Goal: Task Accomplishment & Management: Complete application form

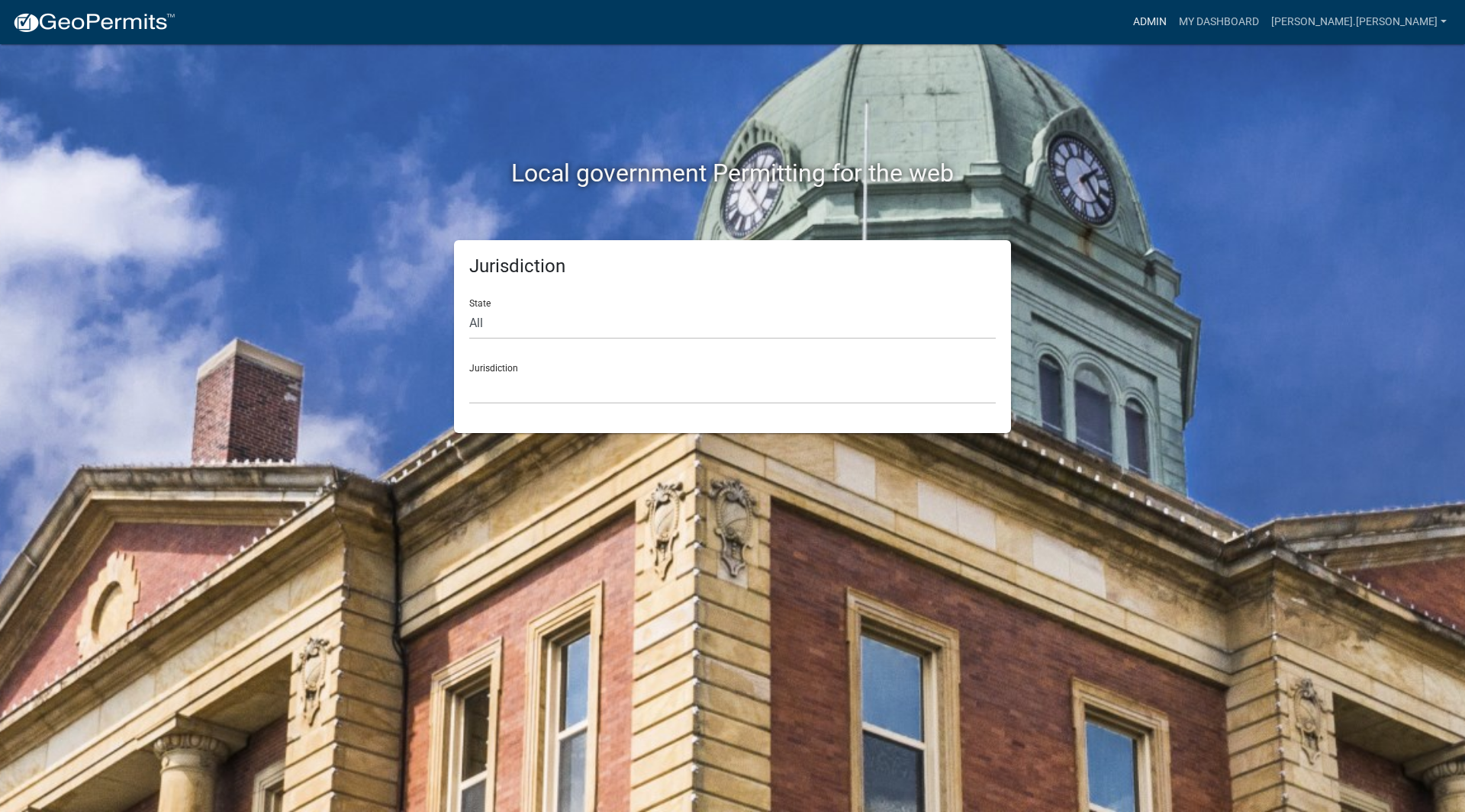
click at [1173, 23] on link "Admin" at bounding box center [1150, 22] width 46 height 29
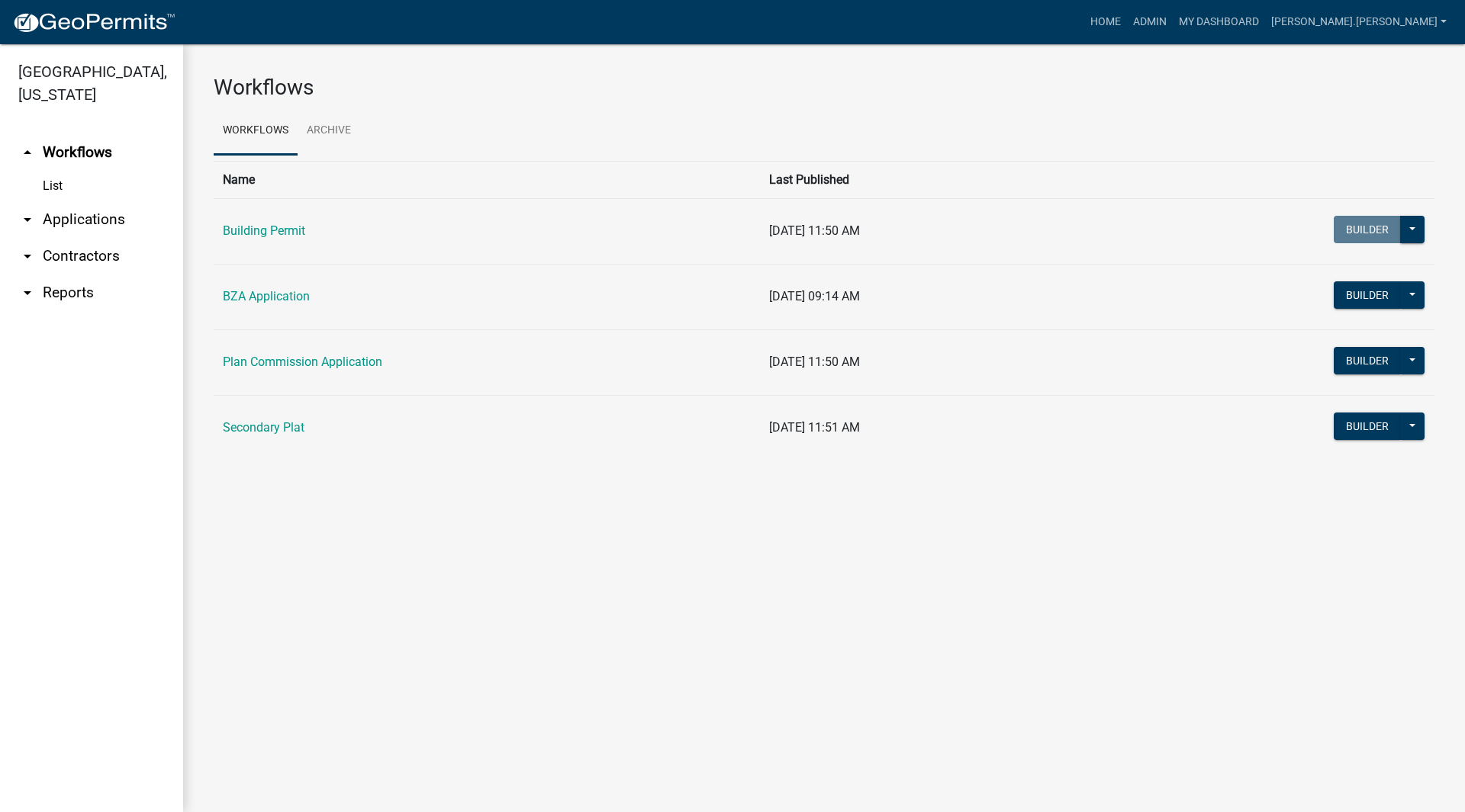
click at [102, 202] on link "arrow_drop_down Applications" at bounding box center [91, 220] width 183 height 37
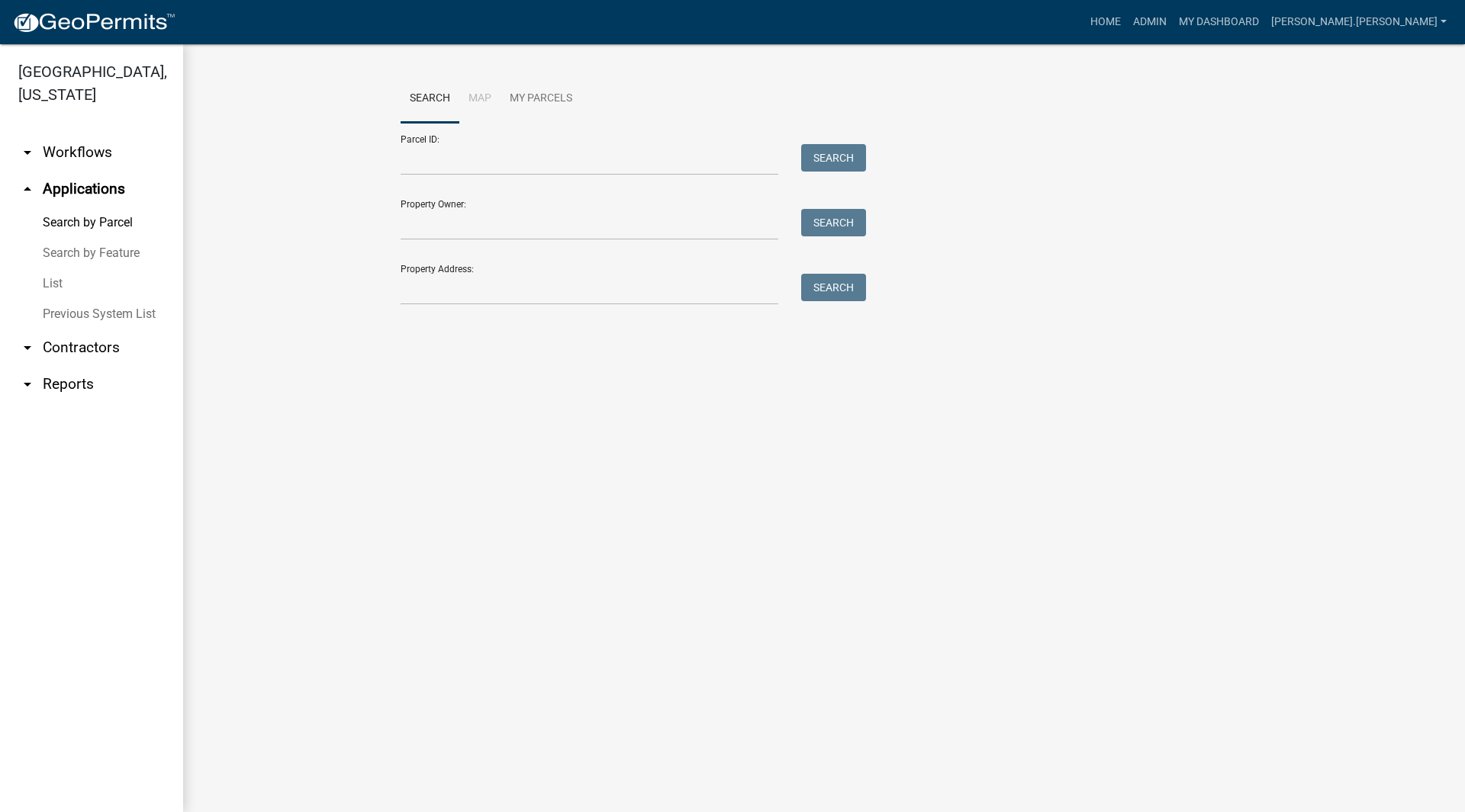
click at [65, 269] on link "List" at bounding box center [91, 284] width 183 height 30
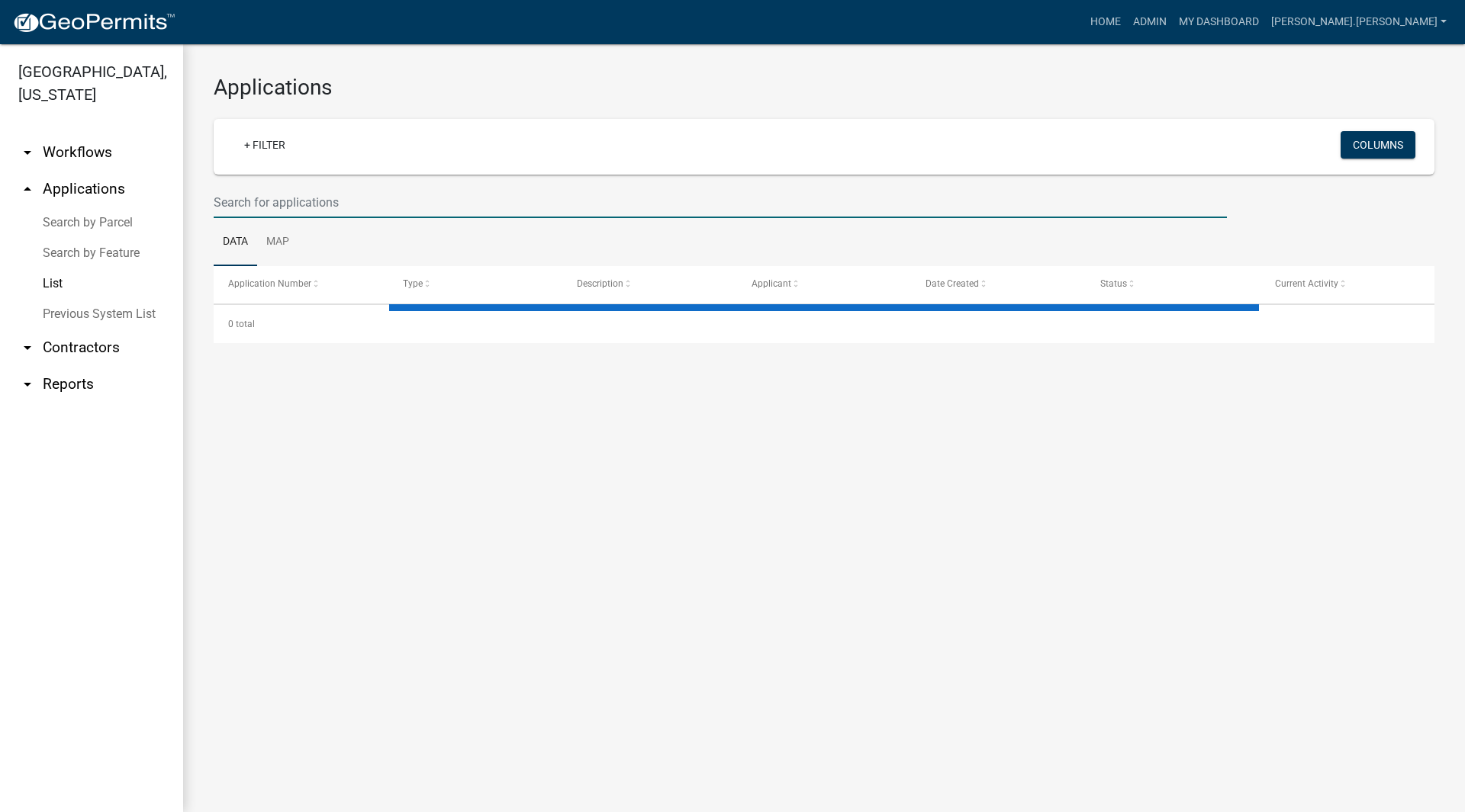
click at [342, 205] on input "text" at bounding box center [720, 202] width 1014 height 31
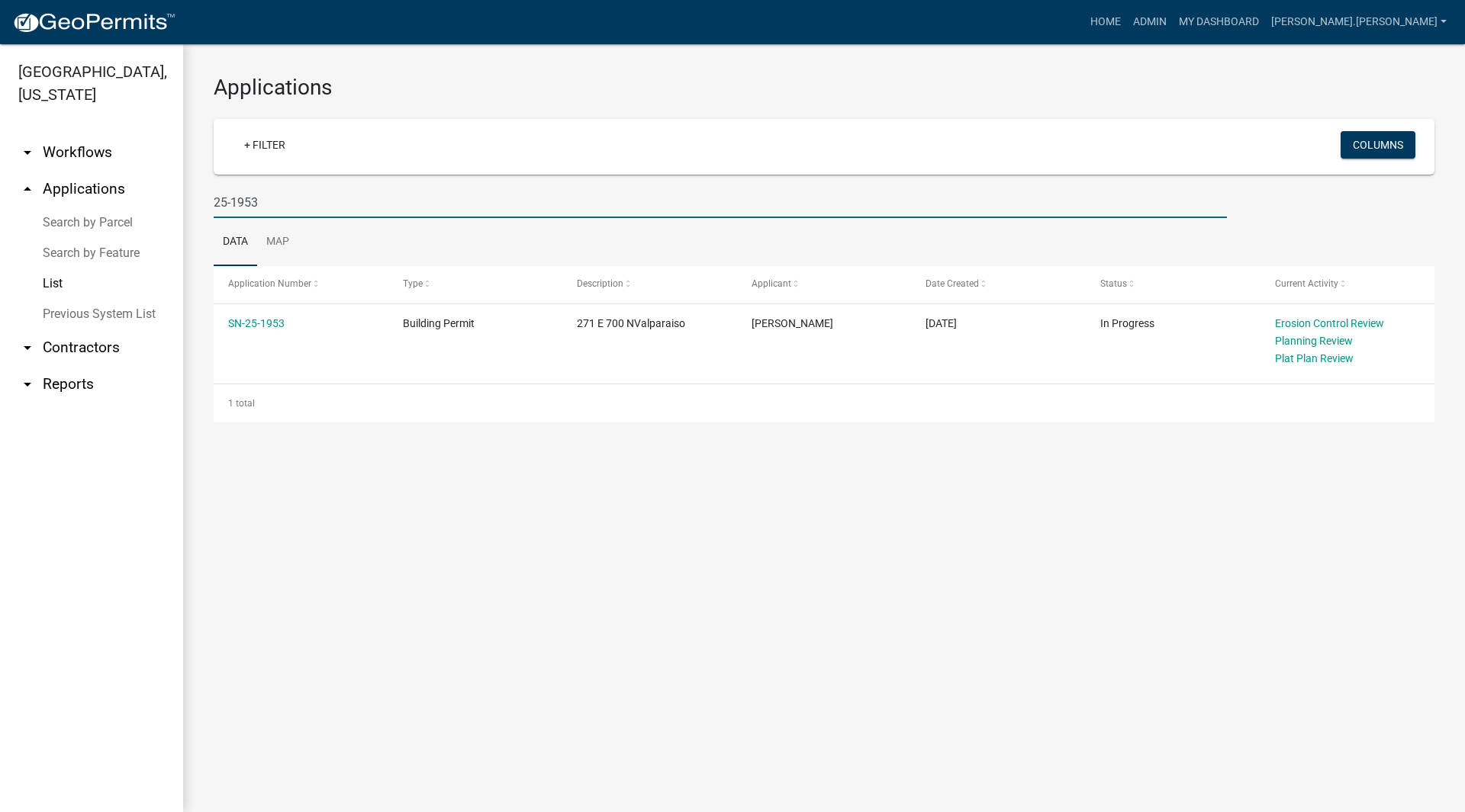
click at [359, 205] on input "25-1953" at bounding box center [720, 202] width 1014 height 31
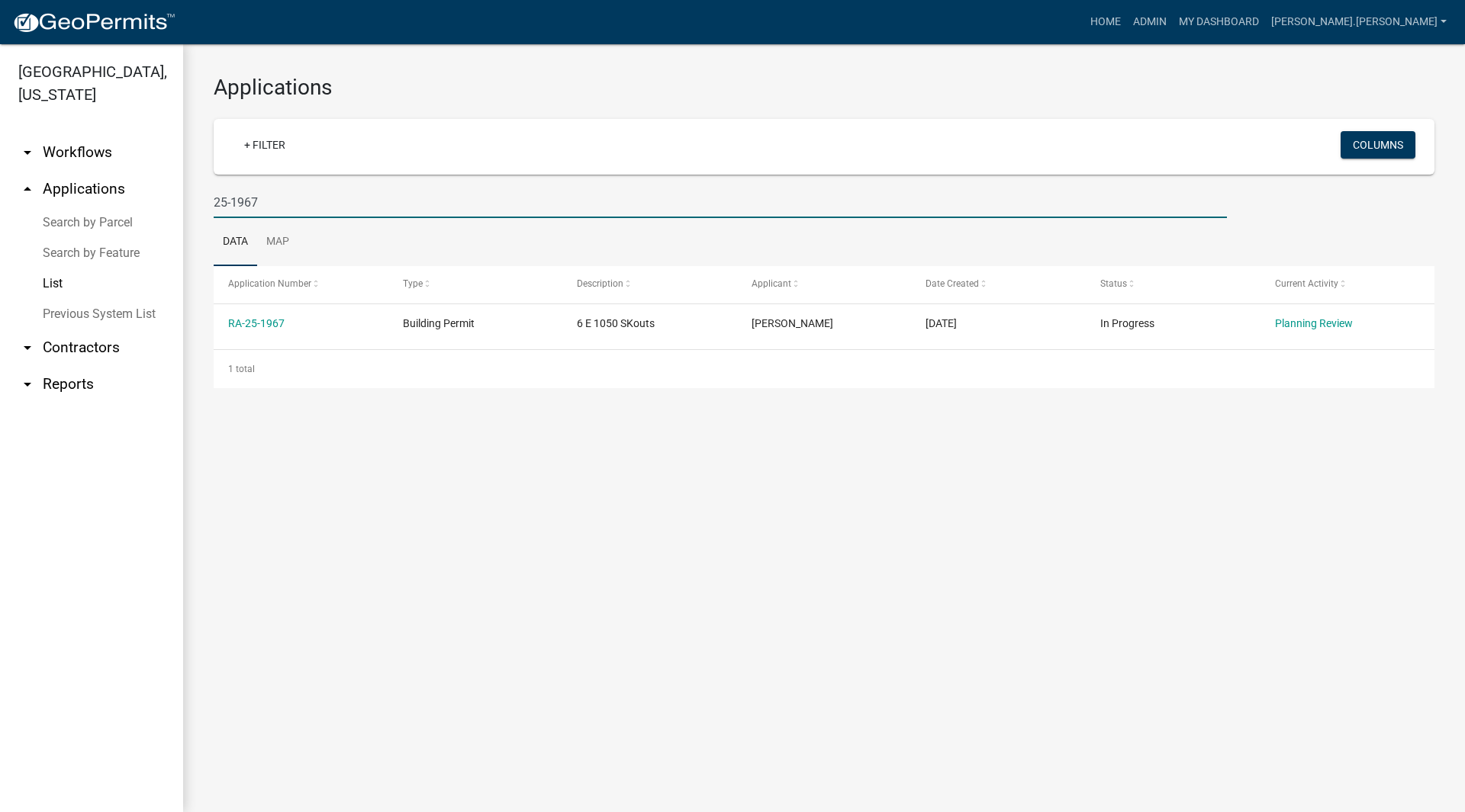
click at [265, 199] on input "25-1967" at bounding box center [720, 202] width 1014 height 31
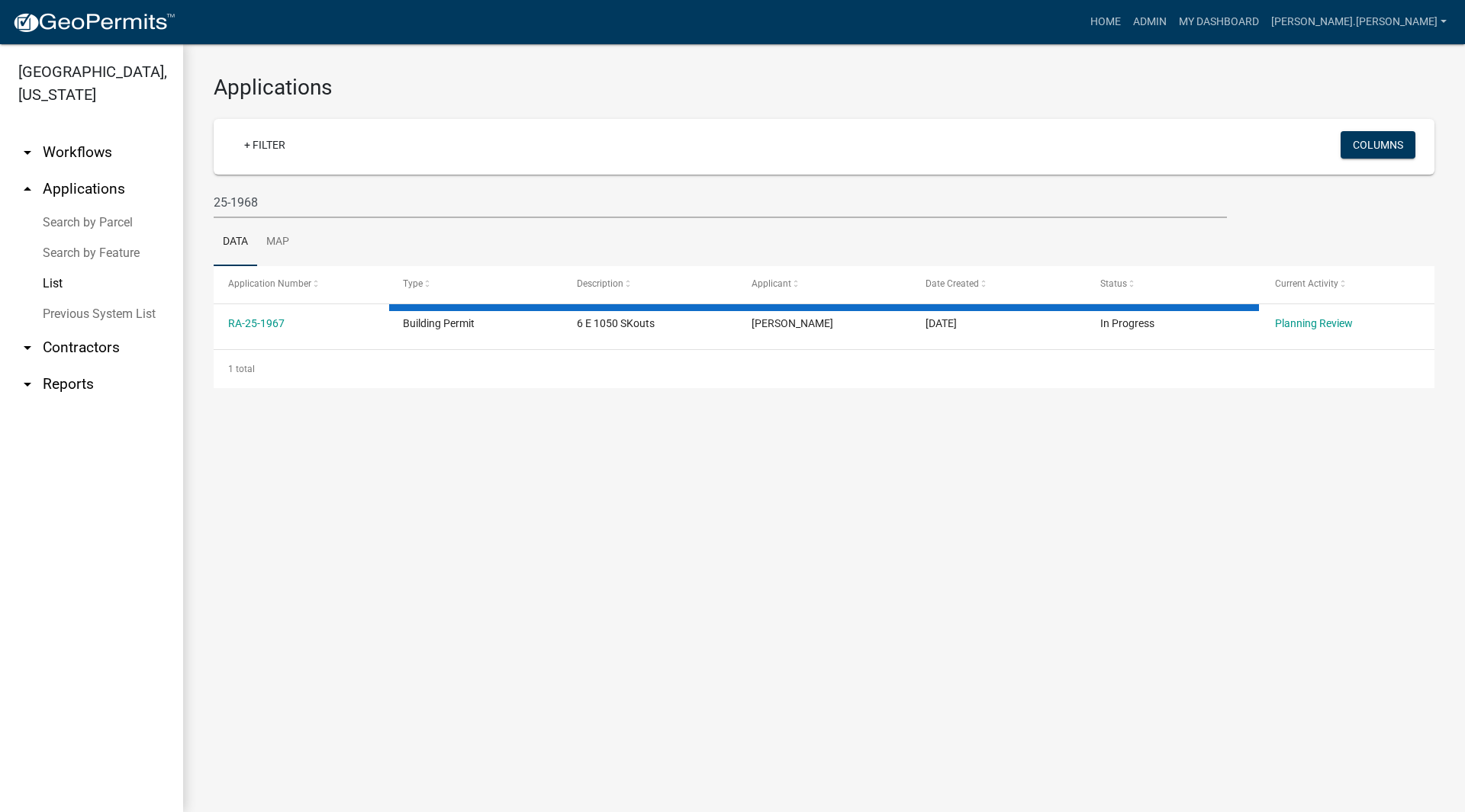
click at [200, 135] on div "Applications + Filter Columns 25-1968 Data Map Application Number Type Descript…" at bounding box center [824, 231] width 1282 height 373
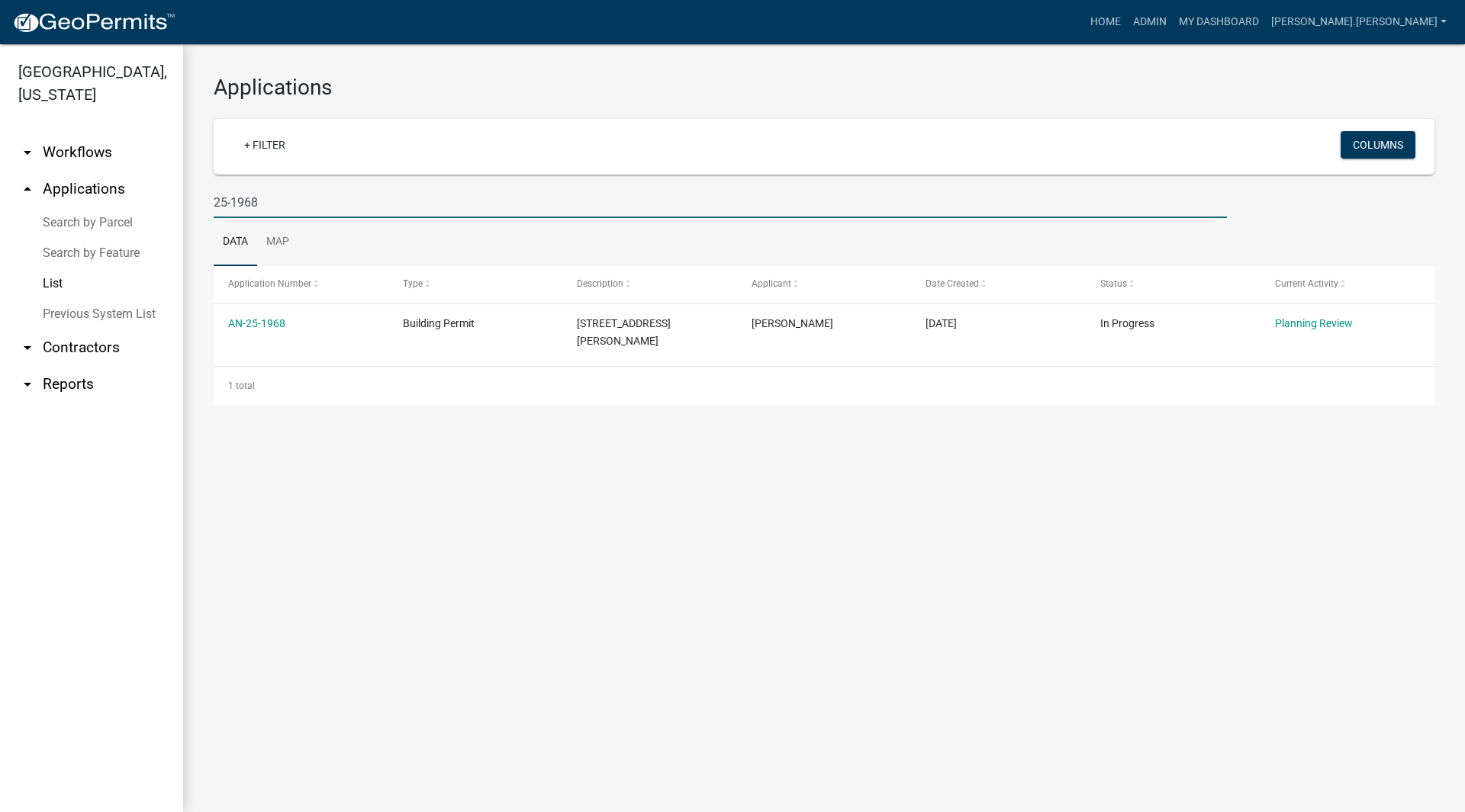
click at [357, 199] on input "25-1968" at bounding box center [720, 202] width 1014 height 31
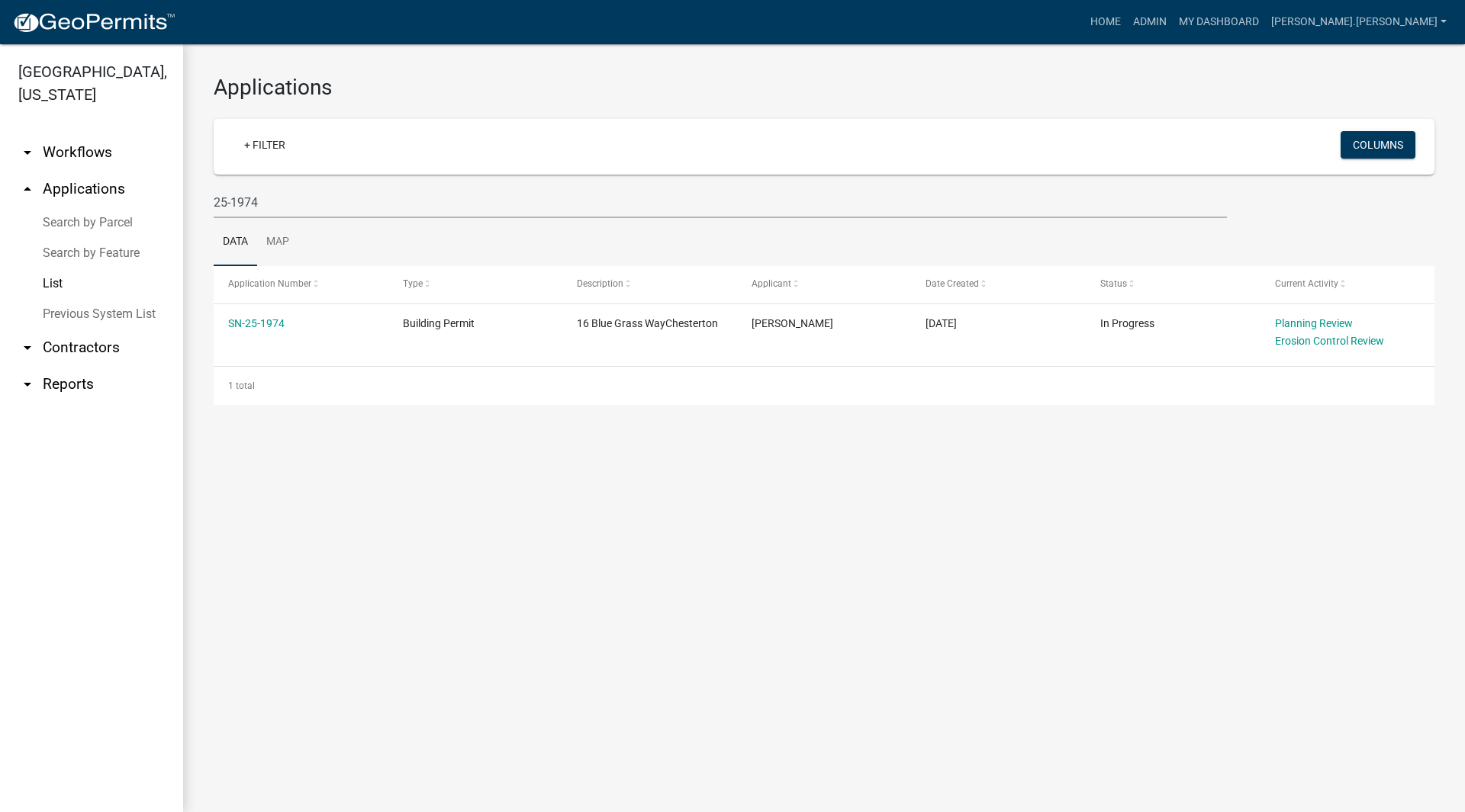
click at [338, 450] on main "Applications + Filter Columns 25-1974 Data Map Application Number Type Descript…" at bounding box center [824, 428] width 1282 height 768
drag, startPoint x: 287, startPoint y: 210, endPoint x: 253, endPoint y: 211, distance: 34.0
click at [253, 211] on input "25-1974" at bounding box center [720, 202] width 1014 height 31
click at [384, 527] on main "Applications + Filter Columns 25-1985 Data Map Application Number Type Descript…" at bounding box center [824, 428] width 1282 height 768
click at [434, 429] on main "Applications + Filter Columns 25-1985 Data Map Application Number Type Descript…" at bounding box center [824, 428] width 1282 height 768
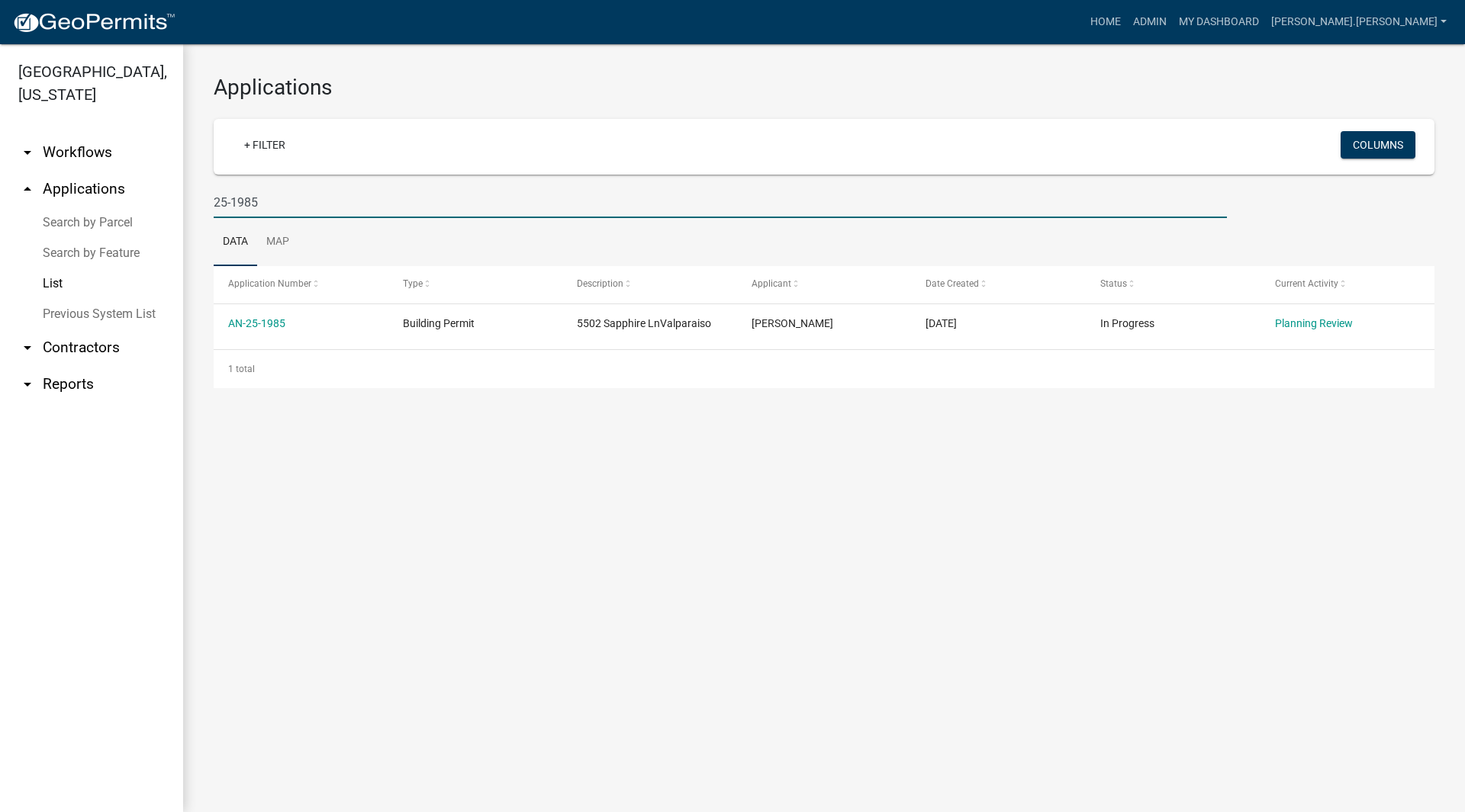
click at [322, 216] on input "25-1985" at bounding box center [720, 202] width 1014 height 31
click at [275, 196] on input "25-1970" at bounding box center [720, 202] width 1014 height 31
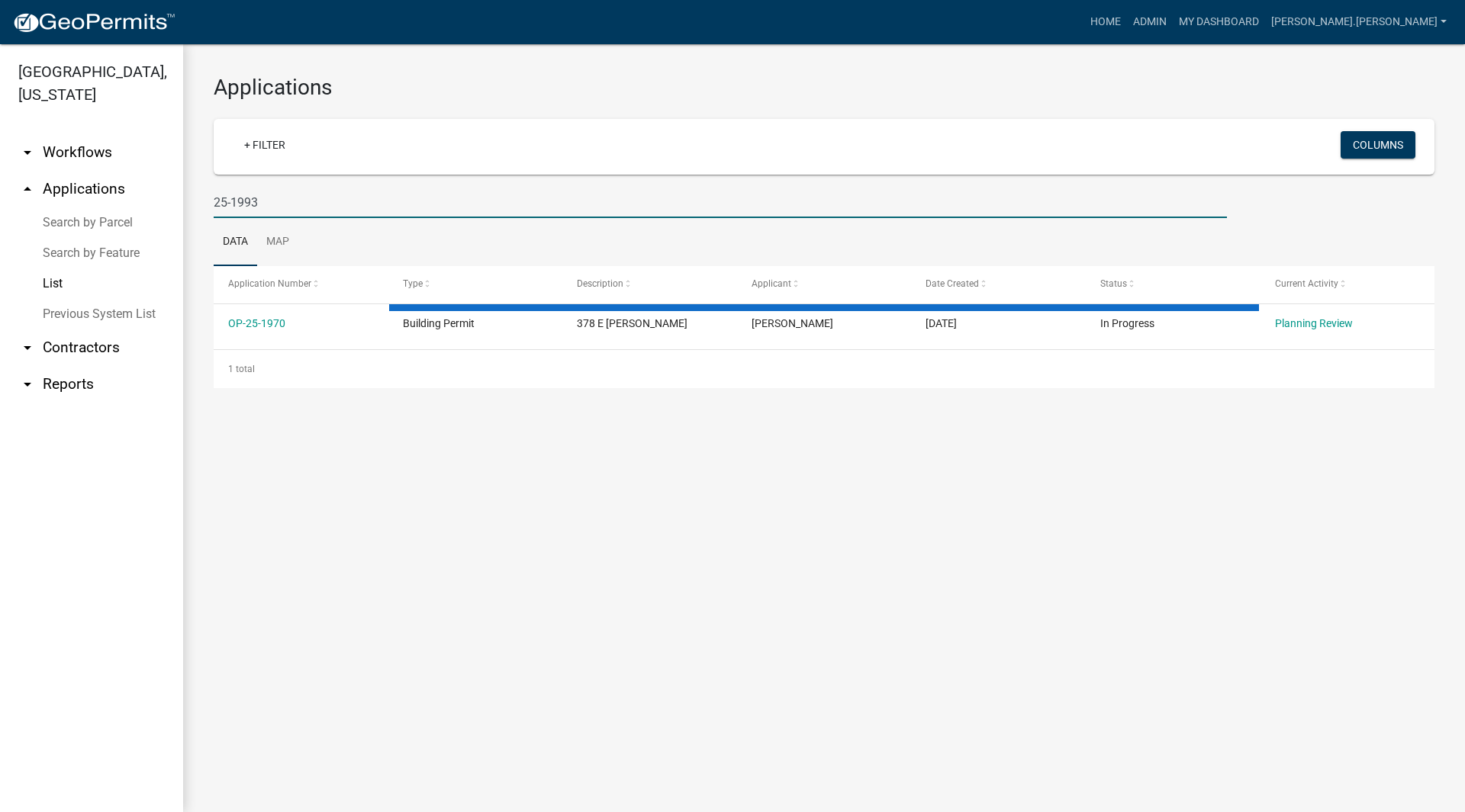
type input "25-1993"
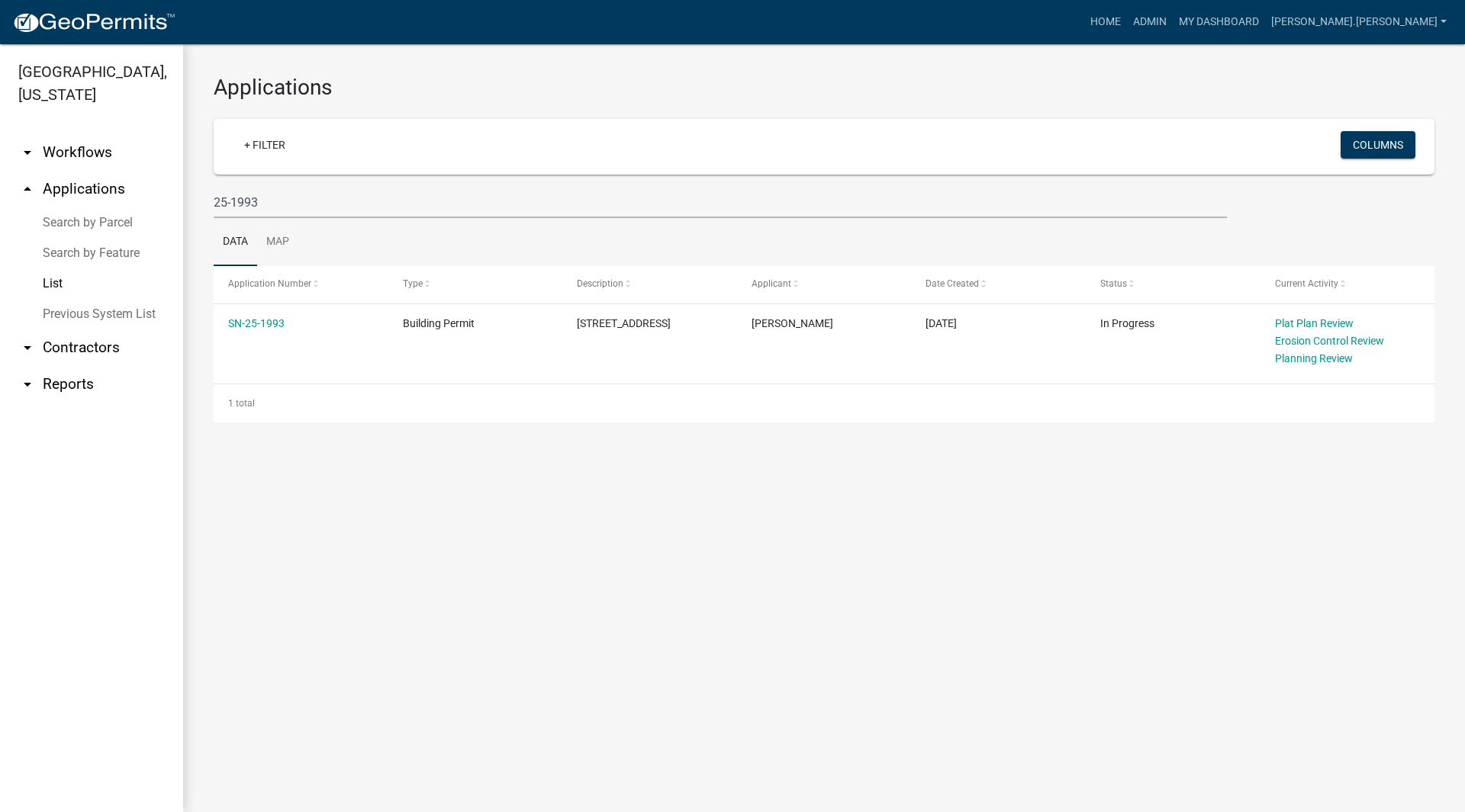
click at [91, 208] on link "Search by Parcel" at bounding box center [91, 223] width 183 height 30
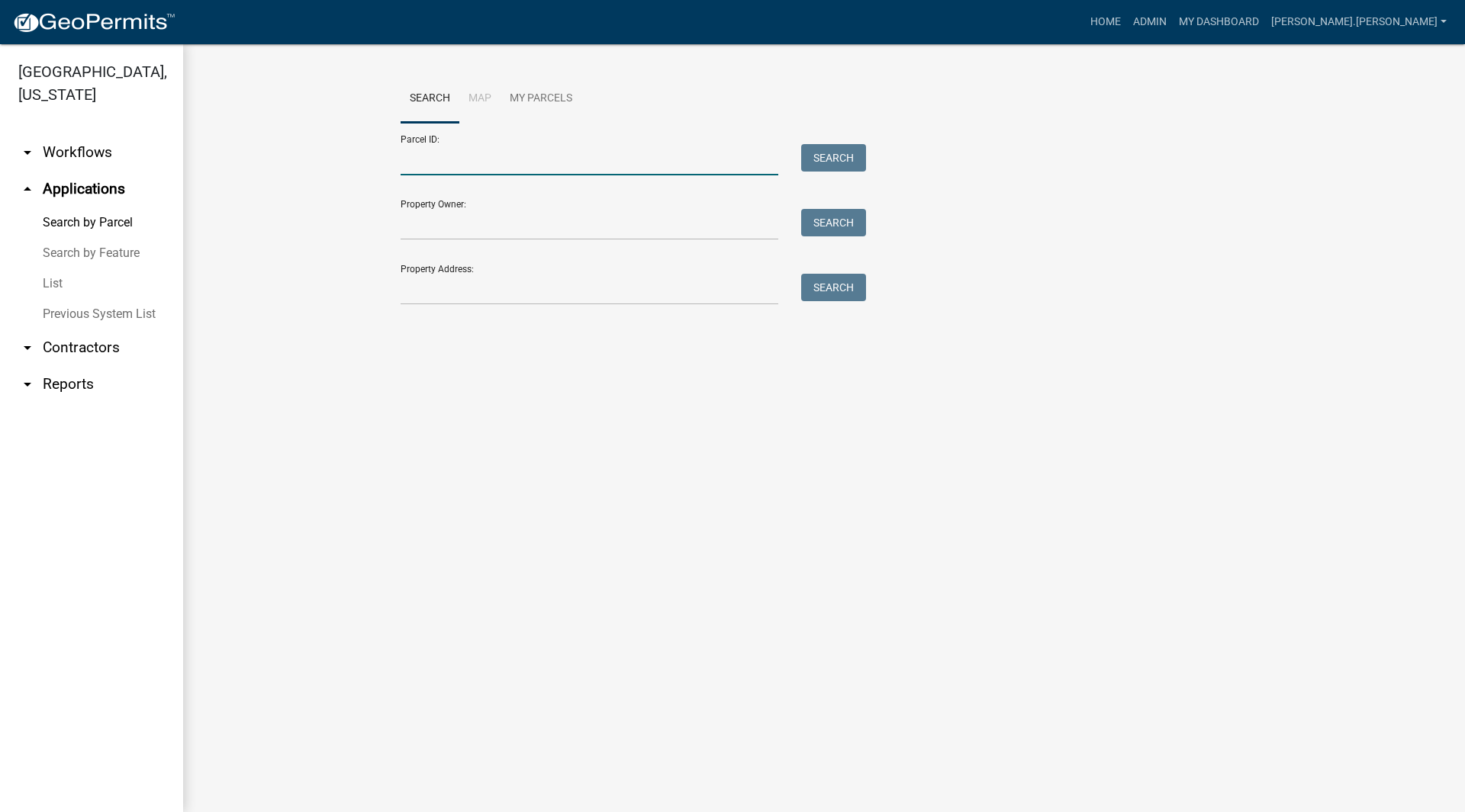
click at [462, 157] on input "Parcel ID:" at bounding box center [589, 159] width 378 height 31
paste input "640723300003000005"
type input "640723300003000005"
click at [843, 153] on button "Search" at bounding box center [833, 157] width 64 height 28
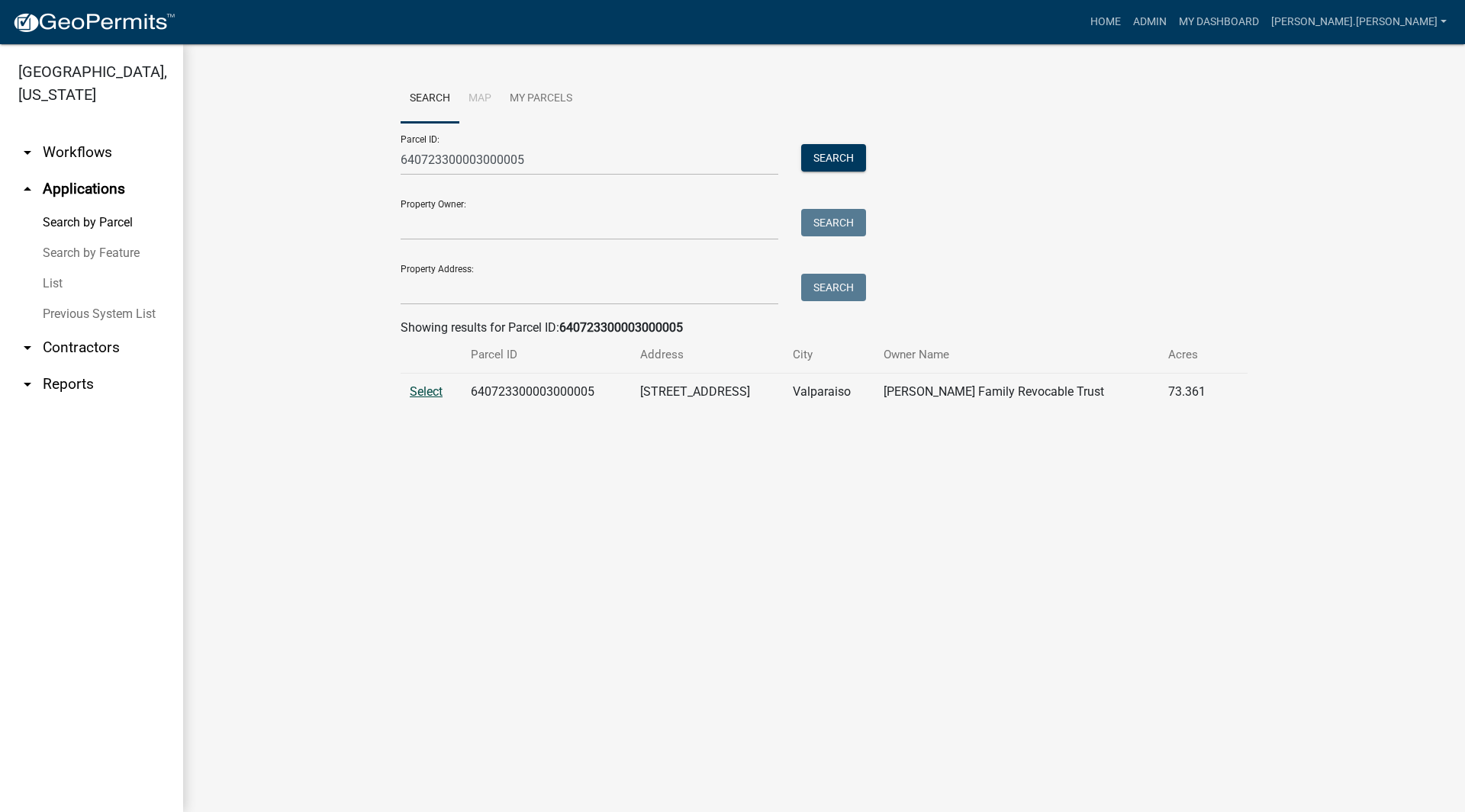
click at [441, 392] on span "Select" at bounding box center [426, 391] width 33 height 14
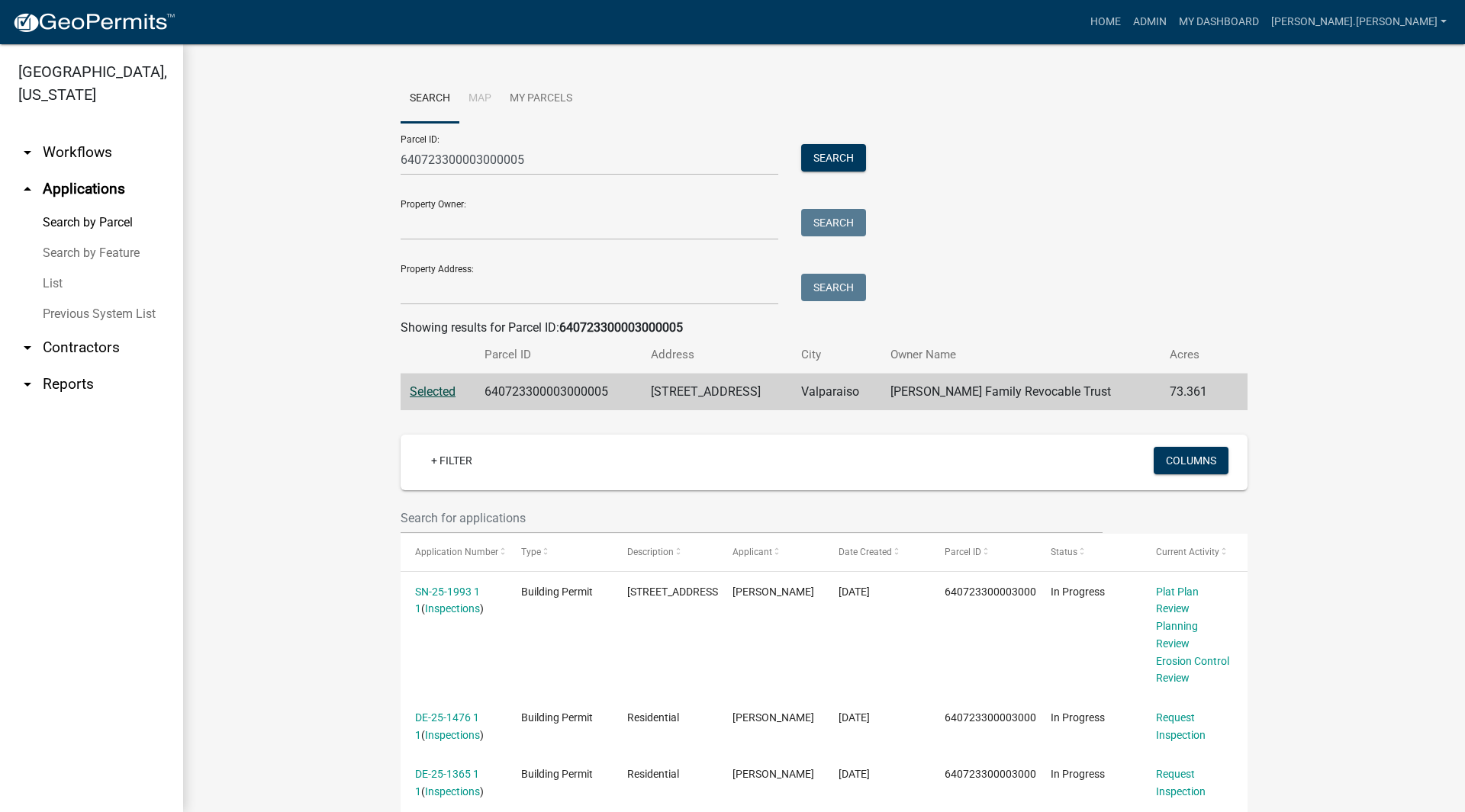
scroll to position [305, 0]
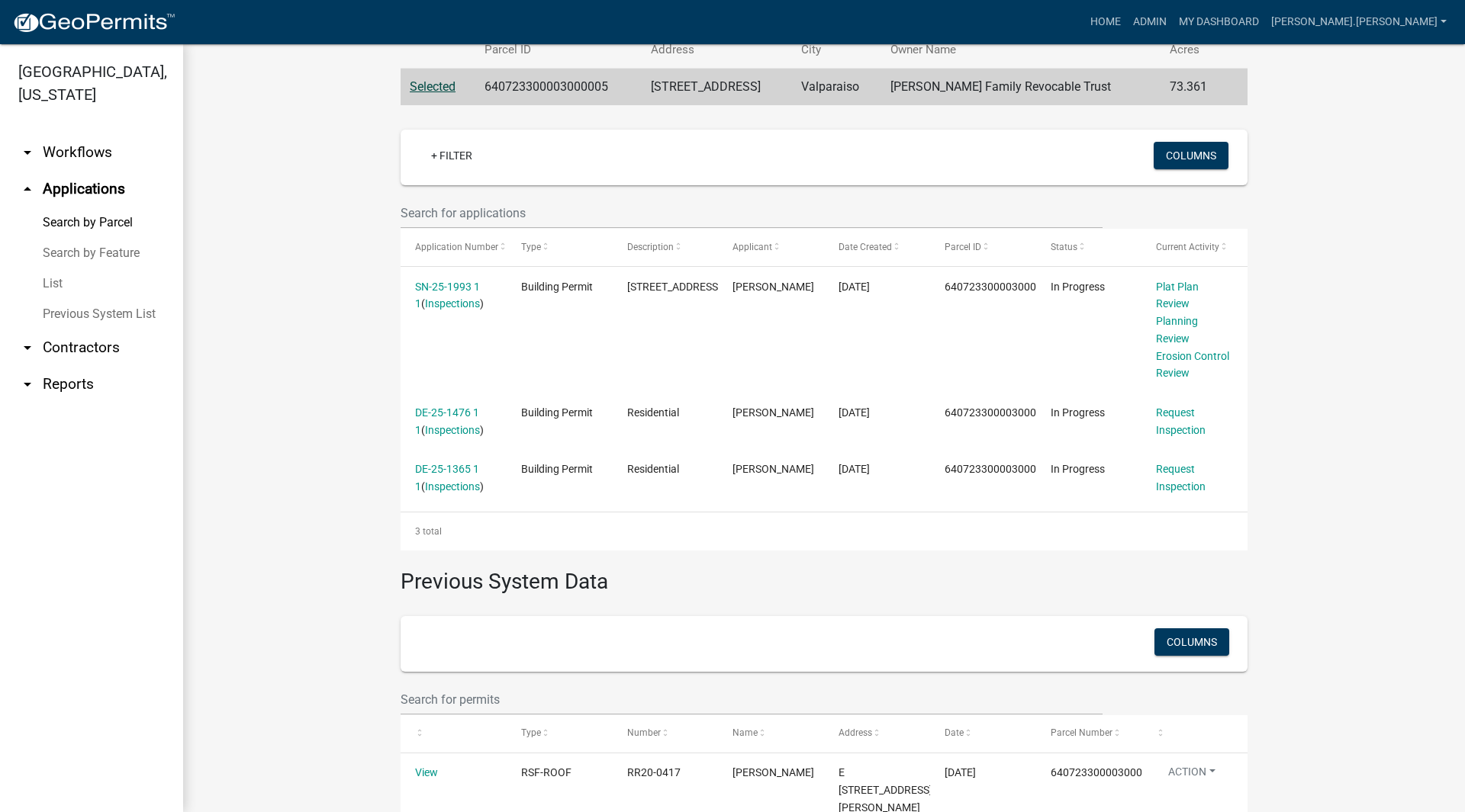
click at [59, 269] on link "List" at bounding box center [91, 284] width 183 height 30
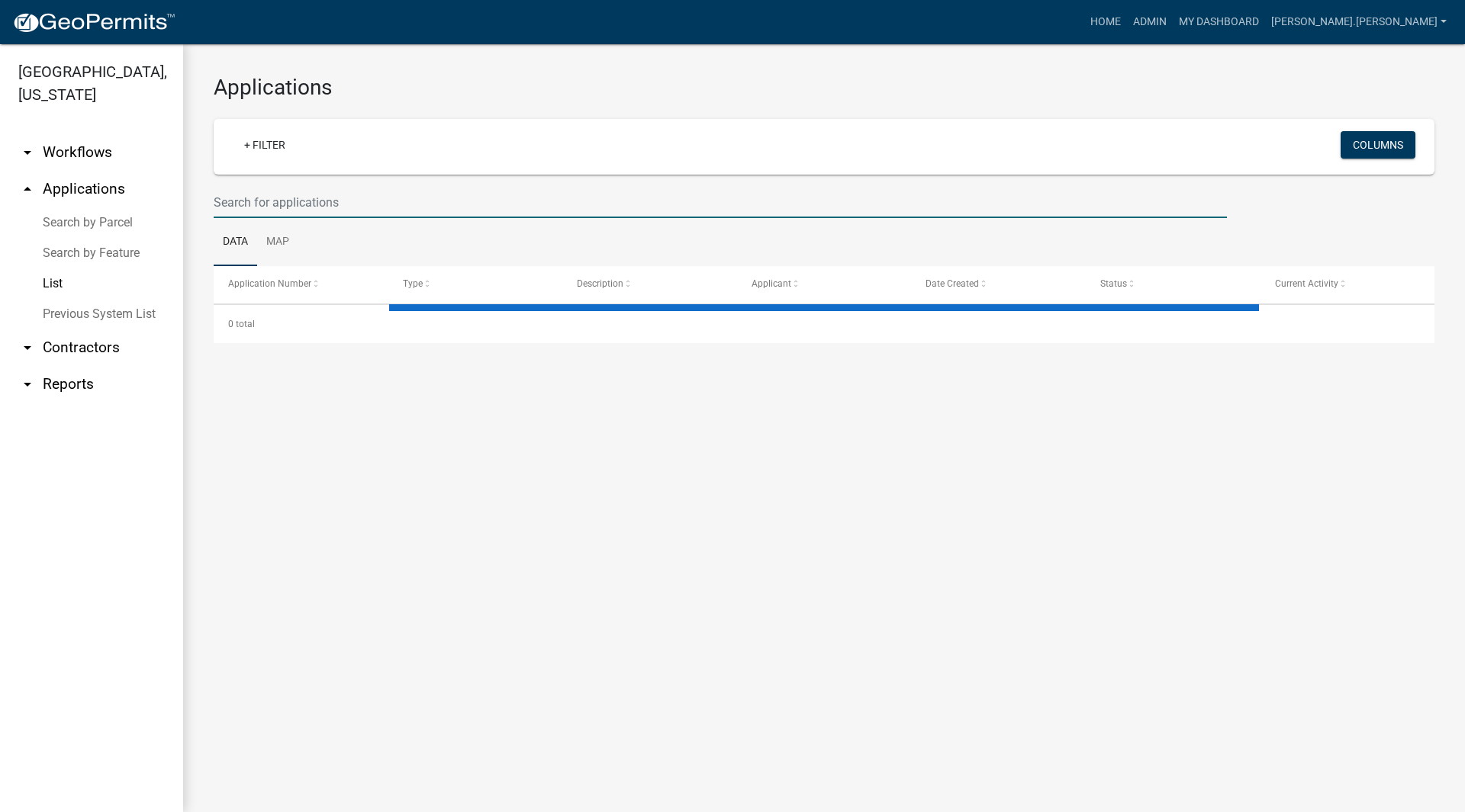
click at [425, 208] on input "text" at bounding box center [720, 202] width 1014 height 31
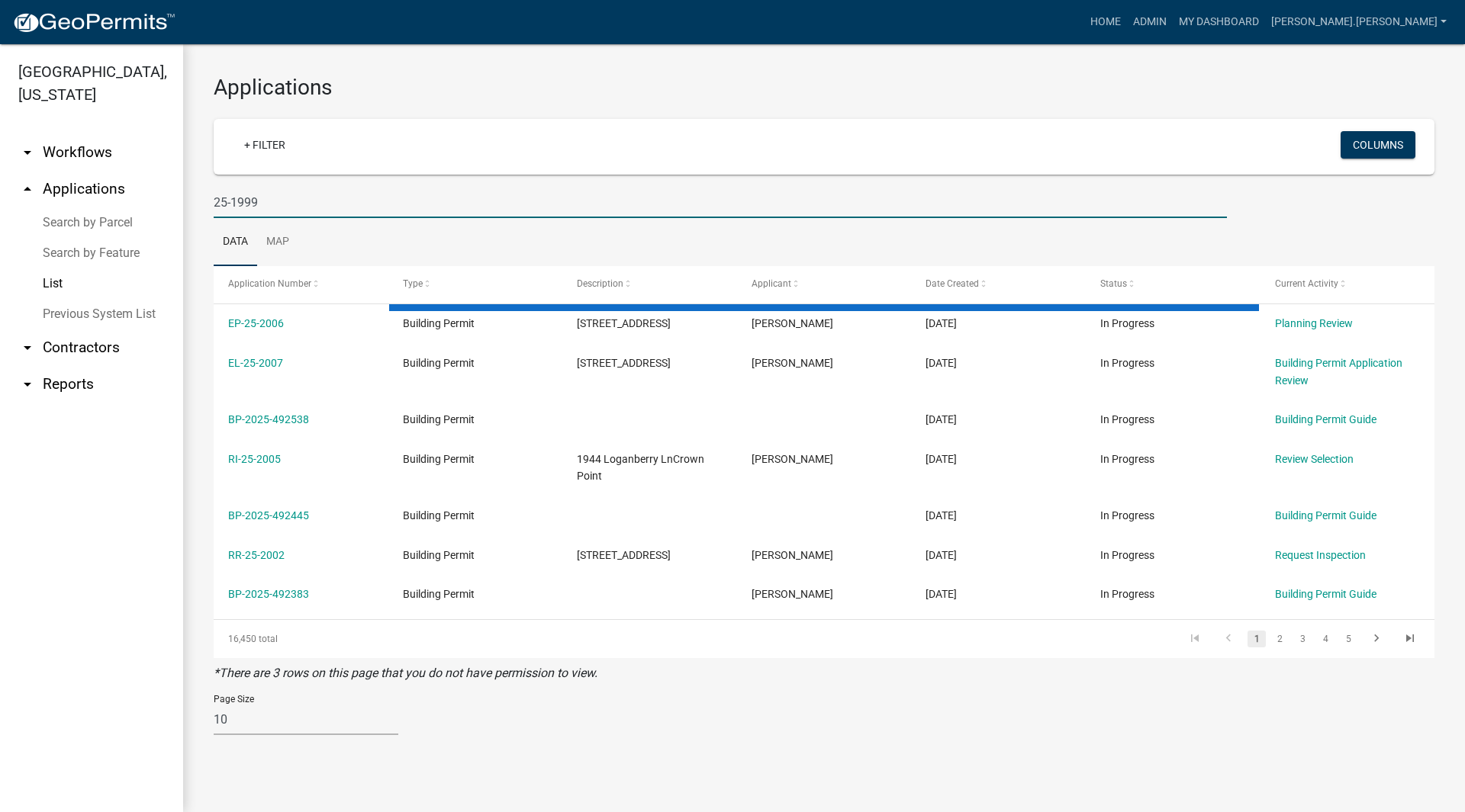
type input "25-1999"
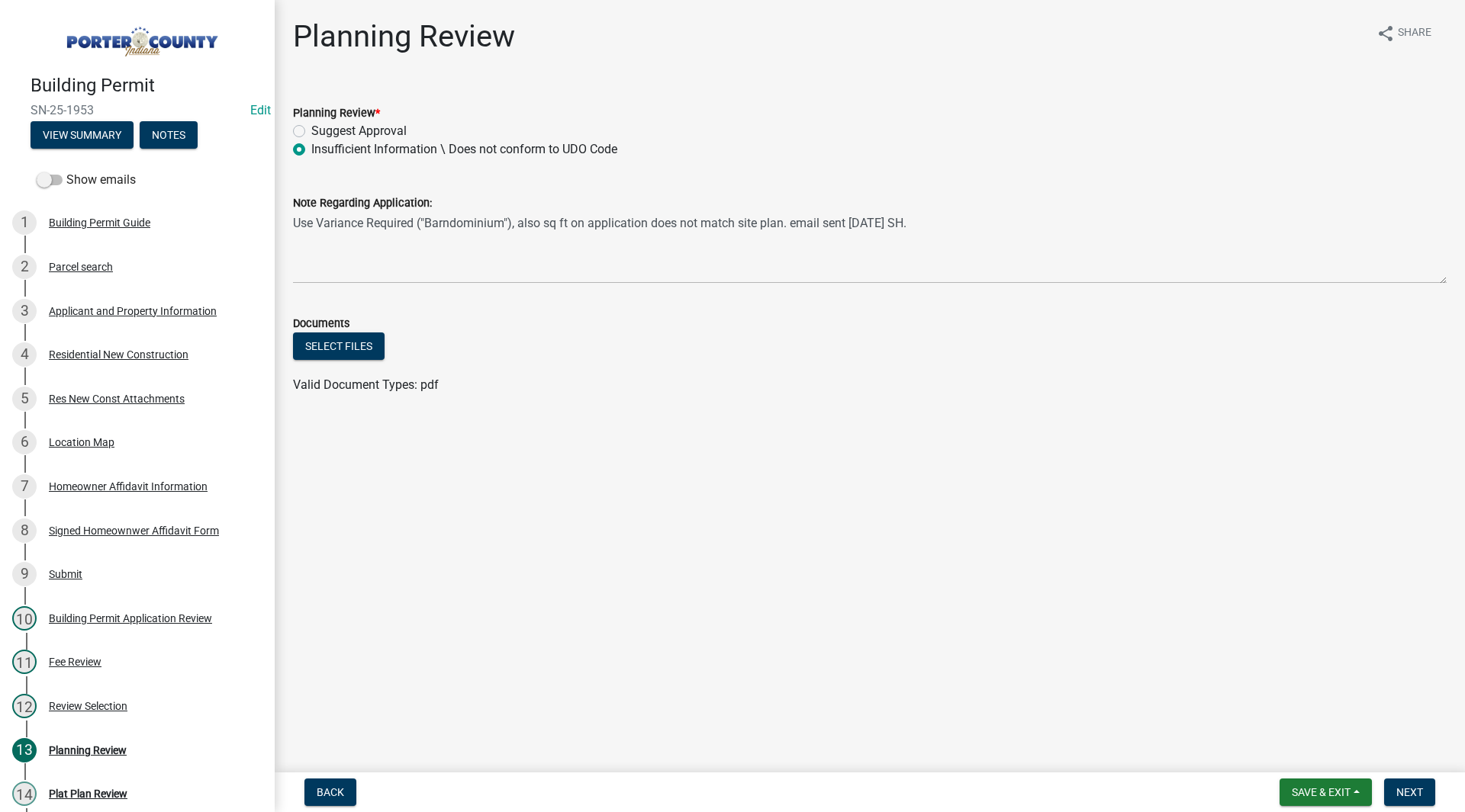
click at [637, 331] on div "Documents" at bounding box center [869, 323] width 1153 height 18
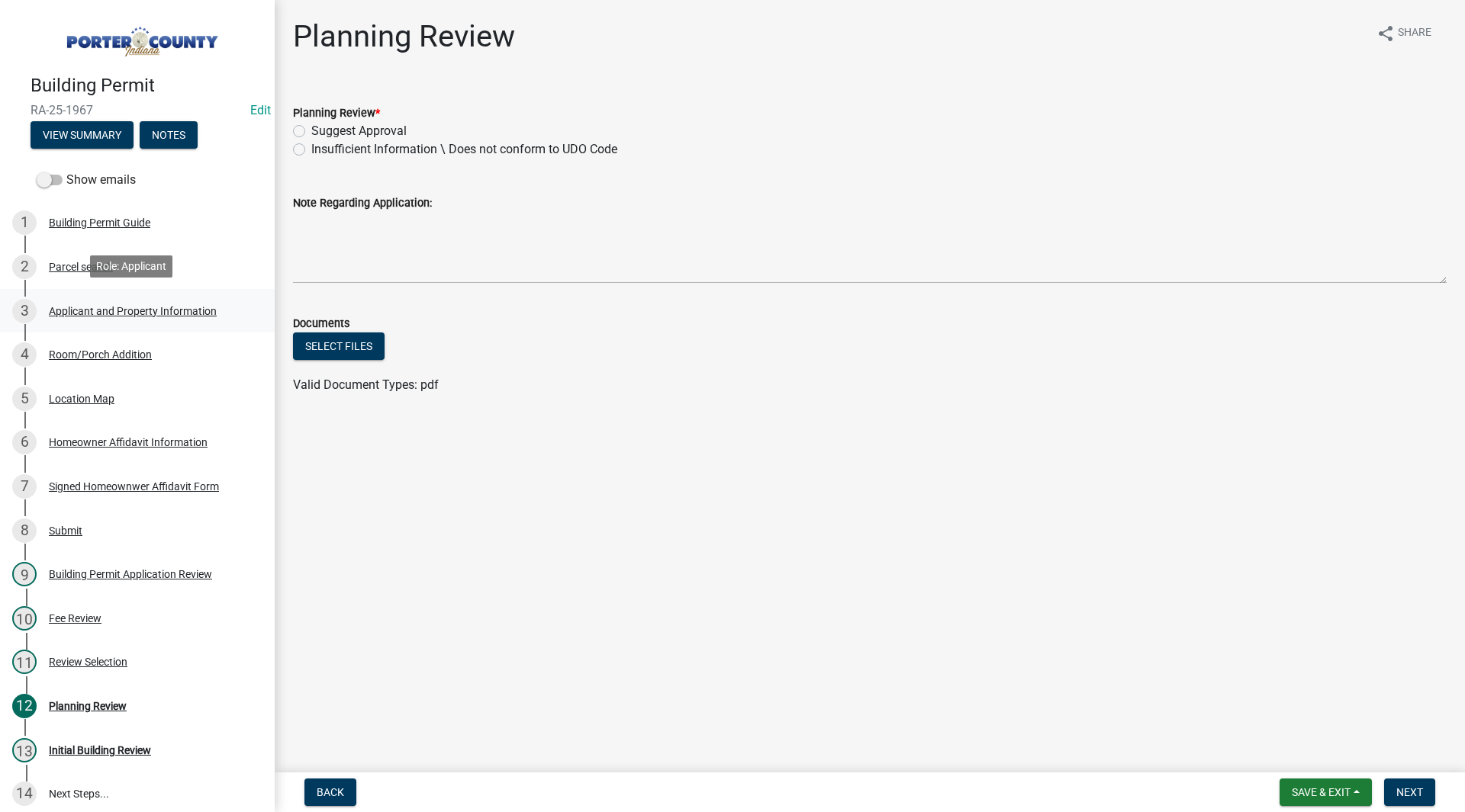
click at [142, 299] on div "3 Applicant and Property Information" at bounding box center [132, 311] width 238 height 24
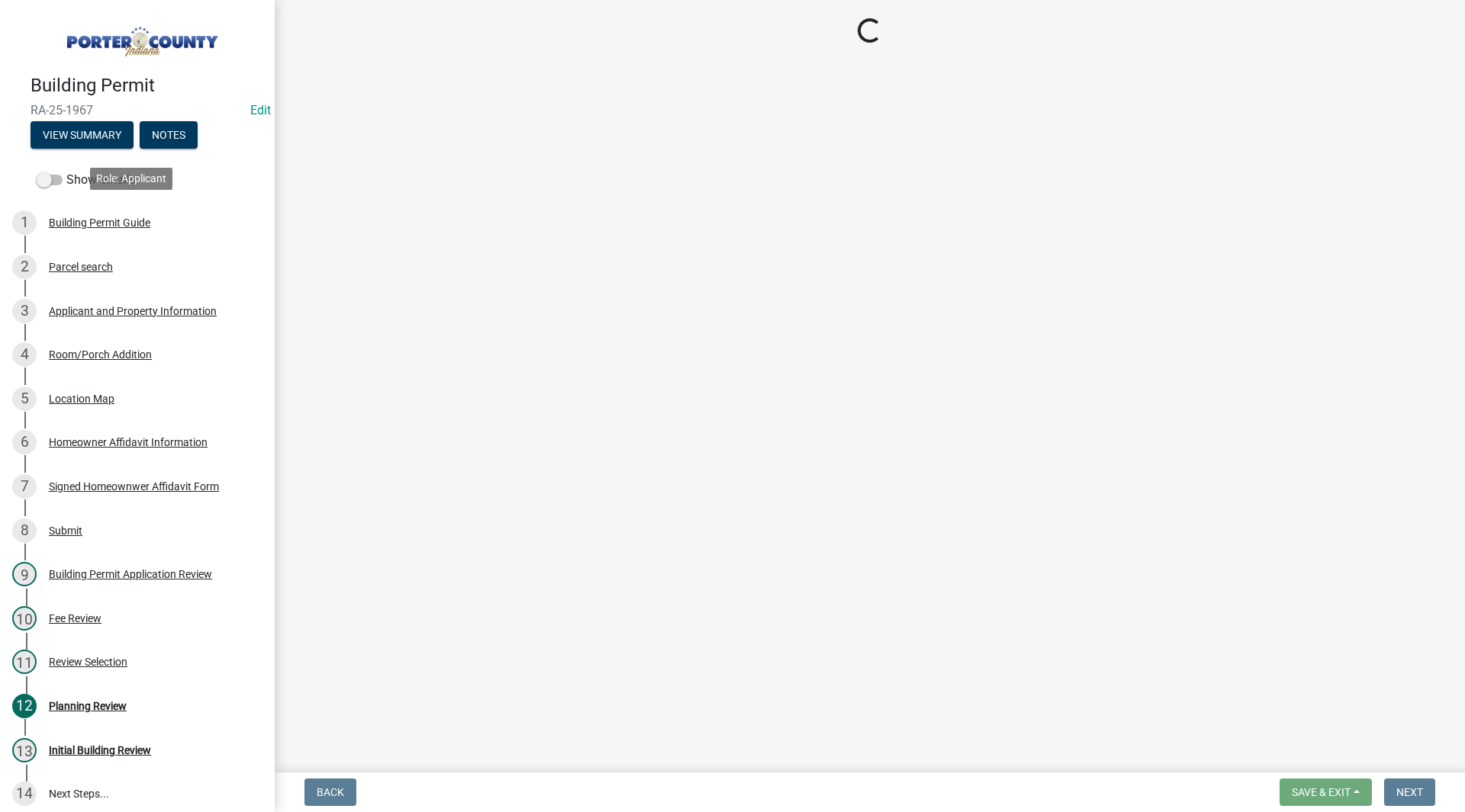
select select "8813af9a-53bd-4ec9-a082-37b92a5ec060"
select select "ea6751d4-6bf7-4a16-89ee-f7801ab82aa1"
select select "271bd504-2c49-4a3f-937e-0db1d3436bac"
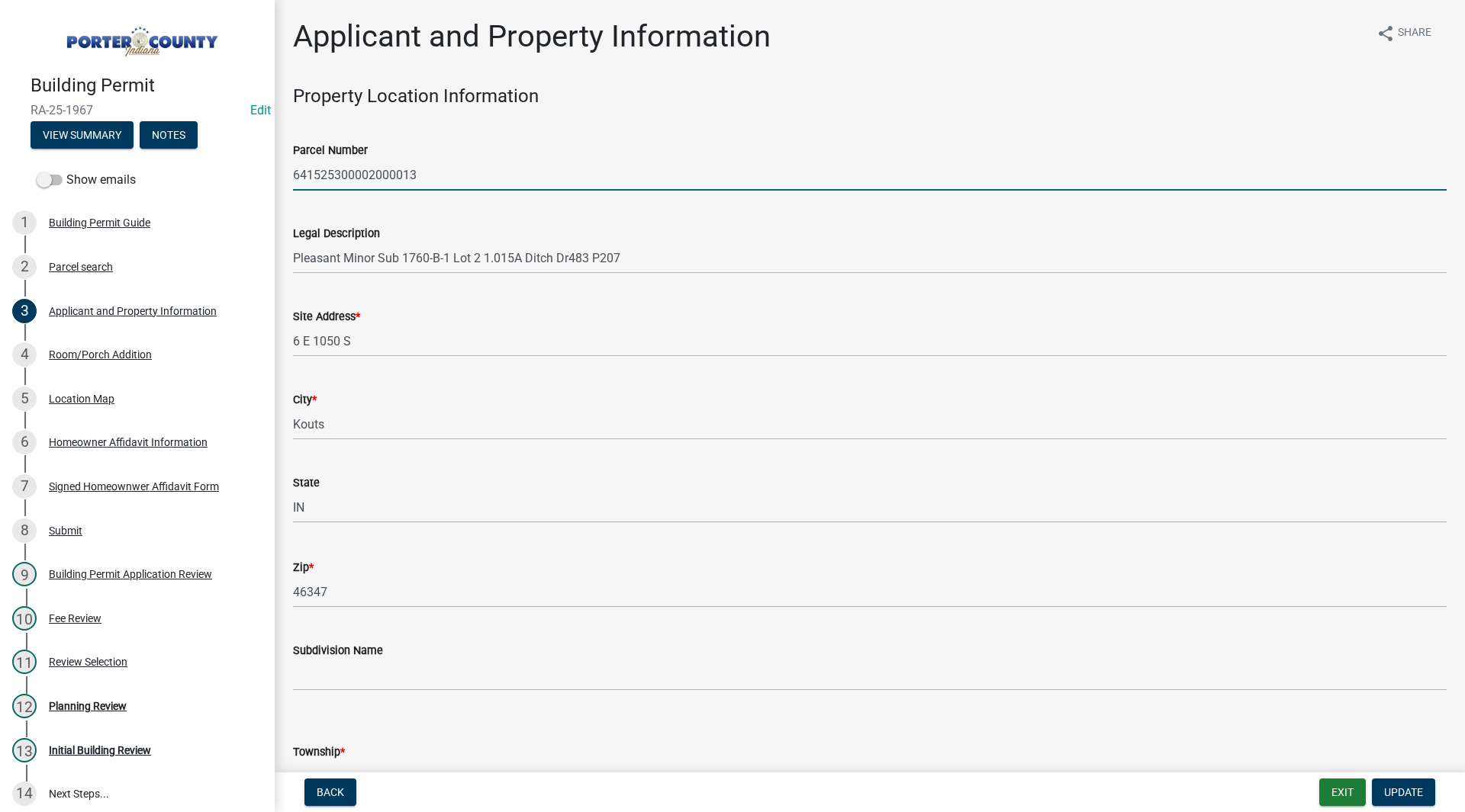
drag, startPoint x: 436, startPoint y: 174, endPoint x: 296, endPoint y: 183, distance: 140.3
click at [296, 183] on input "641525300002000013" at bounding box center [869, 174] width 1153 height 31
click at [210, 217] on div "1 Building Permit Guide" at bounding box center [132, 222] width 238 height 24
click at [411, 287] on main "Applicant and Property Information share Share Property Location Information Pa…" at bounding box center [869, 383] width 1190 height 767
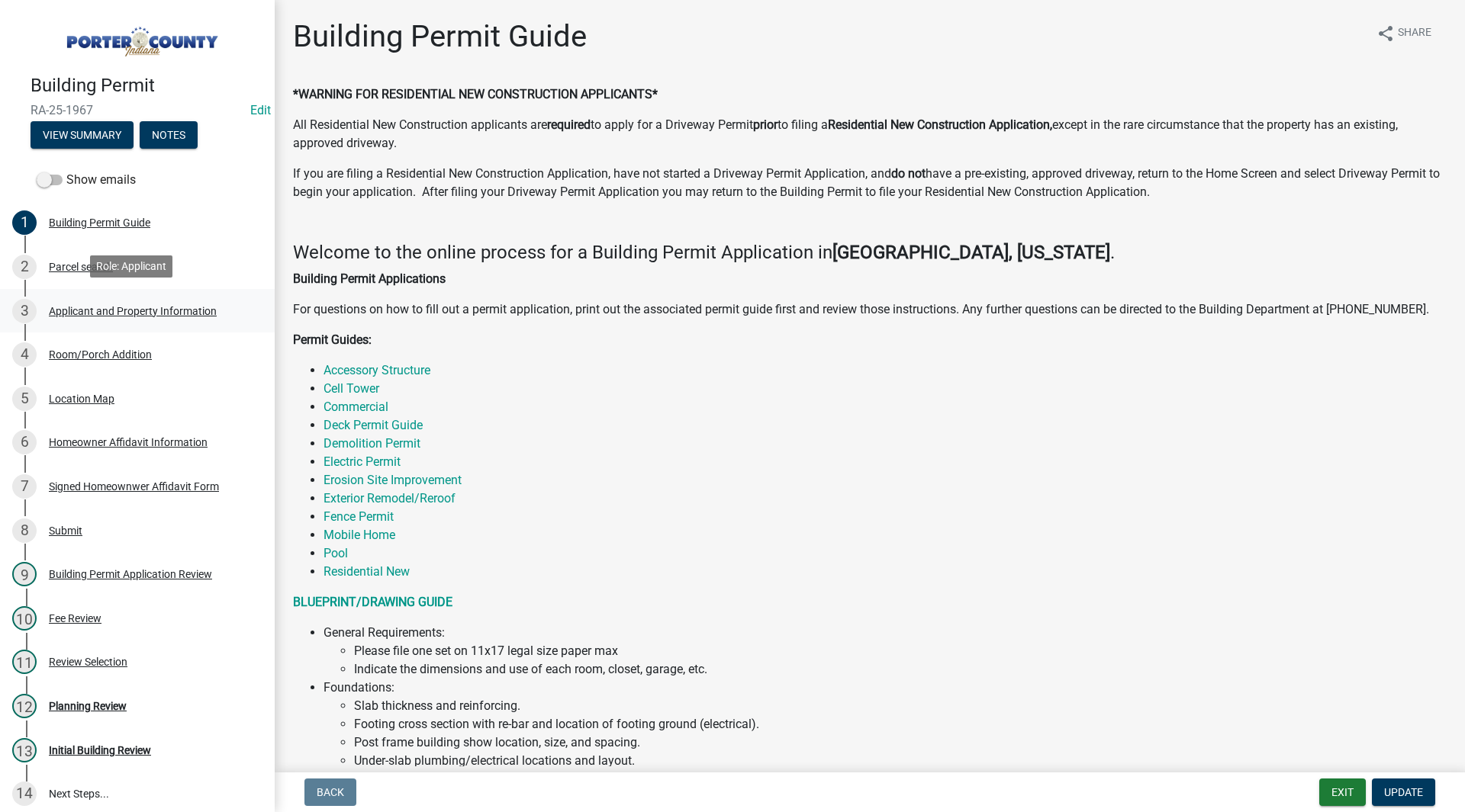
click at [80, 321] on div "3 Applicant and Property Information" at bounding box center [132, 311] width 238 height 24
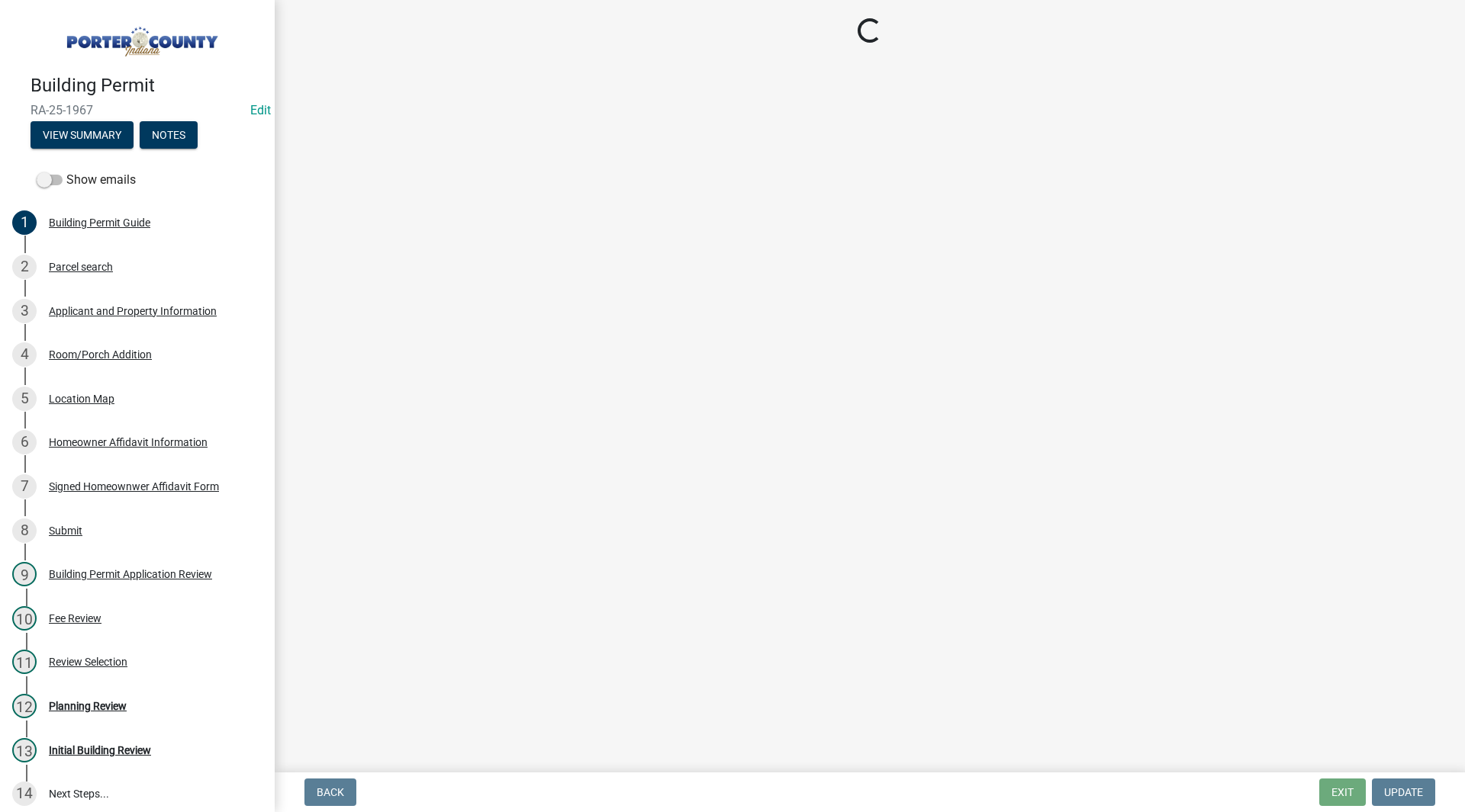
select select "8813af9a-53bd-4ec9-a082-37b92a5ec060"
select select "ea6751d4-6bf7-4a16-89ee-f7801ab82aa1"
select select "271bd504-2c49-4a3f-937e-0db1d3436bac"
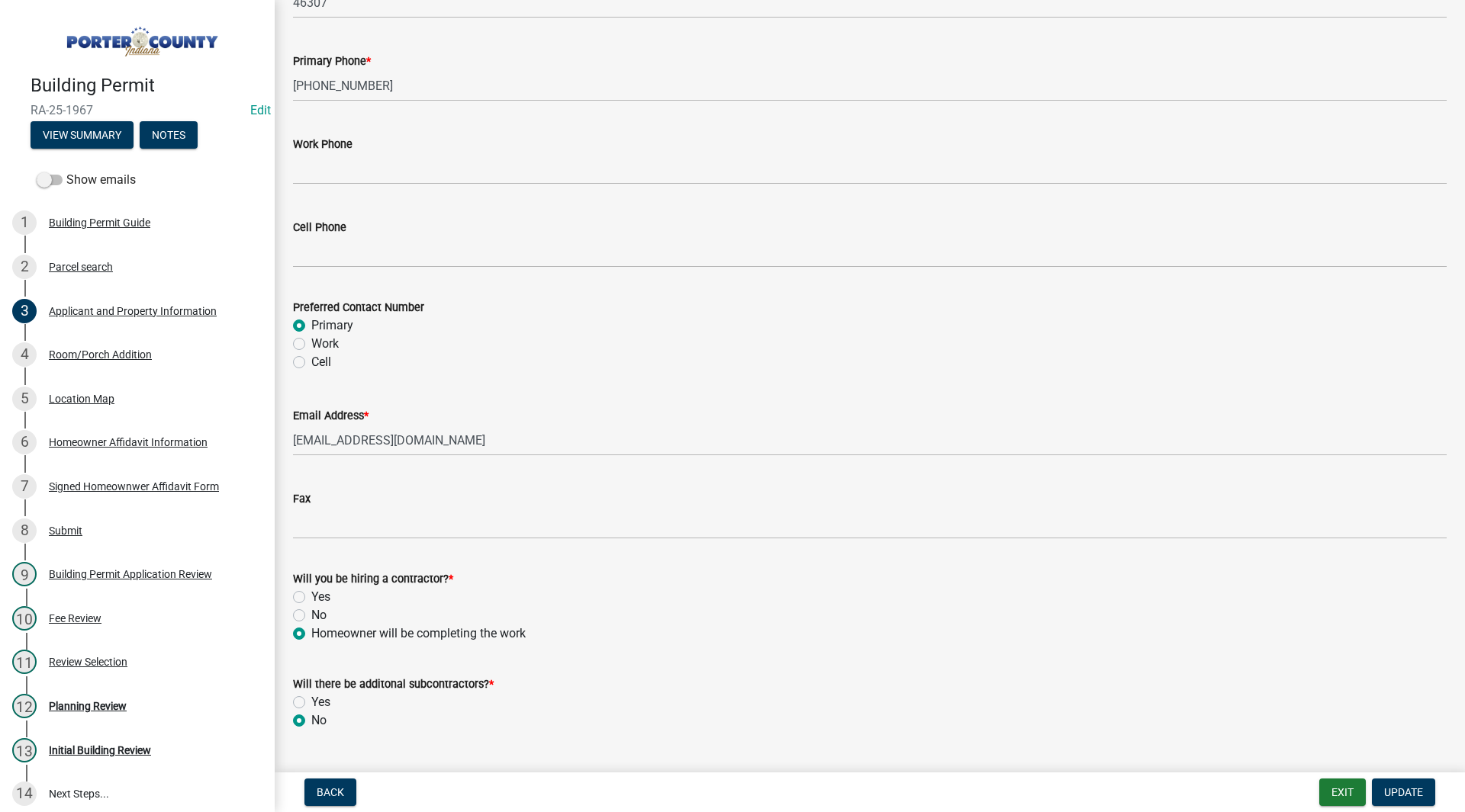
scroll to position [2041, 0]
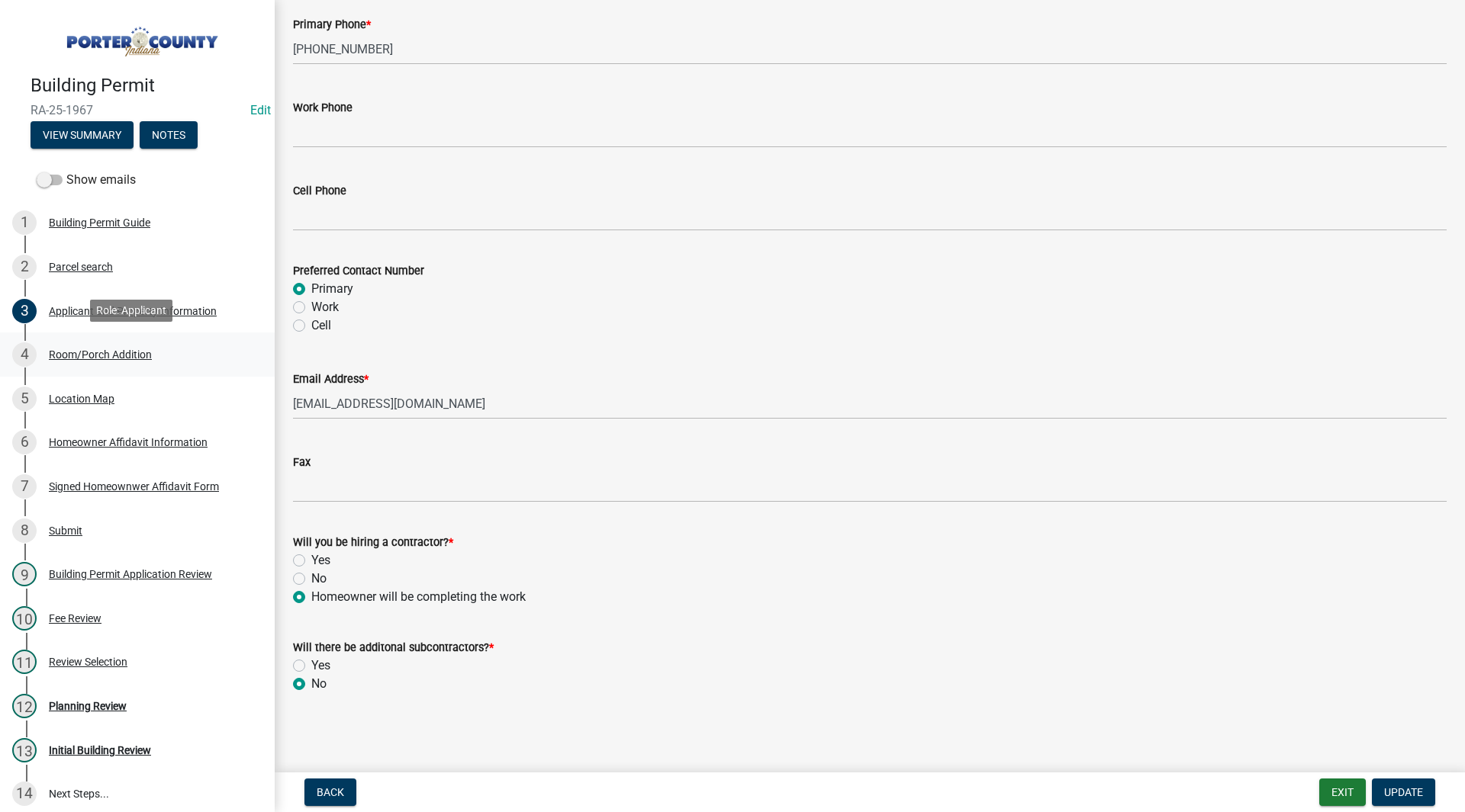
click at [121, 349] on div "Room/Porch Addition" at bounding box center [100, 354] width 103 height 11
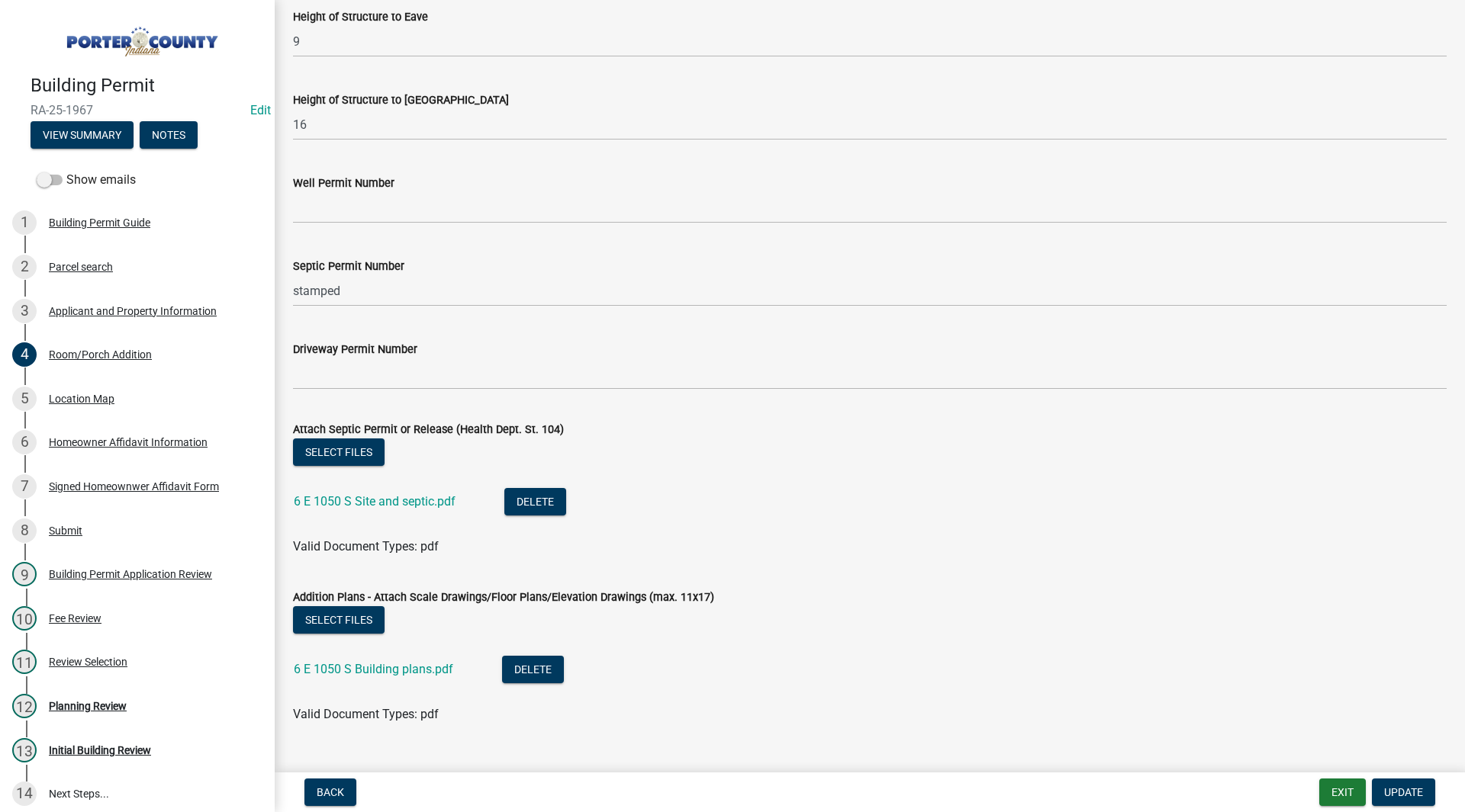
scroll to position [2637, 0]
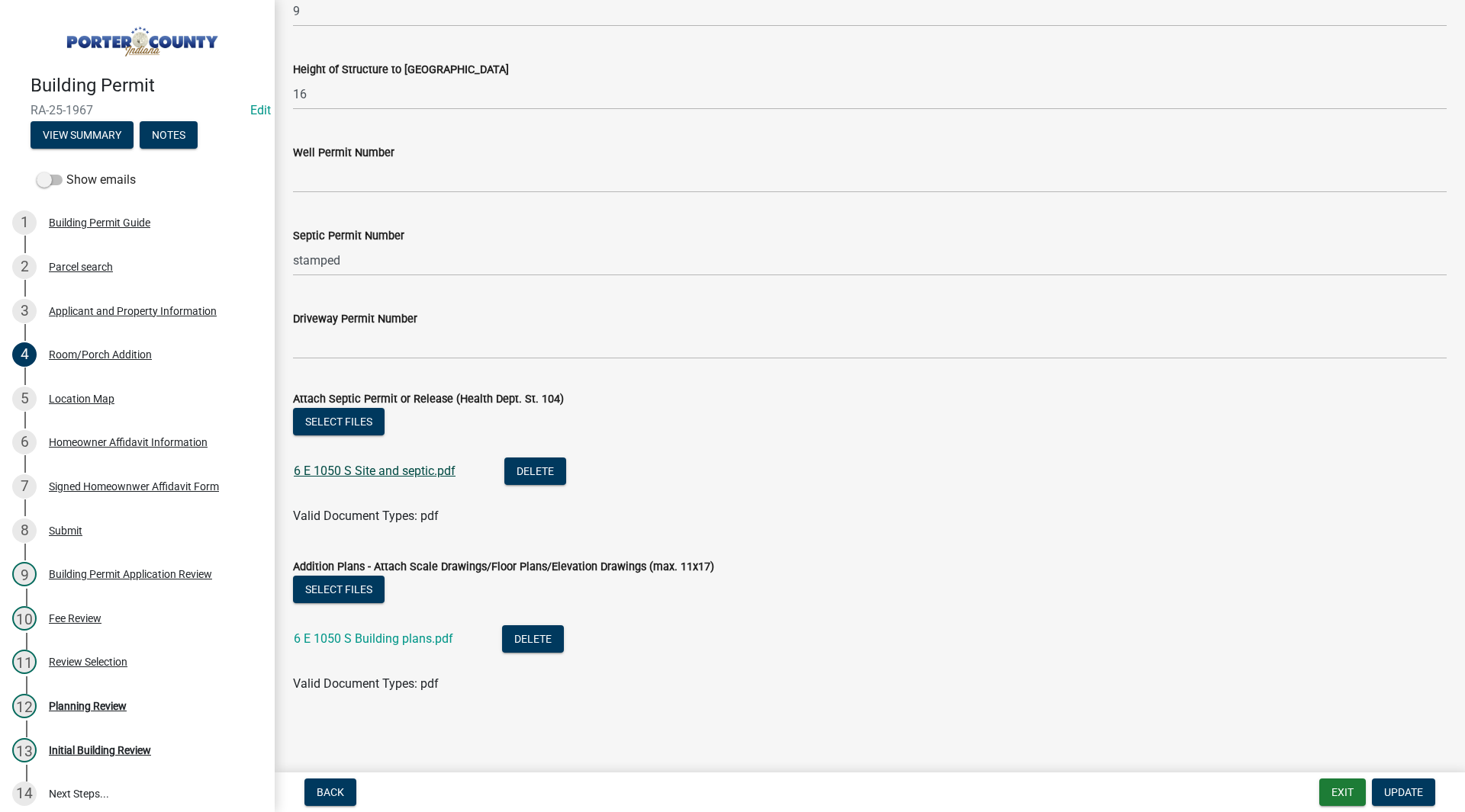
click at [361, 470] on link "6 E 1050 S Site and septic.pdf" at bounding box center [374, 470] width 162 height 14
click at [395, 635] on link "6 E 1050 S Building plans.pdf" at bounding box center [374, 638] width 159 height 14
click at [62, 696] on div "12 Planning Review" at bounding box center [132, 706] width 238 height 24
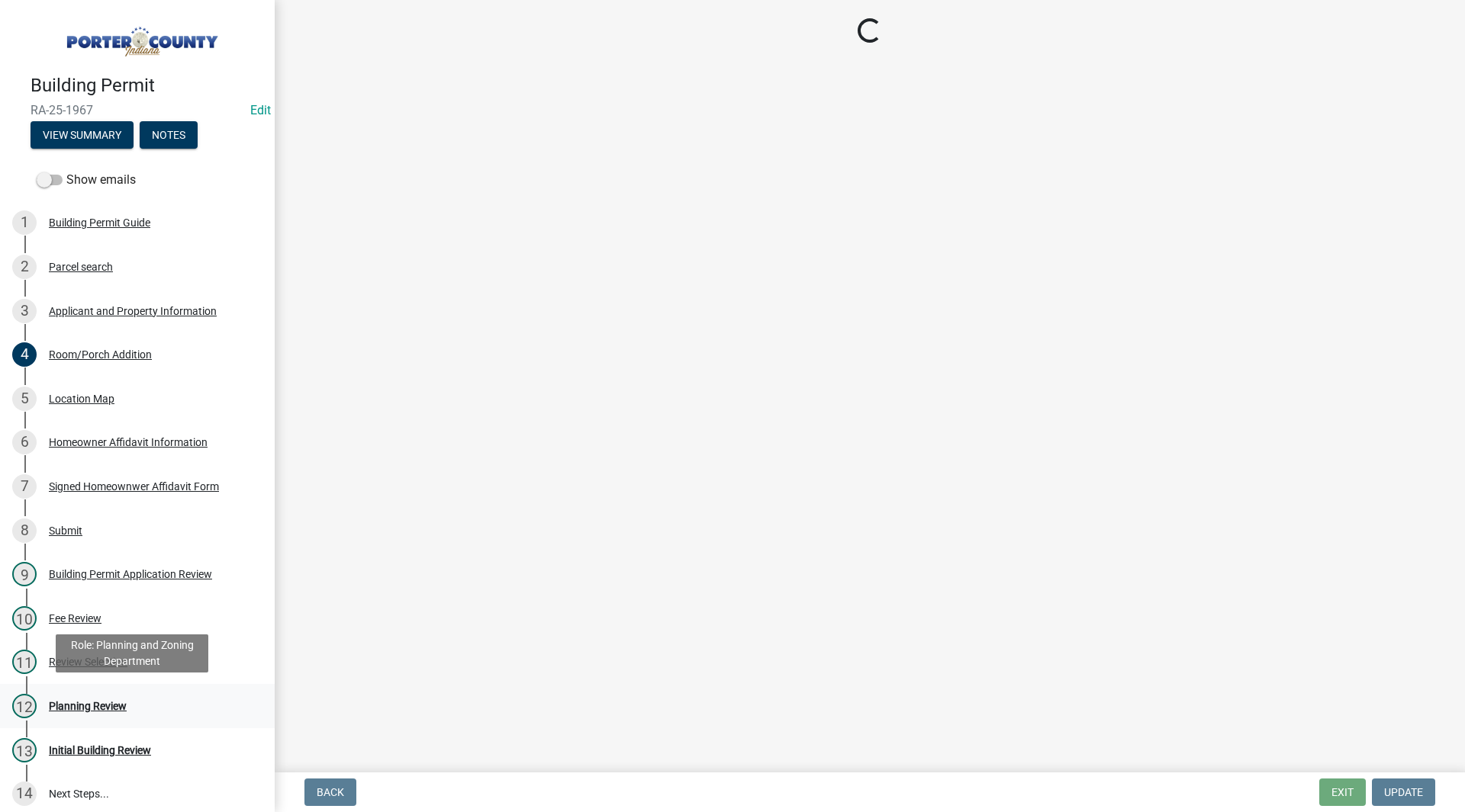
scroll to position [0, 0]
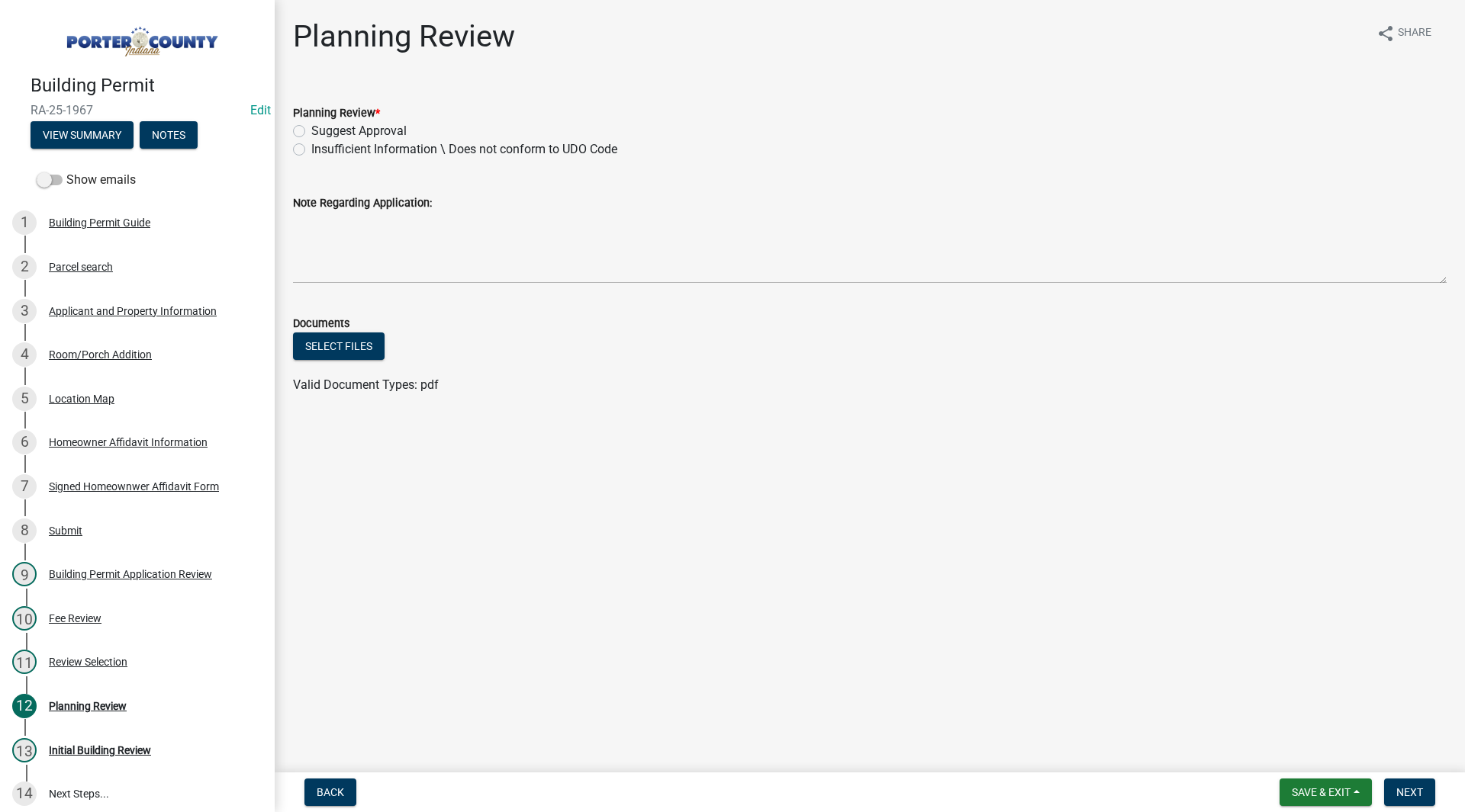
click at [322, 123] on label "Suggest Approval" at bounding box center [359, 131] width 95 height 18
click at [322, 123] on input "Suggest Approval" at bounding box center [317, 127] width 10 height 10
radio input "true"
click at [1421, 786] on span "Next" at bounding box center [1410, 792] width 27 height 13
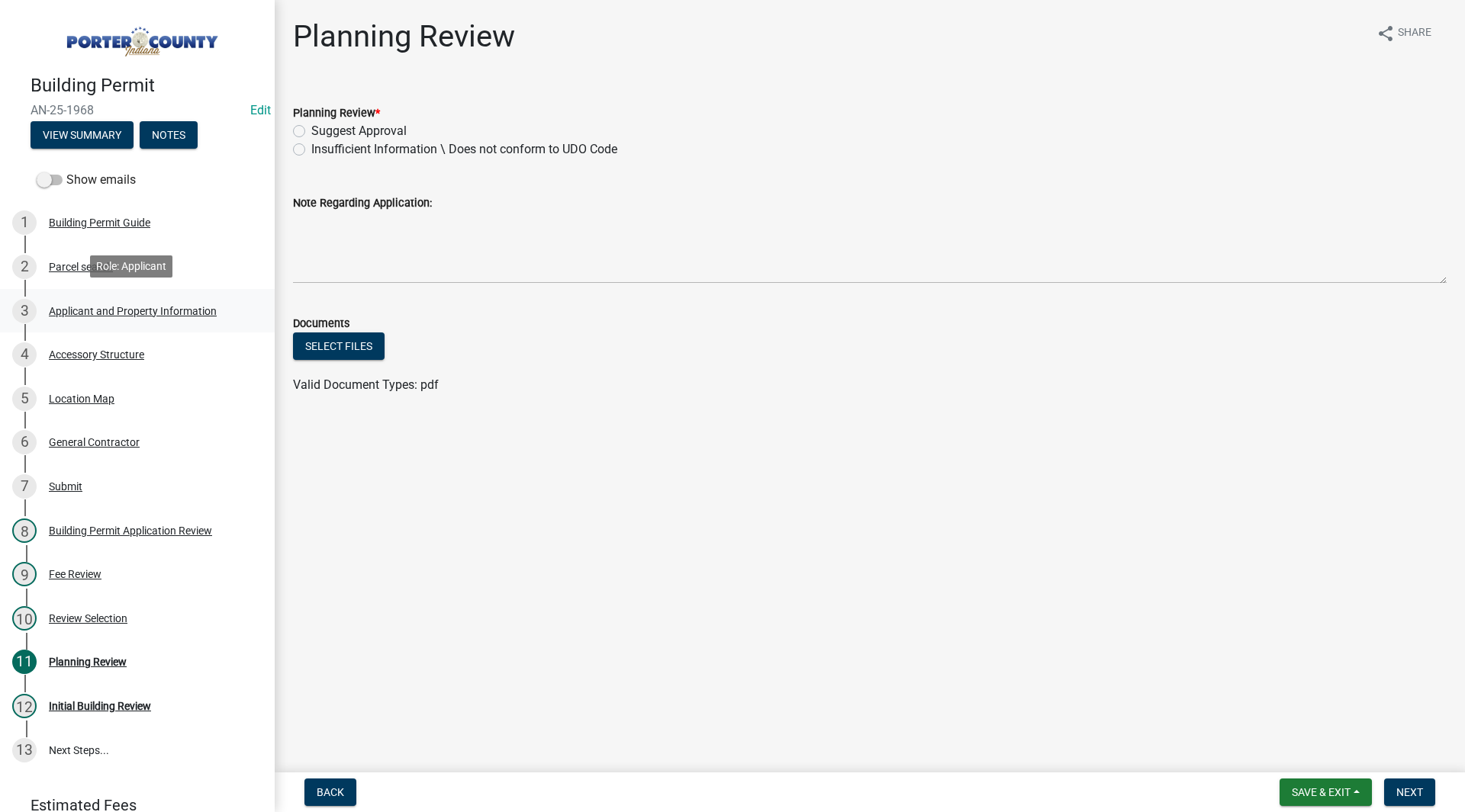
click at [116, 306] on div "Applicant and Property Information" at bounding box center [132, 311] width 168 height 11
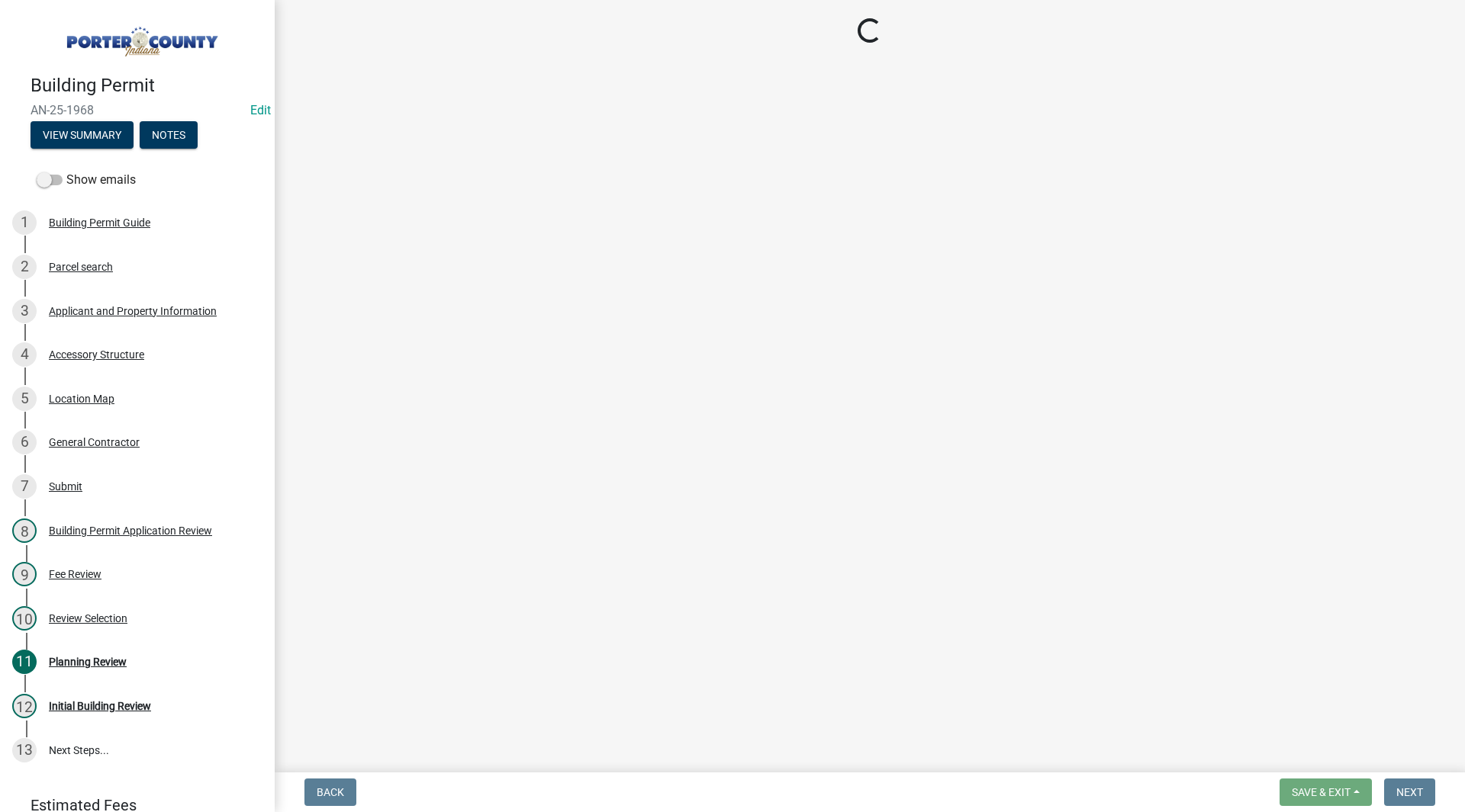
select select "6f5aa9ae-62ac-41bd-979a-9c71eae504cc"
select select "ea6751d4-6bf7-4a16-89ee-f7801ab82aa1"
select select "e2d1b1d7-ccc9-456b-9e96-e16306515997"
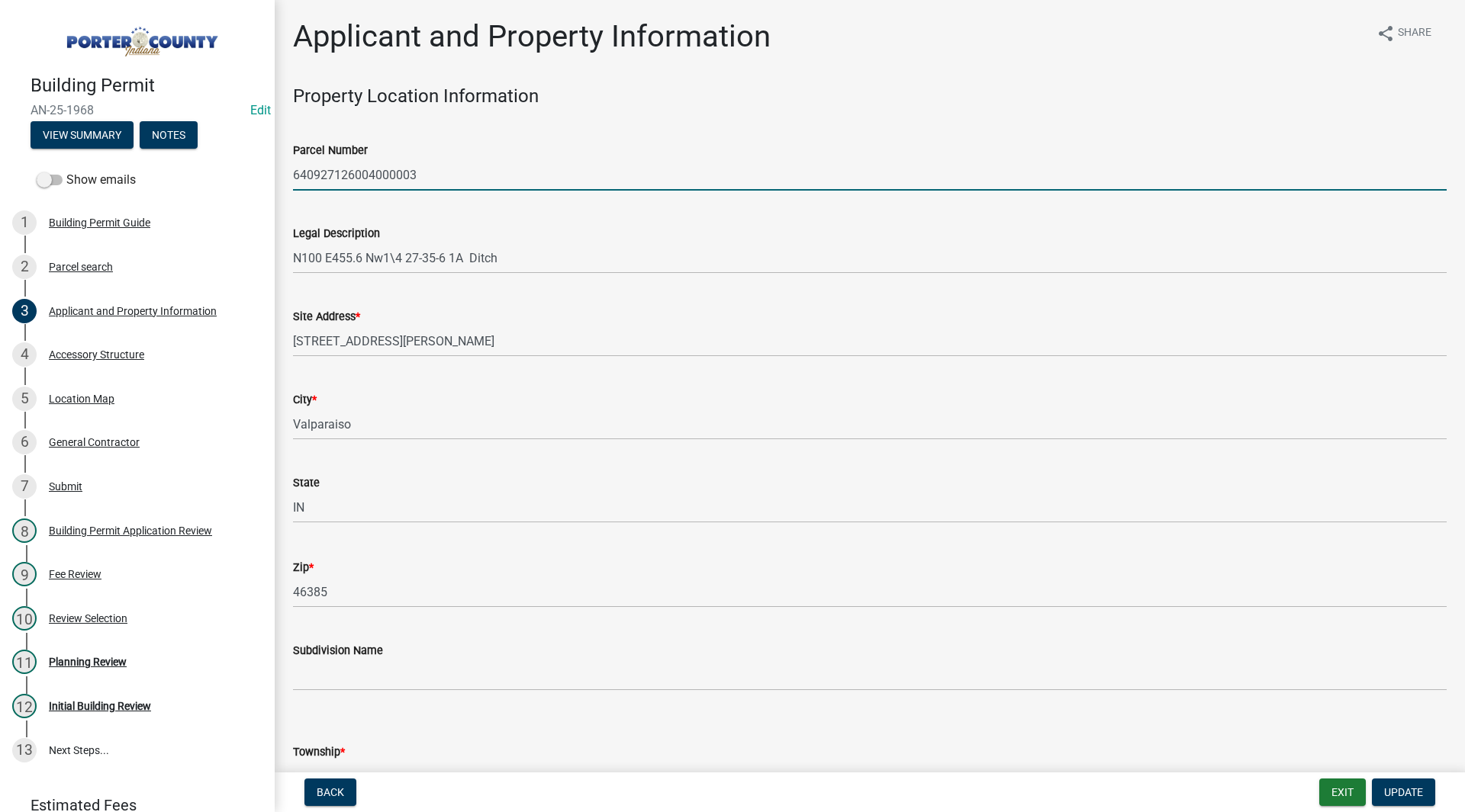
drag, startPoint x: 446, startPoint y: 169, endPoint x: 272, endPoint y: 182, distance: 174.5
click at [272, 182] on div "Building Permit AN-25-1968 Edit View Summary Notes Show emails 1 Building Permi…" at bounding box center [732, 406] width 1465 height 812
click at [338, 200] on wm-data-entity-input "Parcel Number 640927126004000003" at bounding box center [869, 161] width 1153 height 83
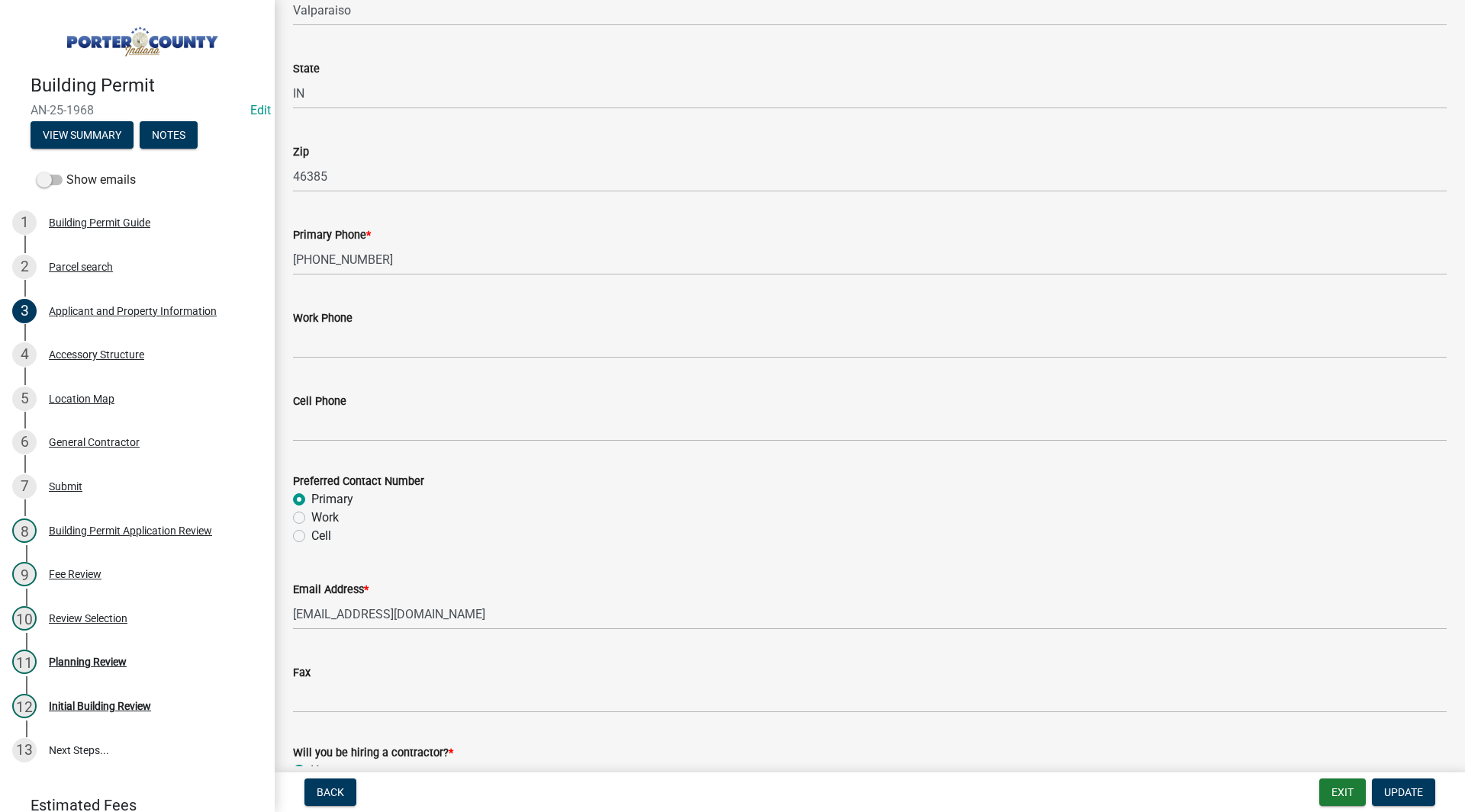
scroll to position [2041, 0]
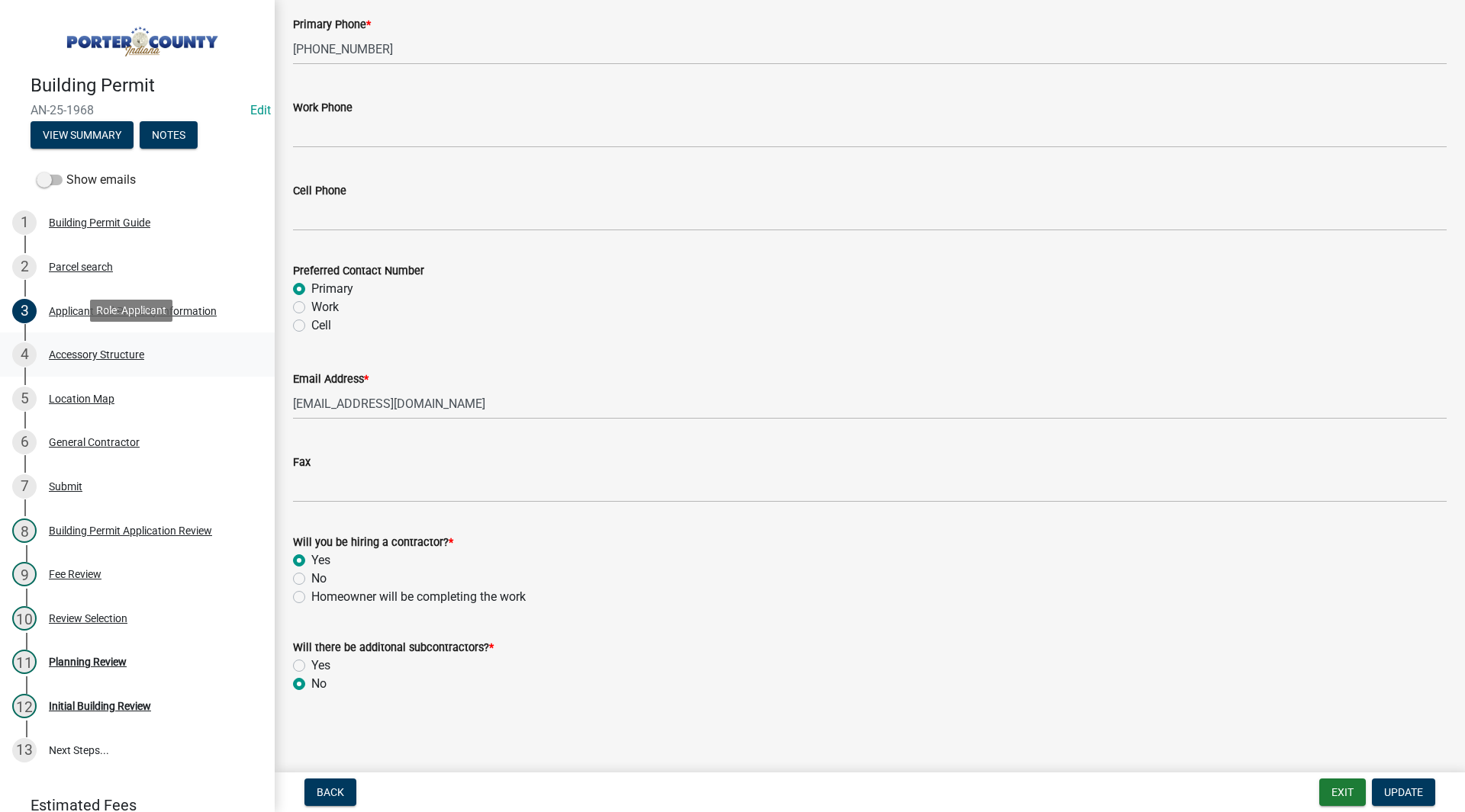
click at [69, 349] on div "Accessory Structure" at bounding box center [96, 354] width 95 height 11
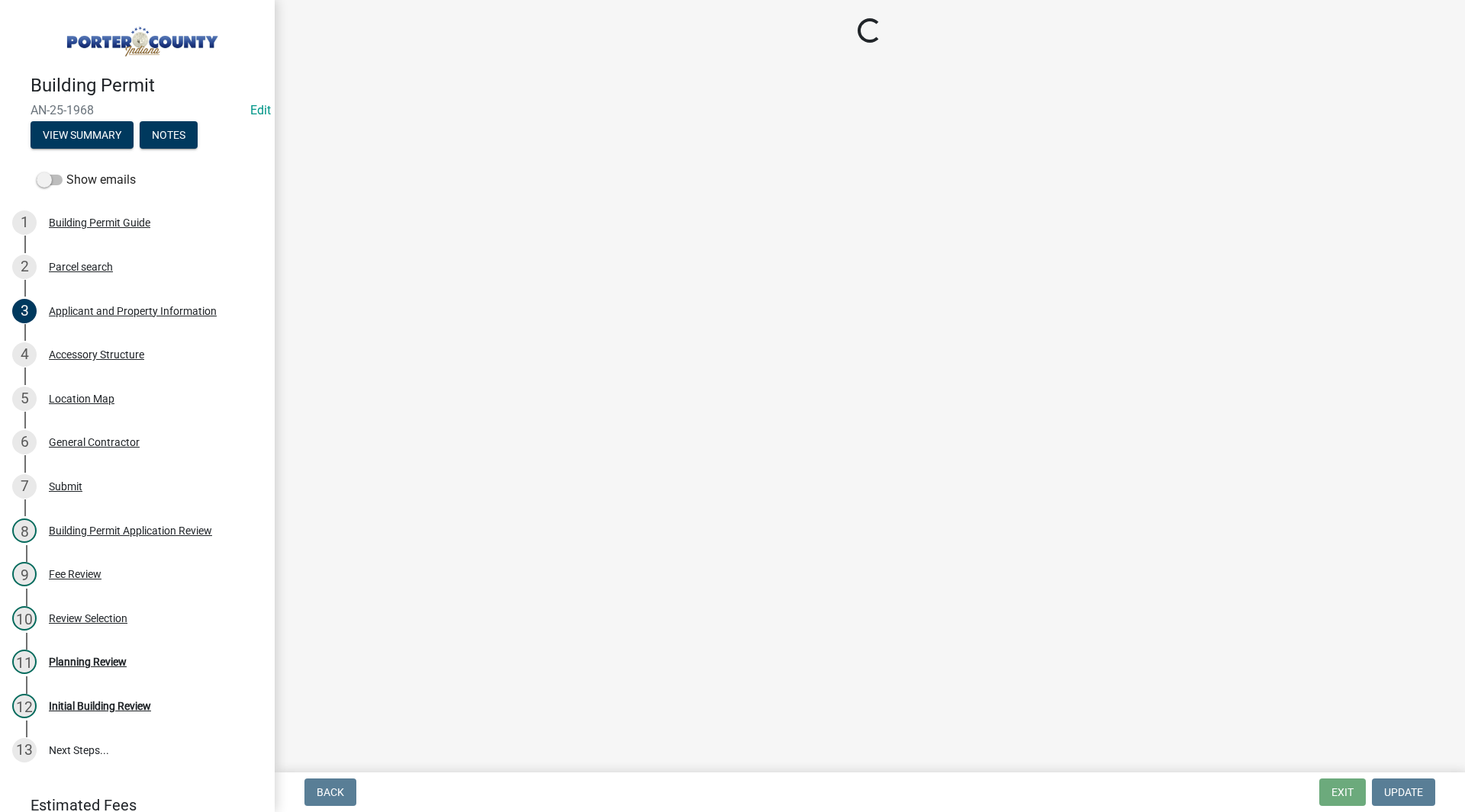
select select "e417d459-1a07-4045-9f8a-b98bfca84a5c"
select select "b16561a8-8531-4c00-a0ba-45c0345273e3"
select select "29856c7f-eeba-4e54-97cb-4d08c5c5b677"
select select "d4b8d1da-05eb-44cd-bbb6-c979fa719f22"
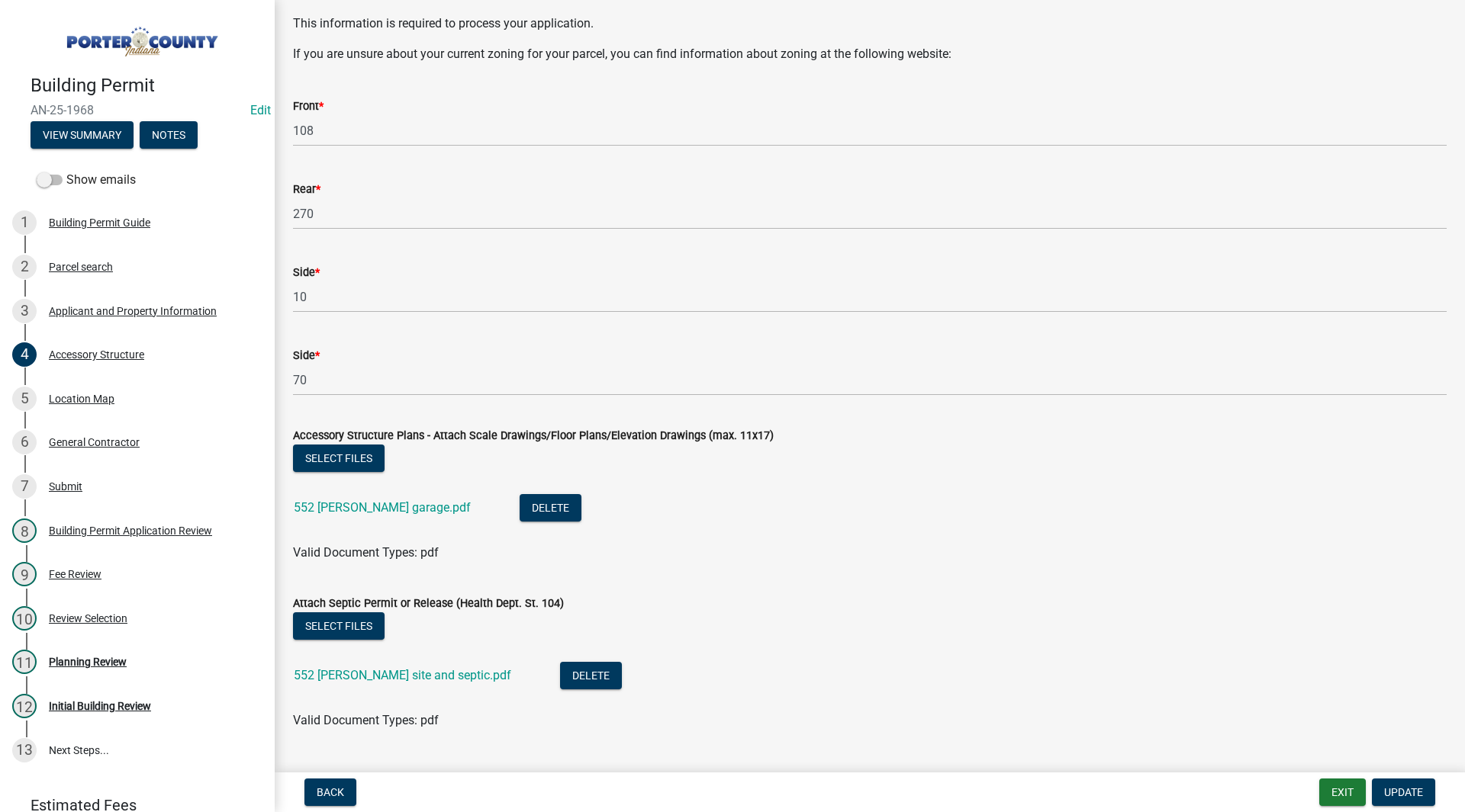
scroll to position [2578, 0]
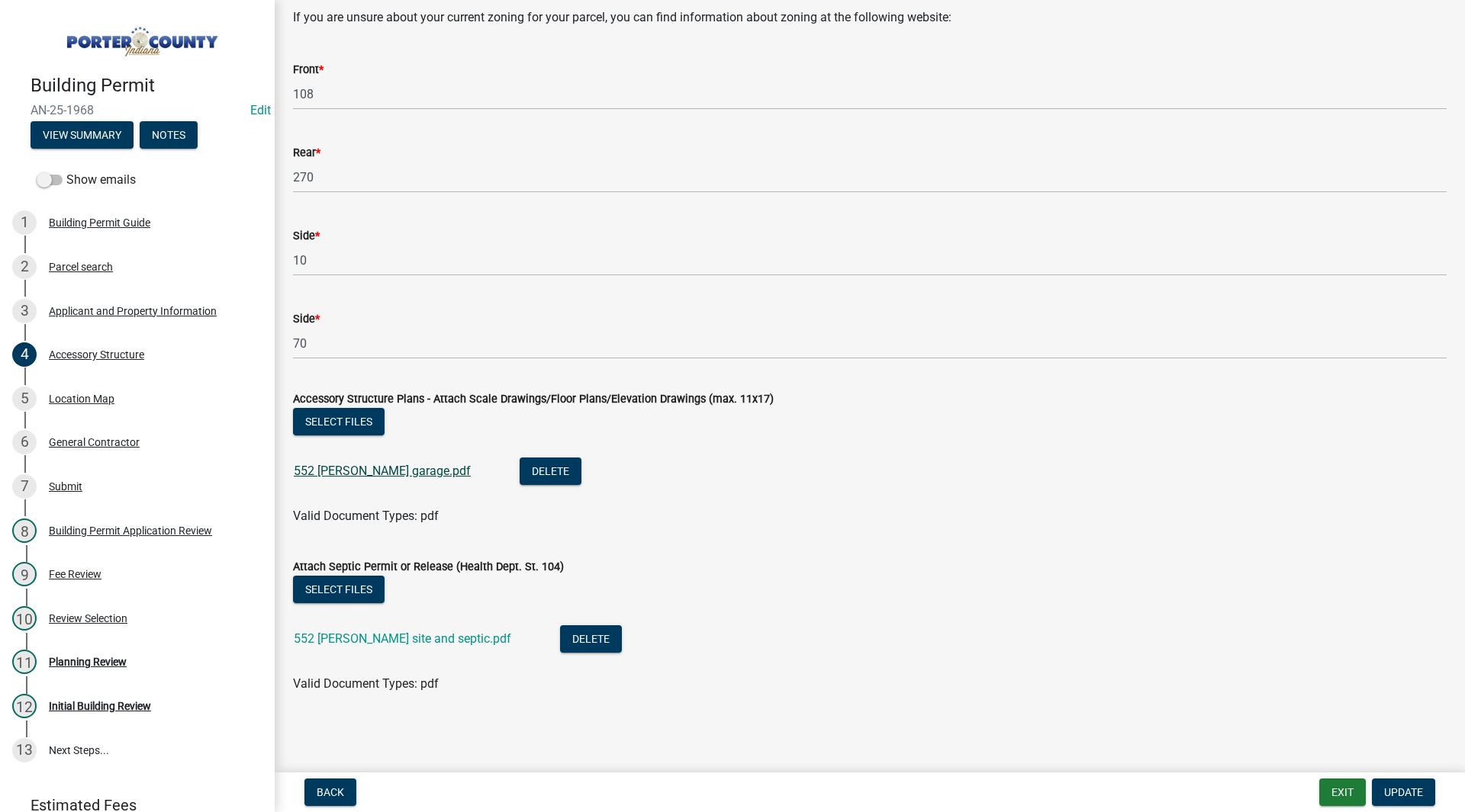
click at [401, 467] on link "552 Hayes Leonard garage.pdf" at bounding box center [382, 470] width 177 height 14
click at [449, 638] on link "552 Hayes Leonard site and septic.pdf" at bounding box center [403, 638] width 218 height 14
click at [89, 666] on div "11 Planning Review" at bounding box center [132, 661] width 238 height 24
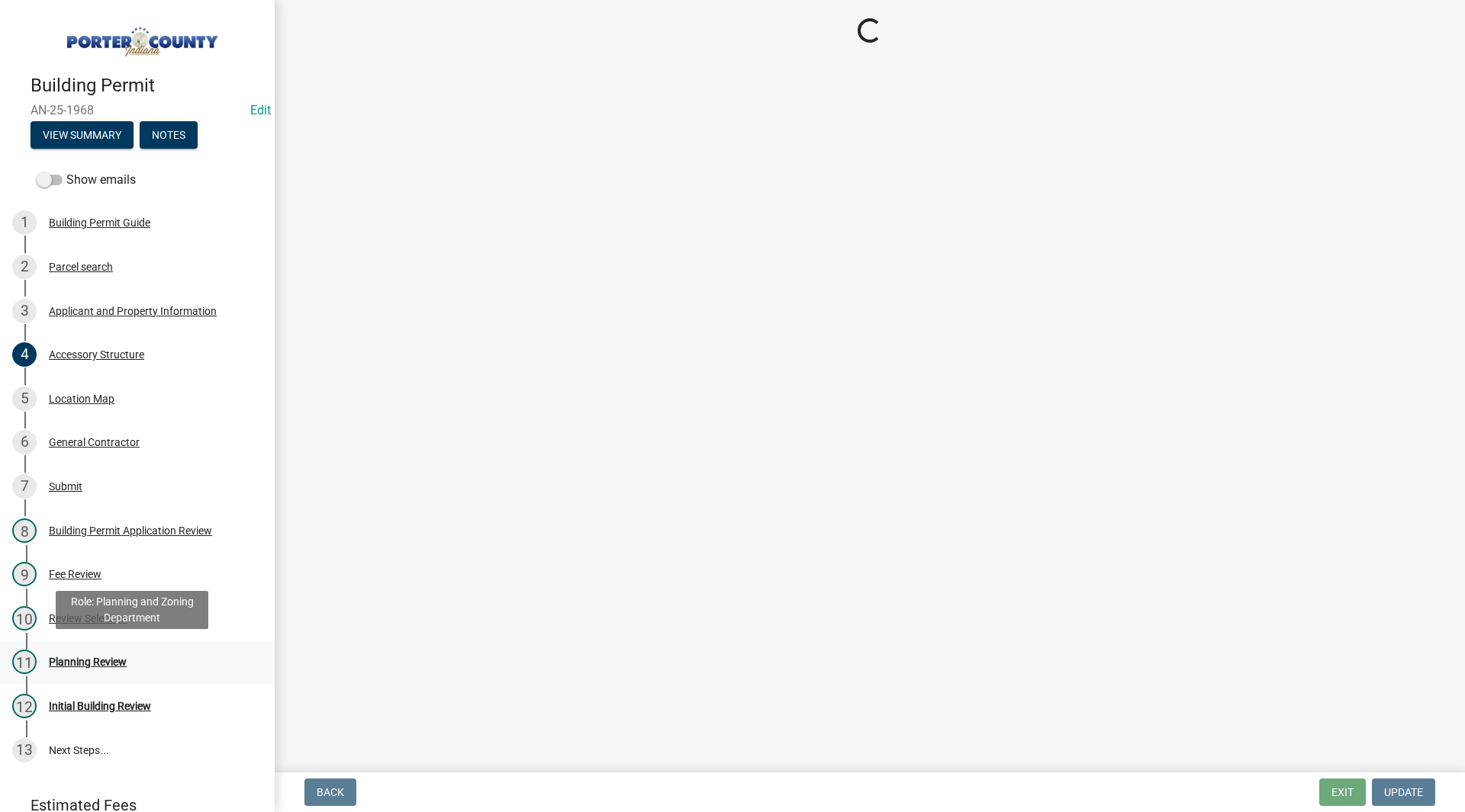
scroll to position [0, 0]
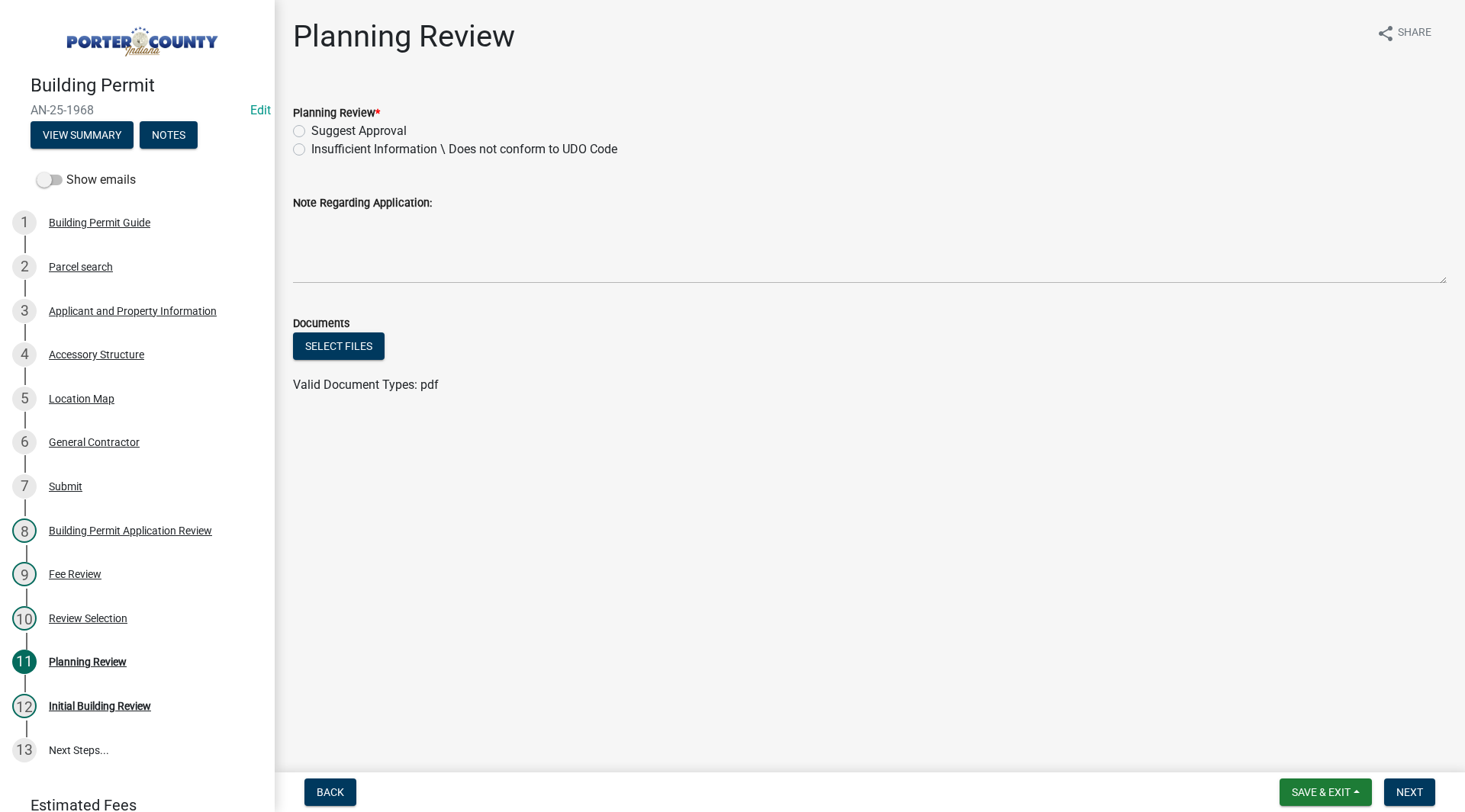
click at [320, 128] on label "Suggest Approval" at bounding box center [359, 131] width 95 height 18
click at [320, 128] on input "Suggest Approval" at bounding box center [317, 127] width 10 height 10
radio input "true"
click at [1401, 786] on span "Next" at bounding box center [1410, 792] width 27 height 13
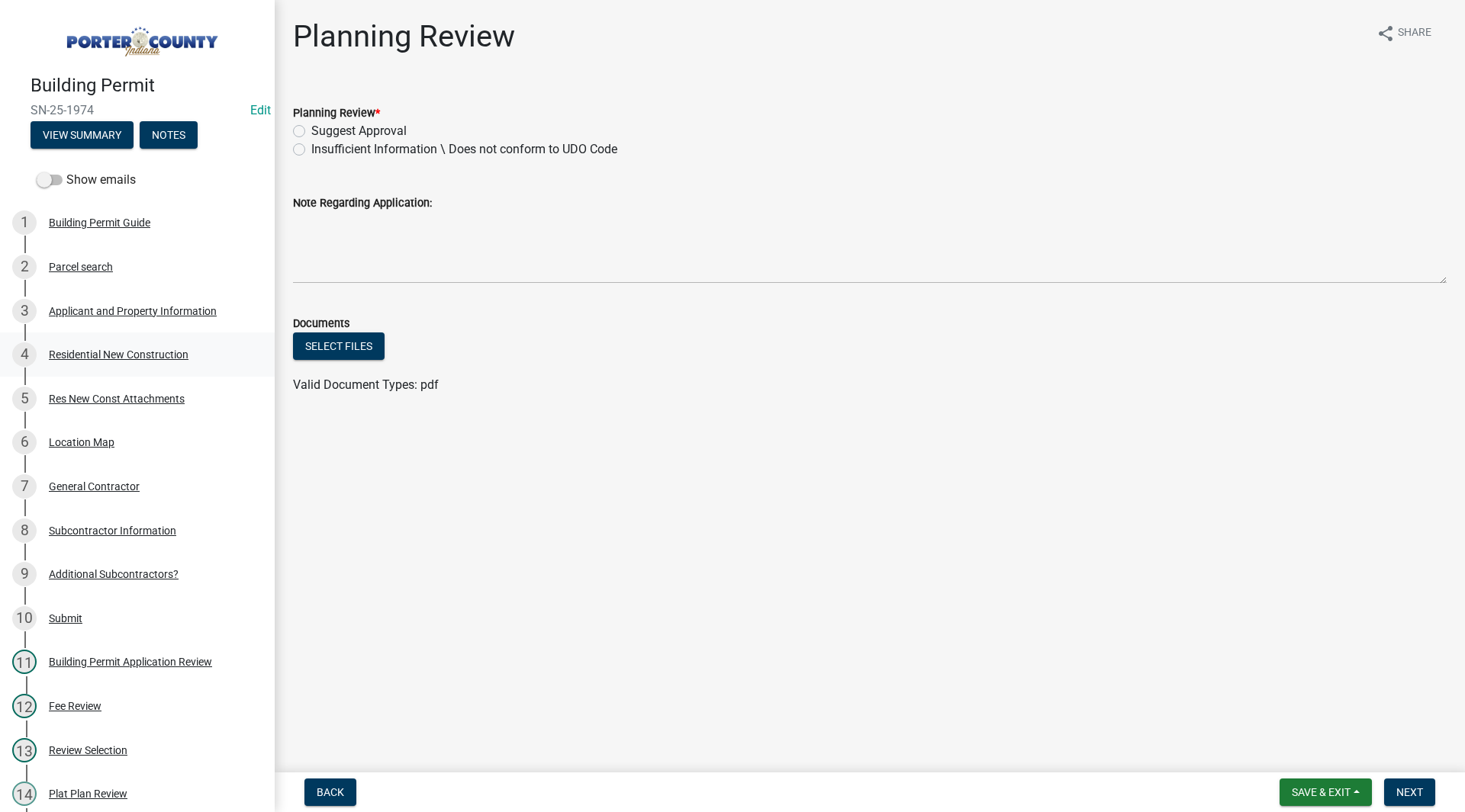
click at [120, 362] on div "4 Residential New Construction" at bounding box center [132, 354] width 238 height 24
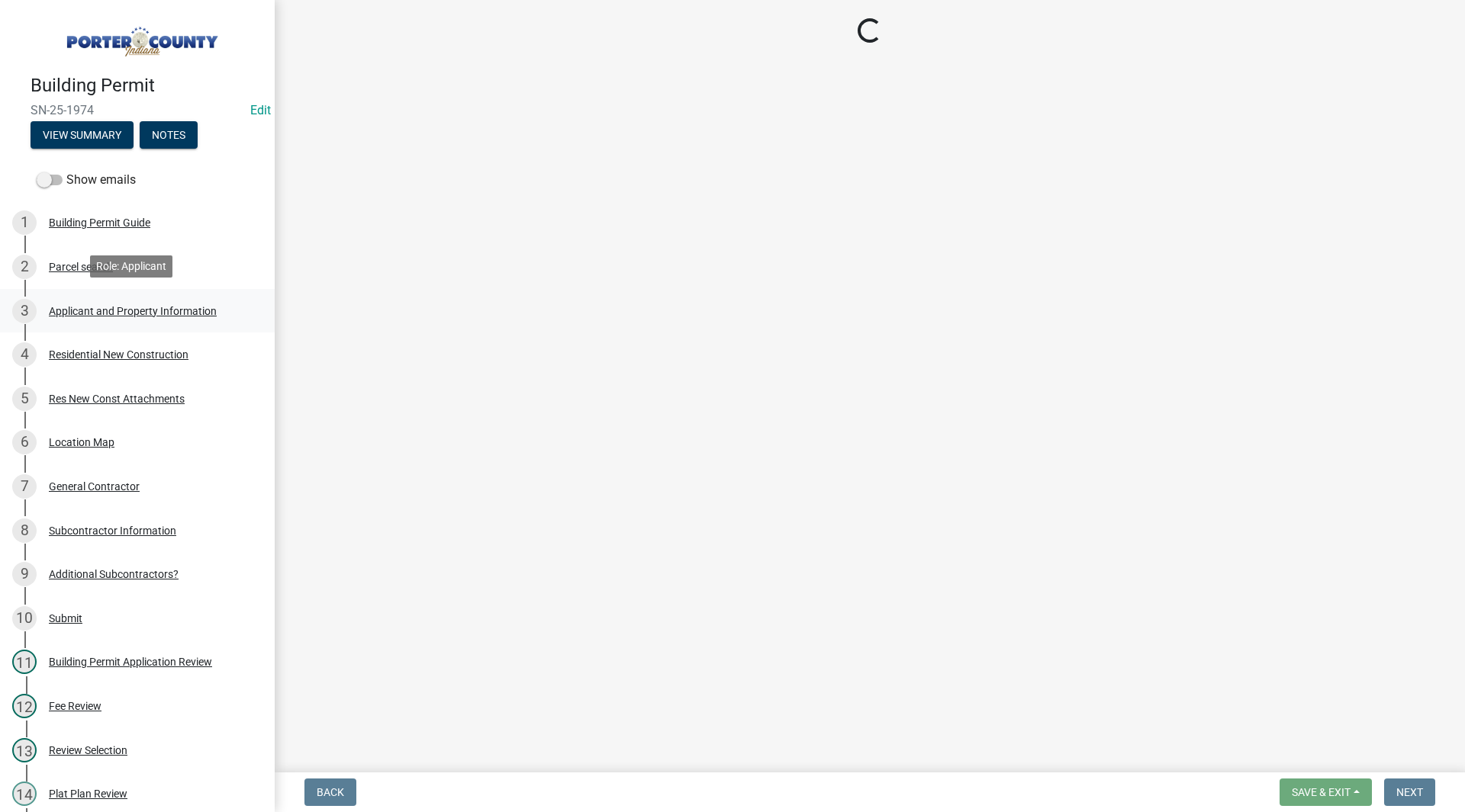
click at [127, 316] on div "3 Applicant and Property Information" at bounding box center [132, 311] width 238 height 24
select select "9e518564-4428-4eb4-941b-0b1ac8082854"
select select "785cad32-1873-4672-a03b-bc5f46564cd6"
select select "b5a5c90e-8d72-4ffd-8079-af89c218e1ea"
select select "da227d29-566a-49e4-bd4b-3ce542f228e7"
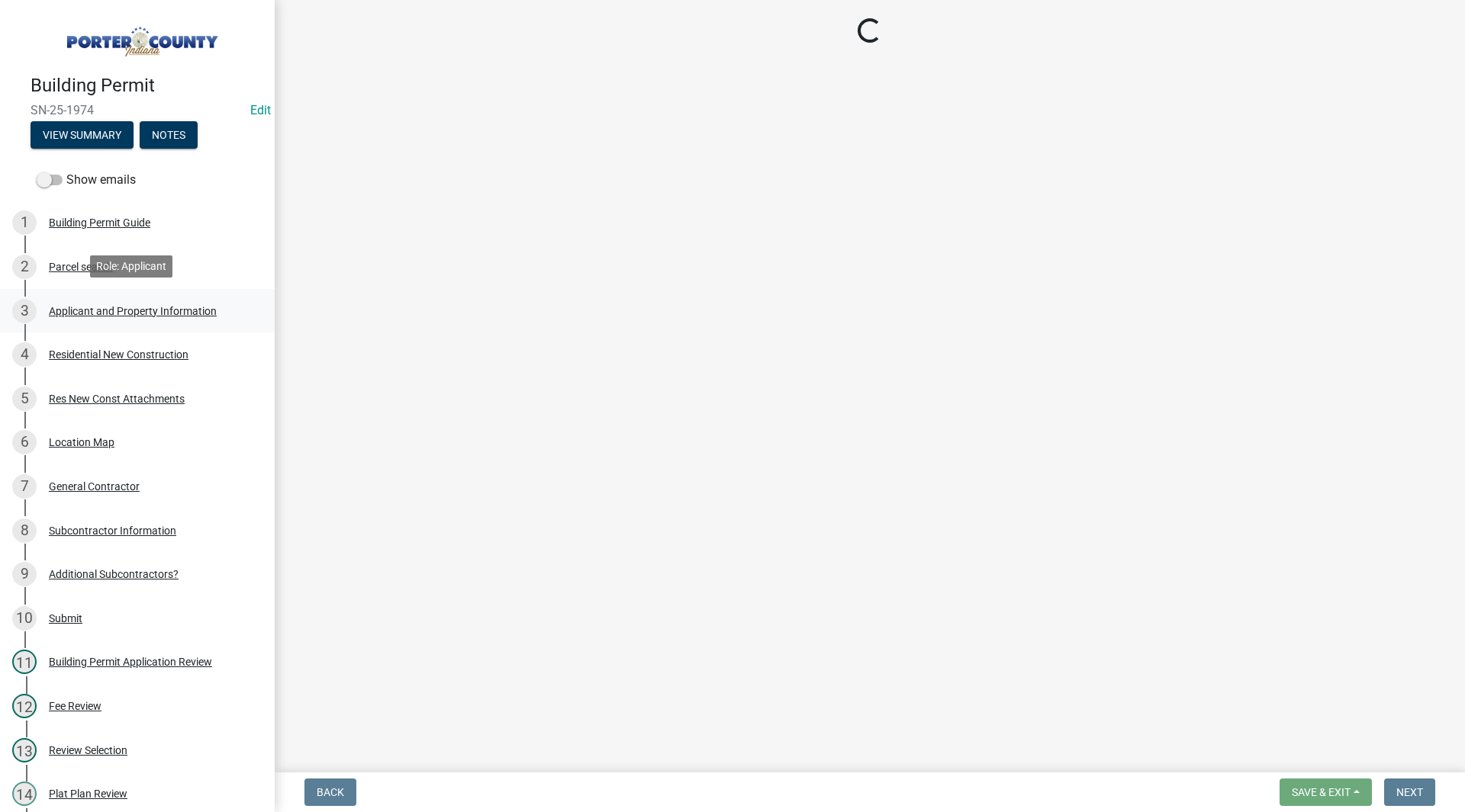
select select "7ba8615f-7d0b-4559-8263-a59f3bb0b80e"
select select "4ed651f6-e774-4e8f-9661-530b5508df77"
select select "bbae15df-4b7c-4889-a1a2-bdce83955e33"
select select "d3842ca8-a9b0-43e7-b24f-ba0c572b5ff6"
select select "aeb13f5b-f618-4fb0-9457-a1d82e5b0688"
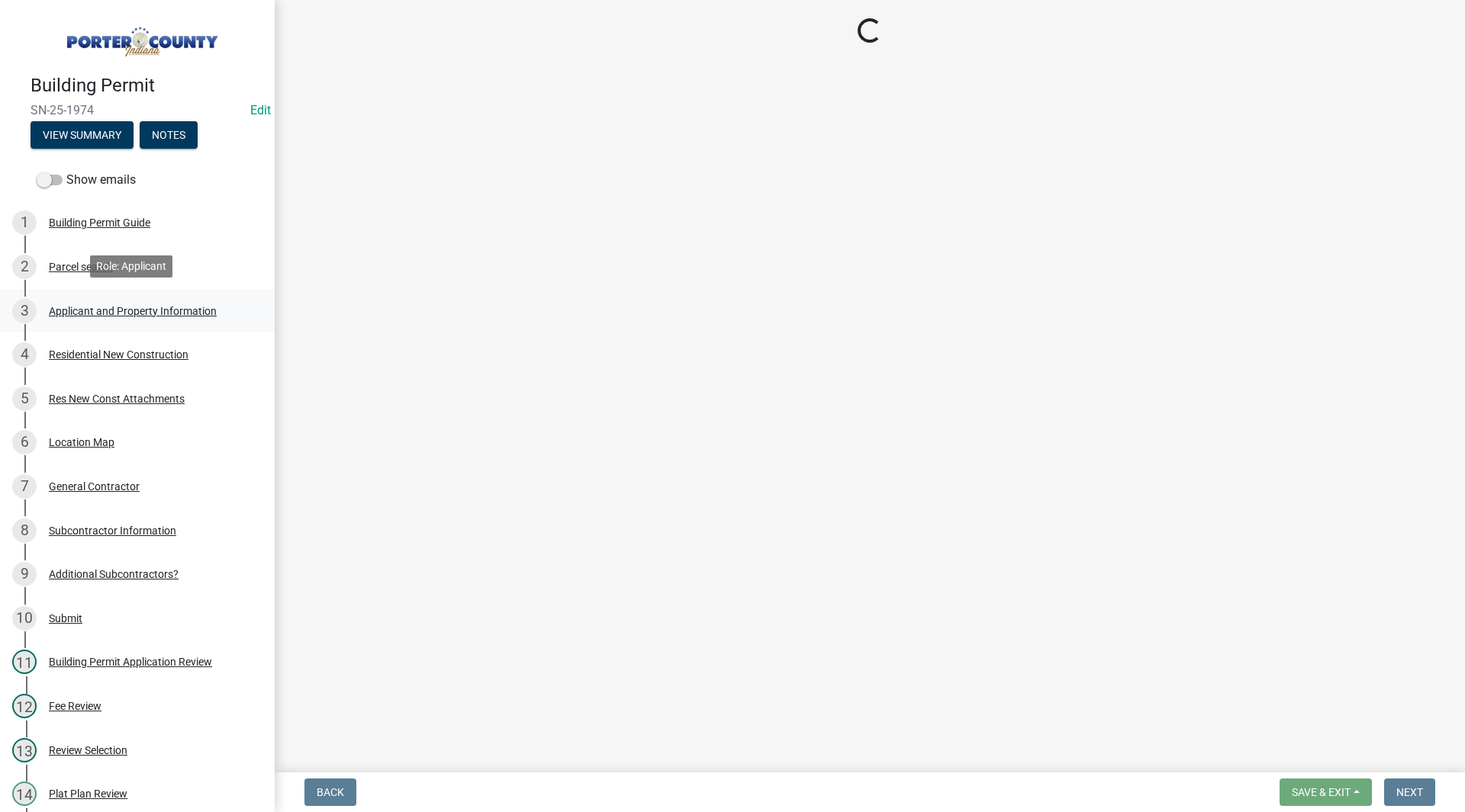
select select "71653642-ddb3-43c7-8707-56d19eb42a49"
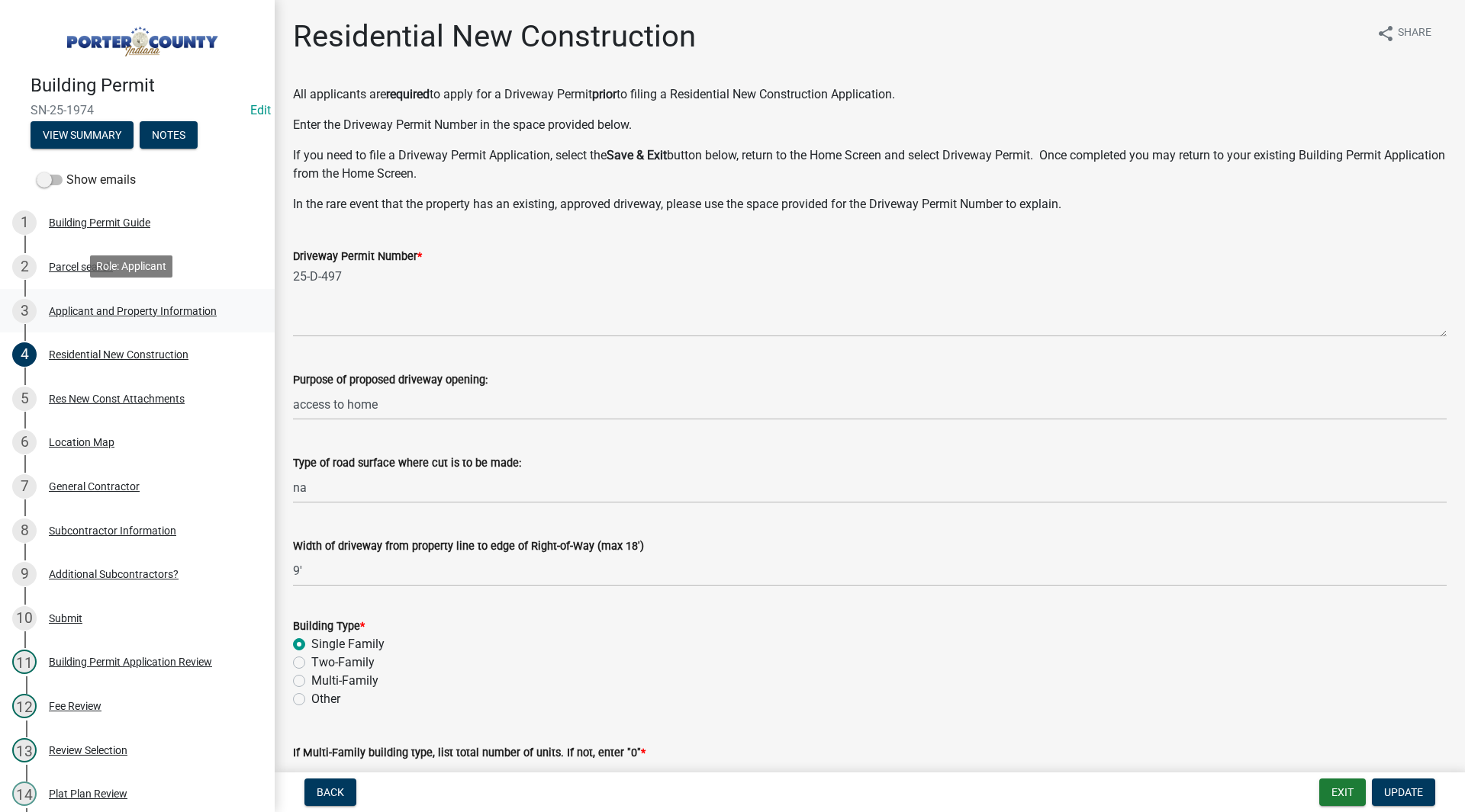
select select "403f4b3c-c23a-4b9f-b6b7-b4f73366513c"
select select "cab7bb26-0259-4021-a4e9-b3a2d3356afe"
select select "19353e9d-6395-4d02-b087-104cb5947cdc"
select select "2efa8551-7904-454d-991c-0e0cd31120f6"
select select "e2d1b1d7-ccc9-456b-9e96-e16306515997"
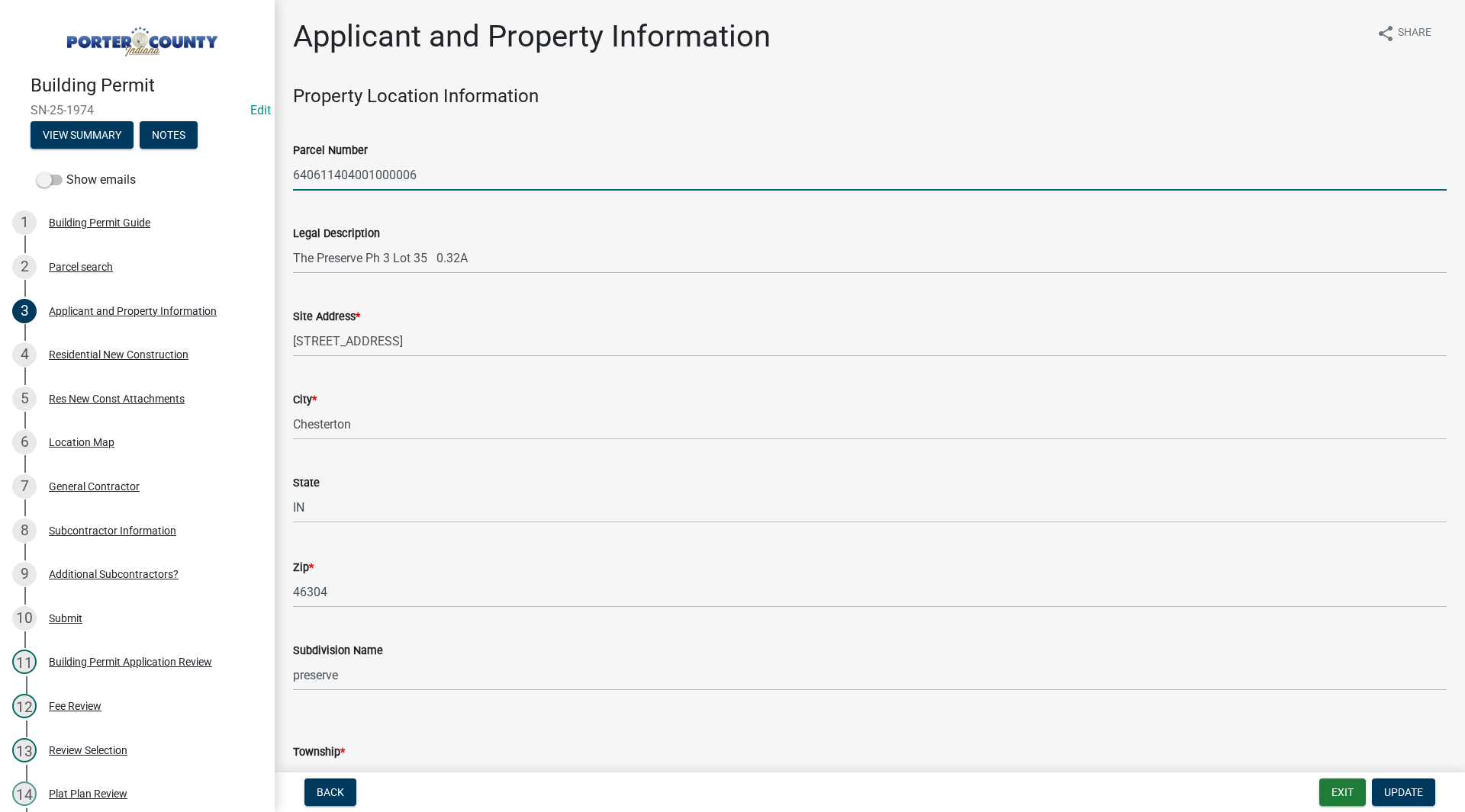
drag, startPoint x: 437, startPoint y: 183, endPoint x: 268, endPoint y: 178, distance: 169.1
click at [268, 178] on div "Building Permit SN-25-1974 Edit View Summary Notes Show emails 1 Building Permi…" at bounding box center [732, 406] width 1465 height 812
click at [353, 207] on div "Legal Description The Preserve Ph 3 Lot 35 0.32A" at bounding box center [869, 238] width 1153 height 71
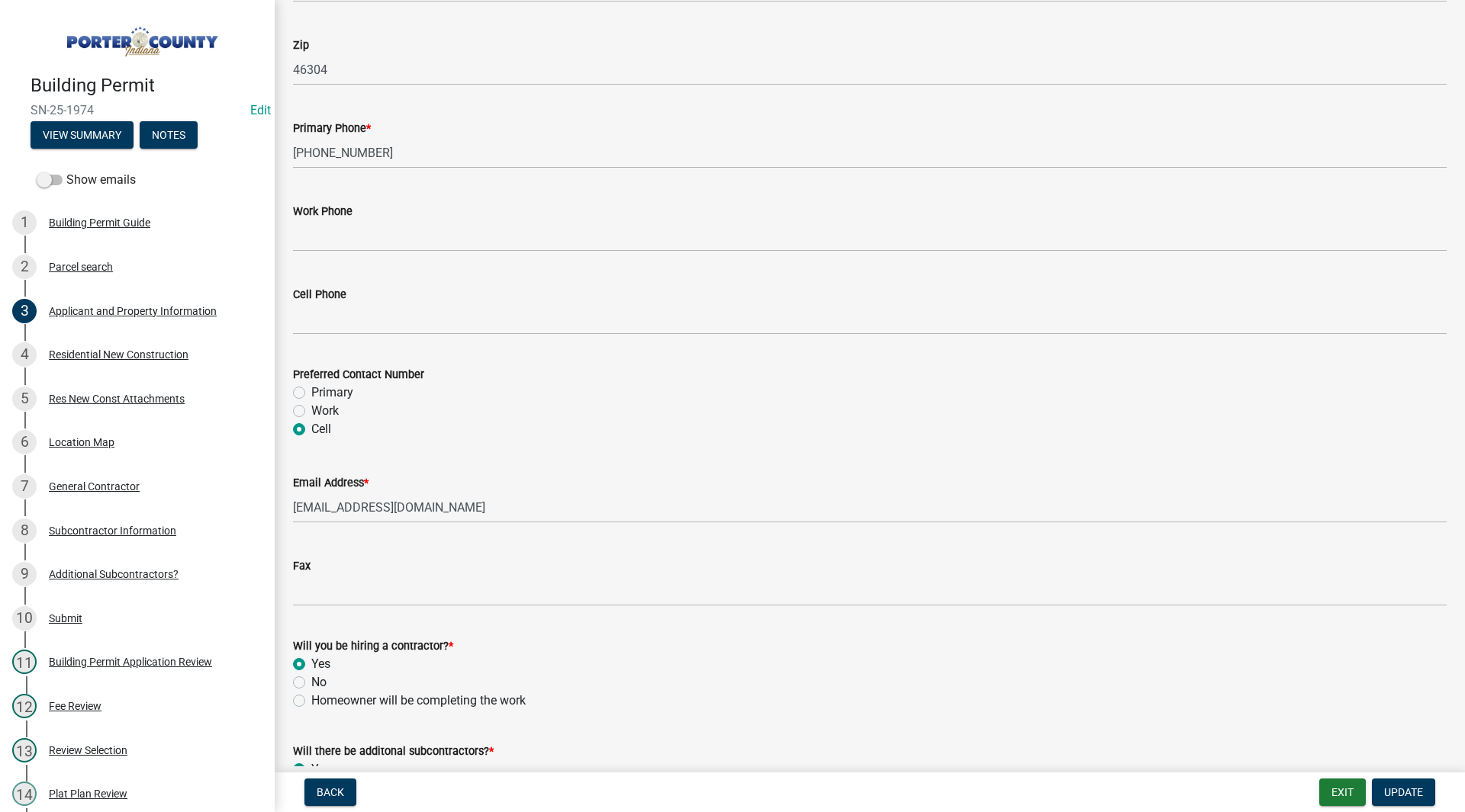
scroll to position [2041, 0]
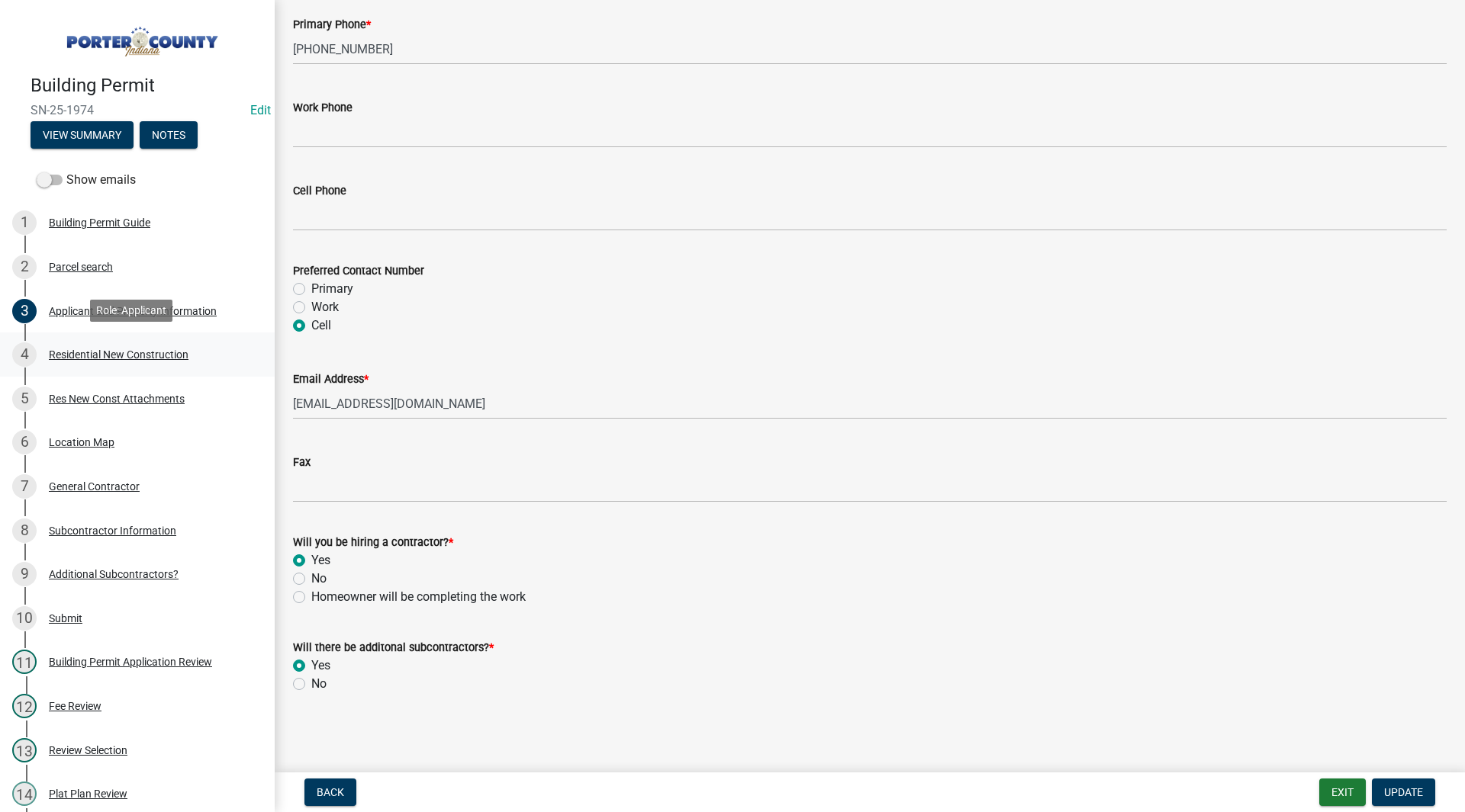
click at [90, 361] on div "4 Residential New Construction" at bounding box center [132, 354] width 238 height 24
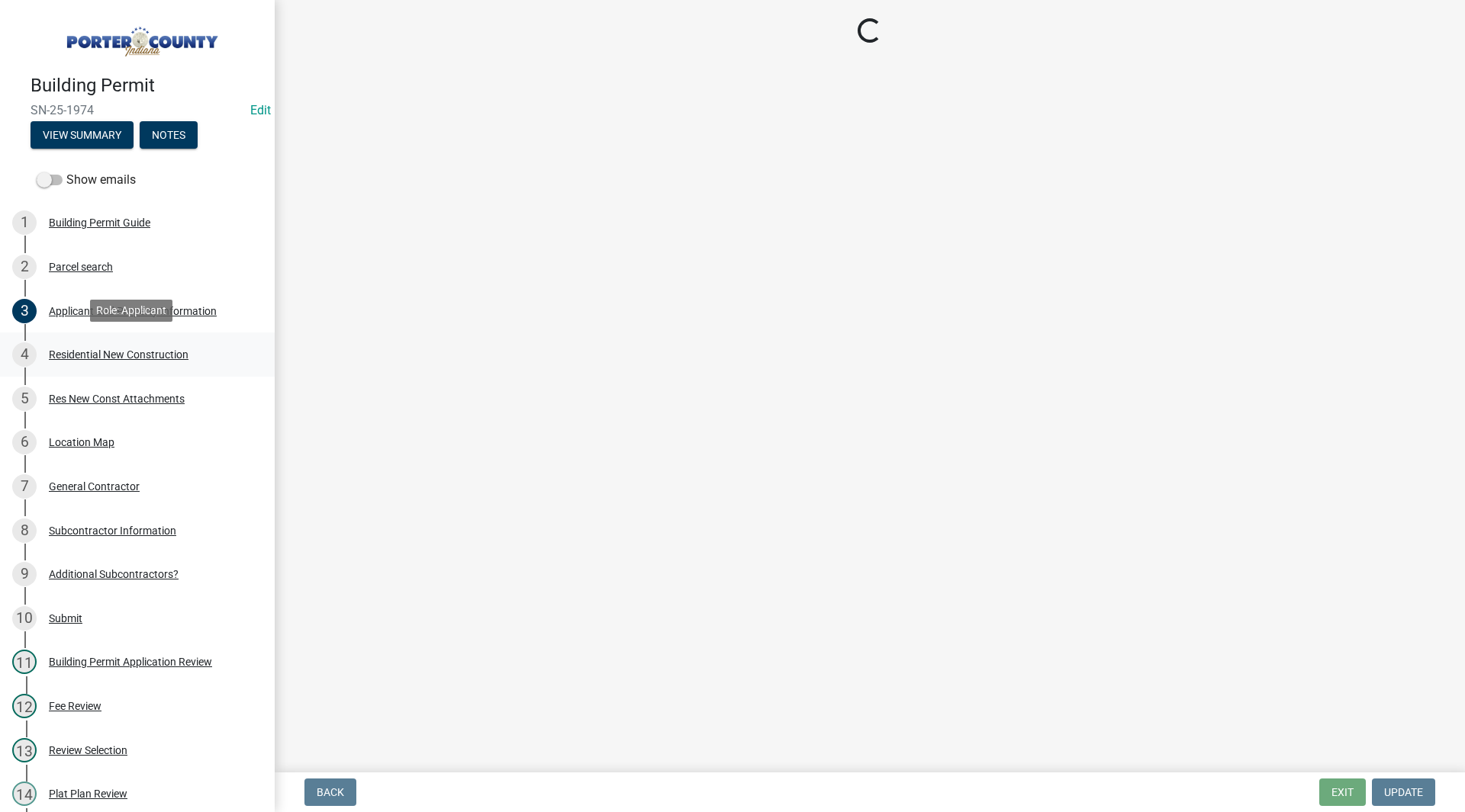
scroll to position [0, 0]
select select "9e518564-4428-4eb4-941b-0b1ac8082854"
select select "785cad32-1873-4672-a03b-bc5f46564cd6"
select select "b5a5c90e-8d72-4ffd-8079-af89c218e1ea"
select select "da227d29-566a-49e4-bd4b-3ce542f228e7"
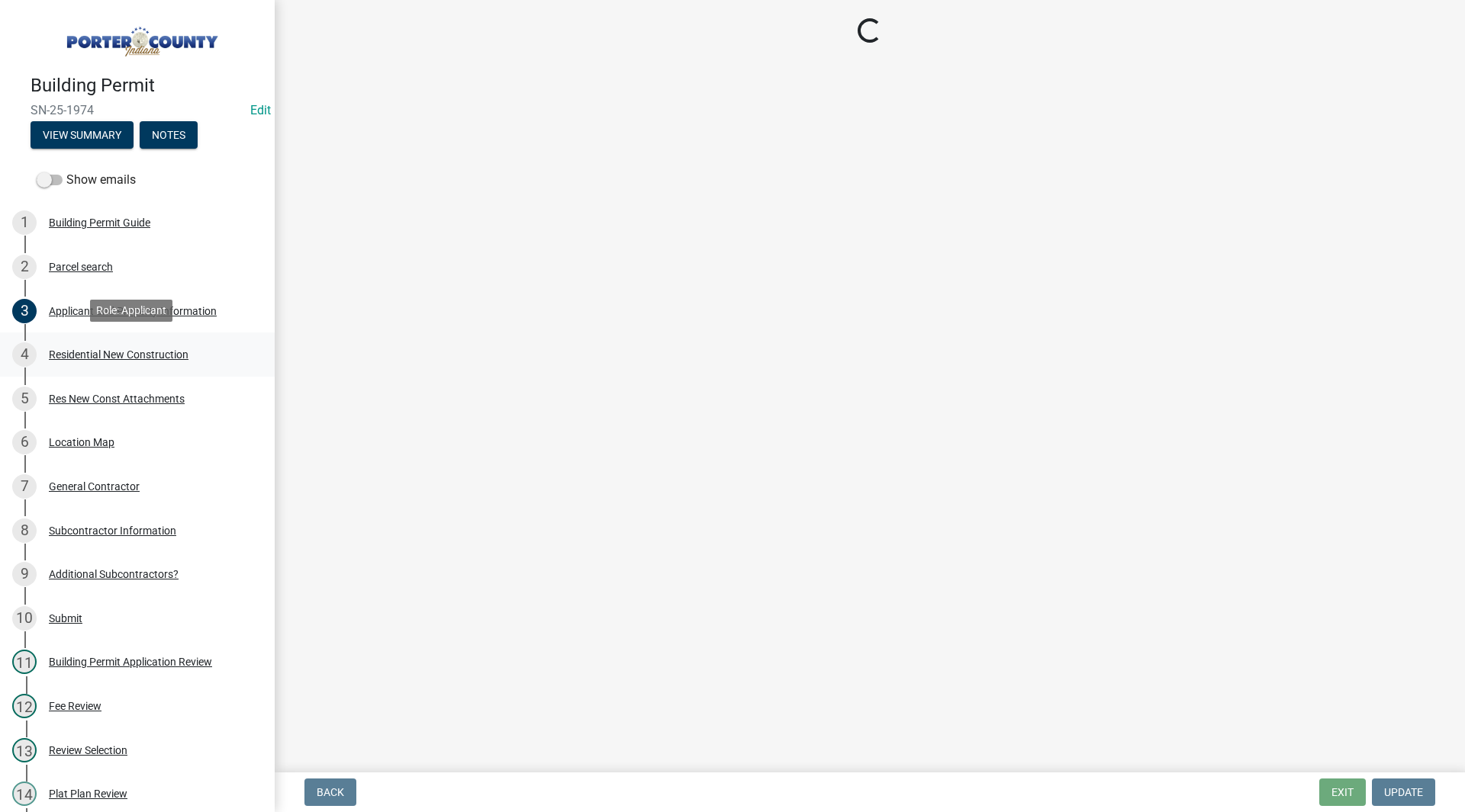
select select "7ba8615f-7d0b-4559-8263-a59f3bb0b80e"
select select "4ed651f6-e774-4e8f-9661-530b5508df77"
select select "bbae15df-4b7c-4889-a1a2-bdce83955e33"
select select "d3842ca8-a9b0-43e7-b24f-ba0c572b5ff6"
select select "aeb13f5b-f618-4fb0-9457-a1d82e5b0688"
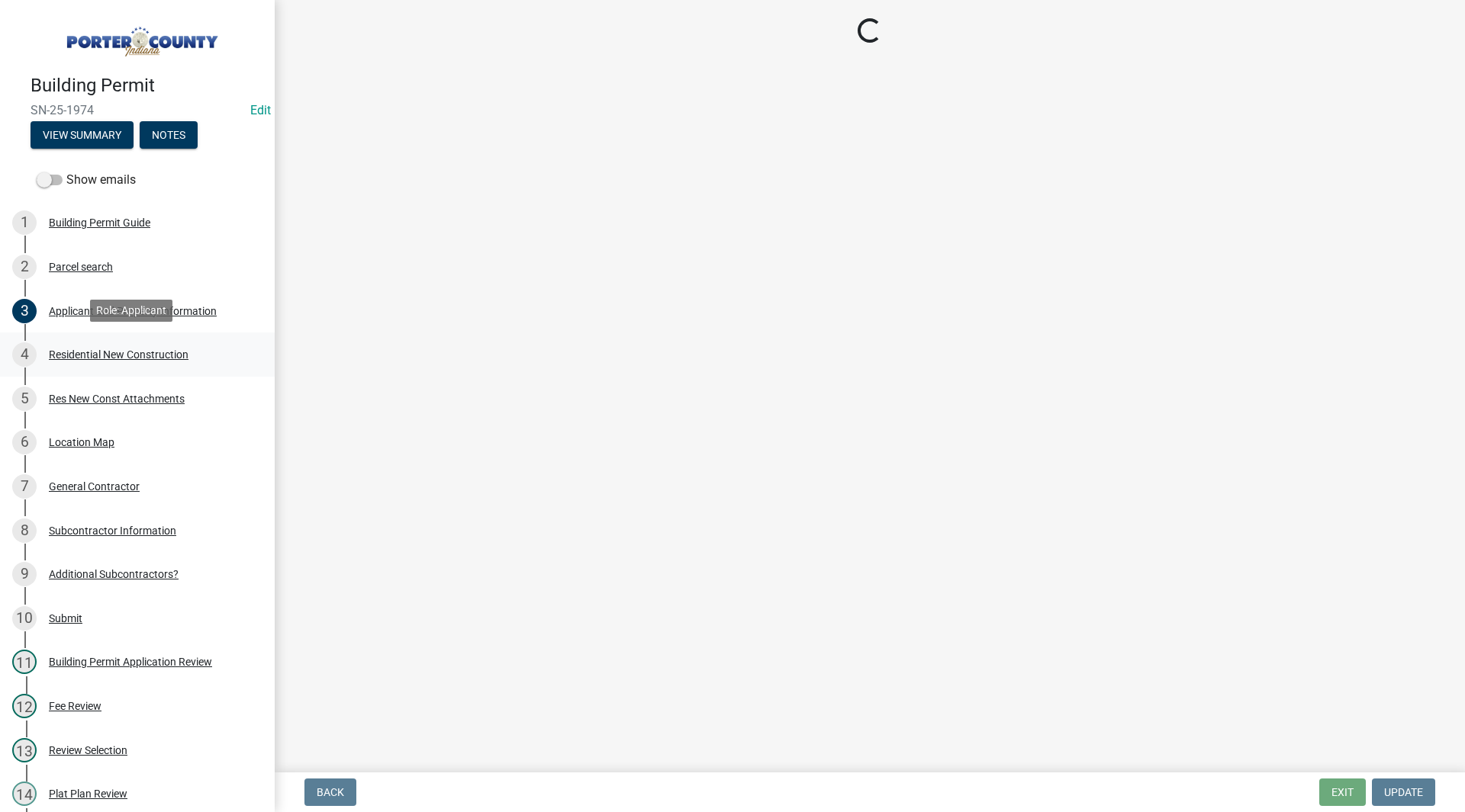
select select "71653642-ddb3-43c7-8707-56d19eb42a49"
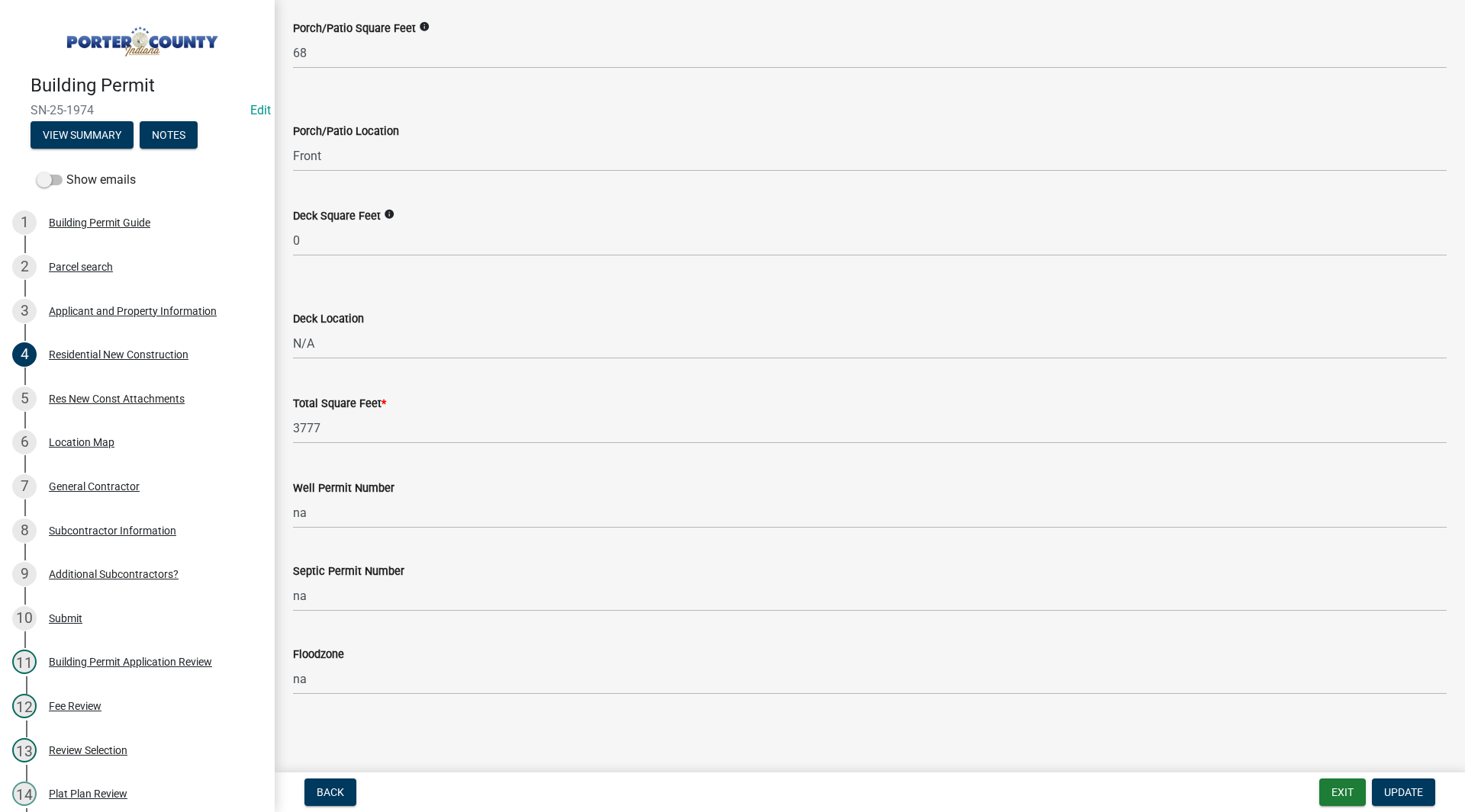
scroll to position [3639, 0]
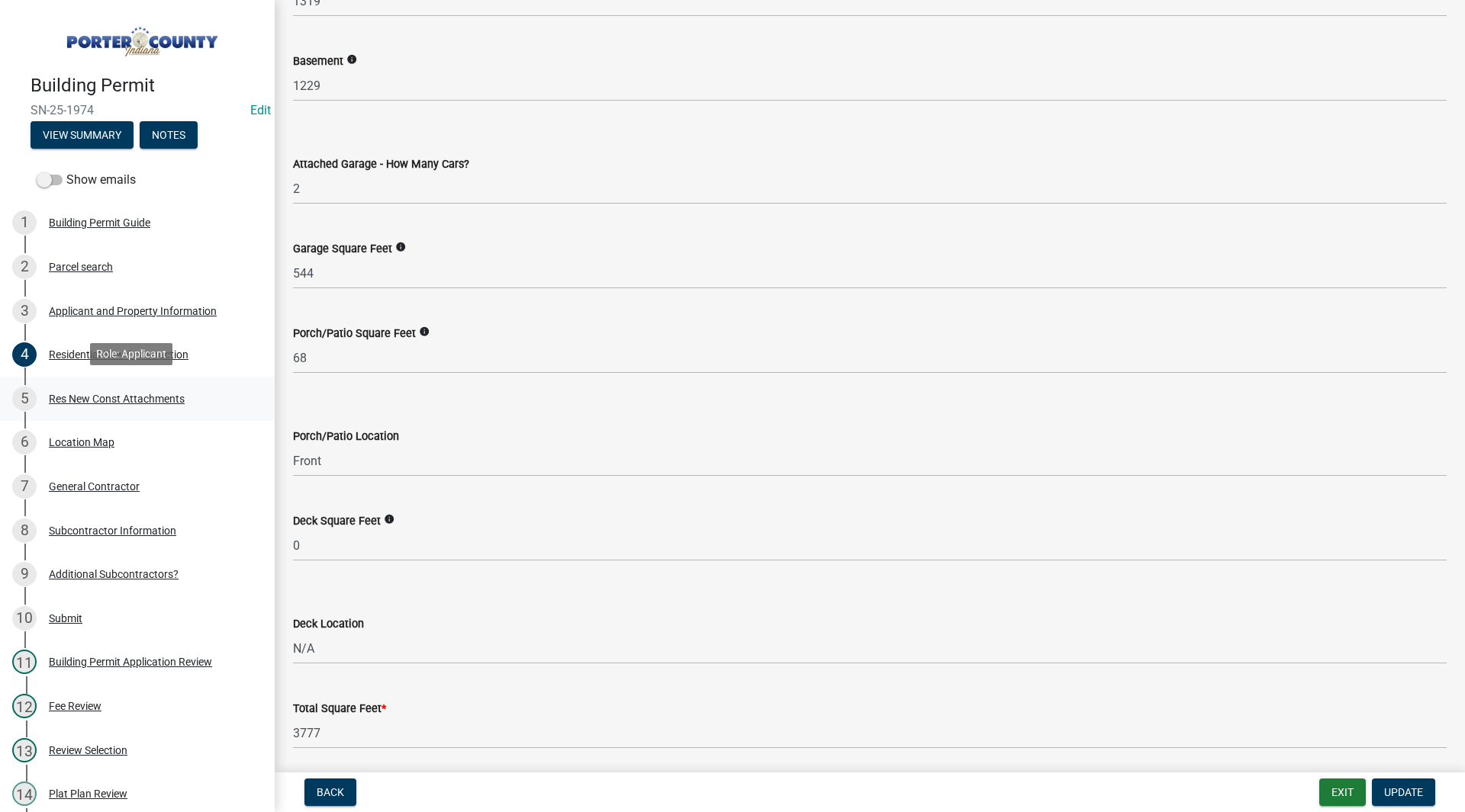
click at [162, 395] on div "Res New Const Attachments" at bounding box center [116, 398] width 136 height 11
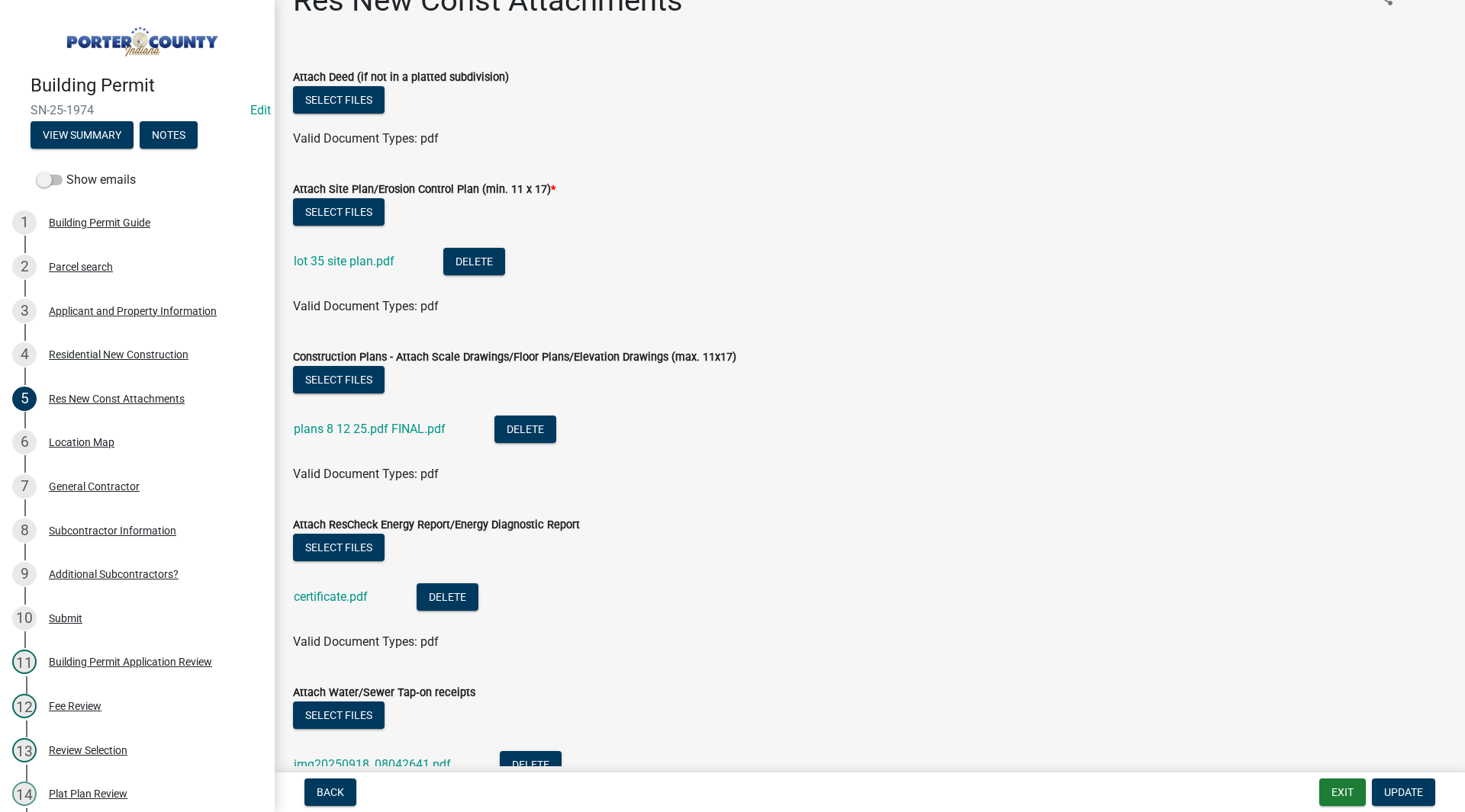
scroll to position [0, 0]
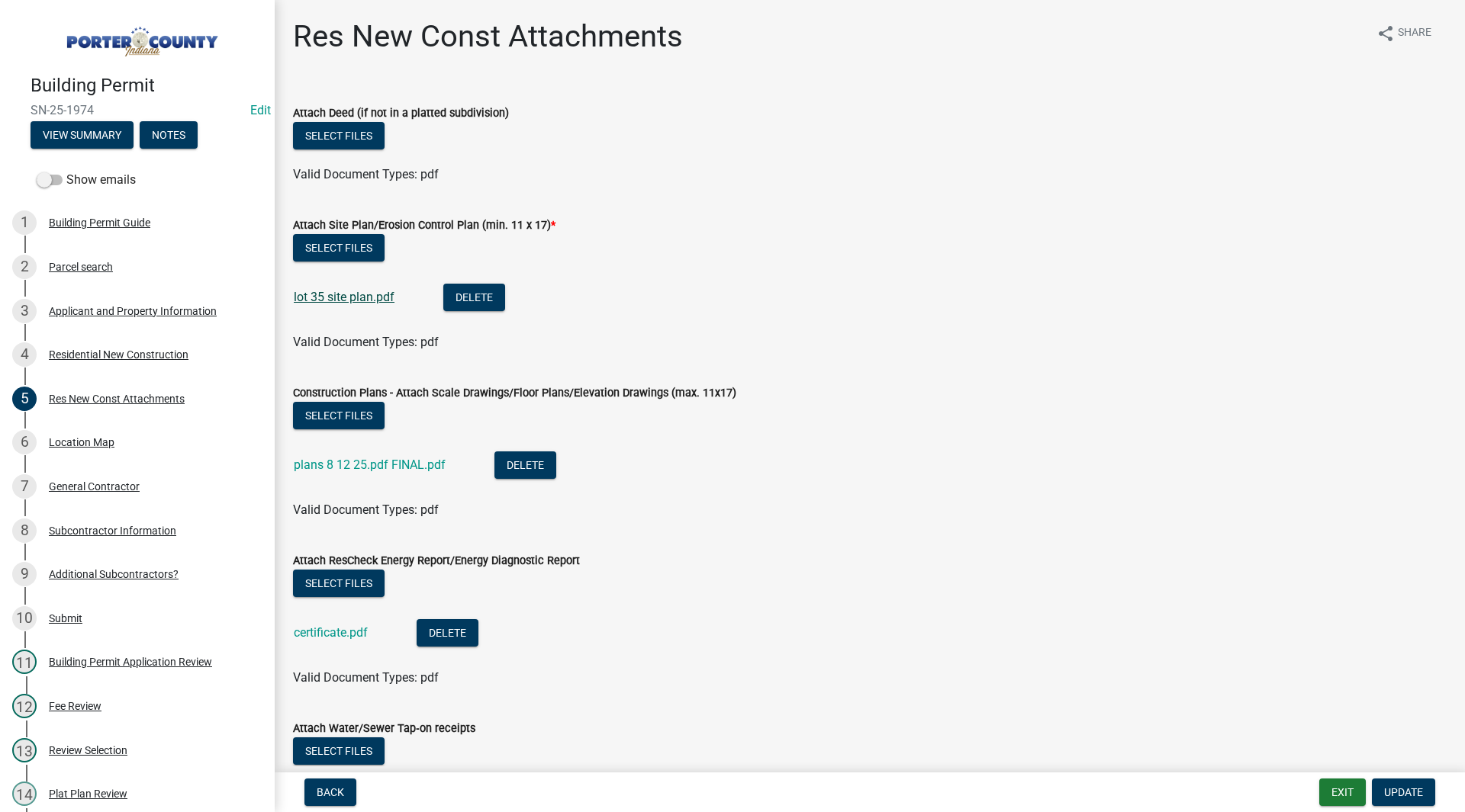
click at [345, 301] on link "lot 35 site plan.pdf" at bounding box center [344, 296] width 101 height 14
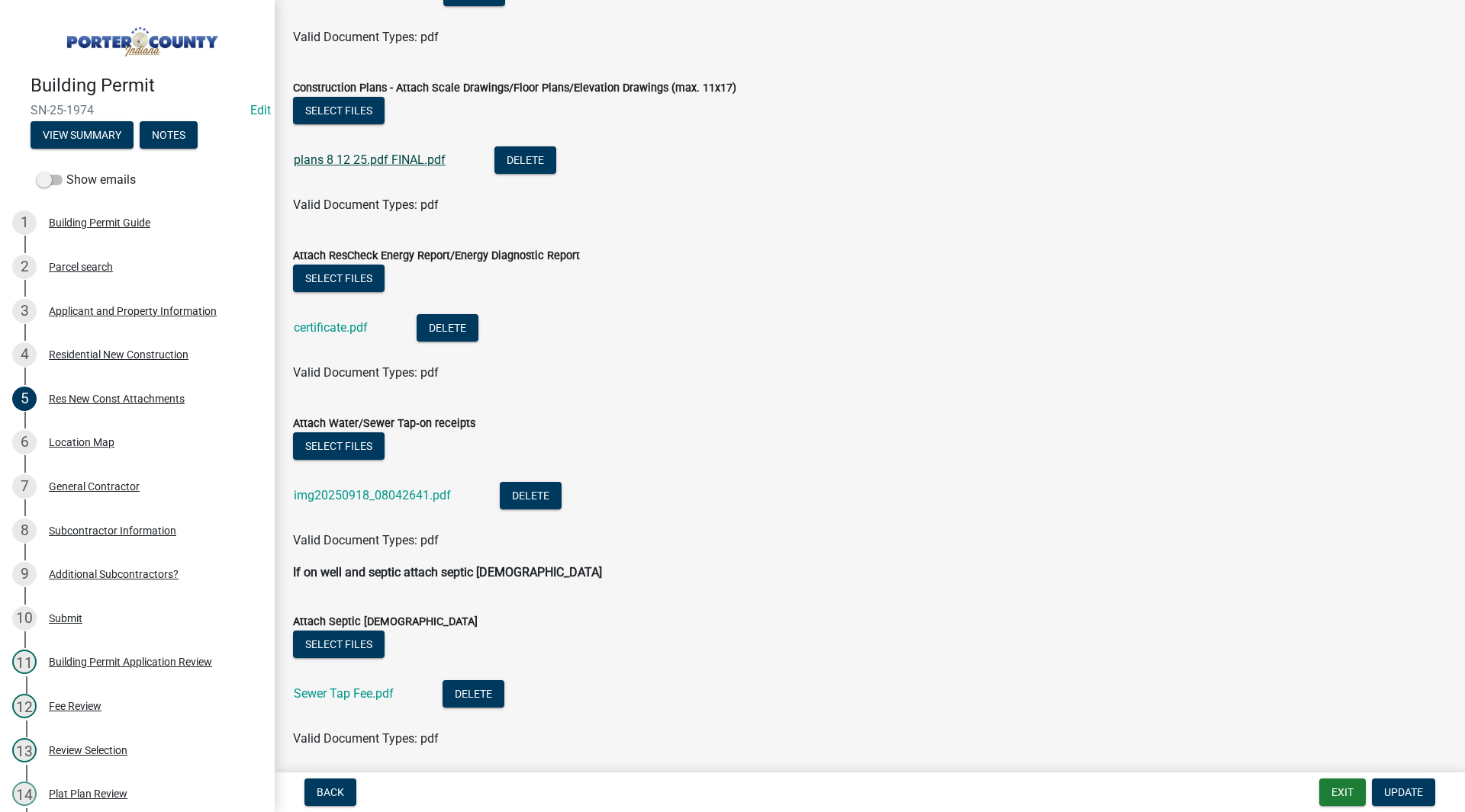
click at [400, 160] on link "plans 8 12 25.pdf FINAL.pdf" at bounding box center [369, 159] width 152 height 14
click at [77, 321] on link "3 Applicant and Property Information" at bounding box center [137, 311] width 275 height 44
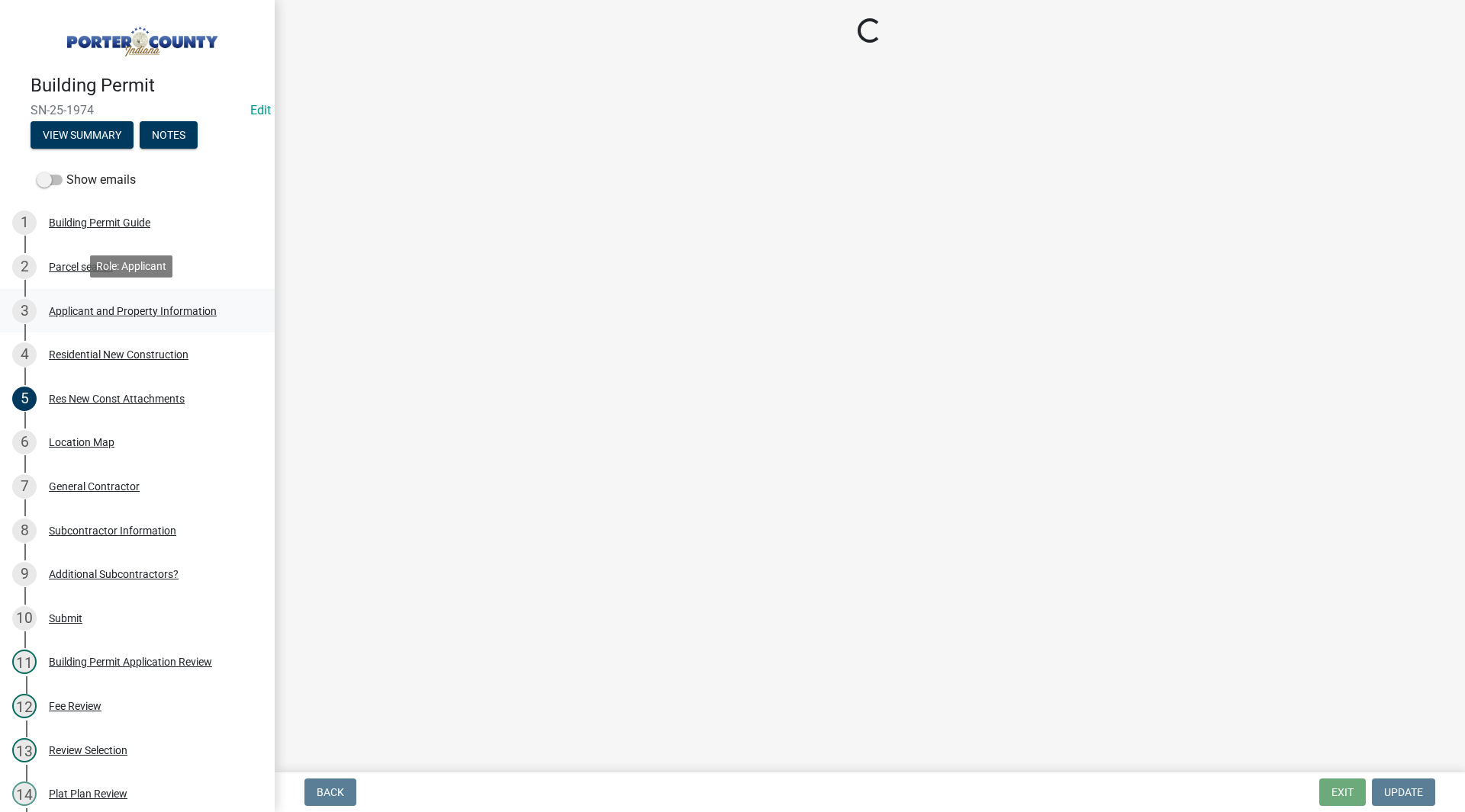
scroll to position [0, 0]
click at [99, 356] on div "Residential New Construction" at bounding box center [118, 354] width 140 height 11
select select "403f4b3c-c23a-4b9f-b6b7-b4f73366513c"
select select "cab7bb26-0259-4021-a4e9-b3a2d3356afe"
select select "19353e9d-6395-4d02-b087-104cb5947cdc"
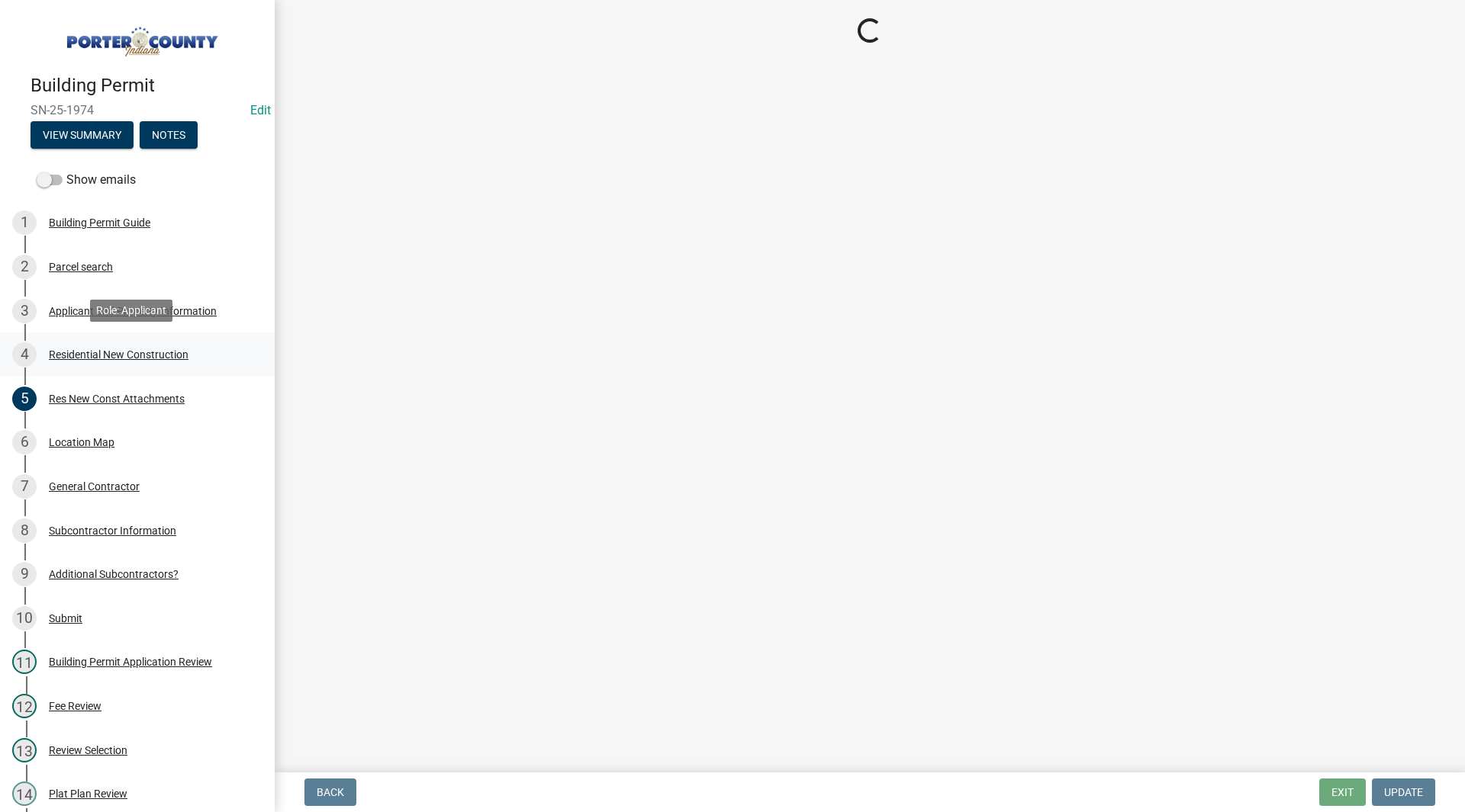
select select "2efa8551-7904-454d-991c-0e0cd31120f6"
select select "e2d1b1d7-ccc9-456b-9e96-e16306515997"
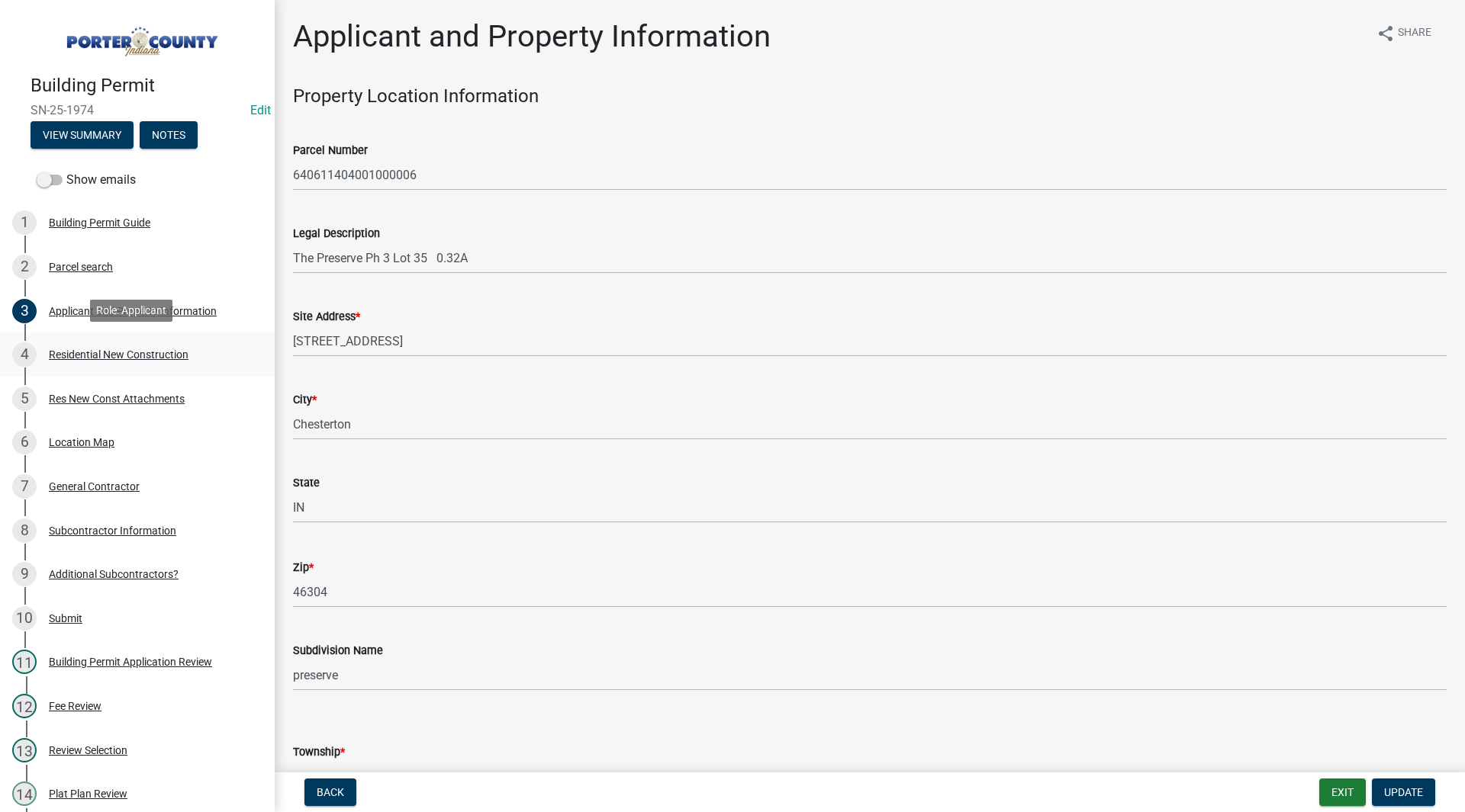
select select "9e518564-4428-4eb4-941b-0b1ac8082854"
select select "785cad32-1873-4672-a03b-bc5f46564cd6"
select select "b5a5c90e-8d72-4ffd-8079-af89c218e1ea"
select select "da227d29-566a-49e4-bd4b-3ce542f228e7"
select select "7ba8615f-7d0b-4559-8263-a59f3bb0b80e"
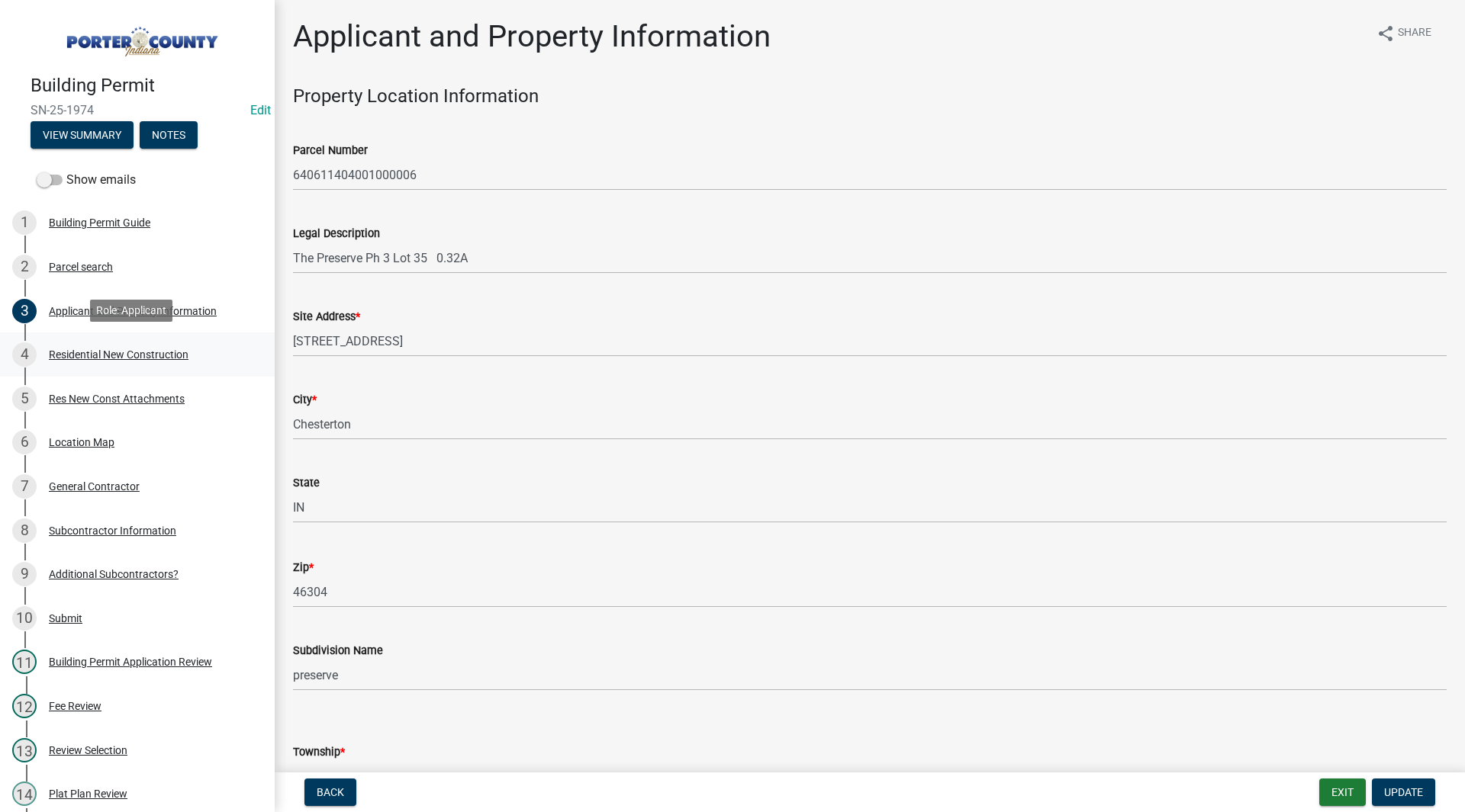
select select "4ed651f6-e774-4e8f-9661-530b5508df77"
select select "bbae15df-4b7c-4889-a1a2-bdce83955e33"
select select "d3842ca8-a9b0-43e7-b24f-ba0c572b5ff6"
select select "aeb13f5b-f618-4fb0-9457-a1d82e5b0688"
select select "71653642-ddb3-43c7-8707-56d19eb42a49"
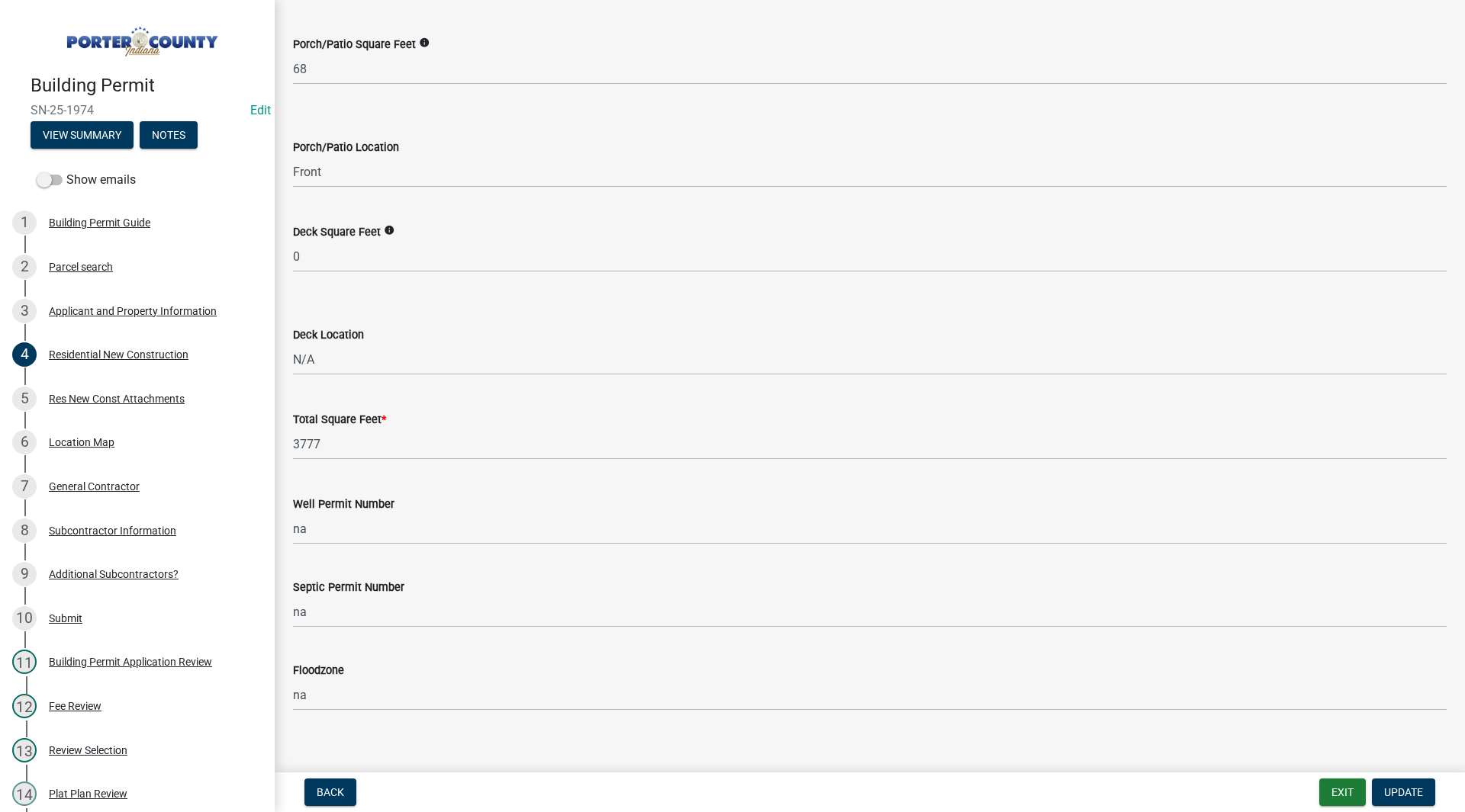
scroll to position [3944, 0]
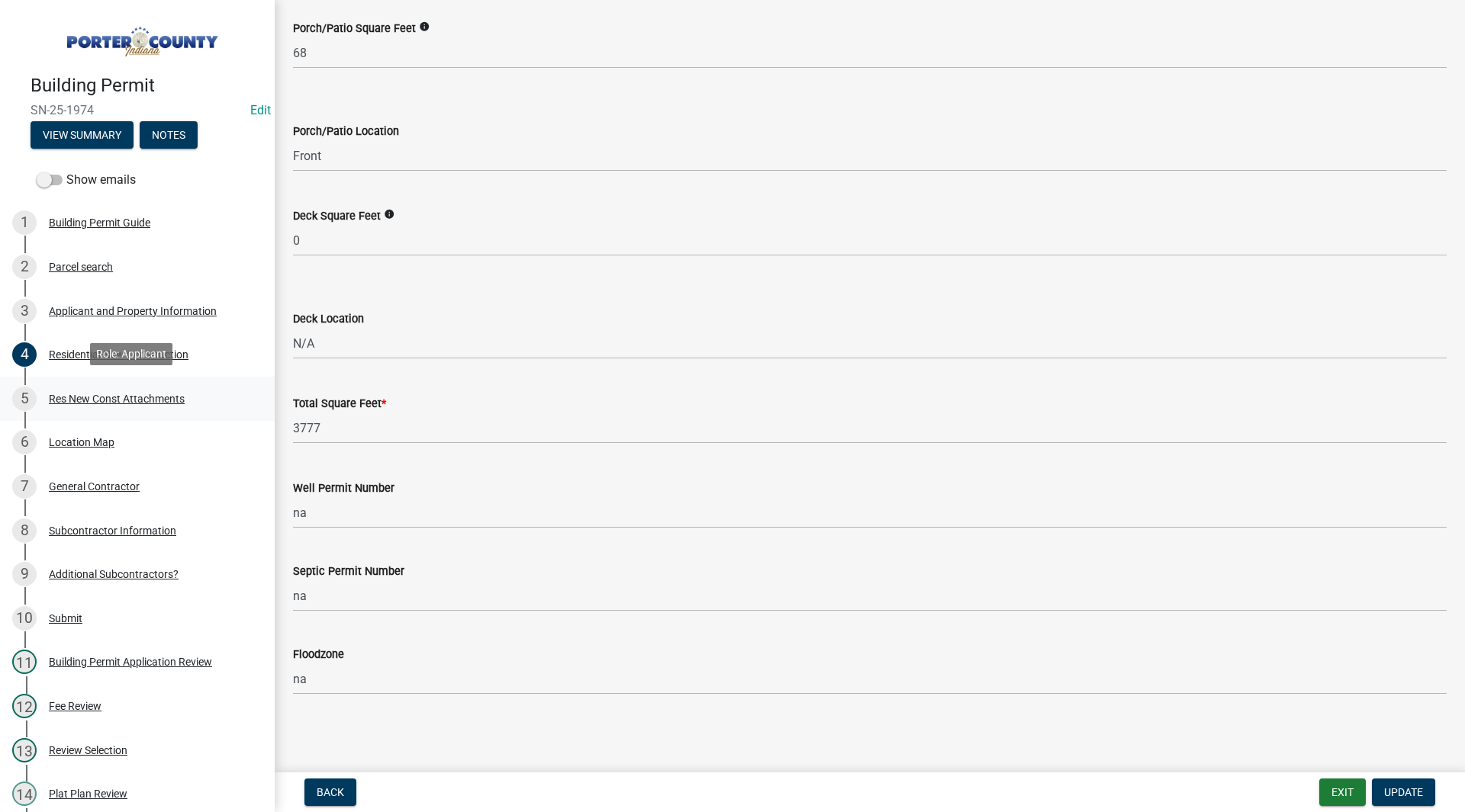
click at [160, 409] on link "5 Res New Const Attachments" at bounding box center [137, 398] width 275 height 44
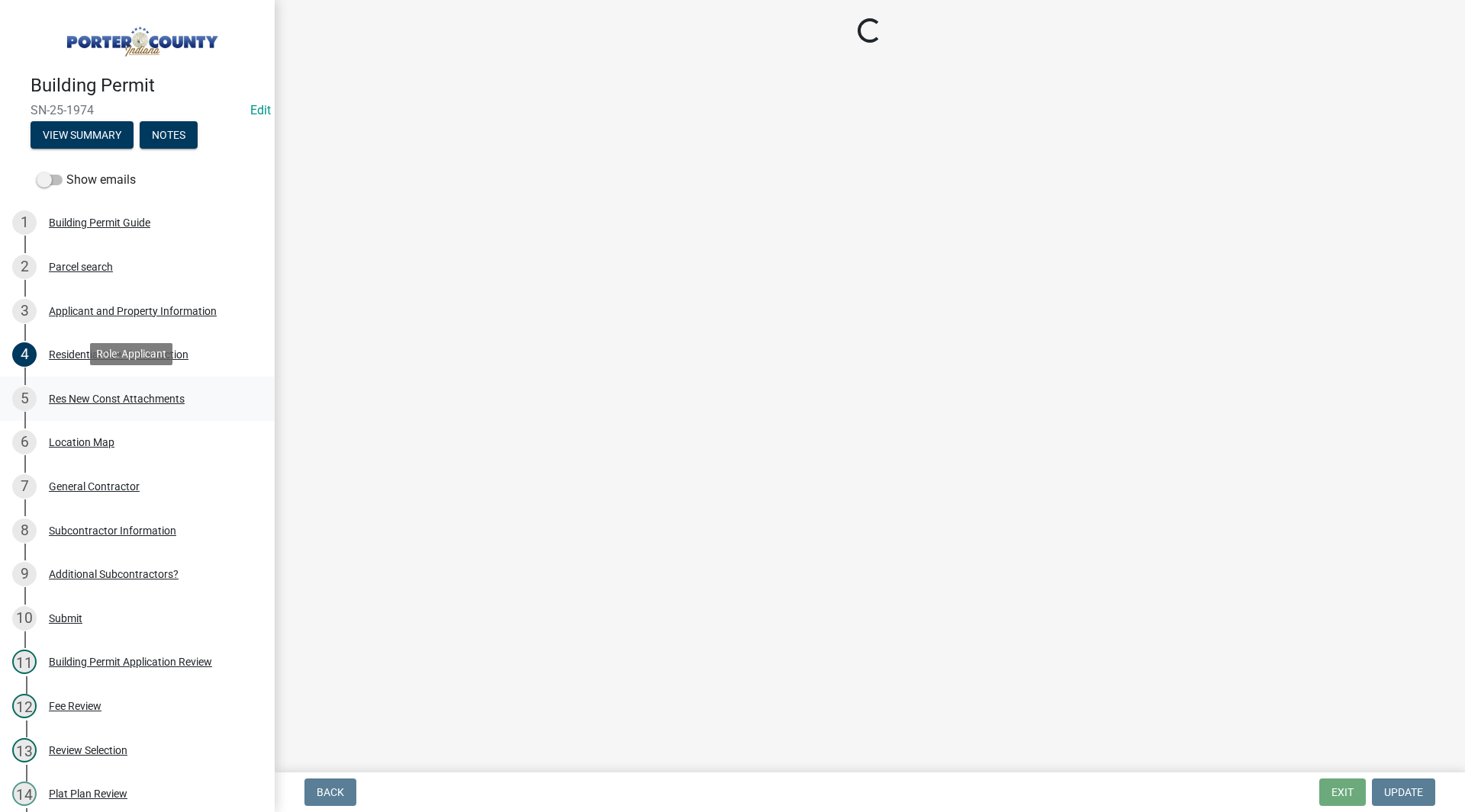
scroll to position [0, 0]
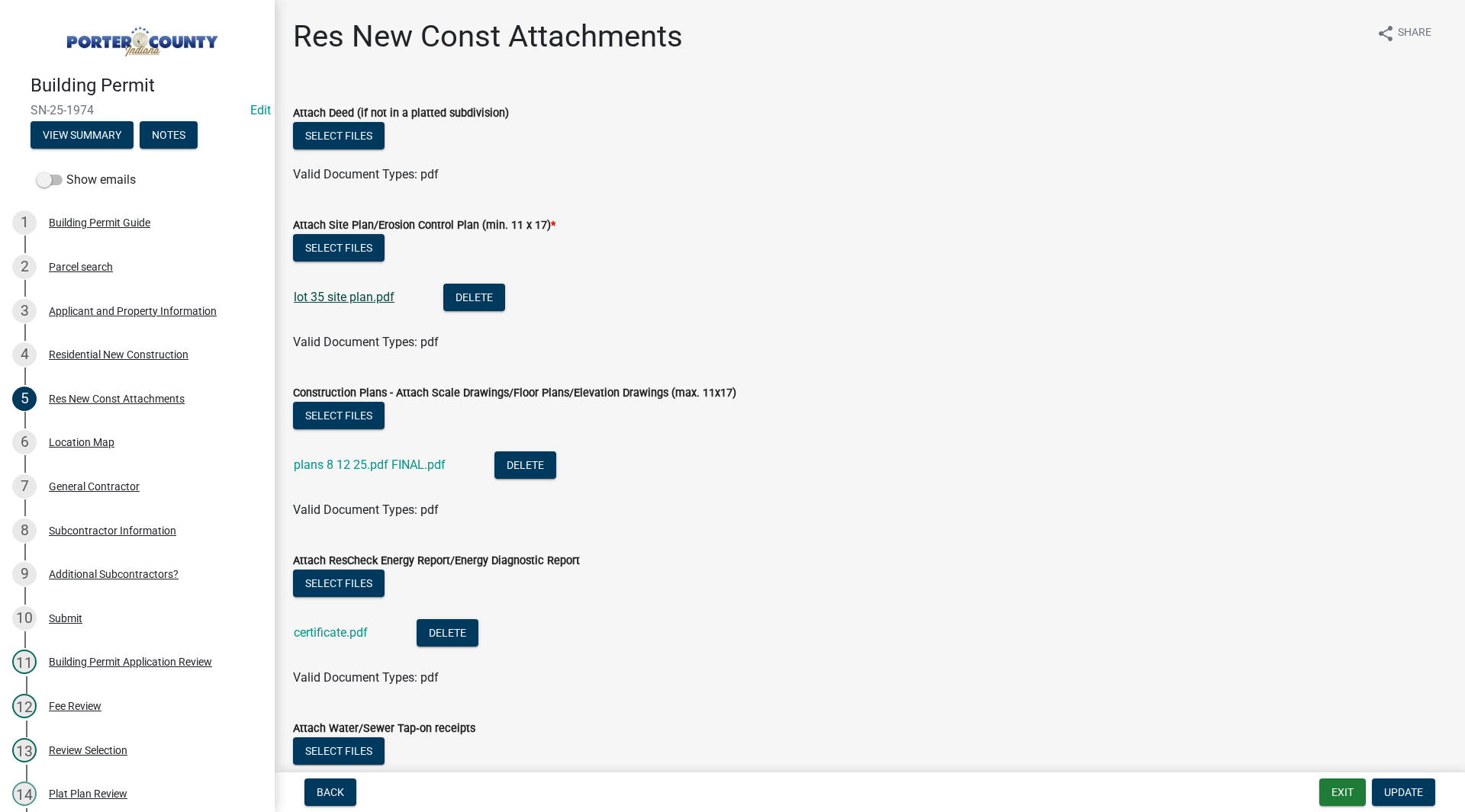
click at [355, 293] on link "lot 35 site plan.pdf" at bounding box center [344, 296] width 101 height 14
click at [173, 342] on div "4 Residential New Construction" at bounding box center [132, 354] width 238 height 24
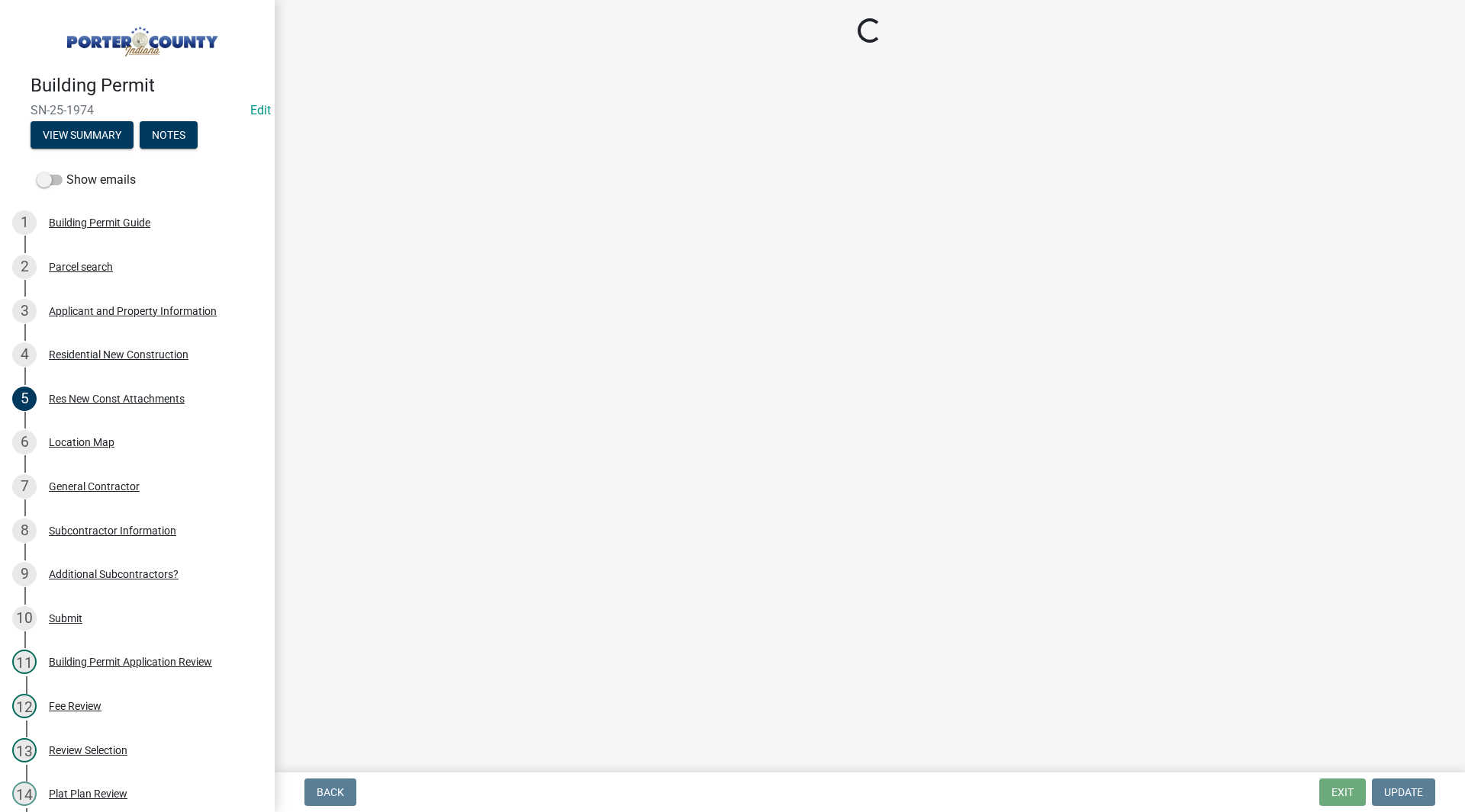
select select "9e518564-4428-4eb4-941b-0b1ac8082854"
select select "785cad32-1873-4672-a03b-bc5f46564cd6"
select select "b5a5c90e-8d72-4ffd-8079-af89c218e1ea"
select select "da227d29-566a-49e4-bd4b-3ce542f228e7"
select select "7ba8615f-7d0b-4559-8263-a59f3bb0b80e"
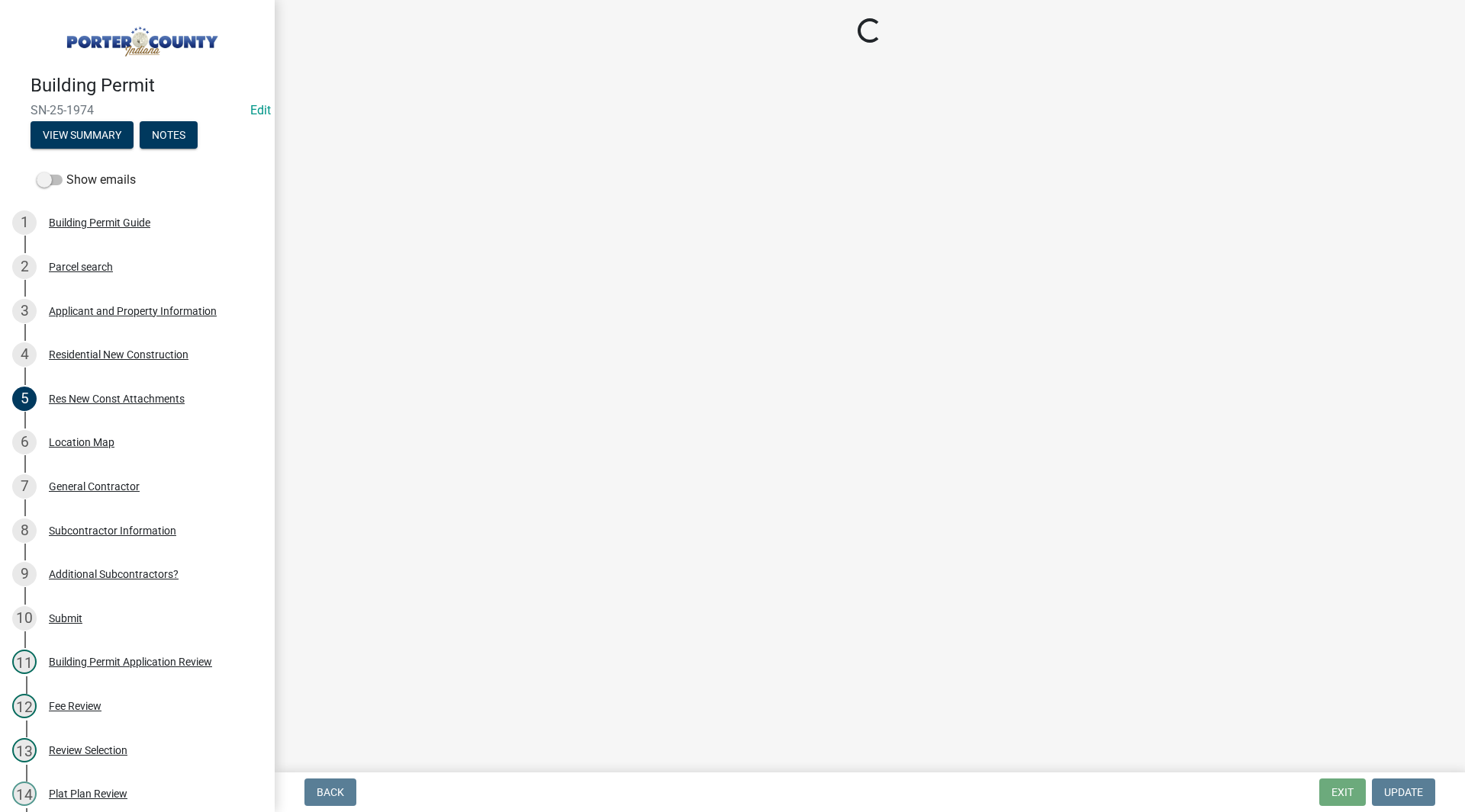
select select "4ed651f6-e774-4e8f-9661-530b5508df77"
select select "bbae15df-4b7c-4889-a1a2-bdce83955e33"
select select "d3842ca8-a9b0-43e7-b24f-ba0c572b5ff6"
select select "aeb13f5b-f618-4fb0-9457-a1d82e5b0688"
select select "71653642-ddb3-43c7-8707-56d19eb42a49"
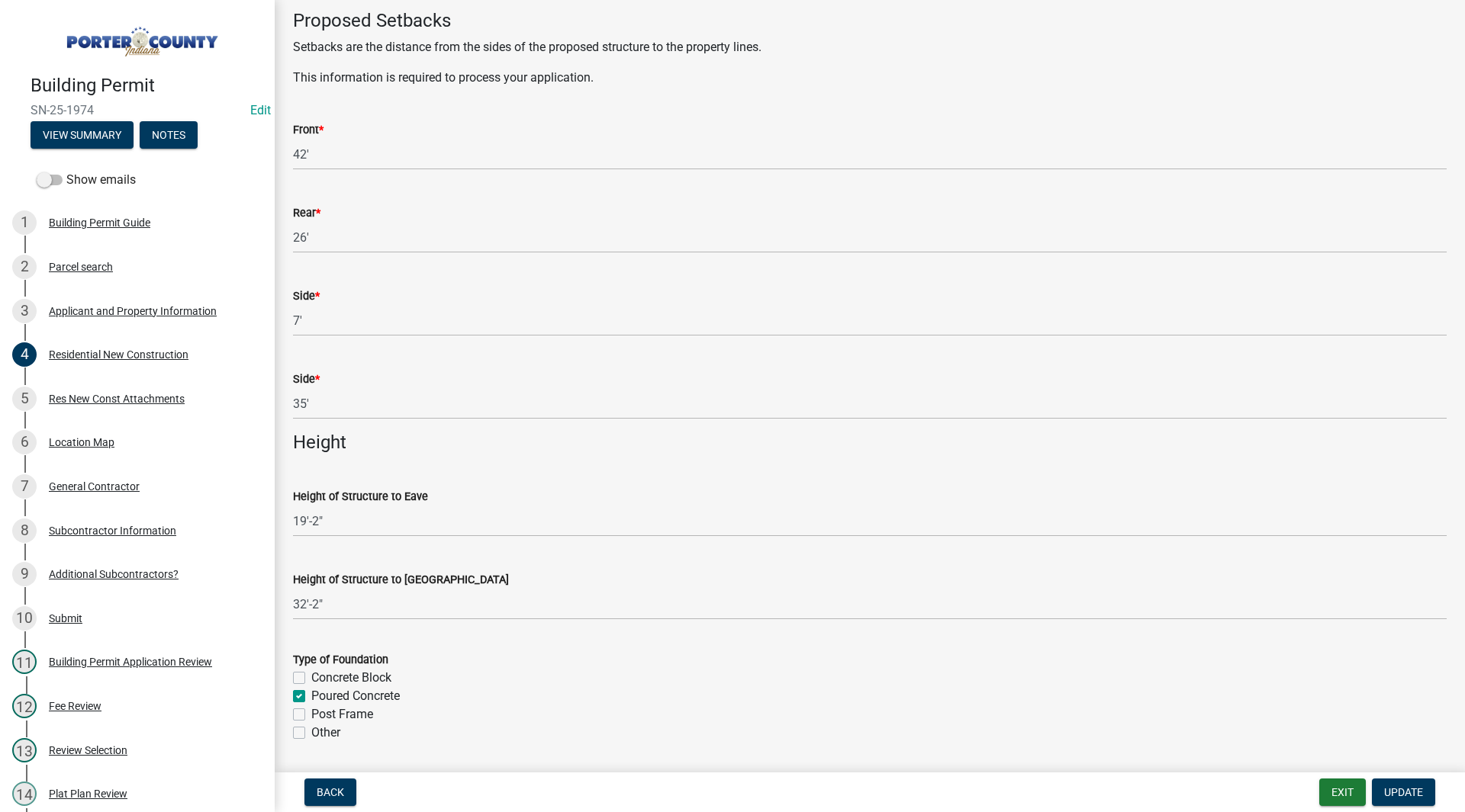
scroll to position [1525, 0]
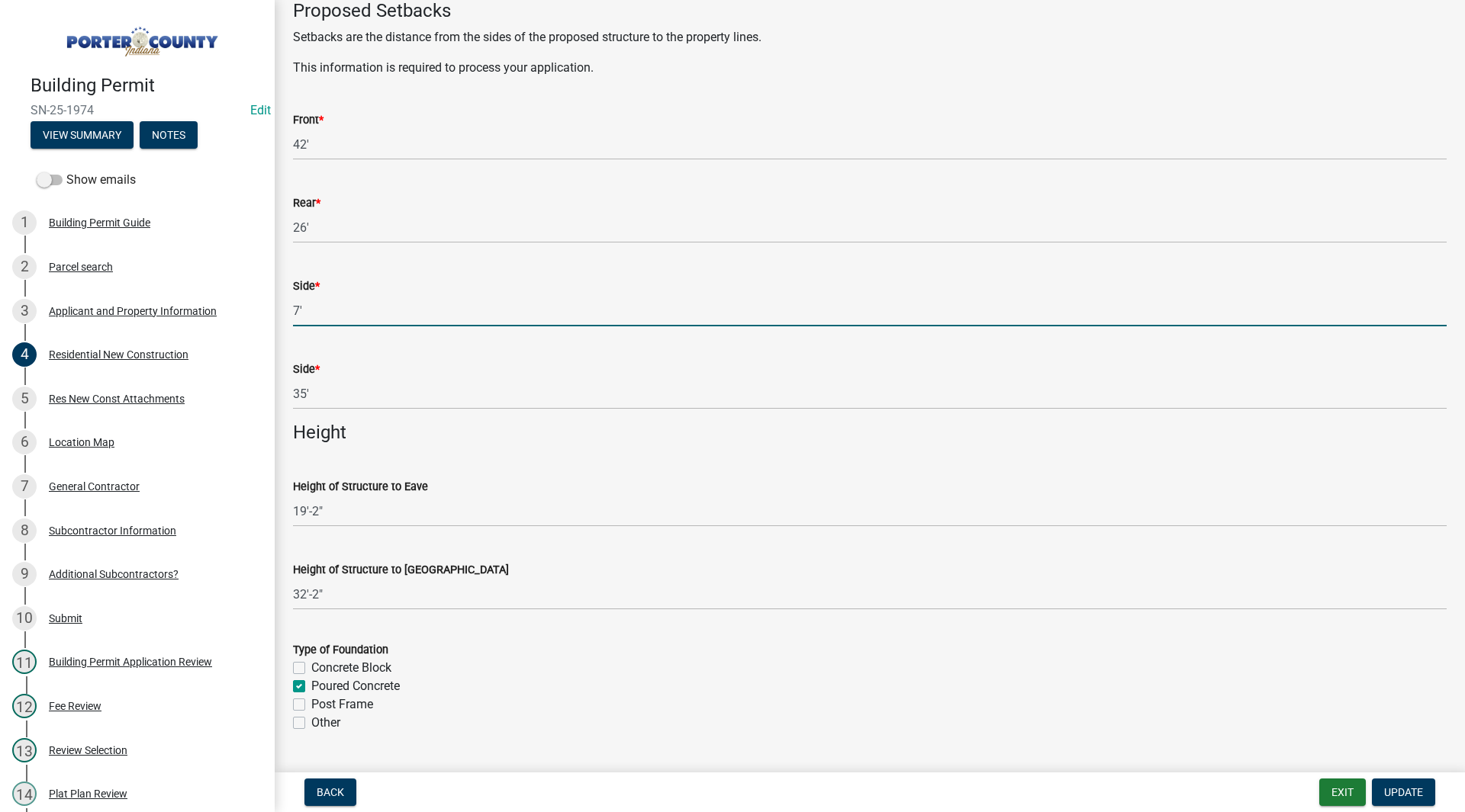
click at [295, 316] on input "7'" at bounding box center [869, 311] width 1153 height 31
click at [397, 338] on div "Side * 35'" at bounding box center [869, 373] width 1153 height 71
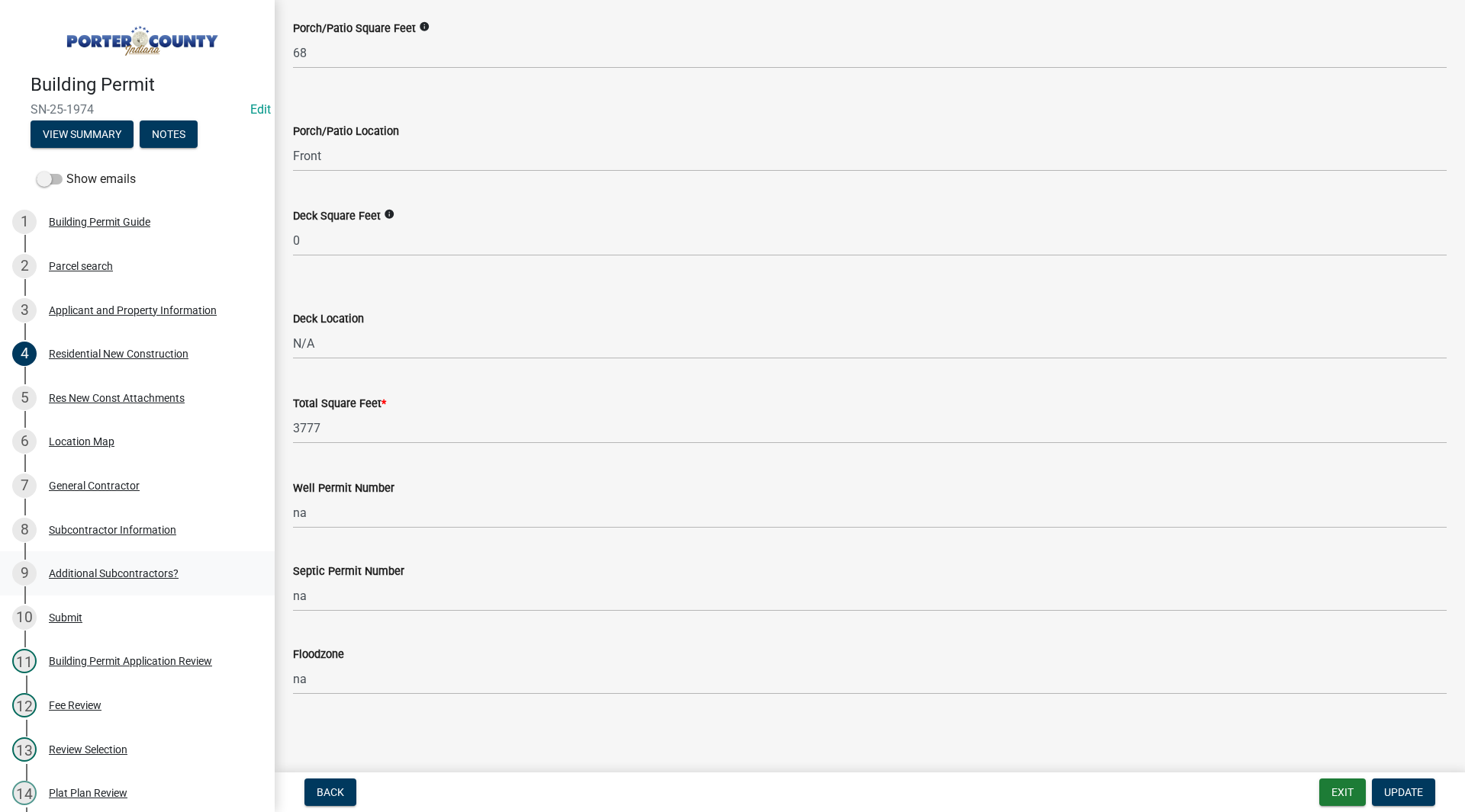
scroll to position [0, 0]
click at [137, 293] on link "3 Applicant and Property Information" at bounding box center [137, 311] width 275 height 44
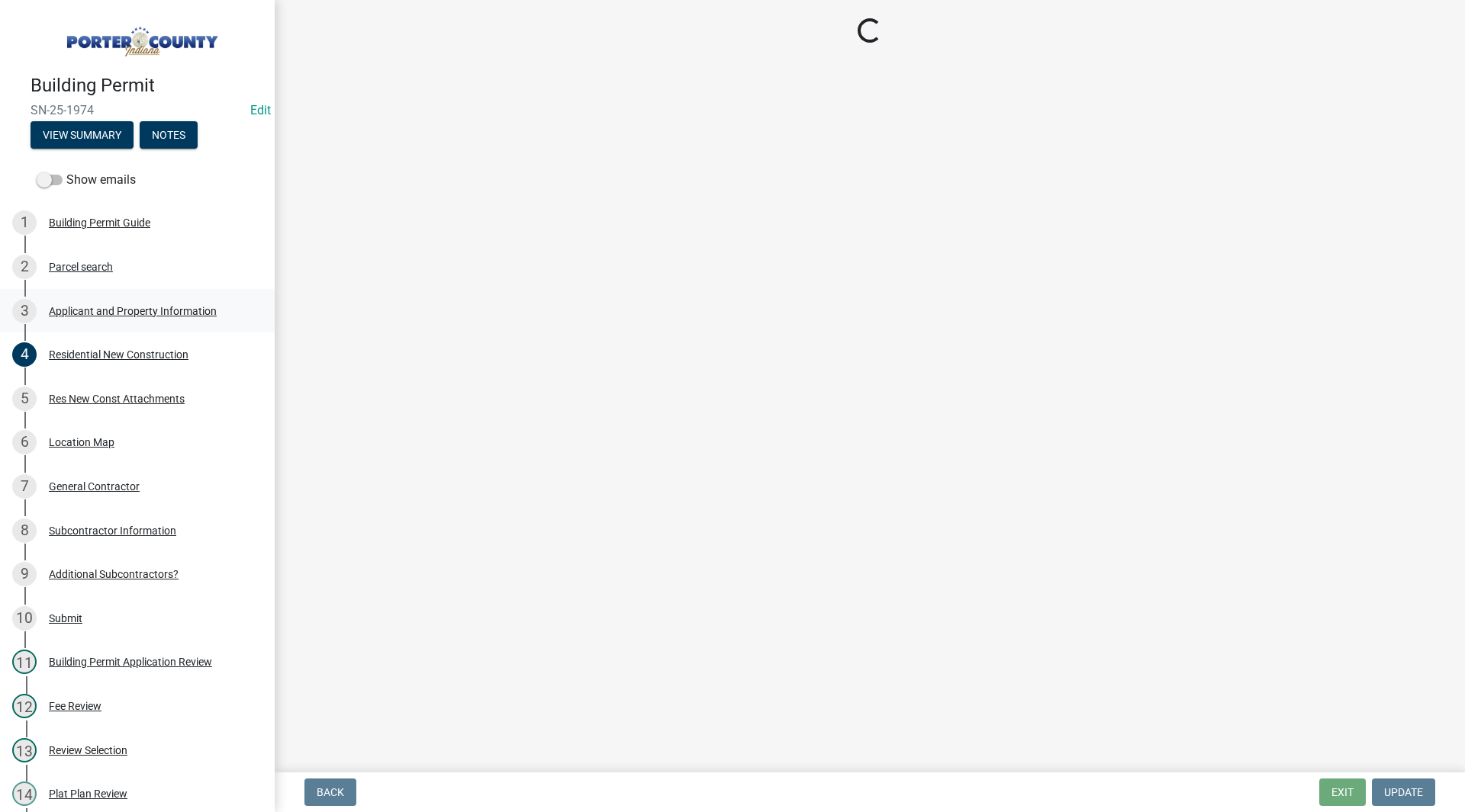
select select "403f4b3c-c23a-4b9f-b6b7-b4f73366513c"
select select "cab7bb26-0259-4021-a4e9-b3a2d3356afe"
select select "19353e9d-6395-4d02-b087-104cb5947cdc"
select select "2efa8551-7904-454d-991c-0e0cd31120f6"
select select "e2d1b1d7-ccc9-456b-9e96-e16306515997"
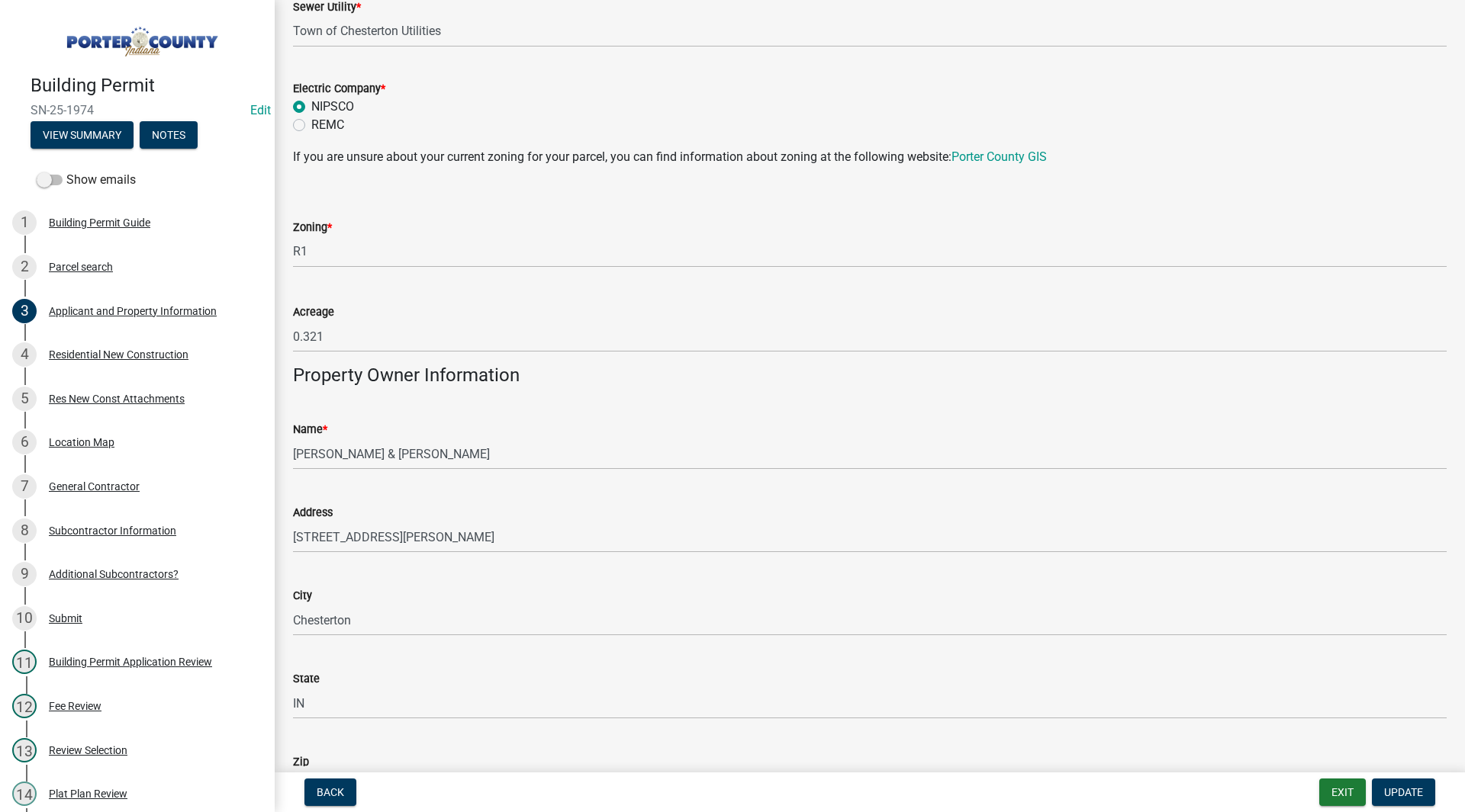
scroll to position [2041, 0]
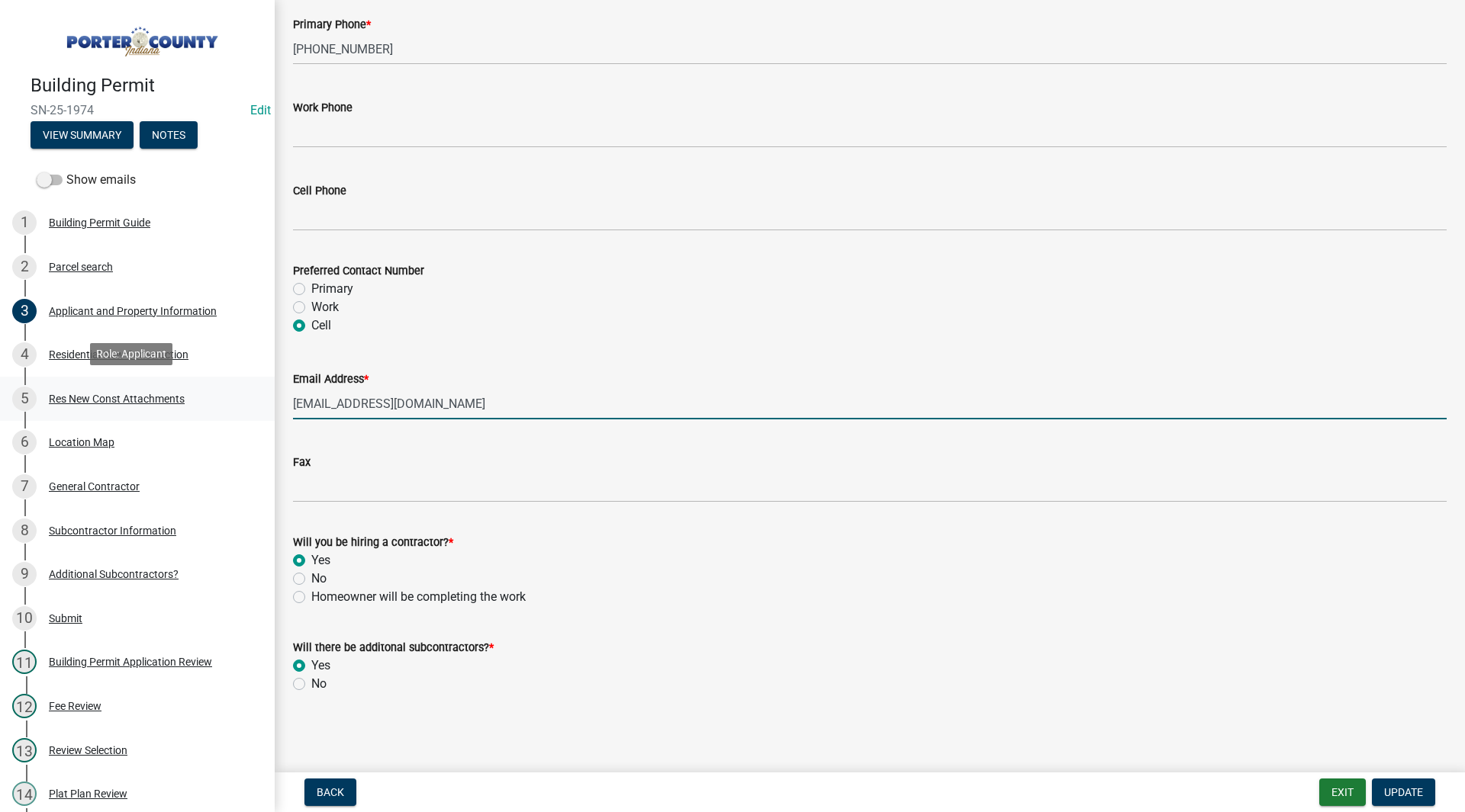
drag, startPoint x: 435, startPoint y: 407, endPoint x: 255, endPoint y: 405, distance: 180.0
click at [255, 405] on div "Building Permit SN-25-1974 Edit View Summary Notes Show emails 1 Building Permi…" at bounding box center [732, 406] width 1465 height 812
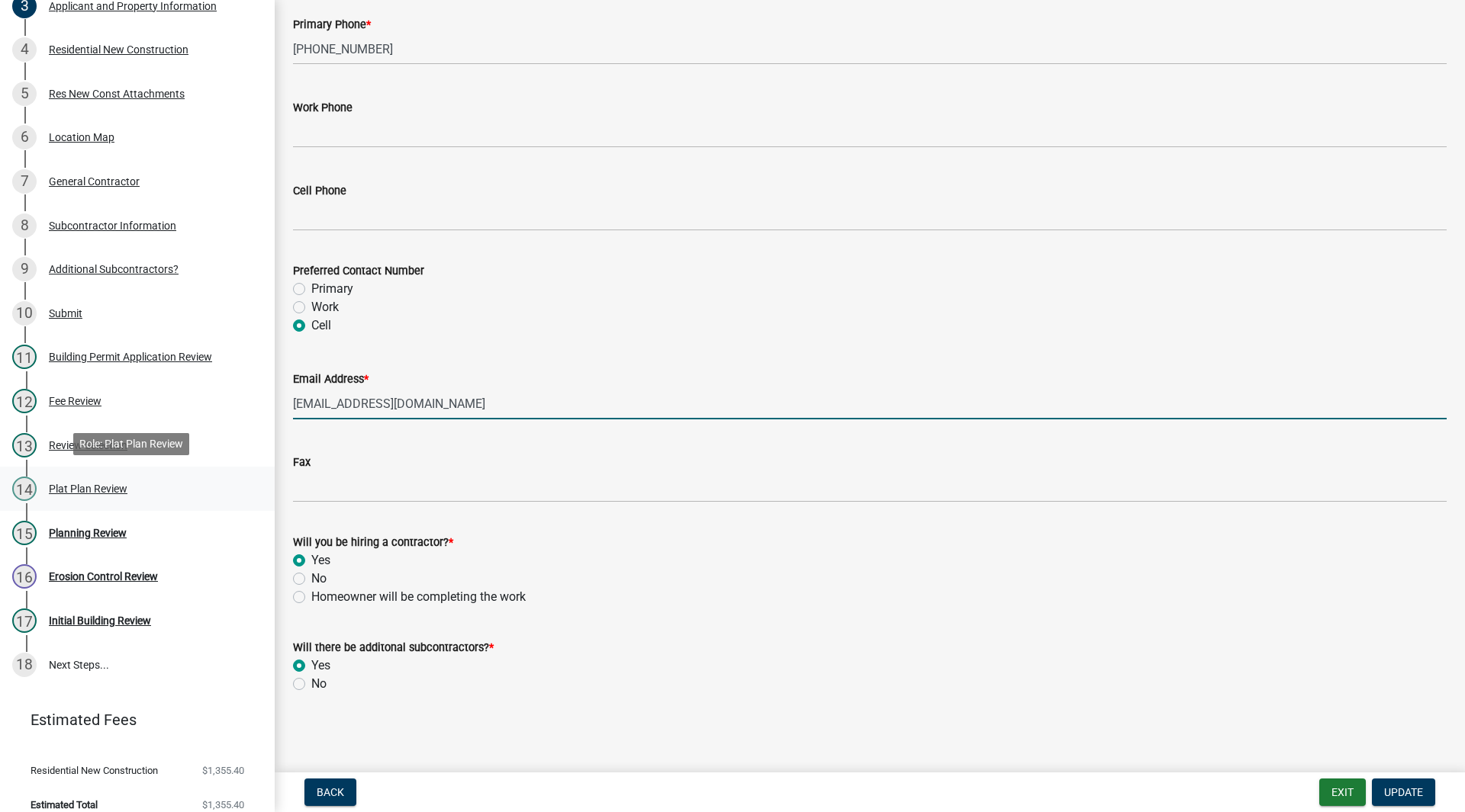
click at [111, 499] on div "14 Plat Plan Review" at bounding box center [132, 488] width 238 height 24
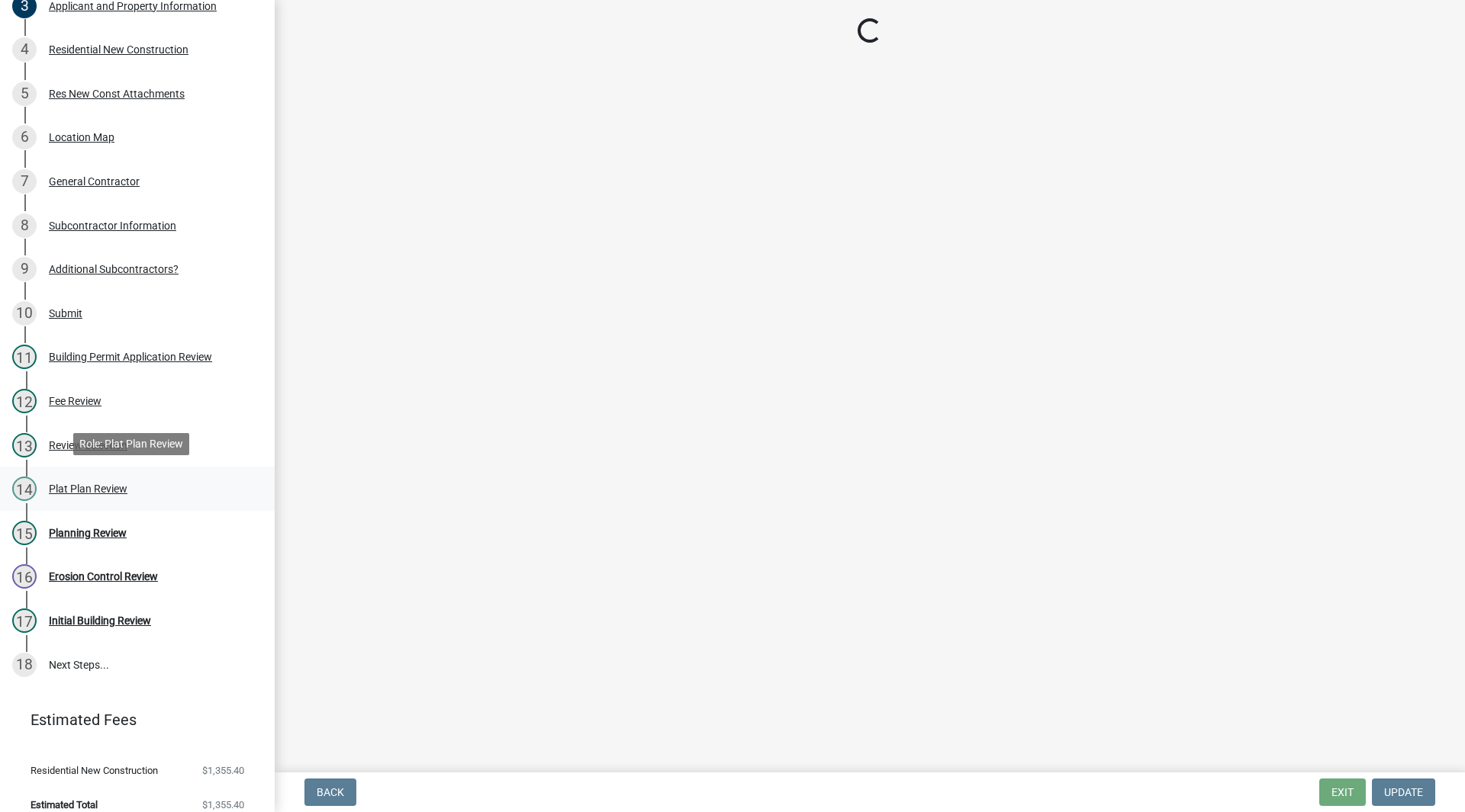
scroll to position [0, 0]
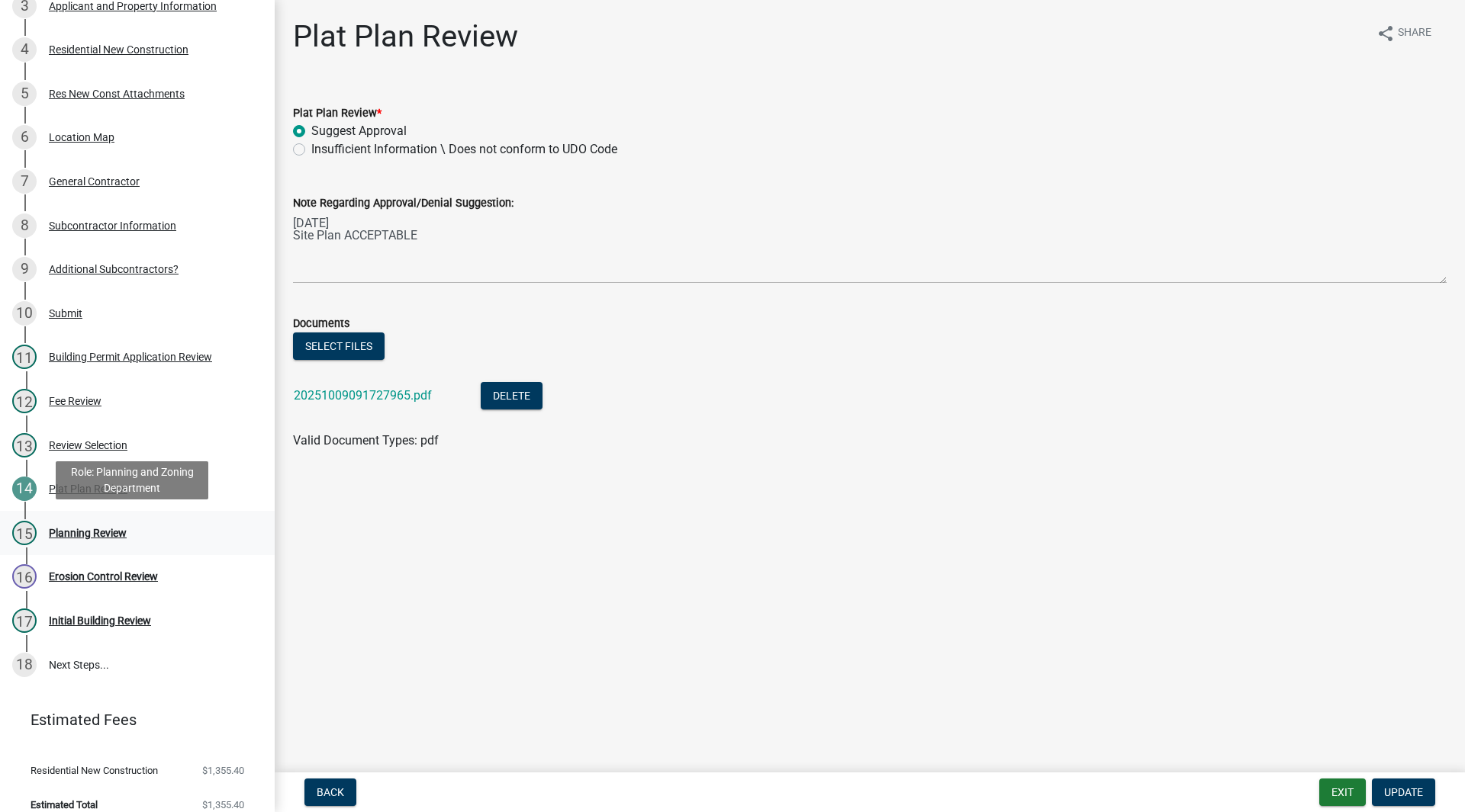
click at [115, 528] on div "Planning Review" at bounding box center [87, 532] width 78 height 11
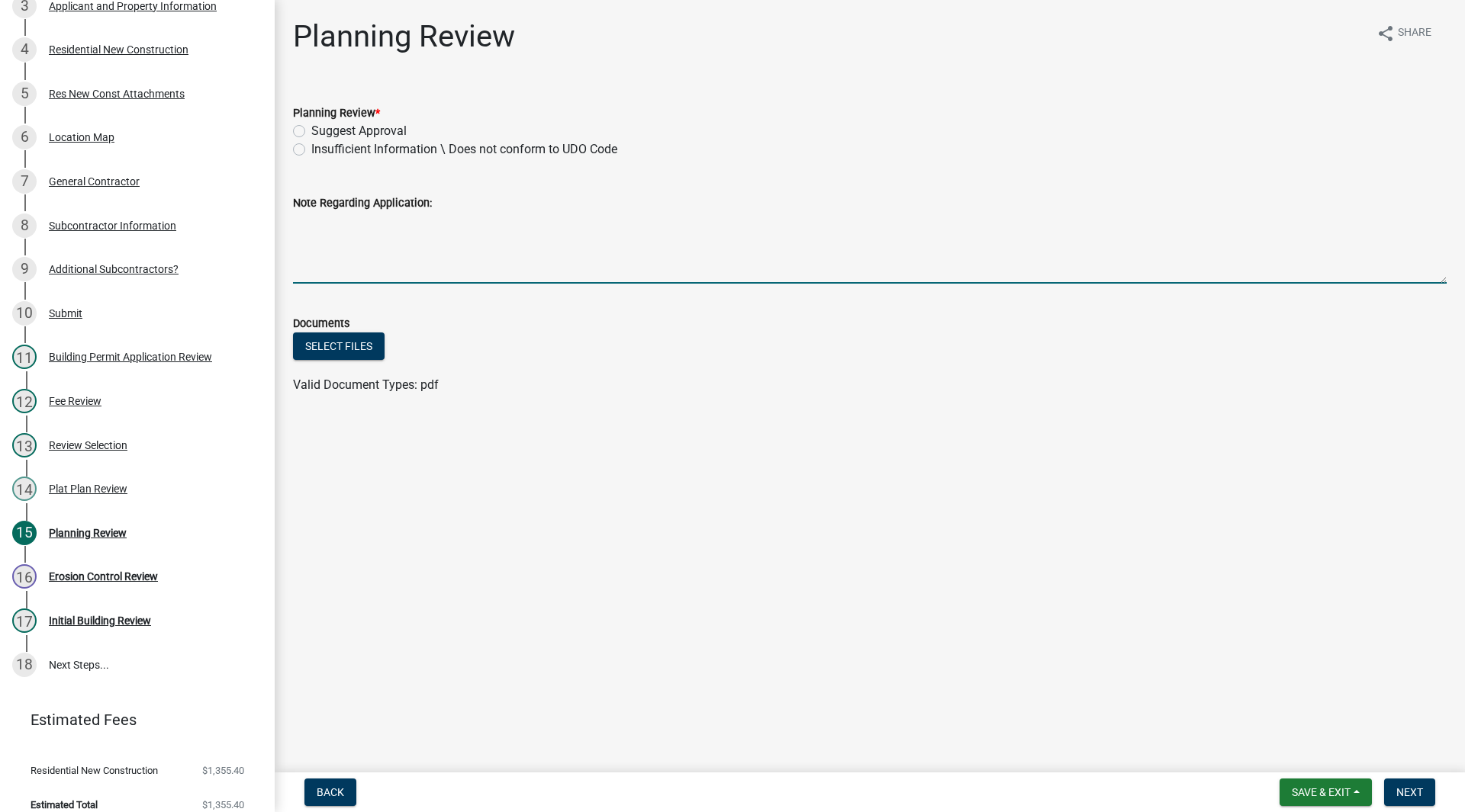
click at [350, 260] on textarea "Note Regarding Application:" at bounding box center [869, 248] width 1153 height 72
type textarea "Basement/Water Table Release required. email sent 10/14/25 SH"
click at [315, 149] on label "Insufficient Information \ Does not conform to UDO Code" at bounding box center [464, 150] width 306 height 18
click at [315, 149] on input "Insufficient Information \ Does not conform to UDO Code" at bounding box center [317, 146] width 10 height 10
radio input "true"
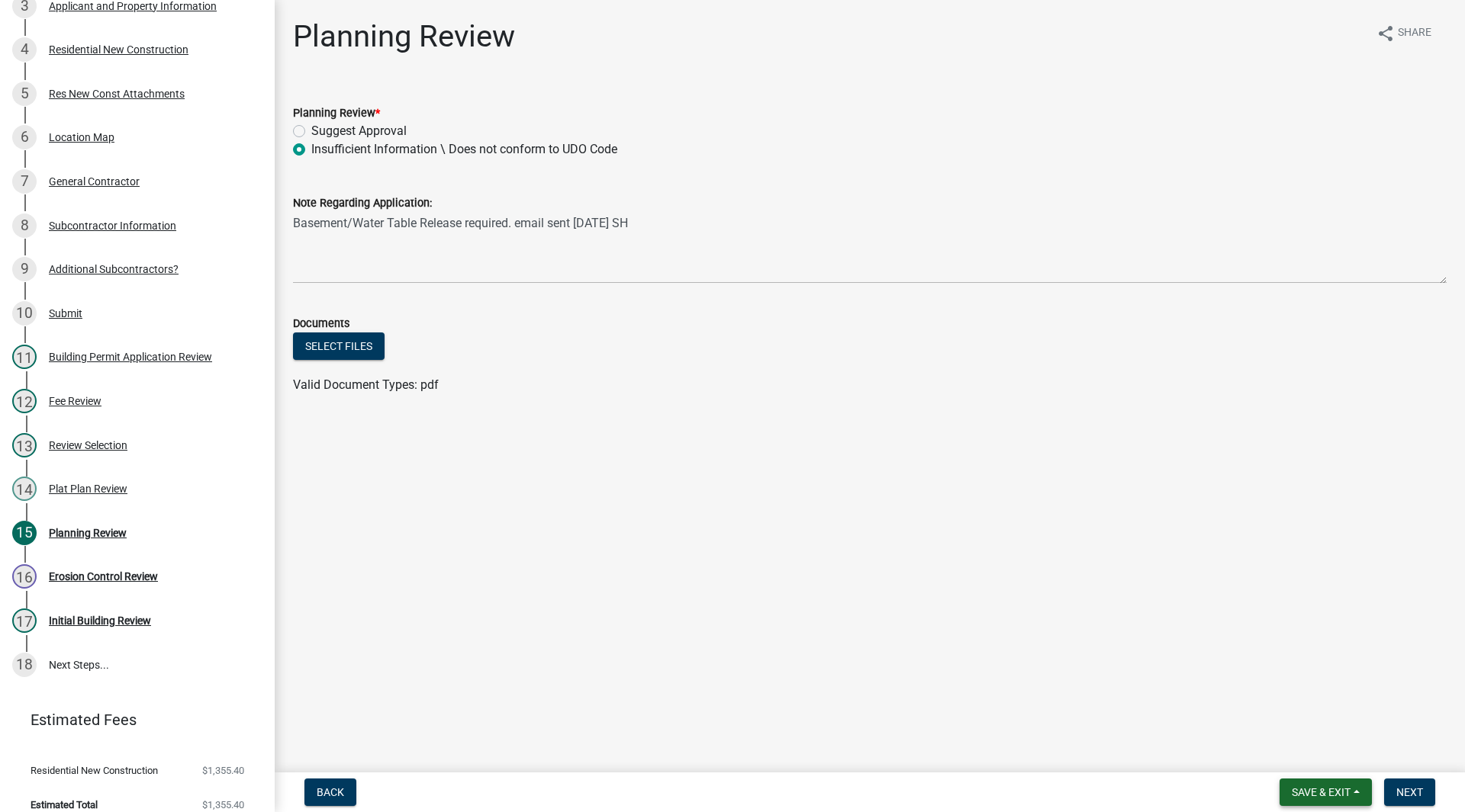
click at [1292, 787] on span "Save & Exit" at bounding box center [1321, 792] width 59 height 13
click at [1286, 759] on button "Save & Exit" at bounding box center [1311, 753] width 122 height 37
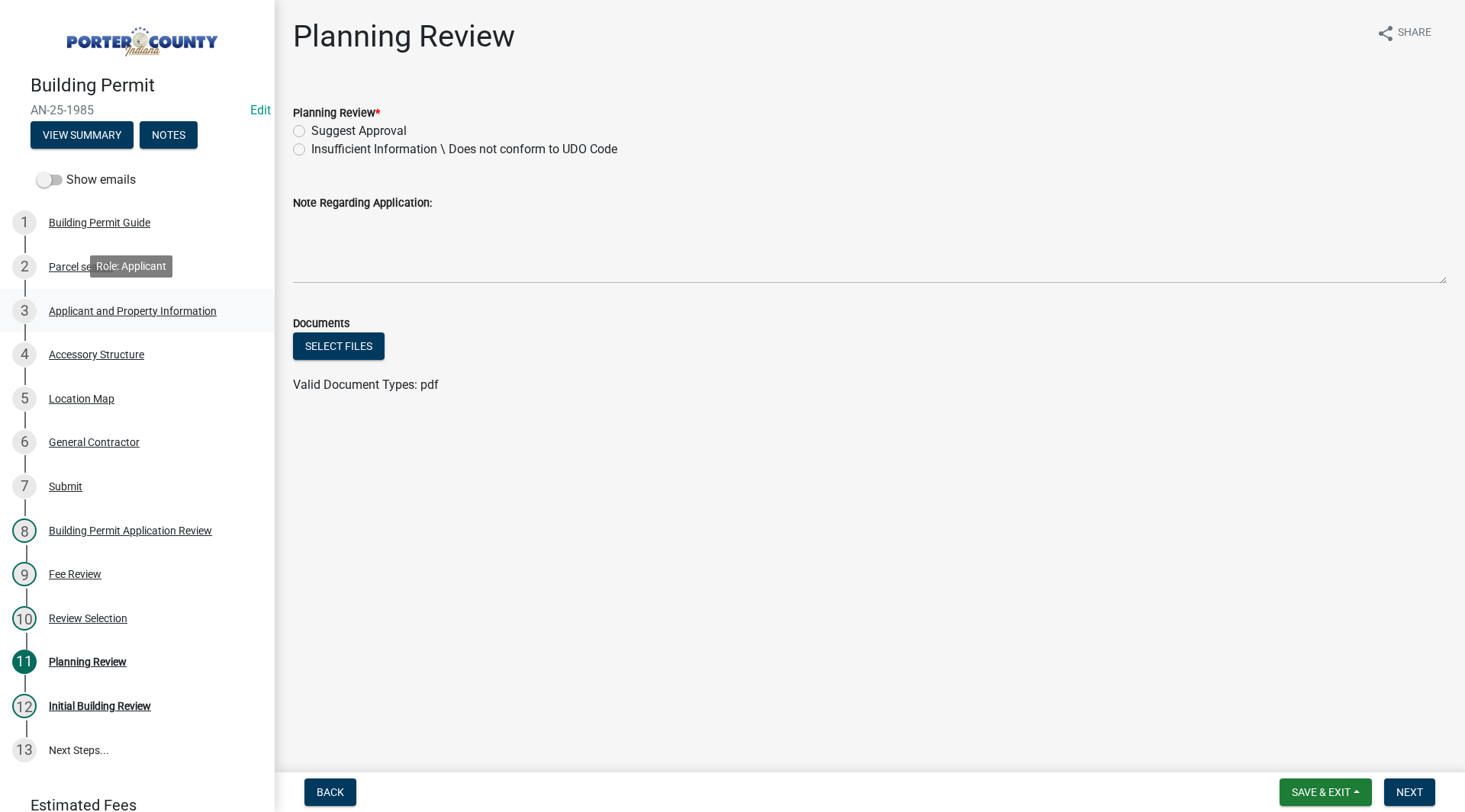
click at [56, 312] on div "Applicant and Property Information" at bounding box center [132, 311] width 168 height 11
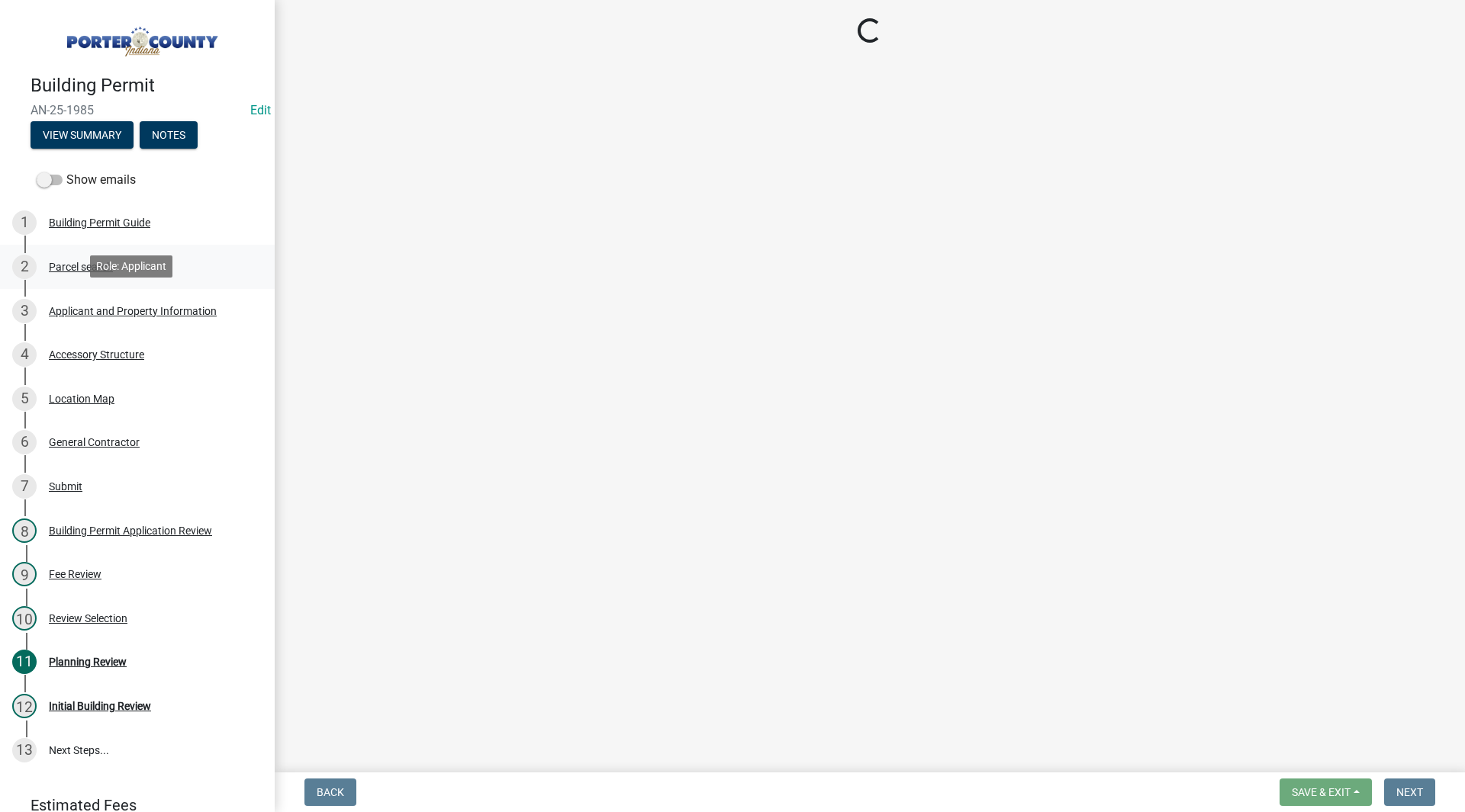
select select "6f5aa9ae-62ac-41bd-979a-9c71eae504cc"
select select "01d57b5a-7eb0-4072-b175-354c87f771f4"
select select "c8d9bed4-fb8e-49e4-81c1-b9d22bb8efef"
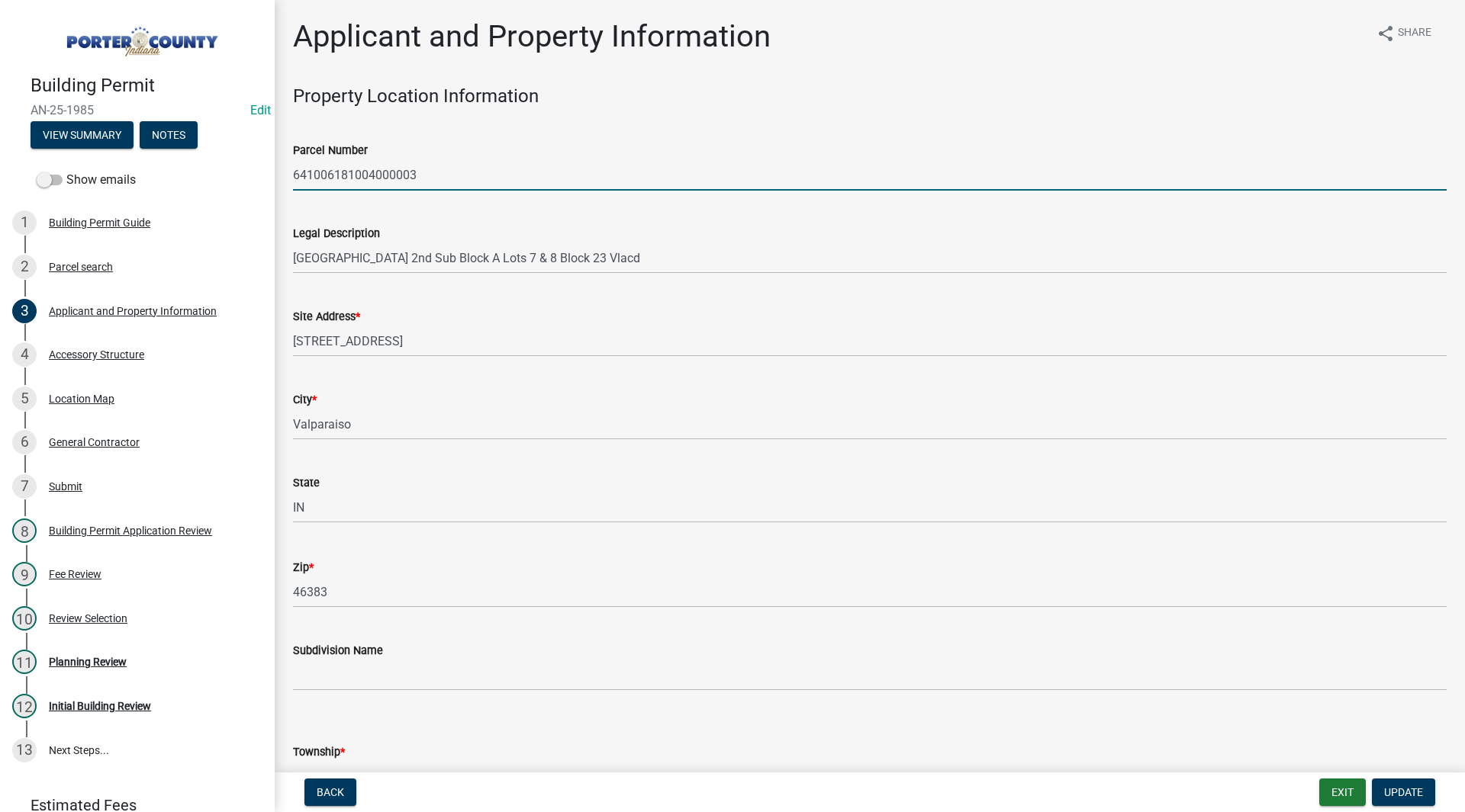
drag, startPoint x: 434, startPoint y: 171, endPoint x: 260, endPoint y: 172, distance: 174.0
click at [260, 172] on div "Building Permit AN-25-1985 Edit View Summary Notes Show emails 1 Building Permi…" at bounding box center [732, 406] width 1465 height 812
click at [338, 216] on div "Legal Description [GEOGRAPHIC_DATA] 2nd Sub Block A Lots 7 & 8 Block 23 Vlacd" at bounding box center [869, 238] width 1153 height 71
click at [464, 289] on div "Site Address * [STREET_ADDRESS]" at bounding box center [869, 321] width 1153 height 71
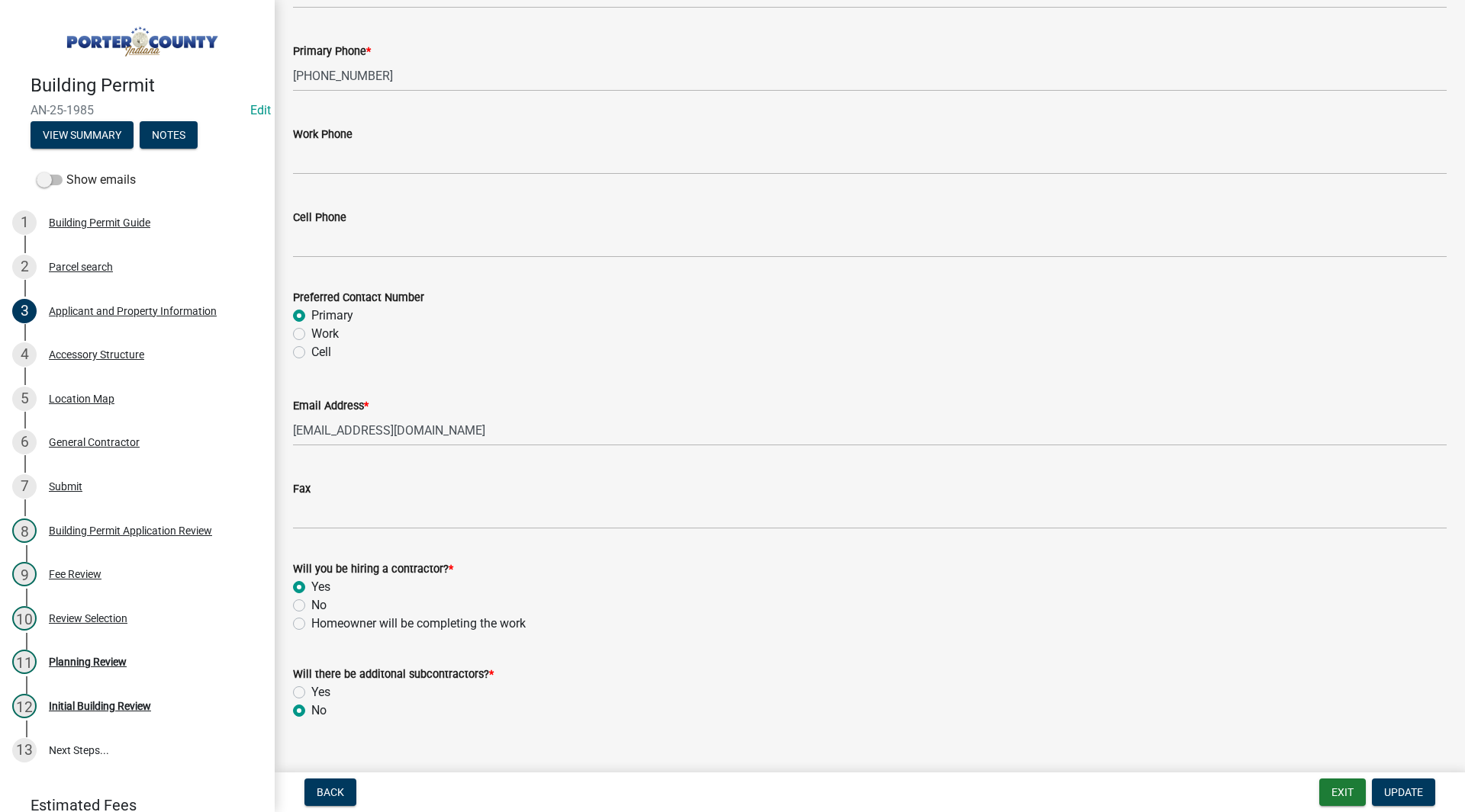
scroll to position [2041, 0]
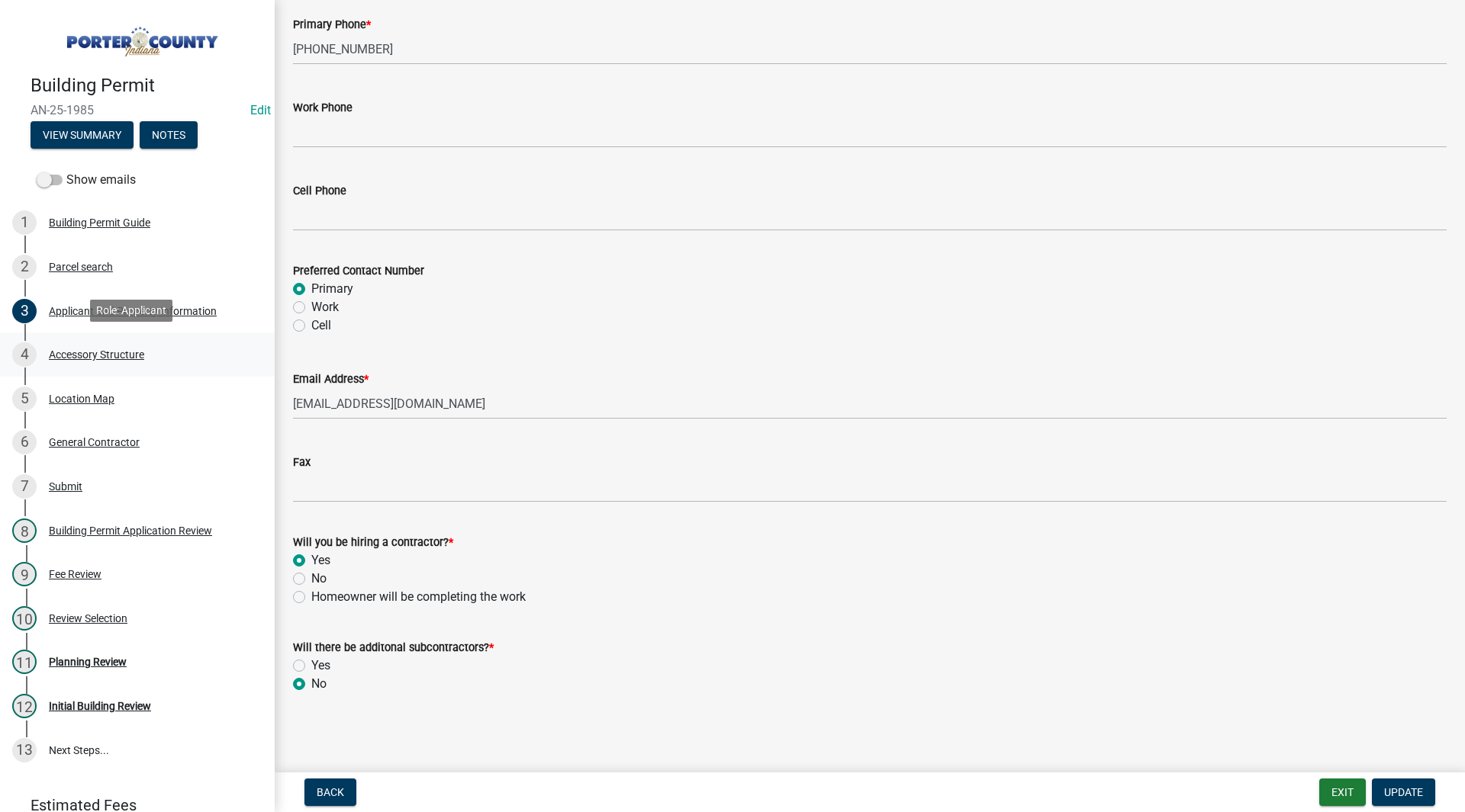
click at [61, 356] on div "Accessory Structure" at bounding box center [96, 354] width 95 height 11
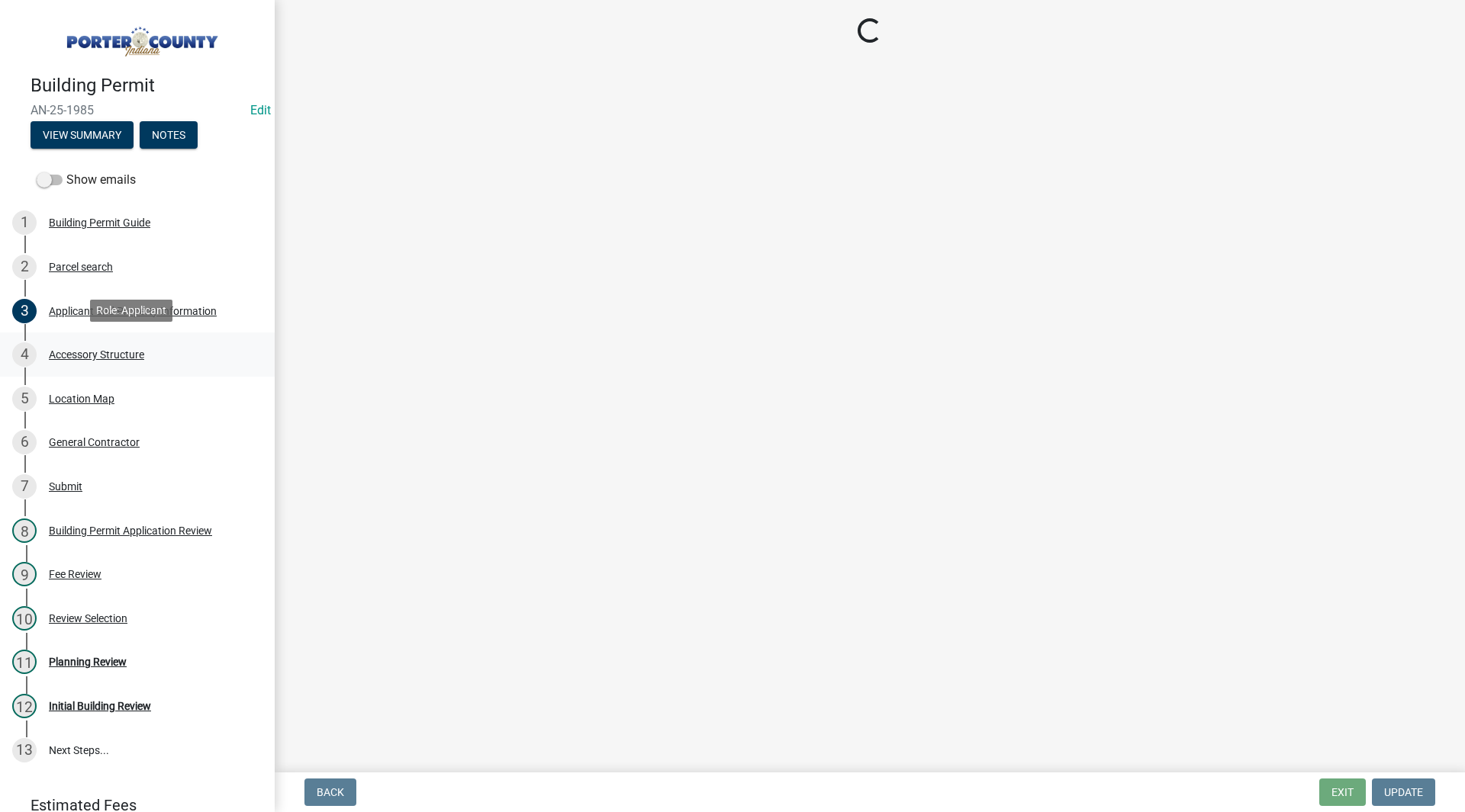
scroll to position [0, 0]
select select "b3000bfd-f408-4deb-8000-b6d1b85894a4"
select select "968dc824-c675-4889-9261-eecf15873776"
select select "29856c7f-eeba-4e54-97cb-4d08c5c5b677"
select select "d4b8d1da-05eb-44cd-bbb6-c979fa719f22"
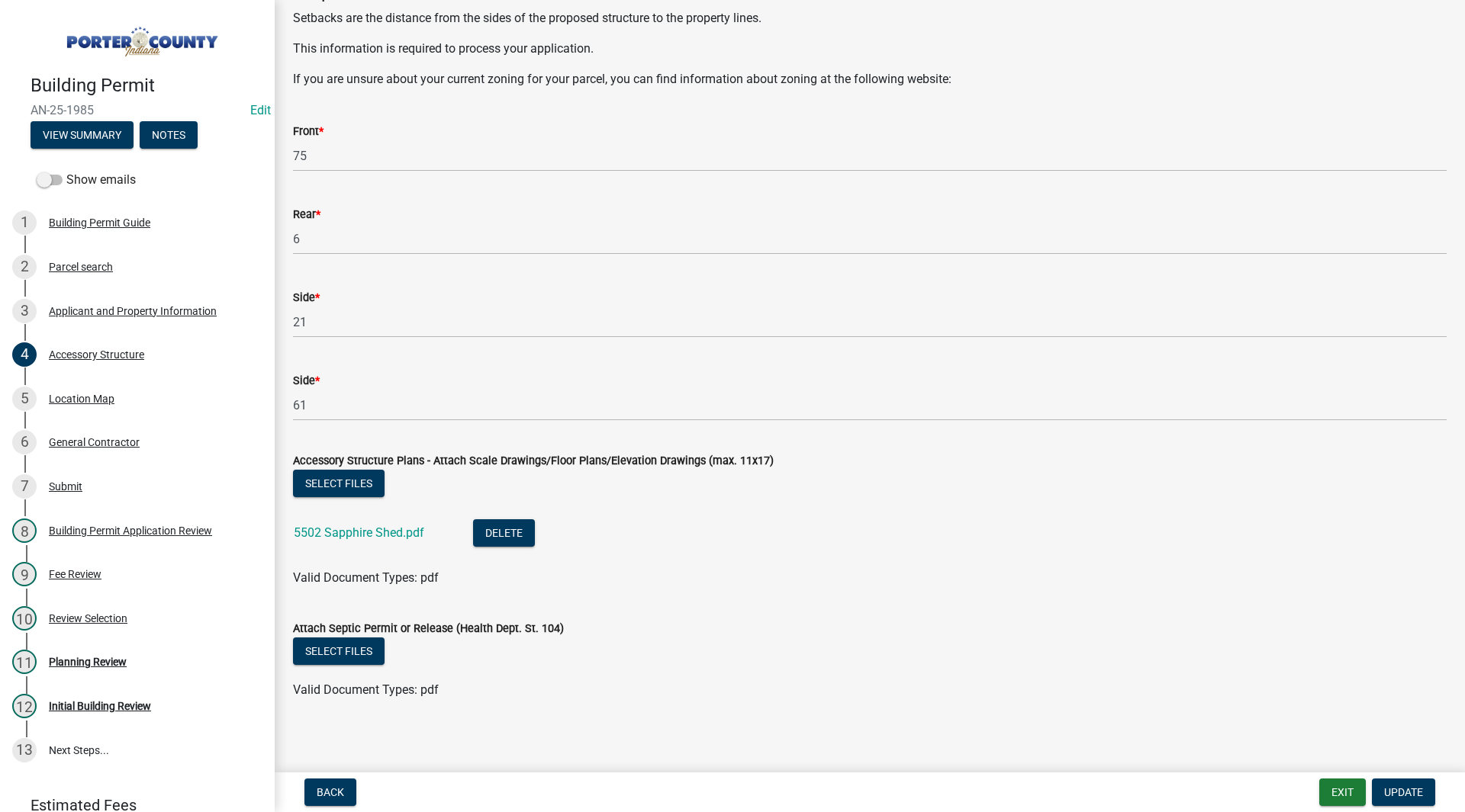
scroll to position [2523, 0]
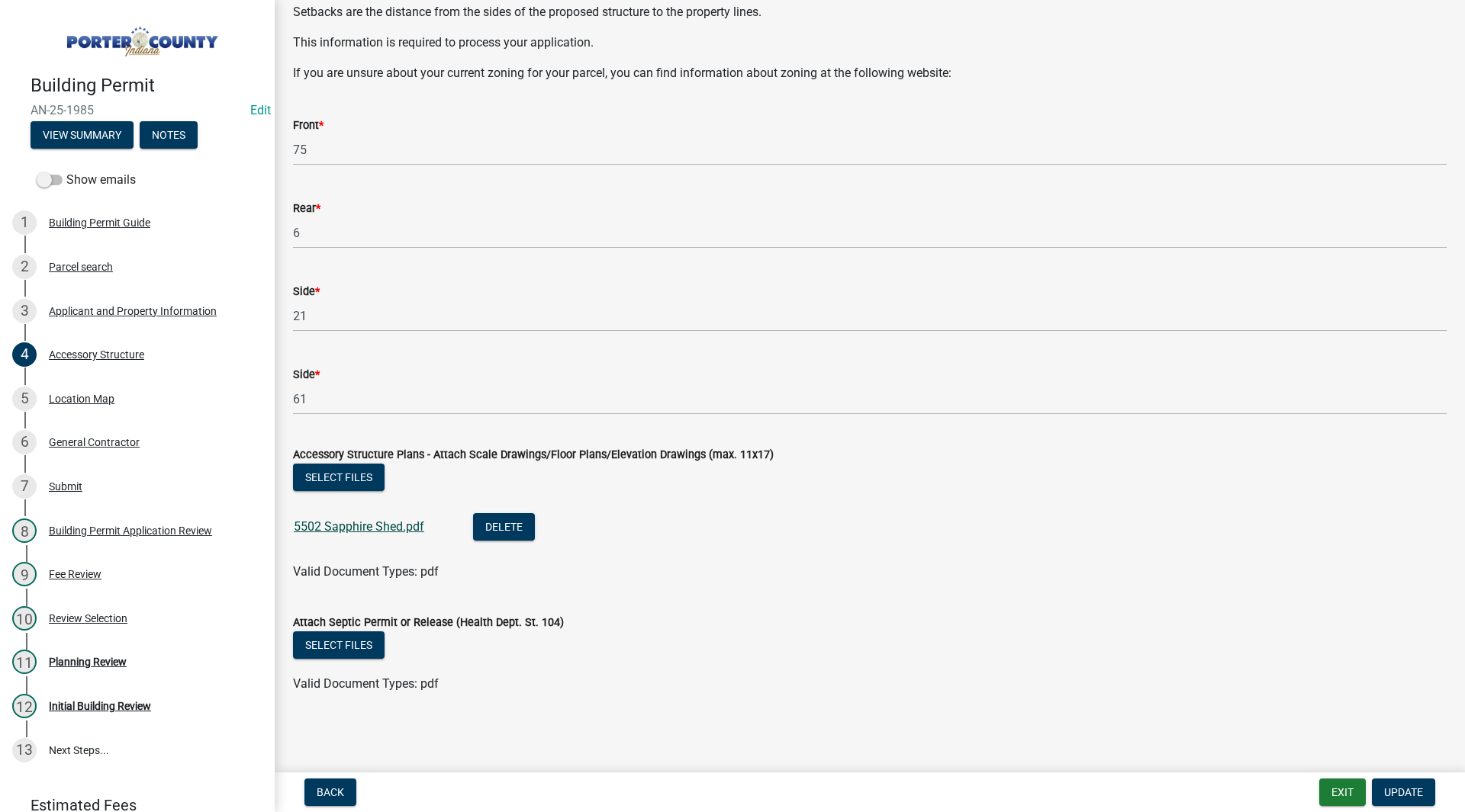
click at [394, 532] on link "5502 Sapphire Shed.pdf" at bounding box center [359, 526] width 131 height 14
click at [118, 299] on div "3 Applicant and Property Information" at bounding box center [132, 311] width 238 height 24
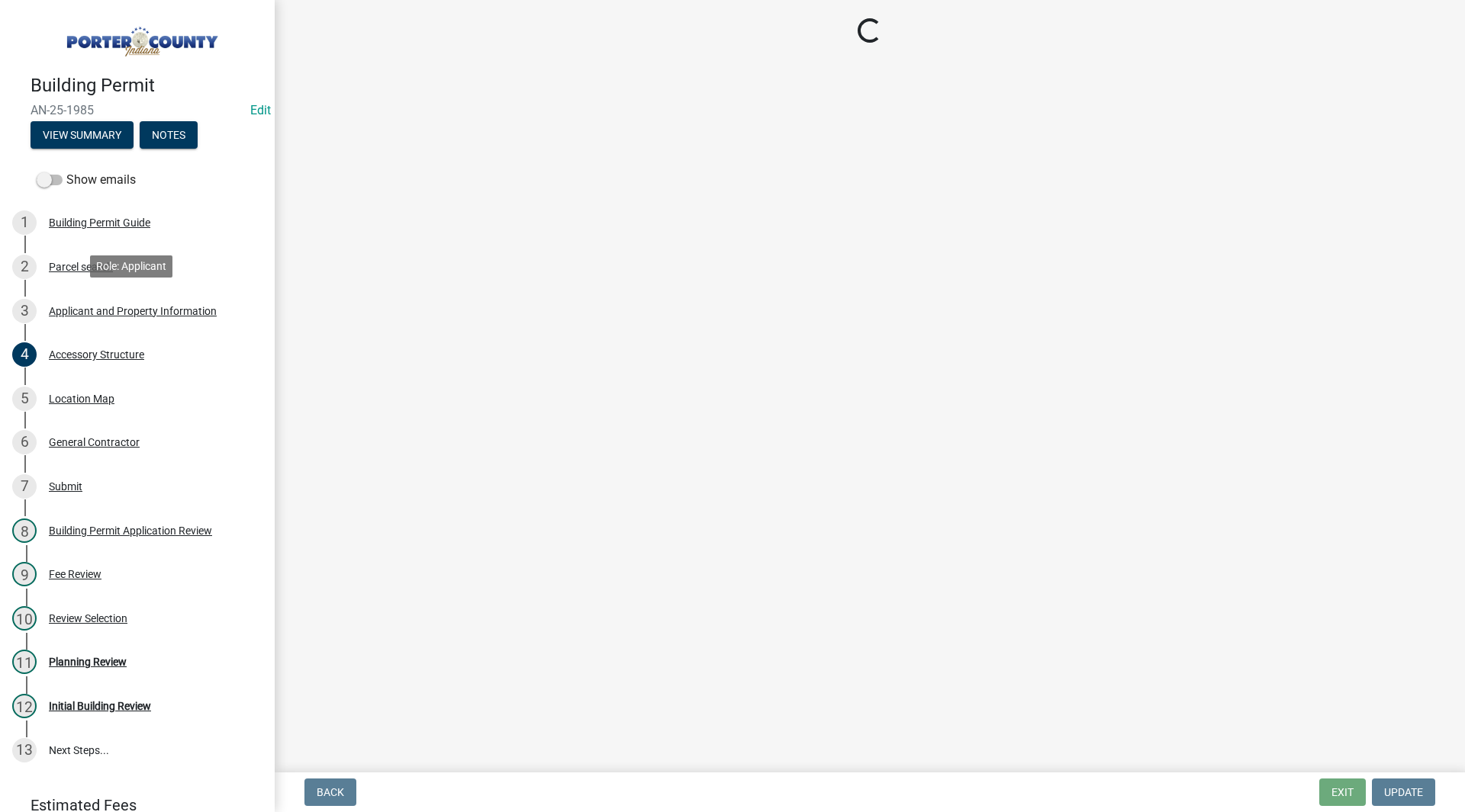
scroll to position [0, 0]
select select "6f5aa9ae-62ac-41bd-979a-9c71eae504cc"
select select "01d57b5a-7eb0-4072-b175-354c87f771f4"
select select "c8d9bed4-fb8e-49e4-81c1-b9d22bb8efef"
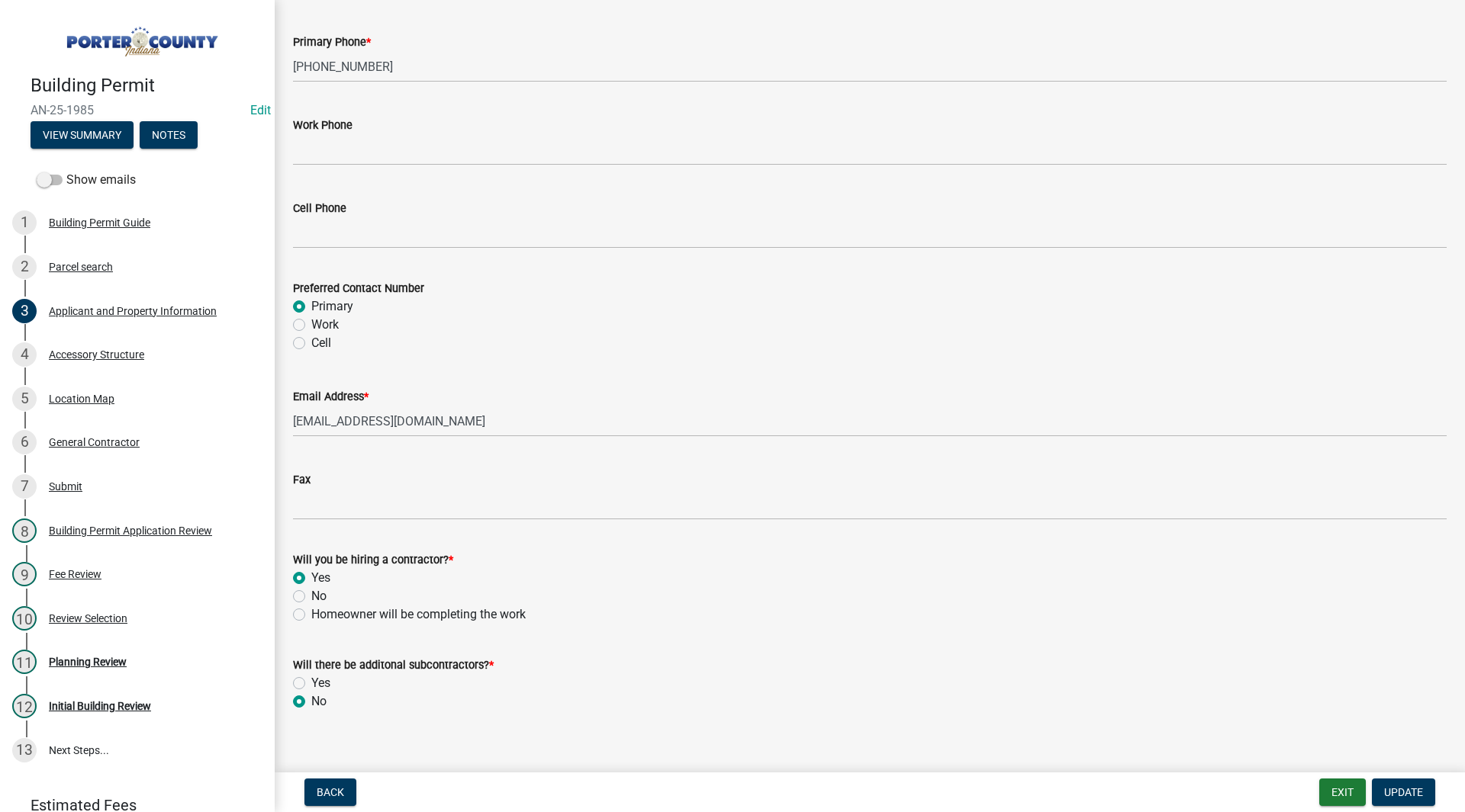
scroll to position [2041, 0]
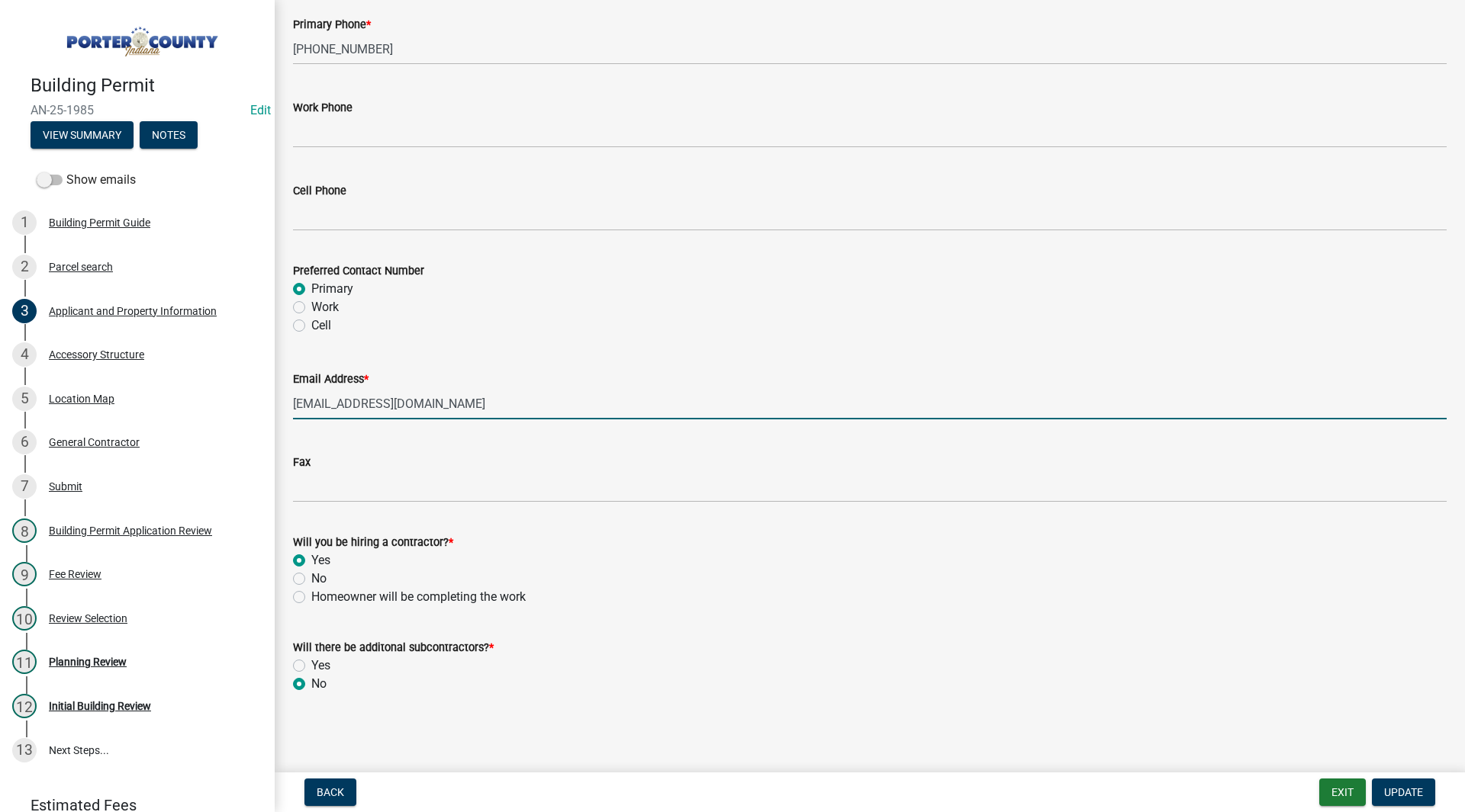
drag, startPoint x: 457, startPoint y: 401, endPoint x: 286, endPoint y: 403, distance: 171.0
click at [286, 403] on div "Email Address * lzamora@tuffshed.com" at bounding box center [869, 383] width 1177 height 71
click at [518, 390] on input "lzamora@tuffshed.com" at bounding box center [869, 403] width 1153 height 31
click at [106, 663] on div "Planning Review" at bounding box center [87, 661] width 78 height 11
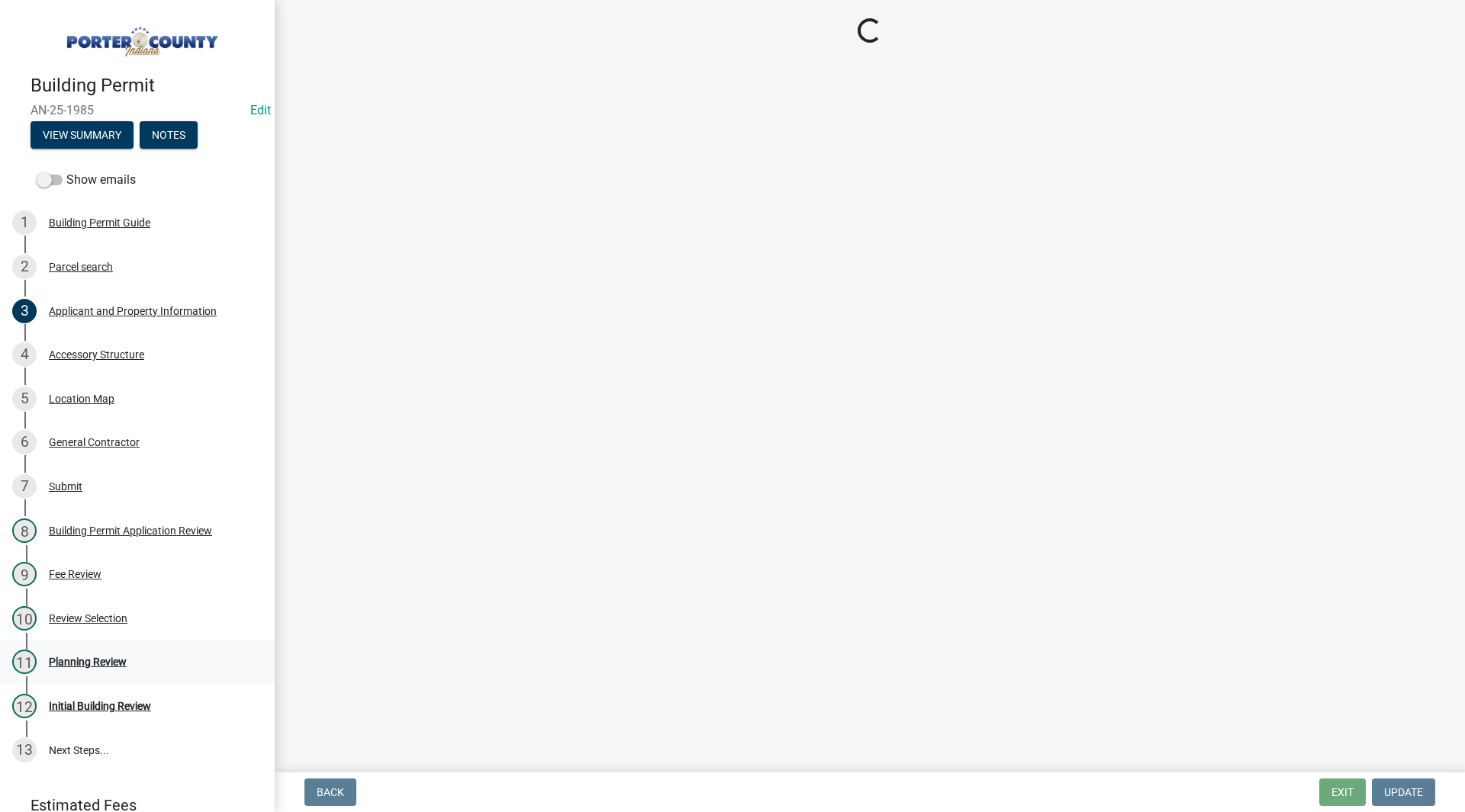
scroll to position [0, 0]
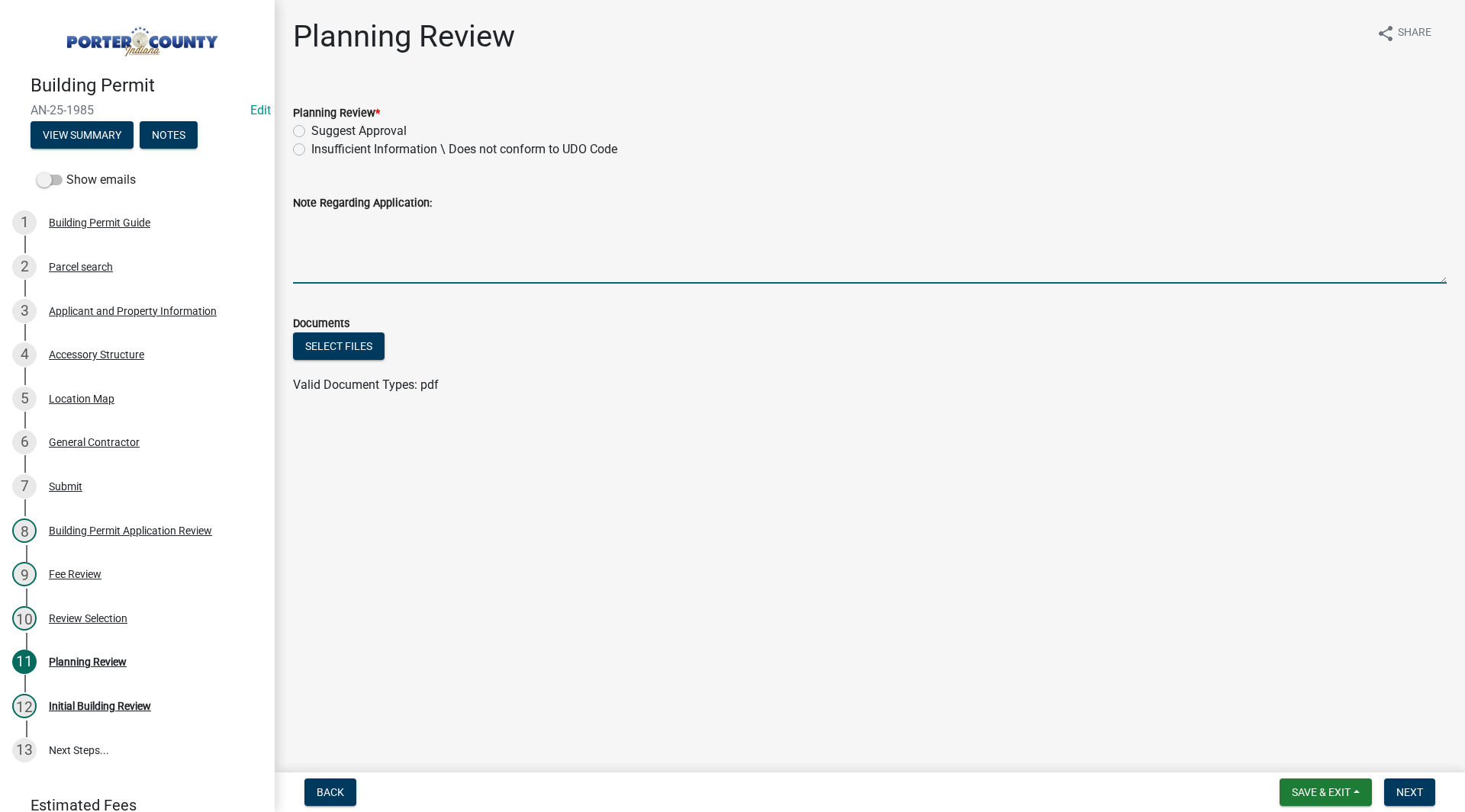
click at [376, 218] on textarea "Note Regarding Application:" at bounding box center [869, 248] width 1153 height 72
type textarea "Rear setback in RL is 10ft. email sent 10/14/25 SH."
click at [343, 141] on label "Insufficient Information \ Does not conform to UDO Code" at bounding box center [464, 150] width 306 height 18
click at [322, 141] on input "Insufficient Information \ Does not conform to UDO Code" at bounding box center [317, 146] width 10 height 10
radio input "true"
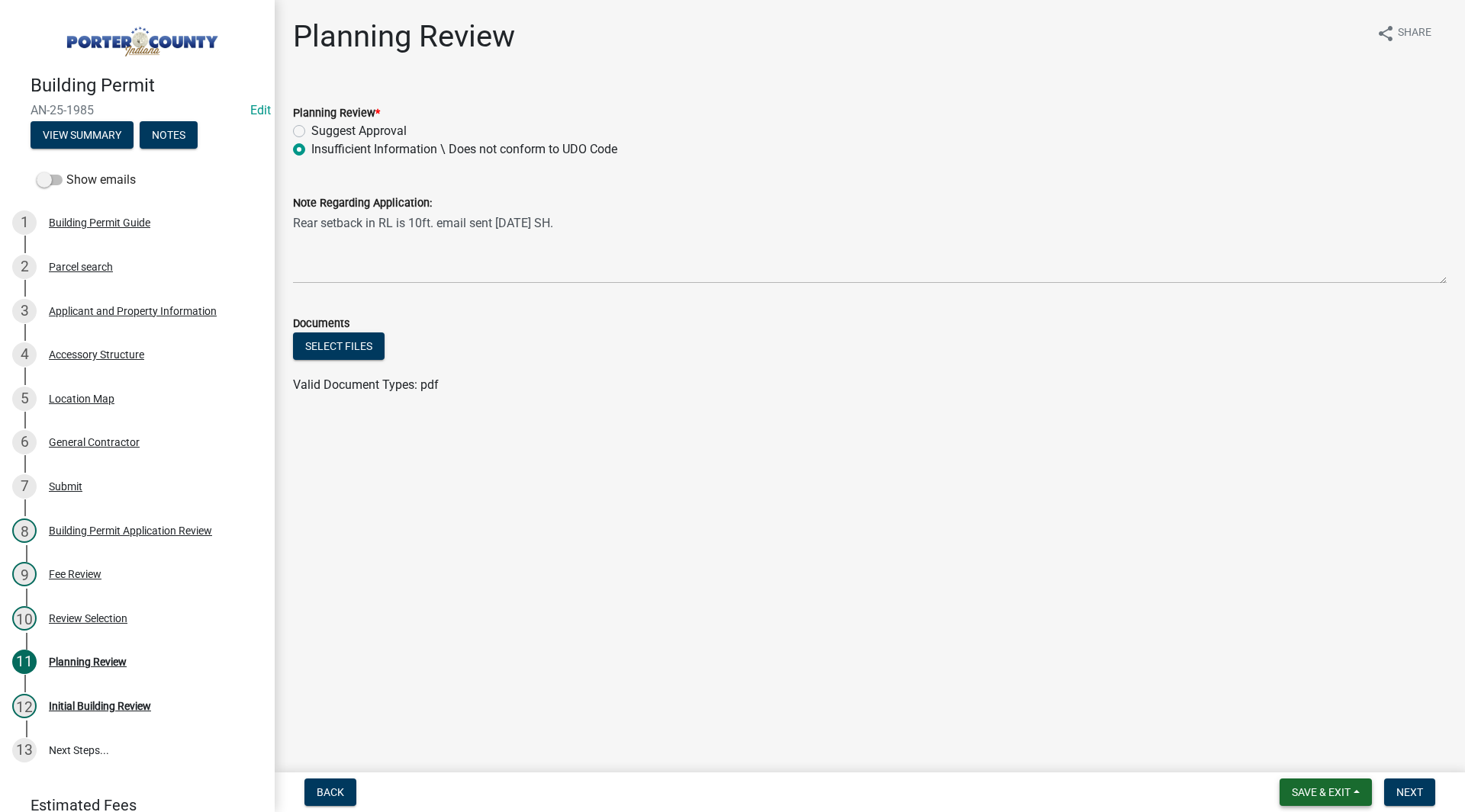
click at [1321, 787] on span "Save & Exit" at bounding box center [1321, 792] width 59 height 13
click at [1303, 715] on button "Save" at bounding box center [1311, 717] width 122 height 37
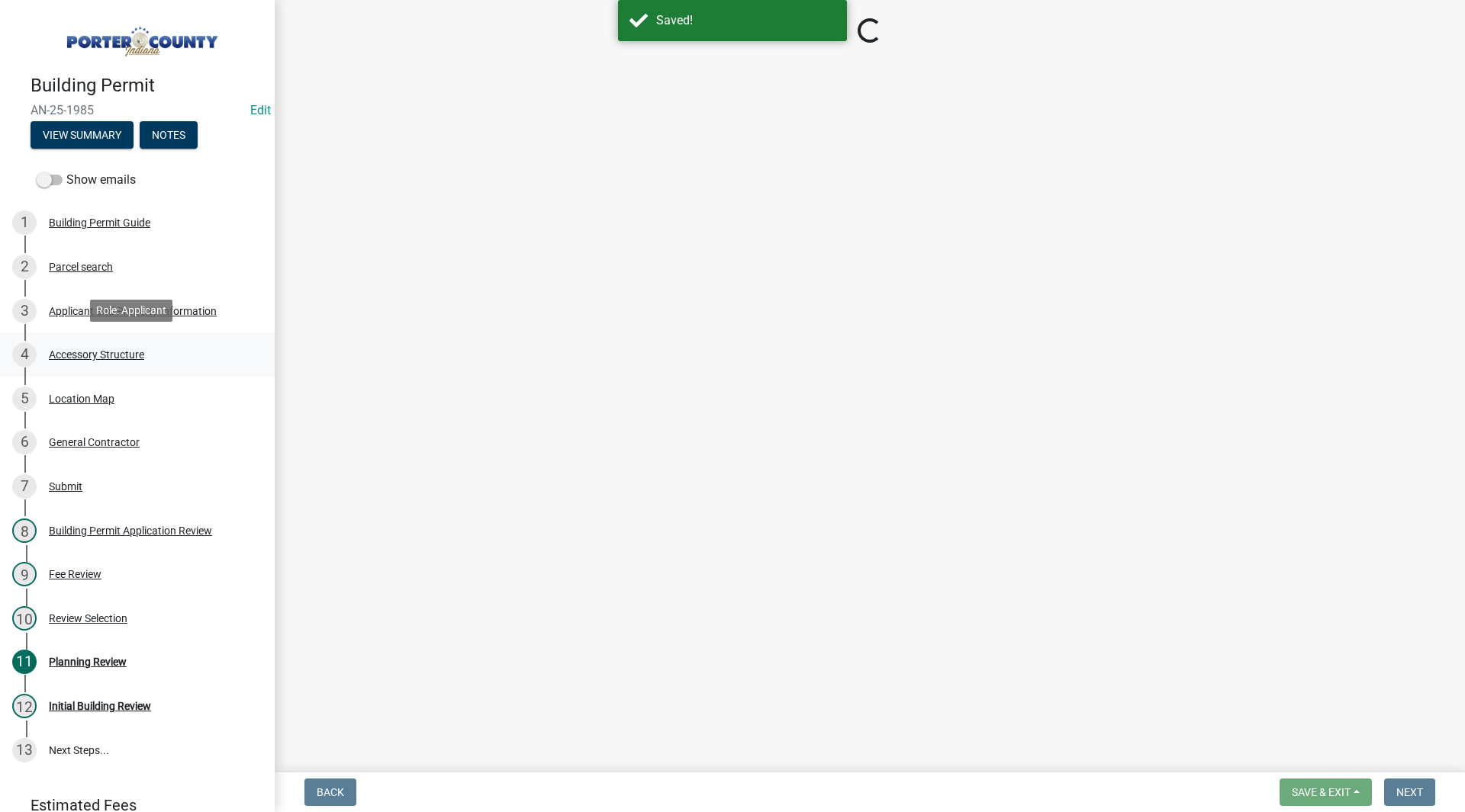
click at [95, 349] on div "Accessory Structure" at bounding box center [96, 354] width 95 height 11
select select "b3000bfd-f408-4deb-8000-b6d1b85894a4"
select select "968dc824-c675-4889-9261-eecf15873776"
select select "29856c7f-eeba-4e54-97cb-4d08c5c5b677"
select select "d4b8d1da-05eb-44cd-bbb6-c979fa719f22"
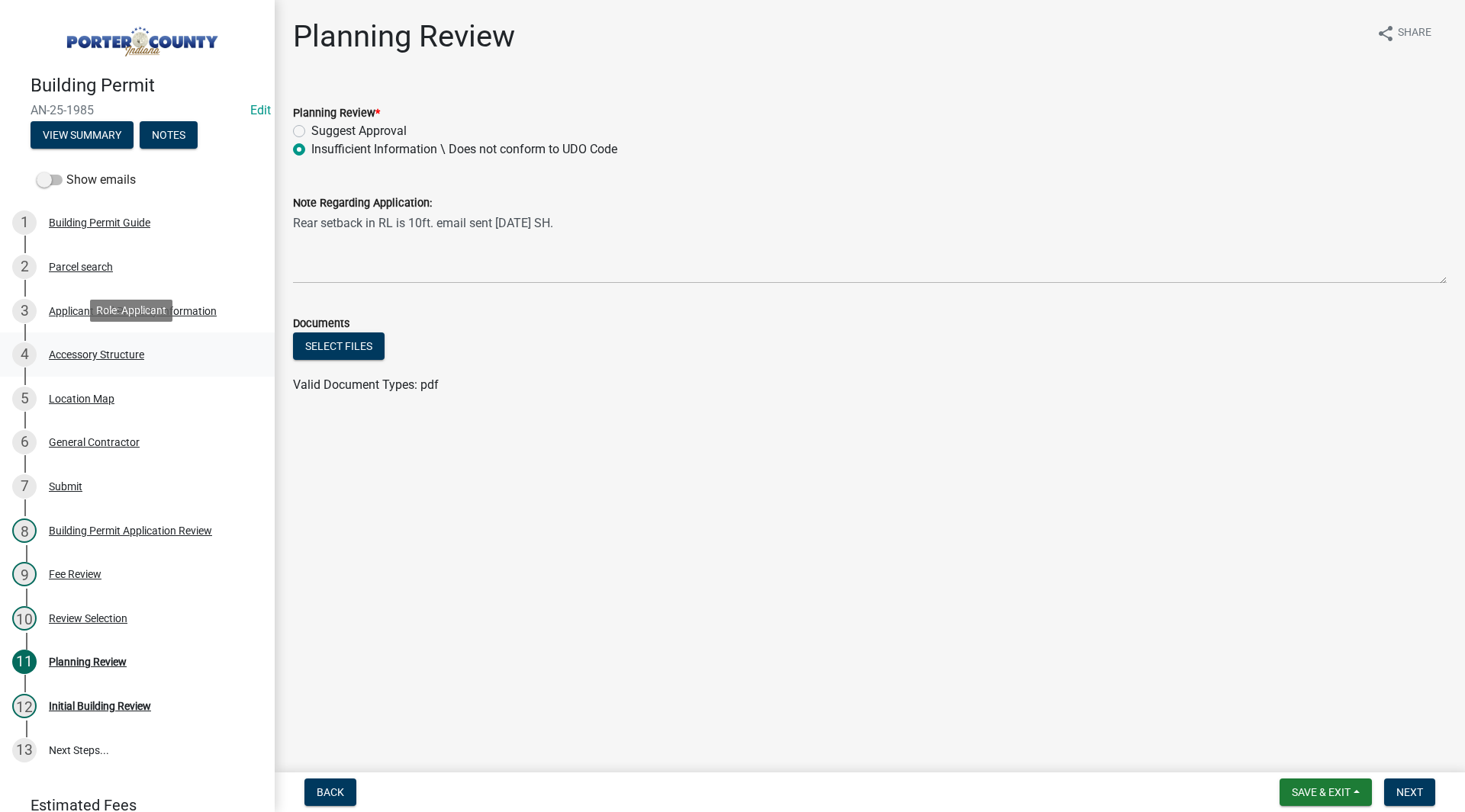
click at [142, 339] on link "4 Accessory Structure" at bounding box center [137, 354] width 275 height 44
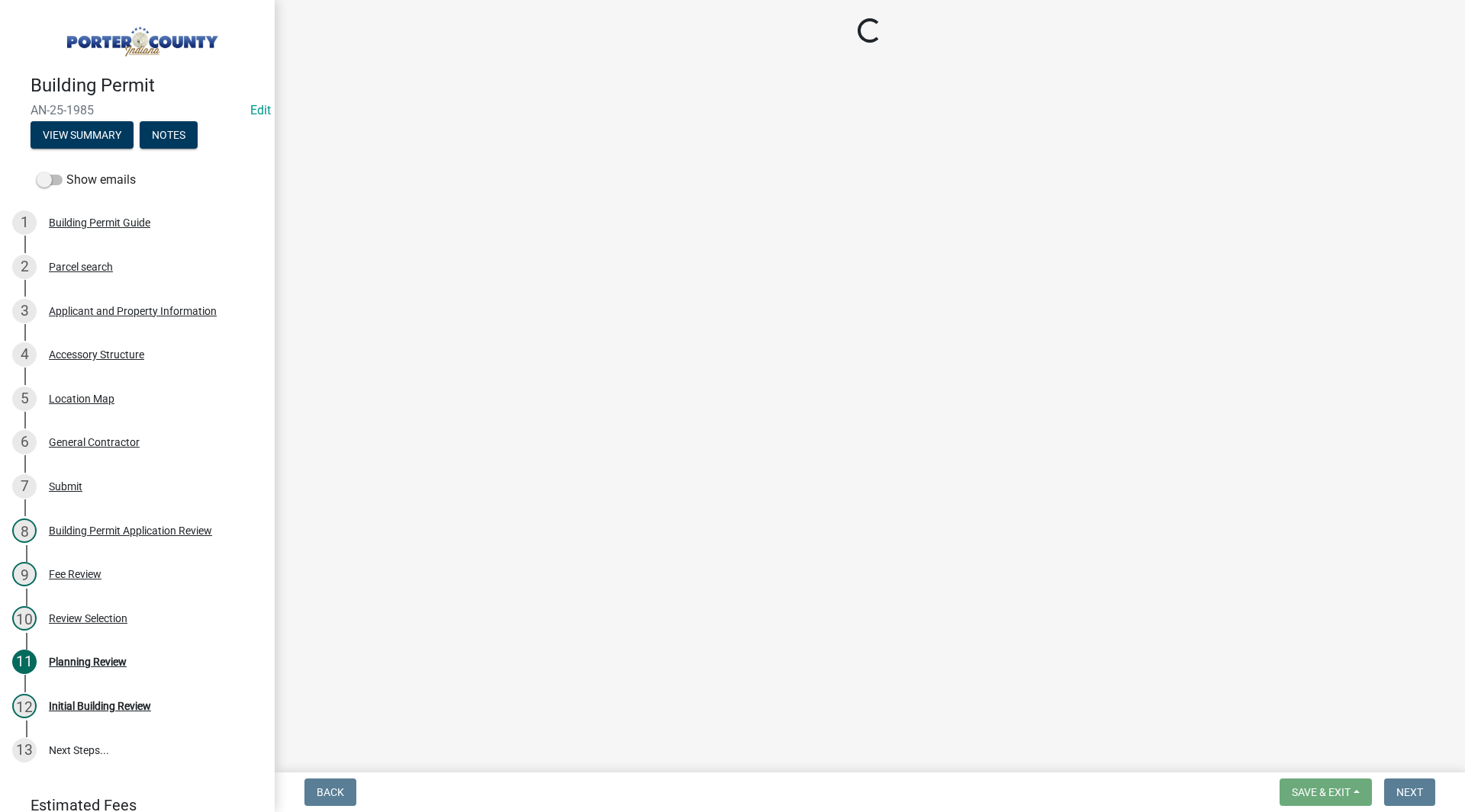
select select "b3000bfd-f408-4deb-8000-b6d1b85894a4"
select select "968dc824-c675-4889-9261-eecf15873776"
select select "29856c7f-eeba-4e54-97cb-4d08c5c5b677"
select select "d4b8d1da-05eb-44cd-bbb6-c979fa719f22"
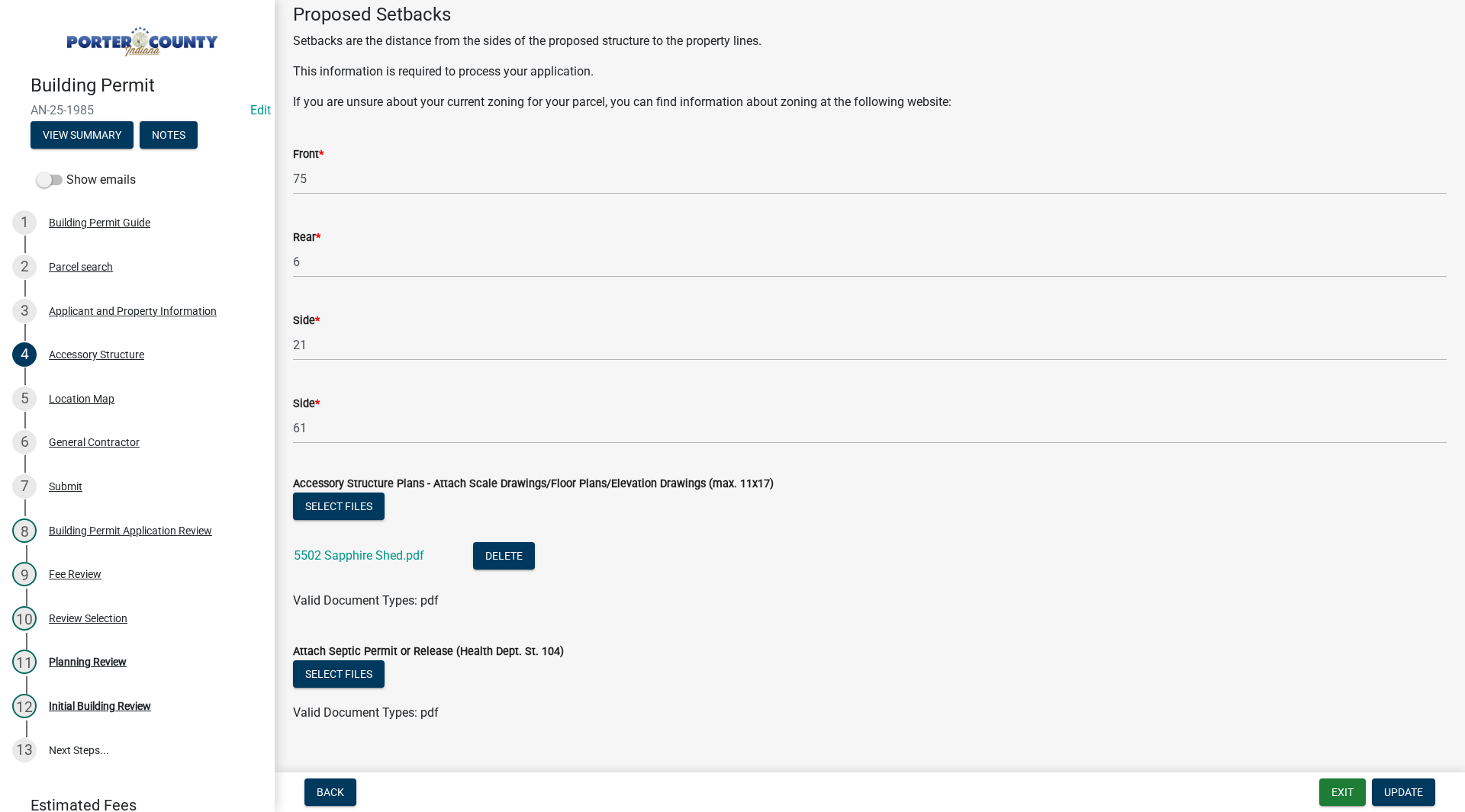
scroll to position [2523, 0]
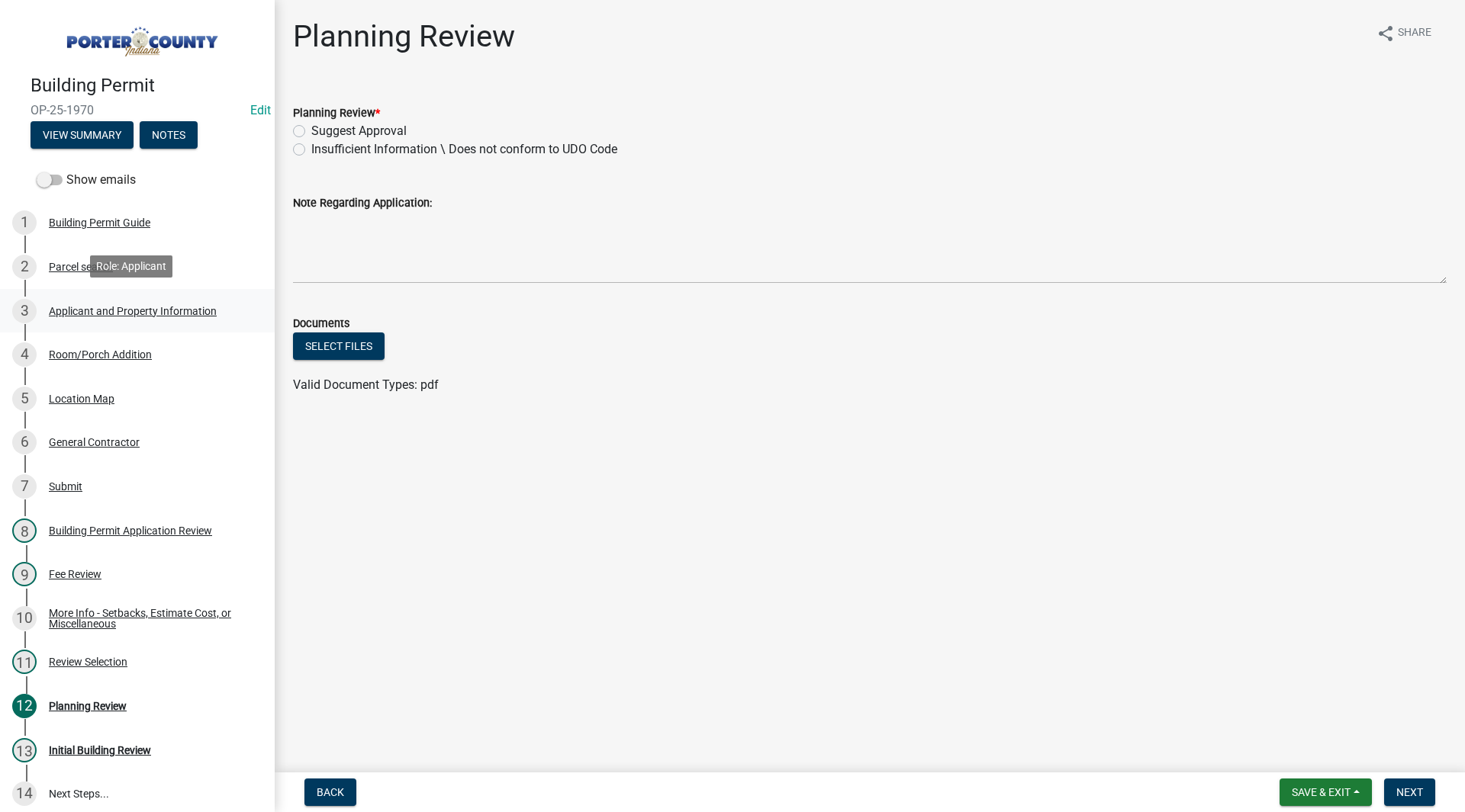
click at [142, 308] on div "Applicant and Property Information" at bounding box center [132, 311] width 168 height 11
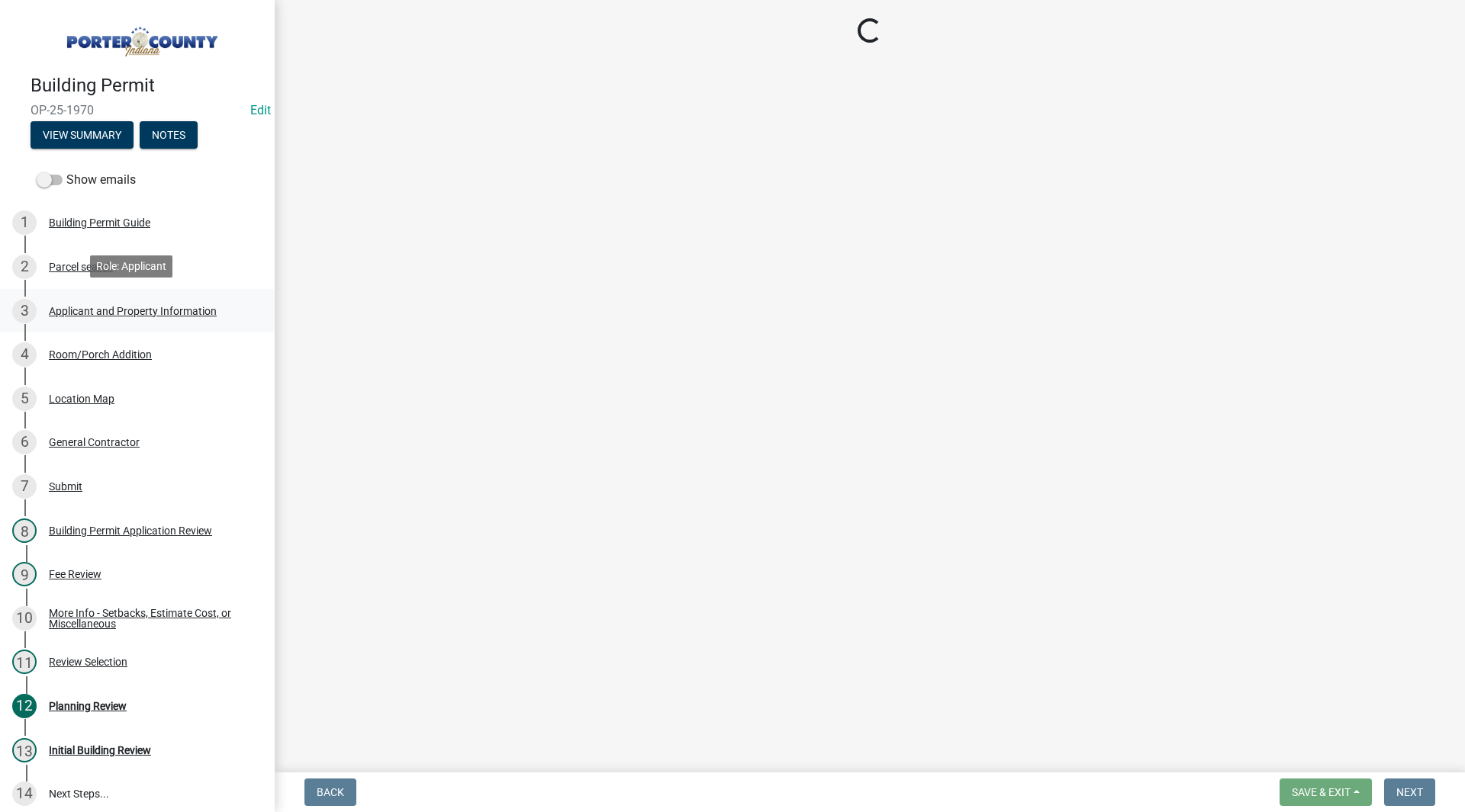
select select "3d0e3105-d46a-462c-9cf4-b32453f427e3"
select select "ea6751d4-6bf7-4a16-89ee-f7801ab82aa1"
select select "92efe679-05f4-414a-9426-51627fba5de6"
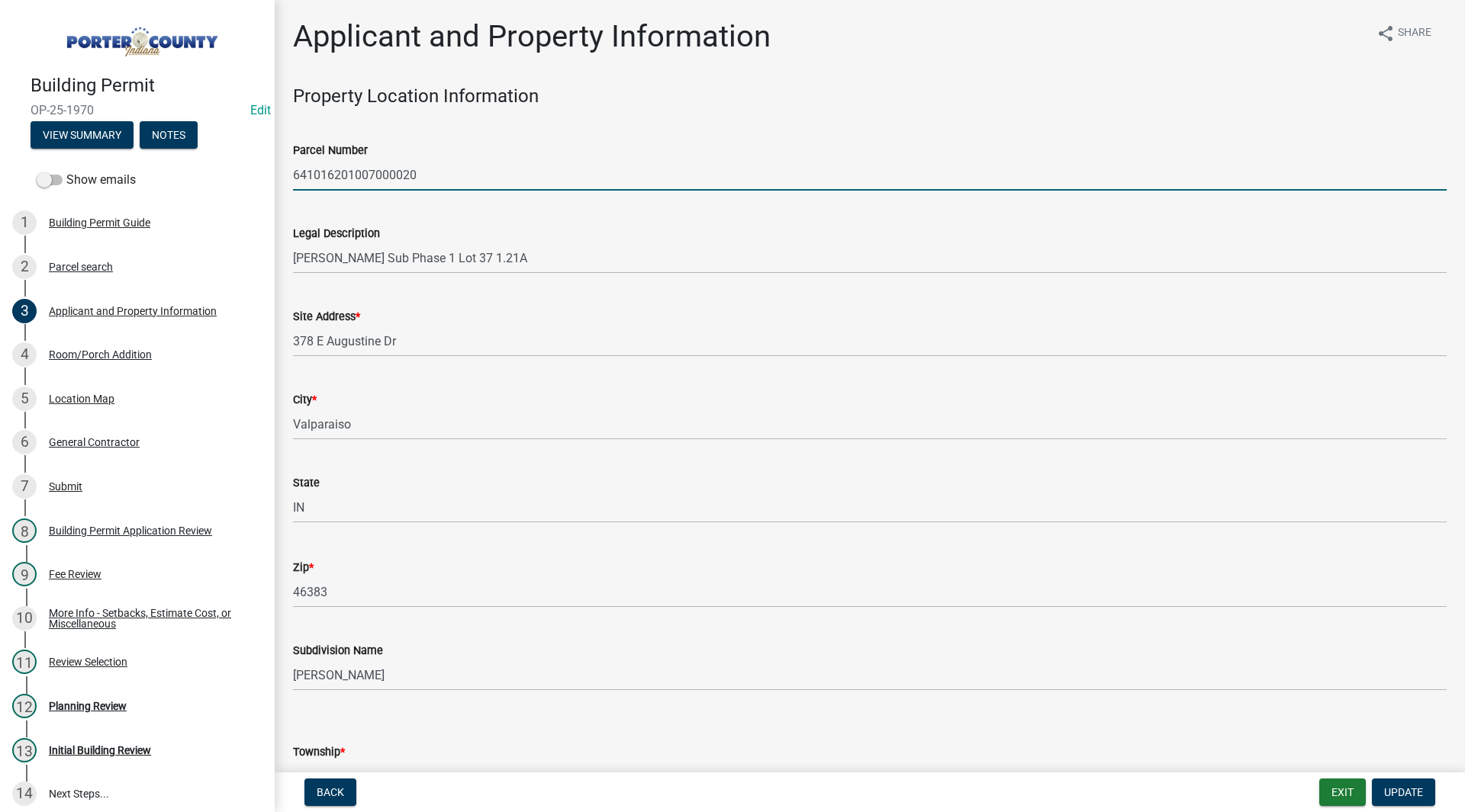
drag, startPoint x: 424, startPoint y: 174, endPoint x: 292, endPoint y: 177, distance: 132.0
click at [292, 177] on div "Parcel Number 641016201007000020" at bounding box center [869, 155] width 1177 height 71
click at [320, 193] on wm-data-entity-input "Parcel Number 641016201007000020" at bounding box center [869, 161] width 1153 height 83
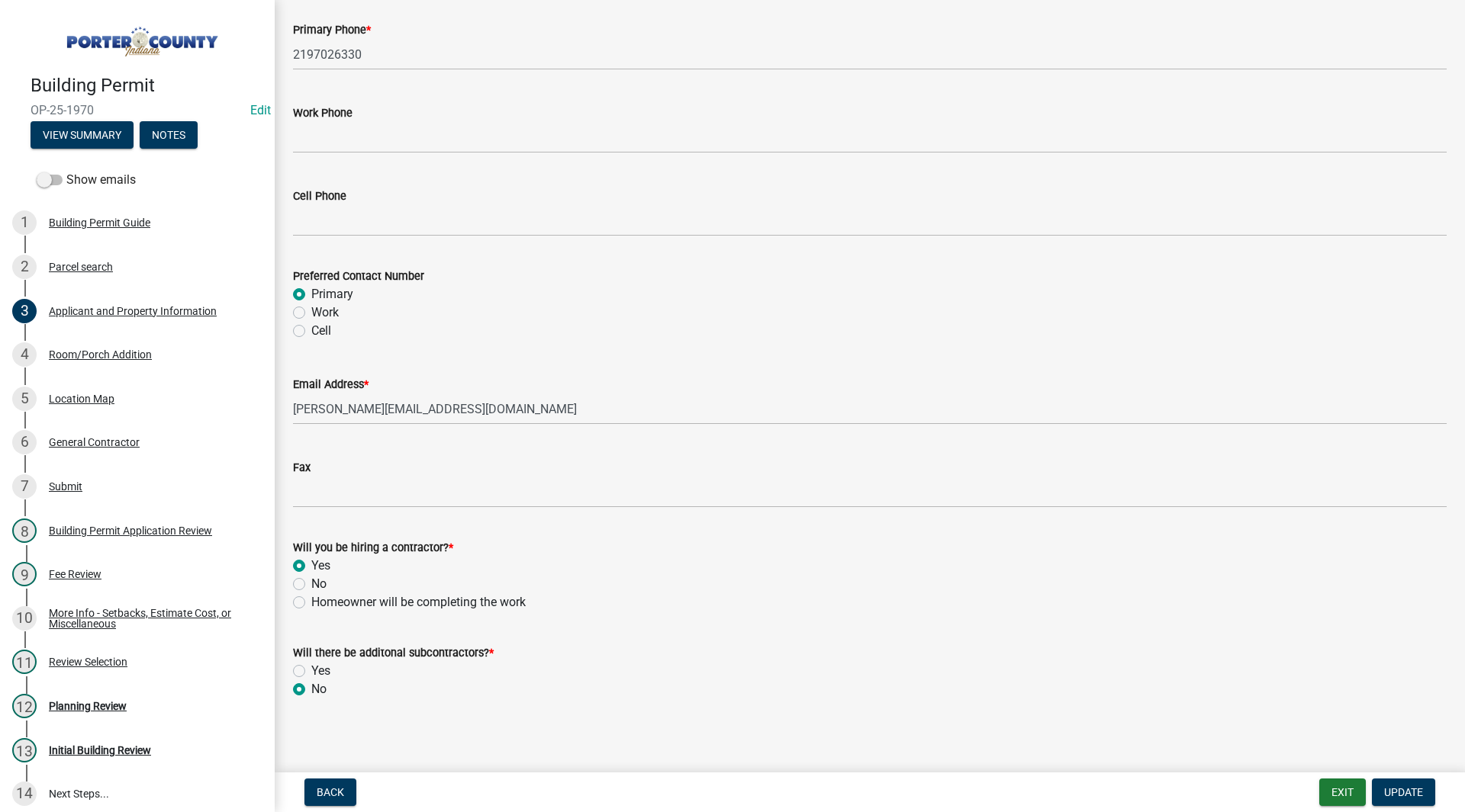
scroll to position [2041, 0]
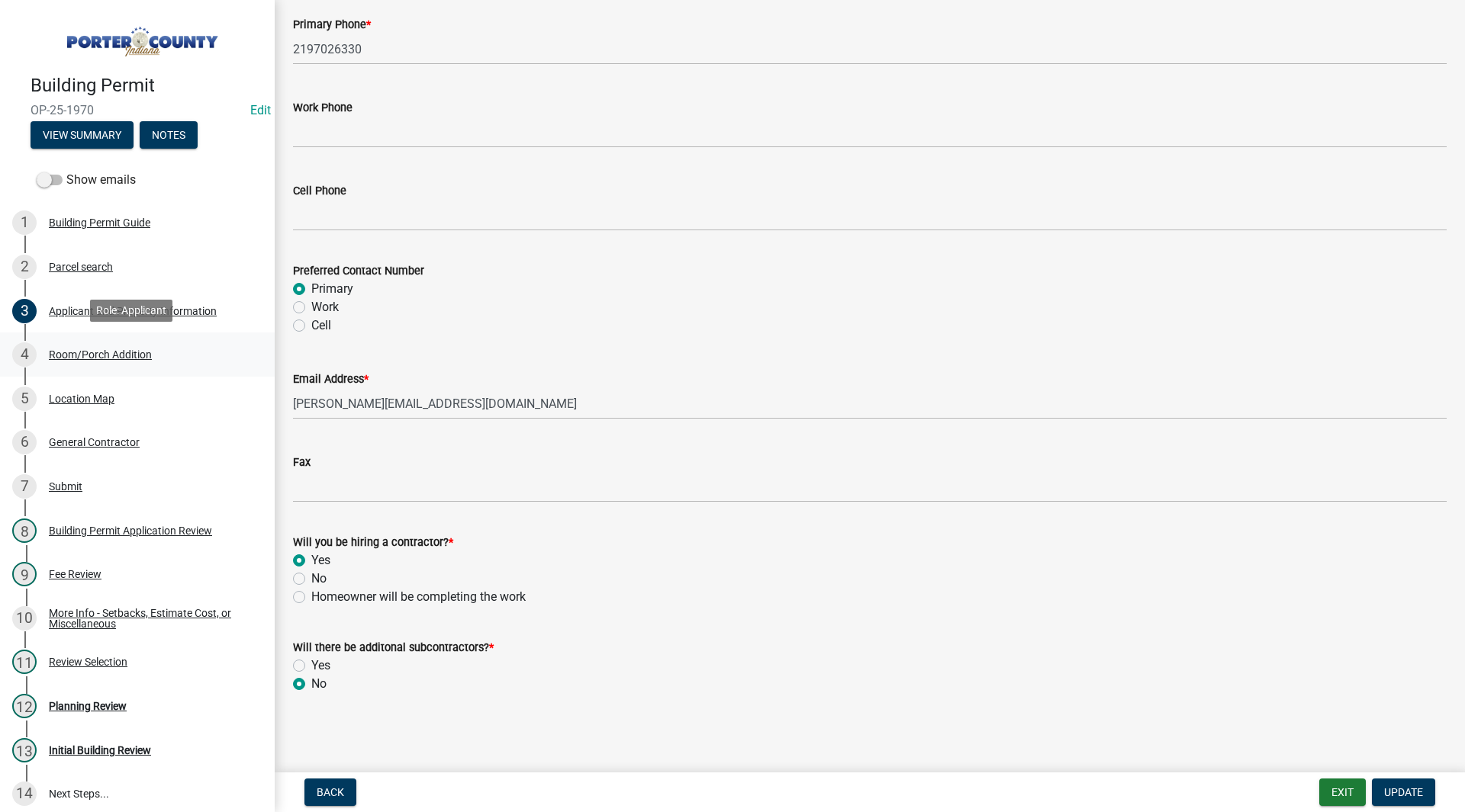
click at [163, 364] on div "4 Room/Porch Addition" at bounding box center [132, 354] width 238 height 24
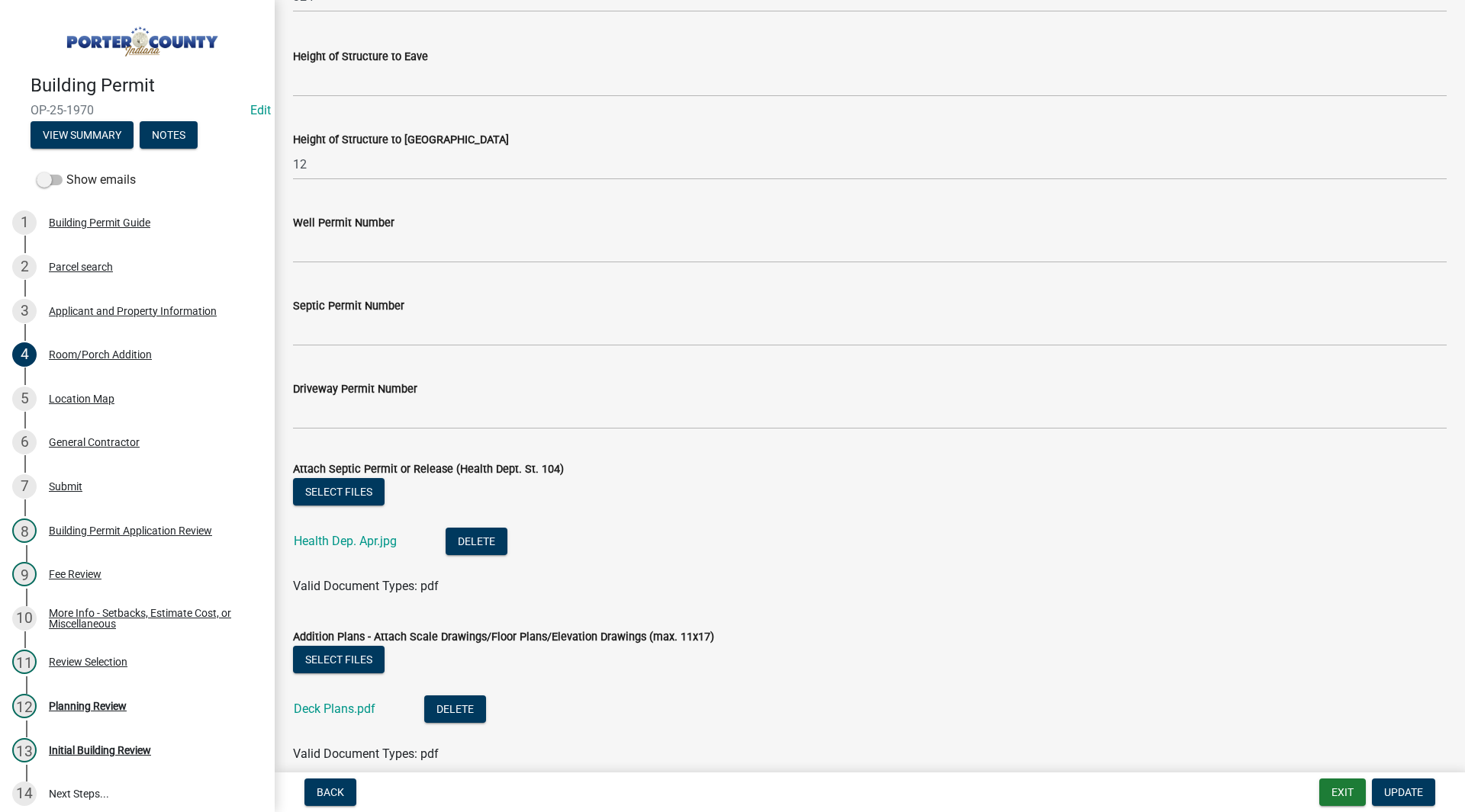
scroll to position [2637, 0]
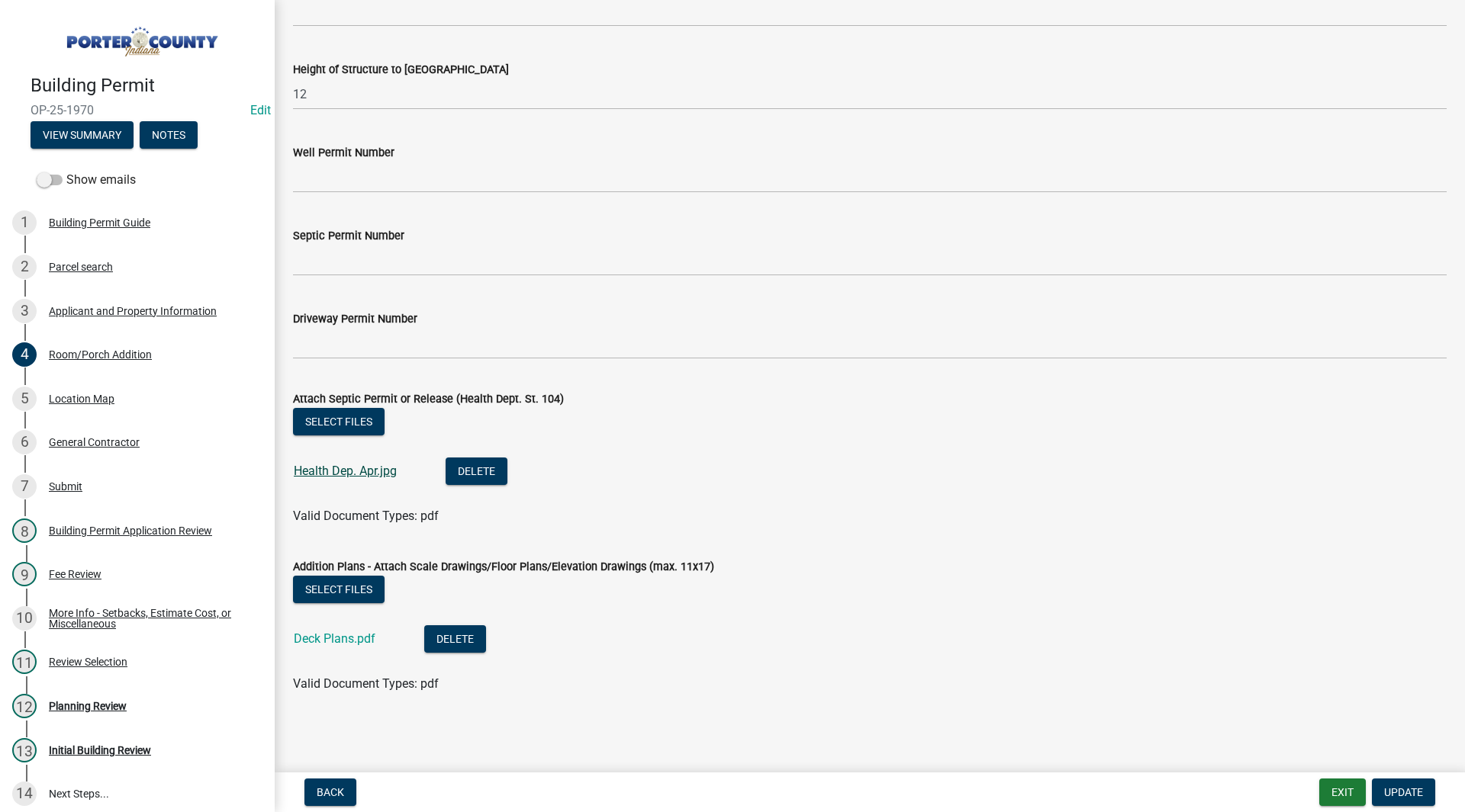
click at [377, 467] on link "Health Dep. Apr.jpg" at bounding box center [345, 470] width 103 height 14
click at [355, 635] on link "Deck Plans.pdf" at bounding box center [334, 638] width 81 height 14
click at [323, 477] on link "Health Dep. Apr.jpg" at bounding box center [345, 470] width 103 height 14
click at [89, 712] on div "12 Planning Review" at bounding box center [132, 706] width 238 height 24
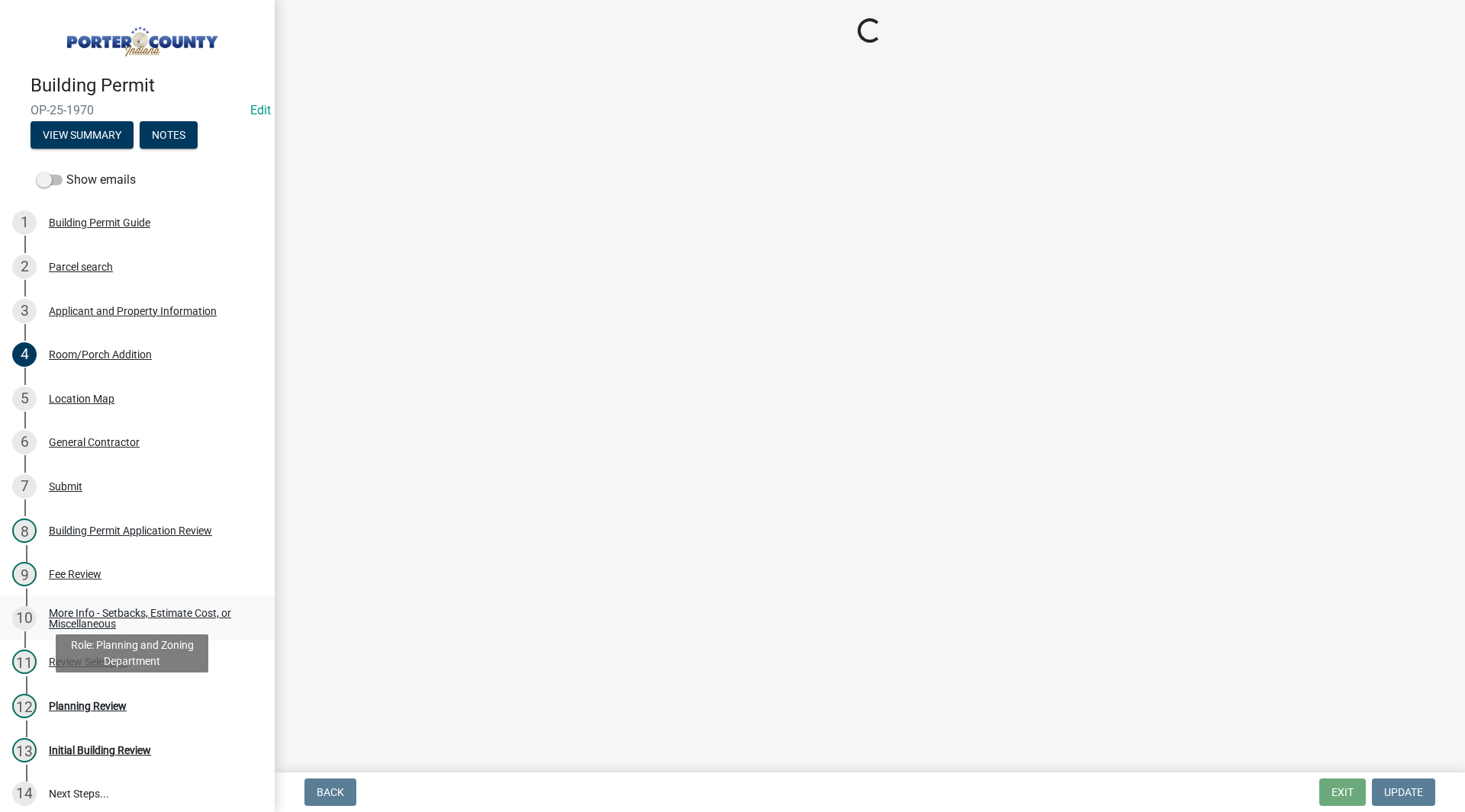
scroll to position [0, 0]
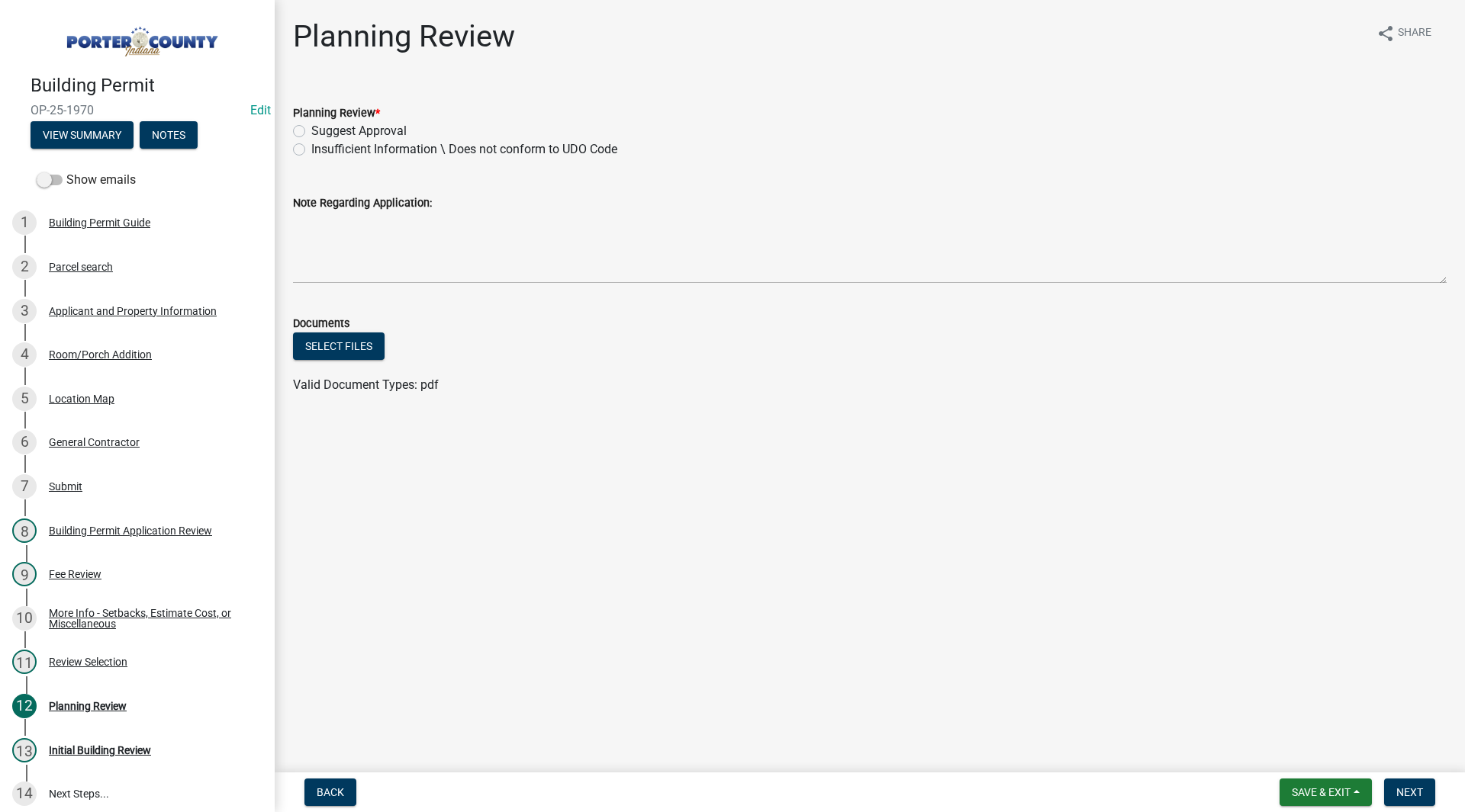
click at [374, 136] on label "Suggest Approval" at bounding box center [359, 131] width 95 height 18
click at [322, 132] on input "Suggest Approval" at bounding box center [317, 127] width 10 height 10
radio input "true"
click at [1412, 794] on span "Next" at bounding box center [1410, 792] width 27 height 13
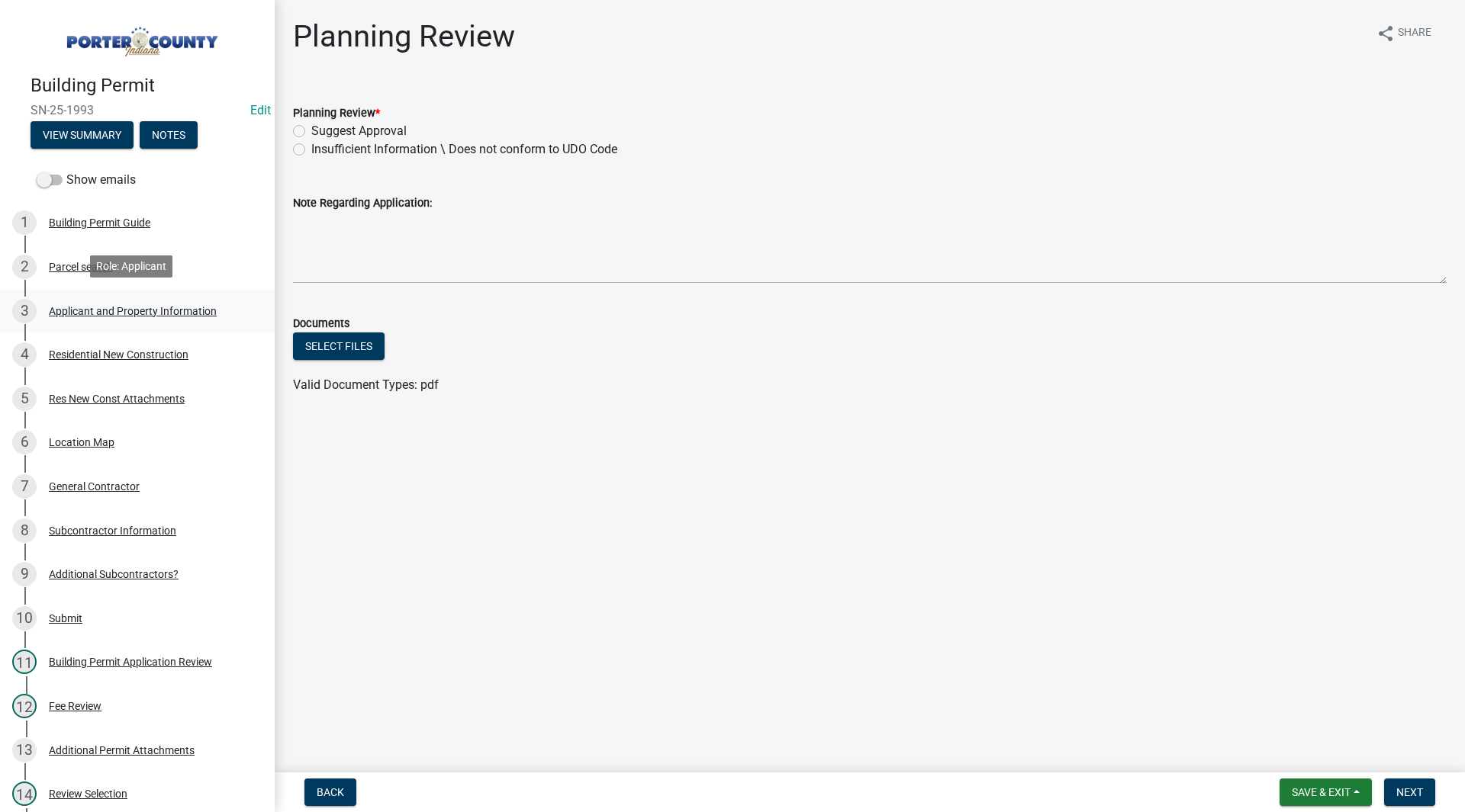
click at [143, 306] on div "Applicant and Property Information" at bounding box center [132, 311] width 168 height 11
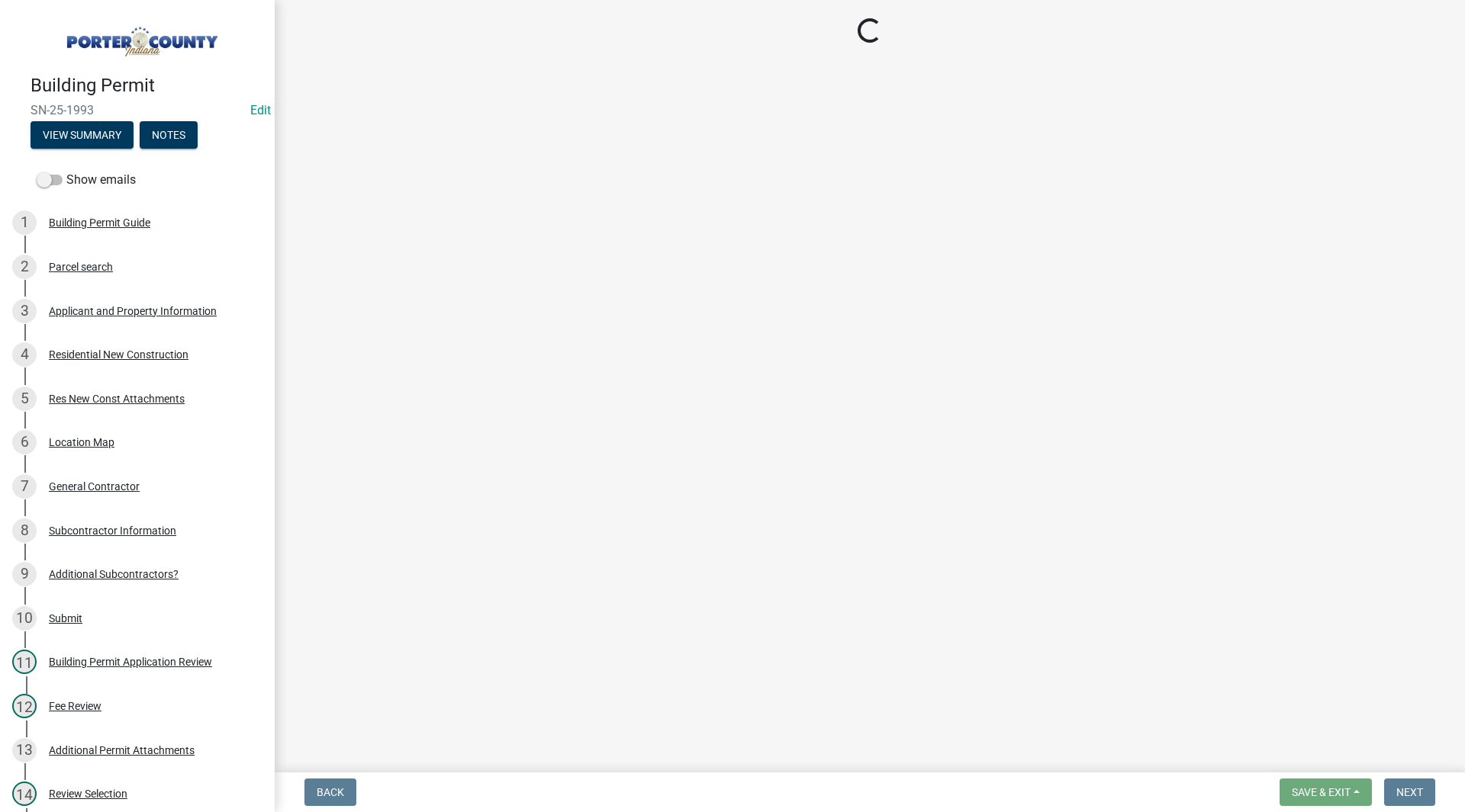
select select "dab8d744-4e32-40c1-942b-b7c1ea7347cb"
select select "cab7bb26-0259-4021-a4e9-b3a2d3356afe"
select select "b0f6f87b-588c-48c3-b728-322303c6bafe"
select select "ea6751d4-6bf7-4a16-89ee-f7801ab82aa1"
select select "92efe679-05f4-414a-9426-51627fba5de6"
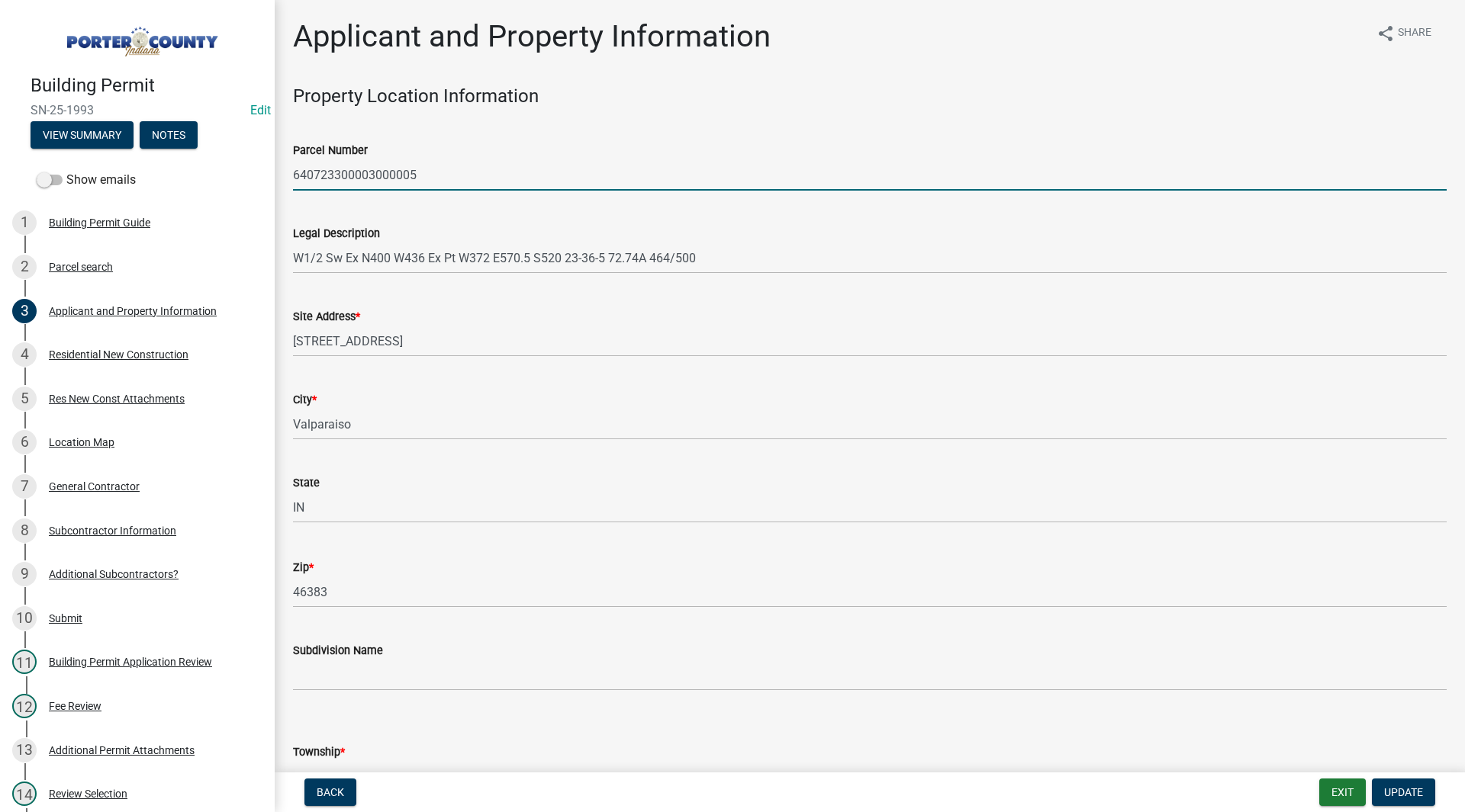
drag, startPoint x: 441, startPoint y: 182, endPoint x: 240, endPoint y: 174, distance: 201.2
click at [240, 174] on div "Building Permit SN-25-1993 Edit View Summary Notes Show emails 1 Building Permi…" at bounding box center [732, 406] width 1465 height 812
paste input "1016201007000020"
type input "640723300003000005"
click at [419, 211] on div "Legal Description W1/2 Sw Ex N400 W436 Ex Pt W372 E570.5 S520 23-36-5 72.74A 46…" at bounding box center [869, 238] width 1153 height 71
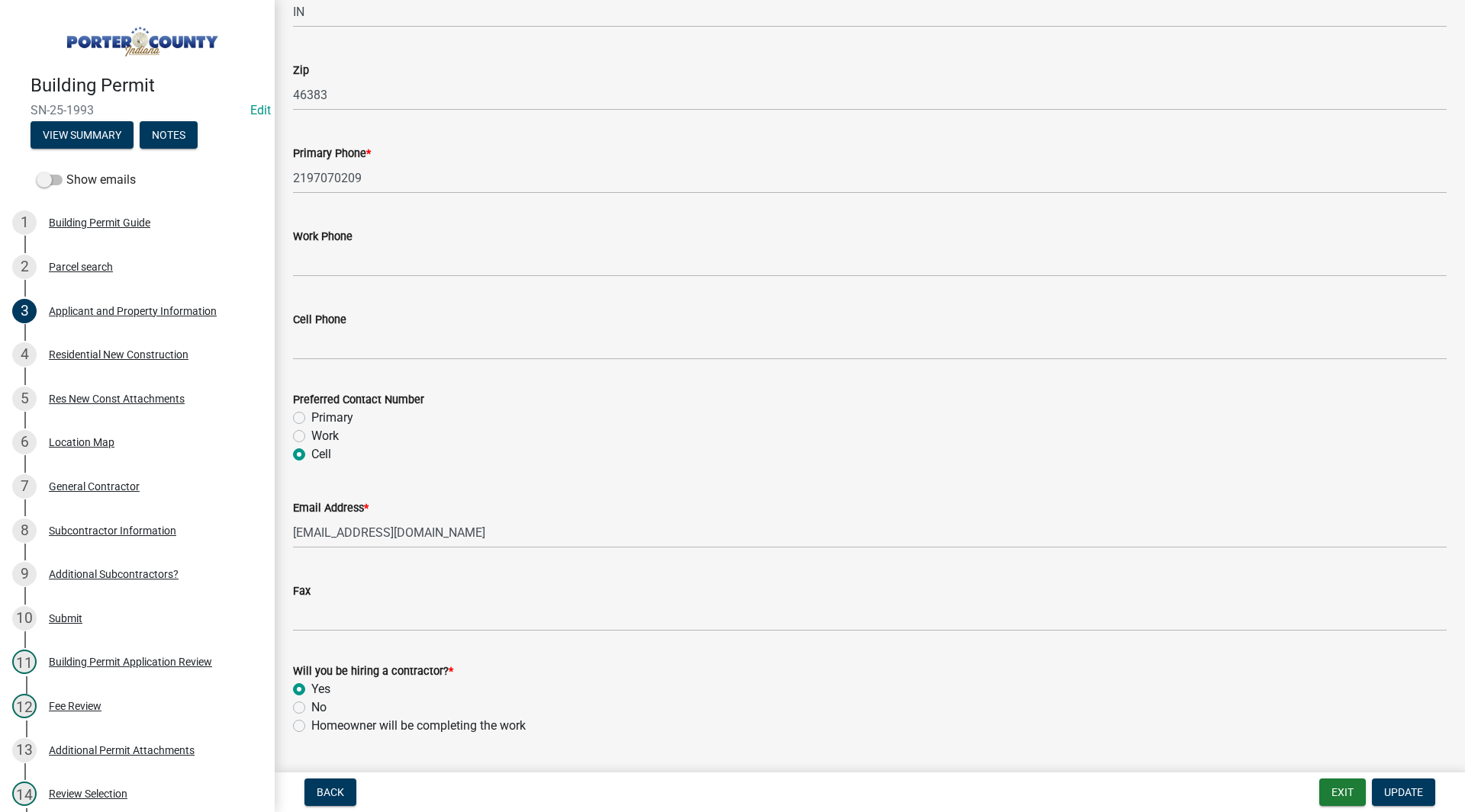
scroll to position [2041, 0]
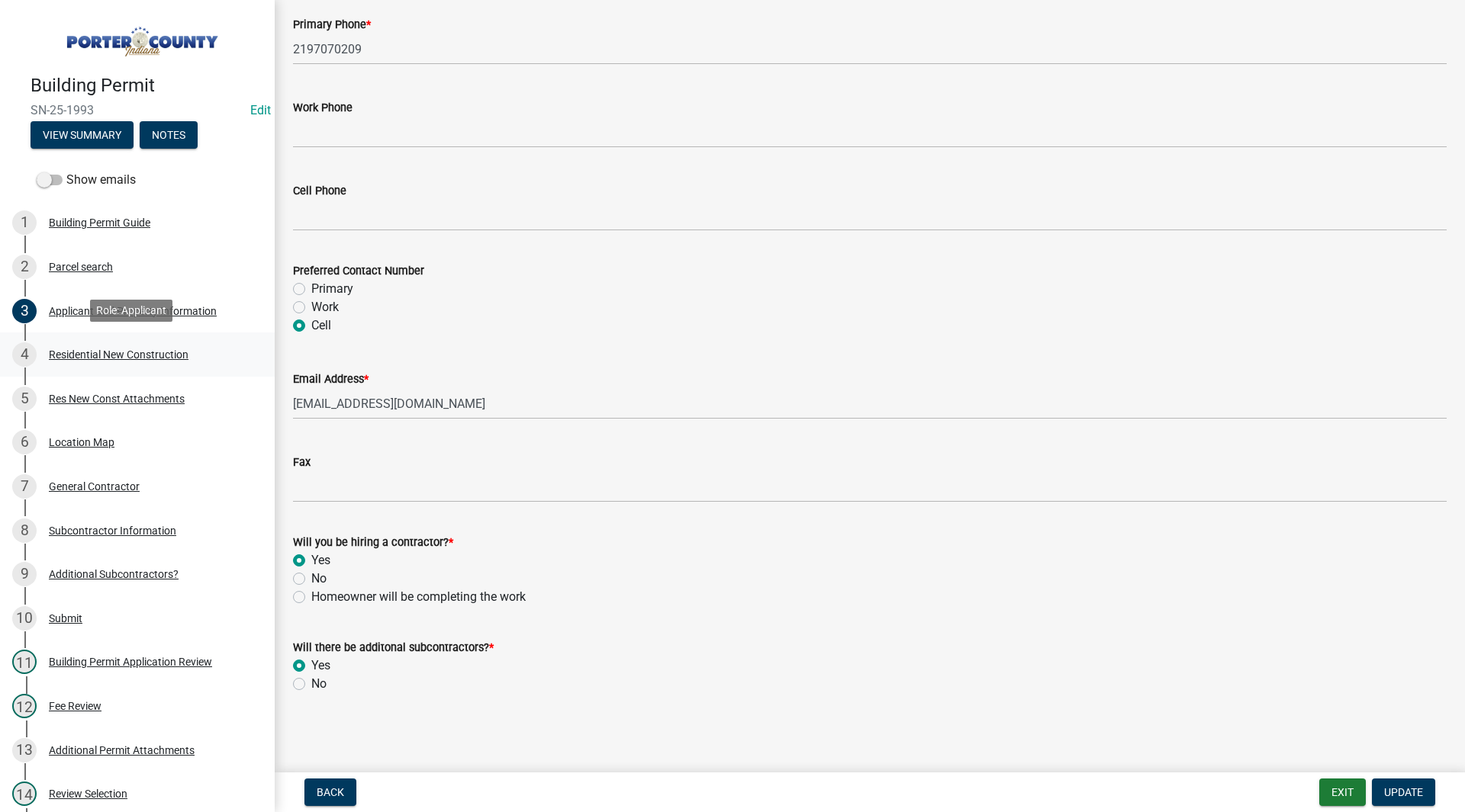
click at [116, 349] on div "Residential New Construction" at bounding box center [118, 354] width 140 height 11
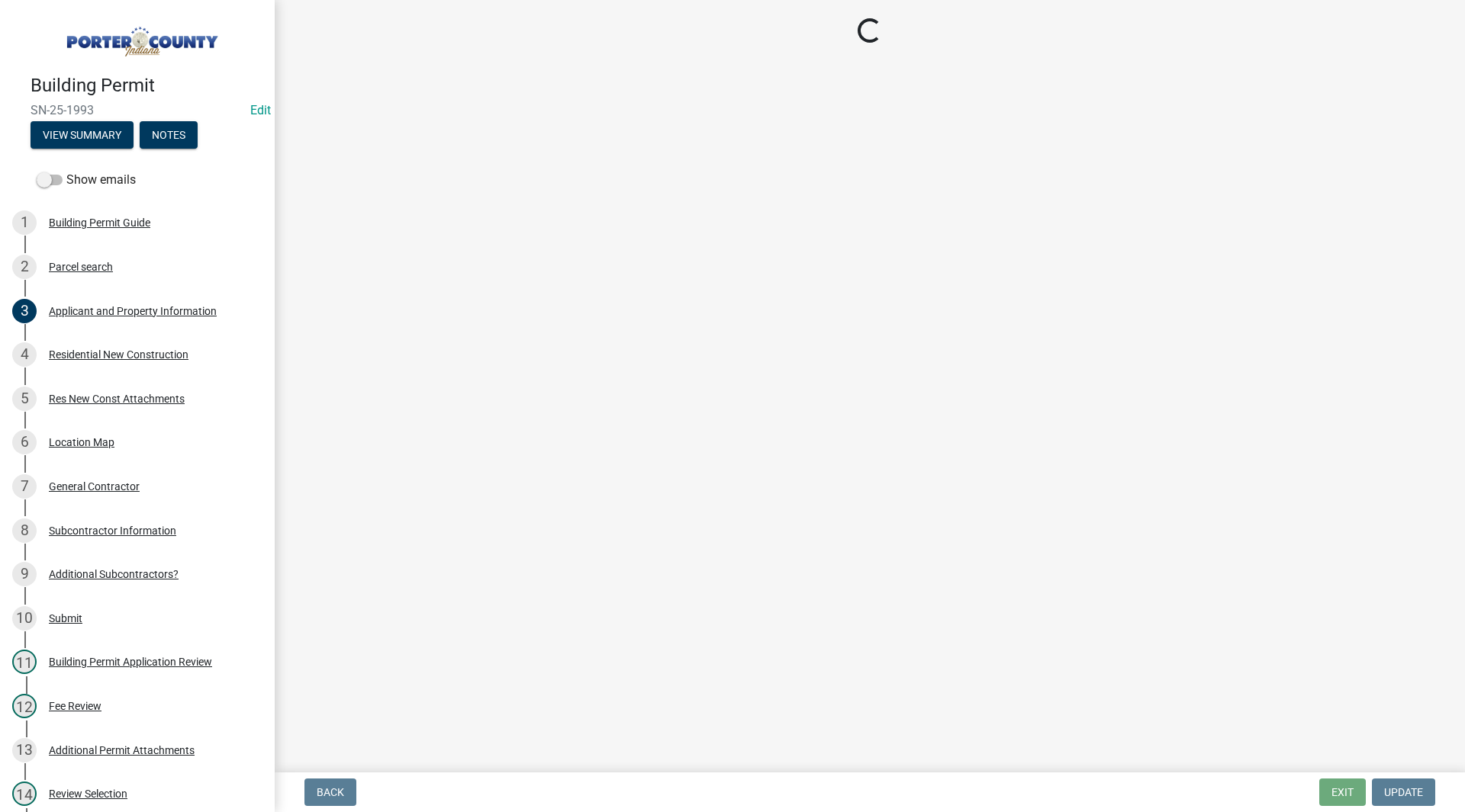
select select "4da9c449-5c2c-48cd-a36d-d108213ca6ba"
select select "3163992e-8534-4f63-91ea-d7f4d4971cae"
select select "8bba6b76-e342-4289-bfbc-7f8a7eb2a853"
select select "44bf48fd-3488-4042-bb62-c5b4f84020aa"
select select "e4a9b6e5-deab-401f-b49d-c88af2388f46"
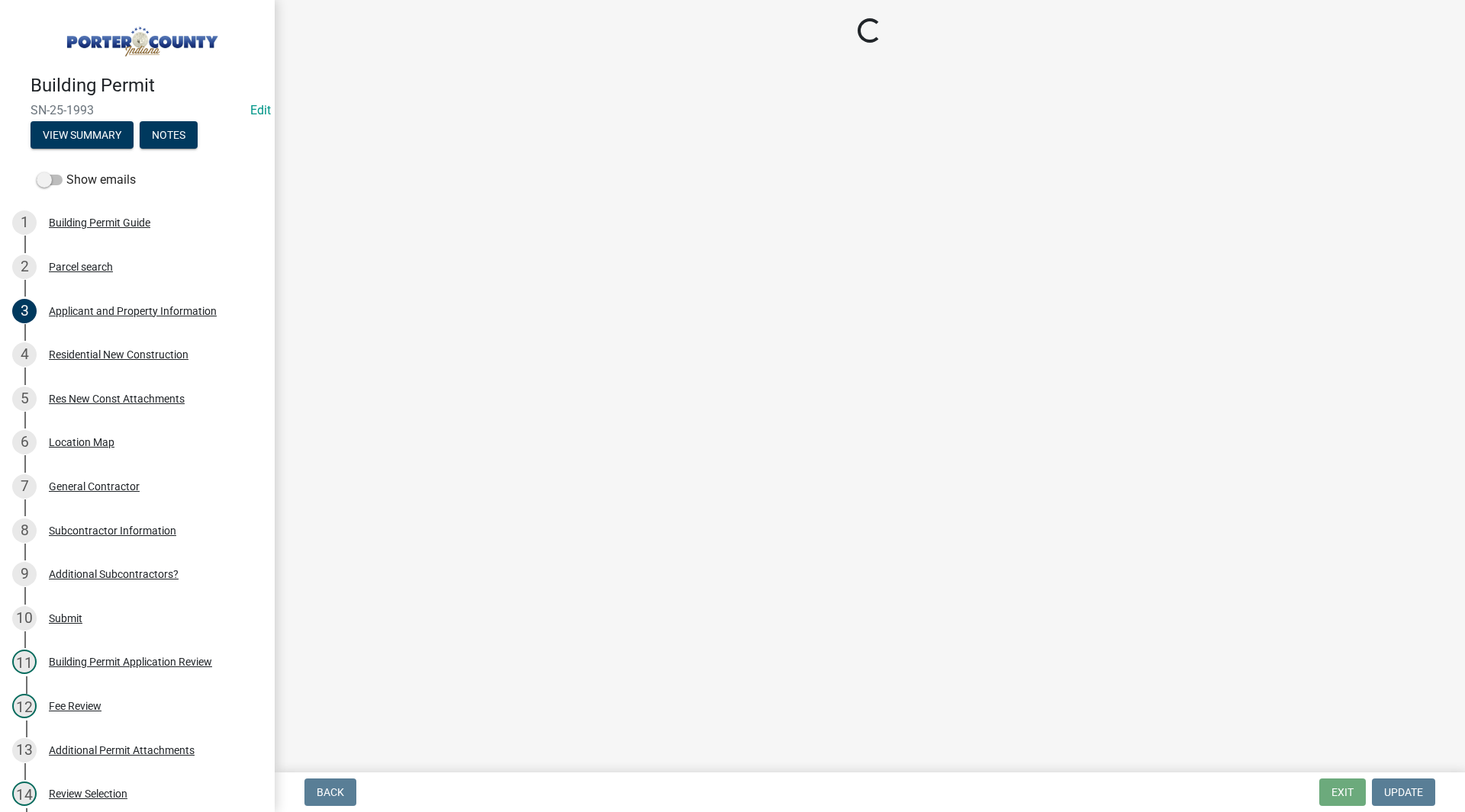
select select "a7554658-1ff0-4ba4-86bb-30b1109b1a56"
select select "bbae15df-4b7c-4889-a1a2-bdce83955e33"
select select "7427f001-d34c-4c58-bf3c-f60178144653"
select select "aeb13f5b-f618-4fb0-9457-a1d82e5b0688"
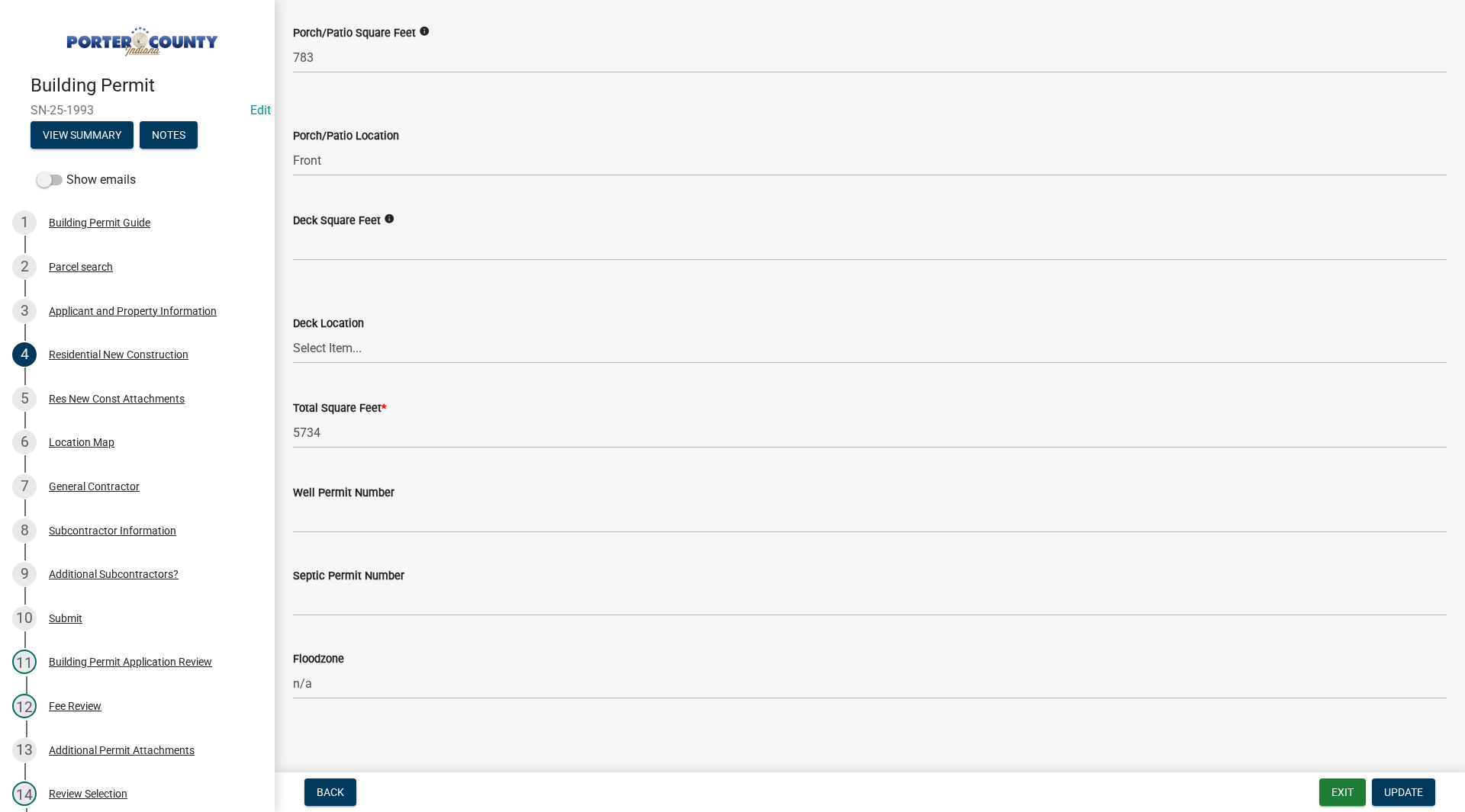
scroll to position [3944, 0]
click at [138, 402] on div "Res New Const Attachments" at bounding box center [116, 398] width 136 height 11
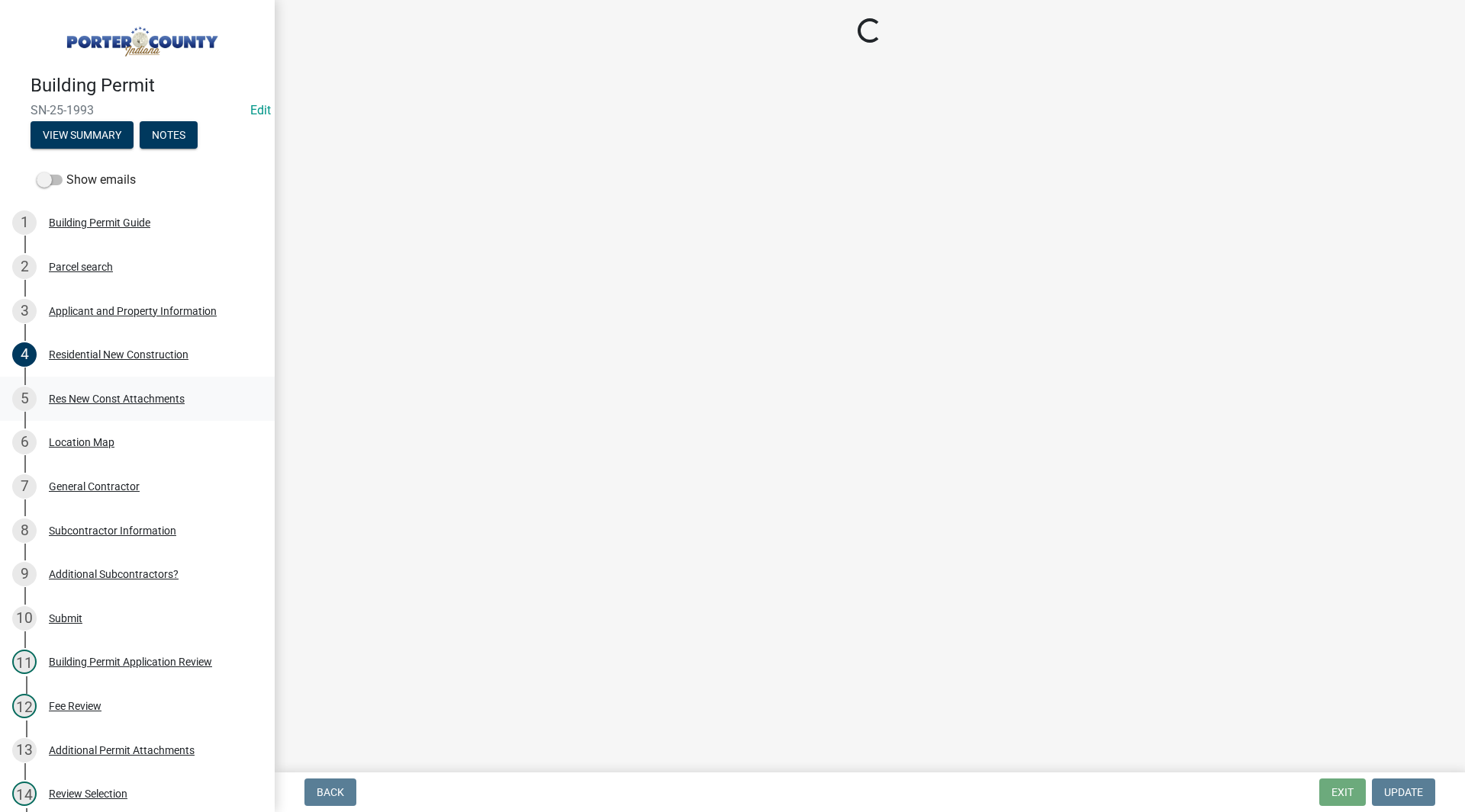
scroll to position [0, 0]
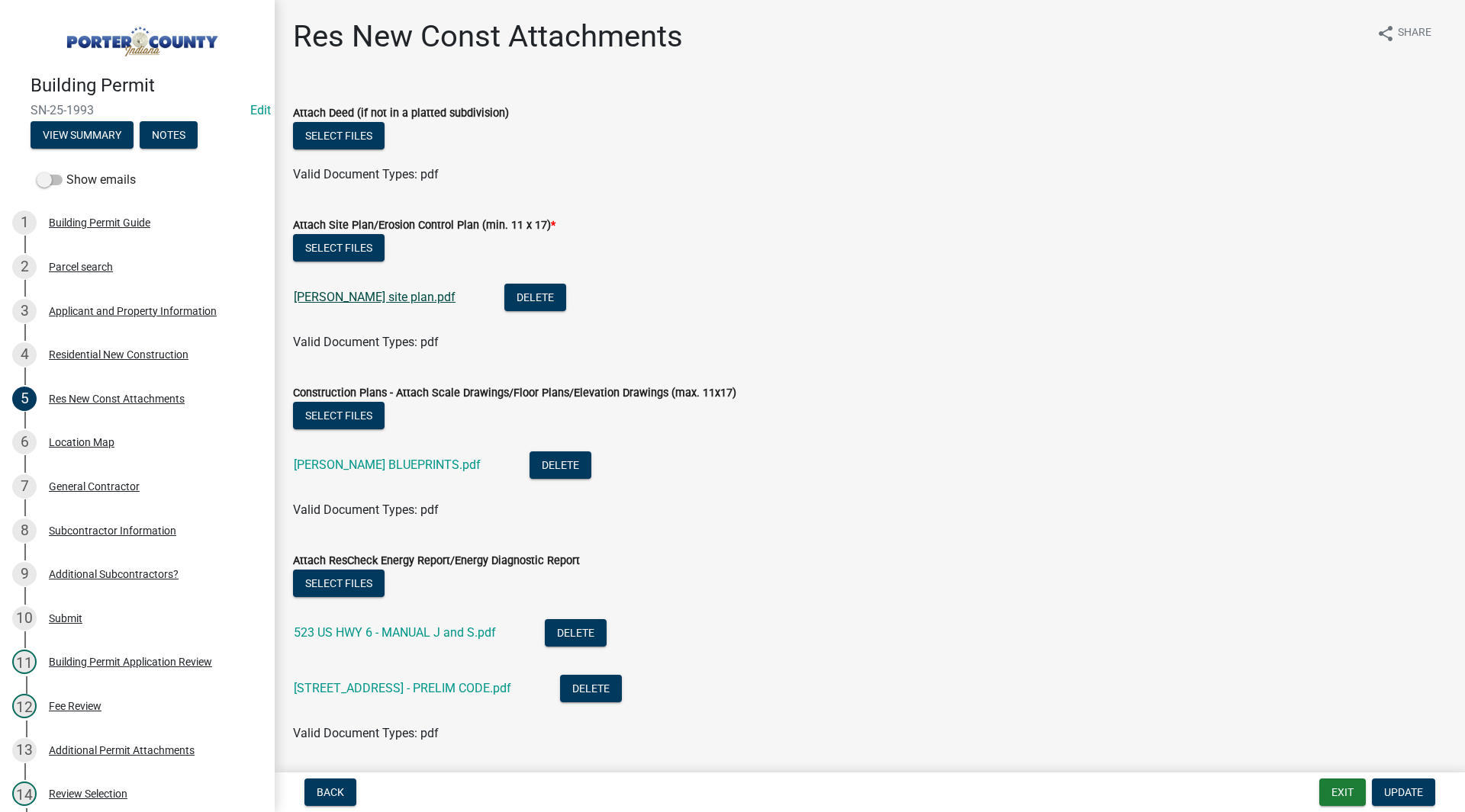
click at [355, 303] on link "[PERSON_NAME] site plan.pdf" at bounding box center [374, 296] width 162 height 14
click at [380, 301] on link "[PERSON_NAME] site plan.pdf" at bounding box center [374, 296] width 162 height 14
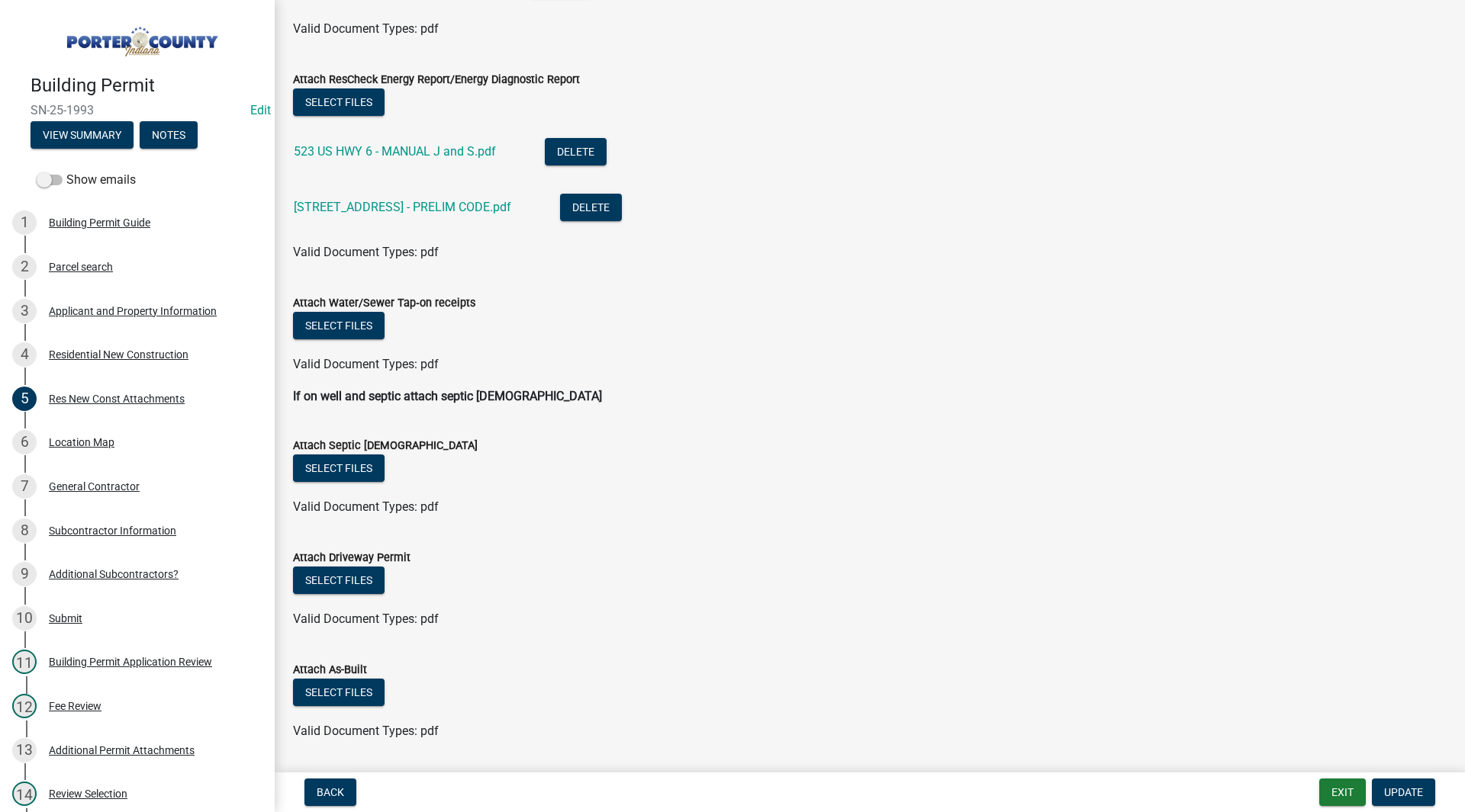
scroll to position [528, 0]
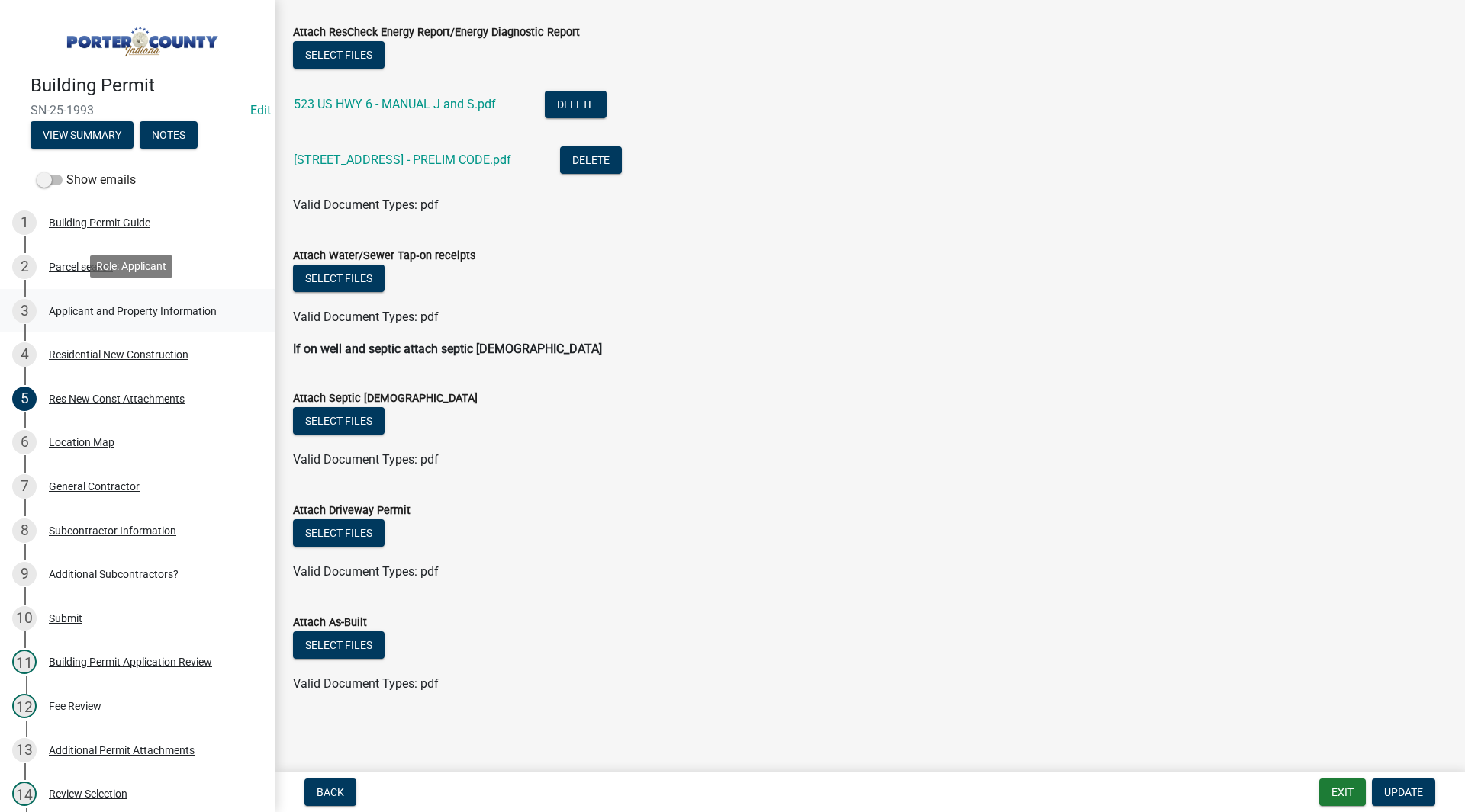
click at [209, 321] on link "3 Applicant and Property Information" at bounding box center [137, 311] width 275 height 44
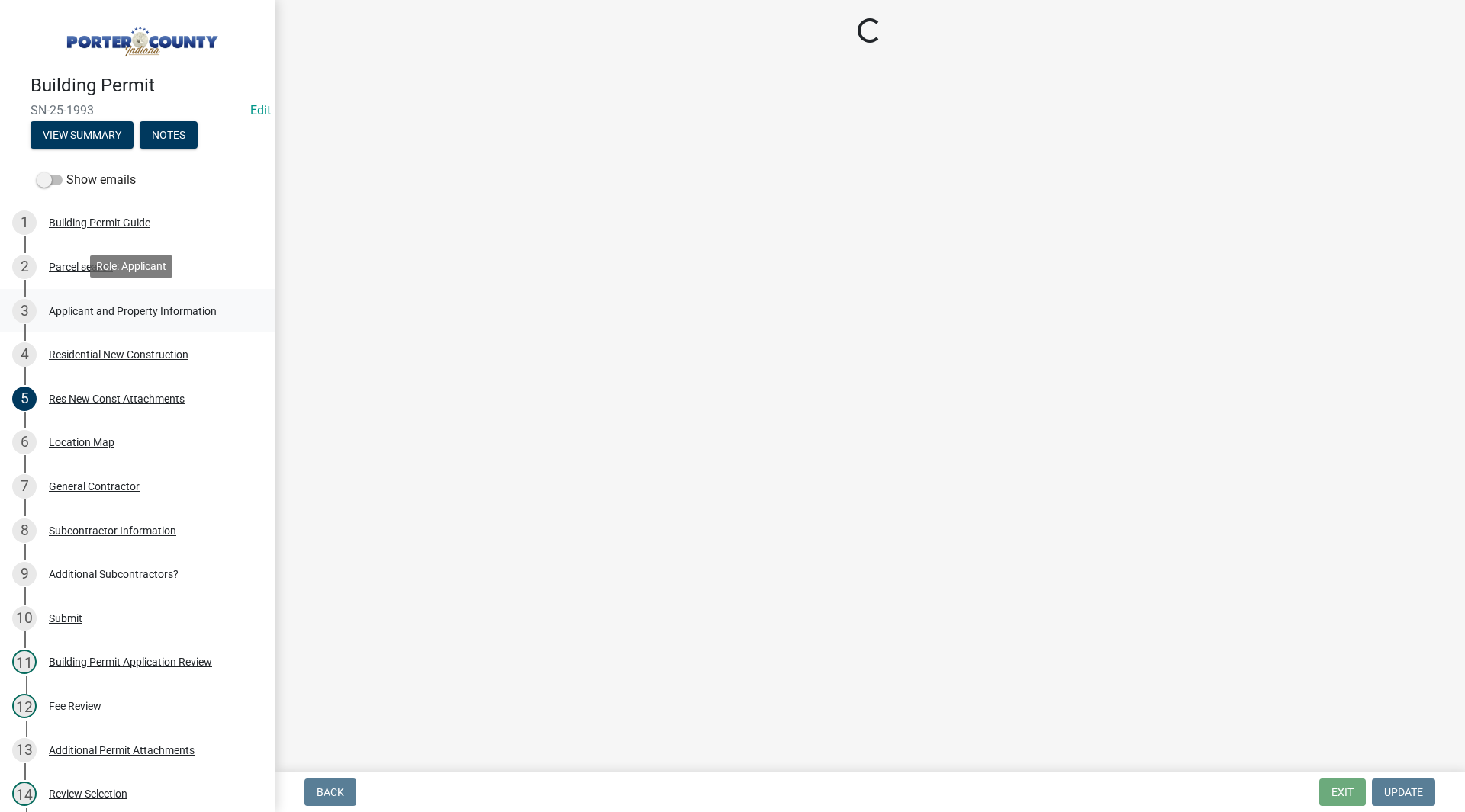
scroll to position [0, 0]
select select "dab8d744-4e32-40c1-942b-b7c1ea7347cb"
select select "cab7bb26-0259-4021-a4e9-b3a2d3356afe"
select select "b0f6f87b-588c-48c3-b728-322303c6bafe"
select select "ea6751d4-6bf7-4a16-89ee-f7801ab82aa1"
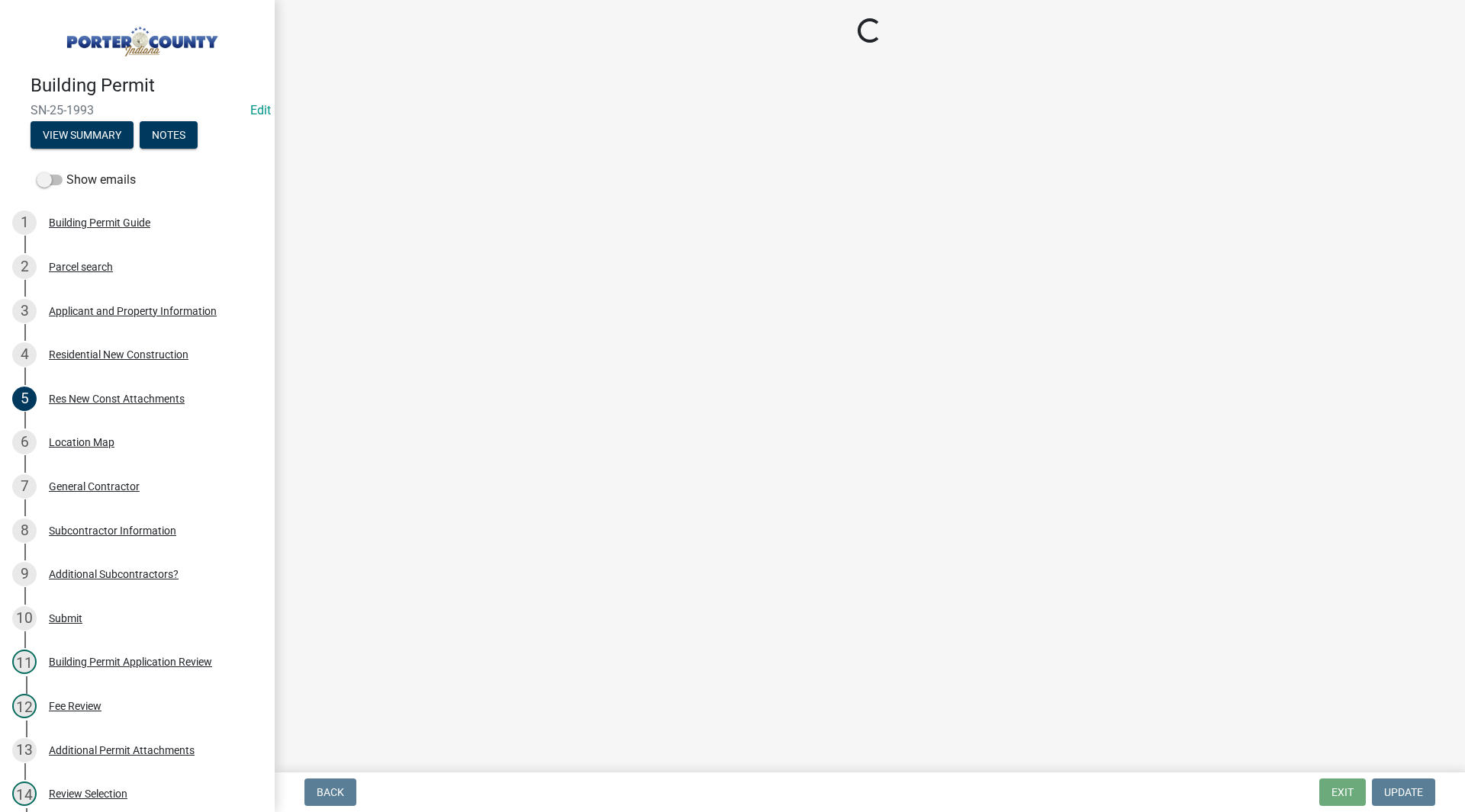
select select "92efe679-05f4-414a-9426-51627fba5de6"
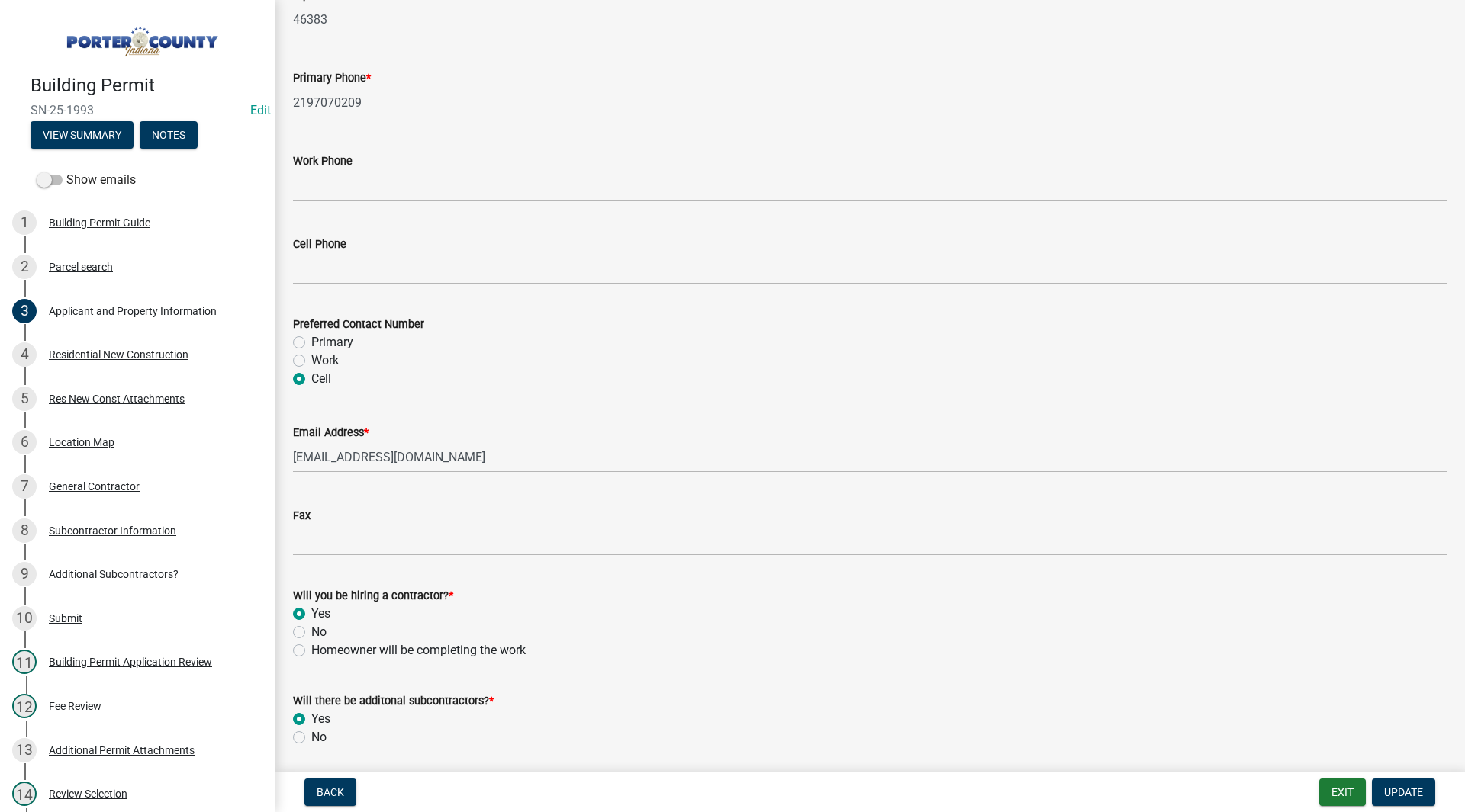
scroll to position [2041, 0]
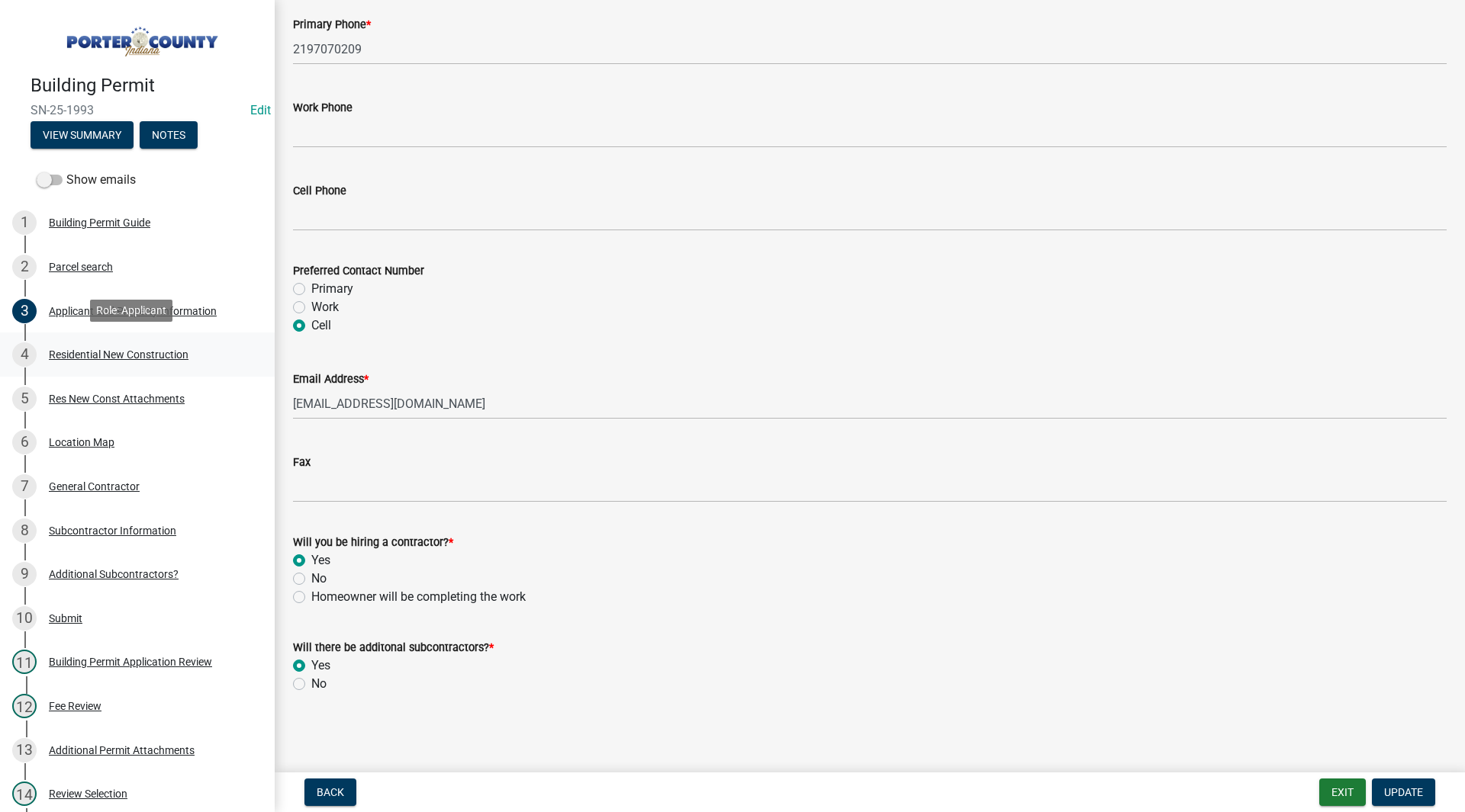
click at [207, 352] on div "4 Residential New Construction" at bounding box center [132, 354] width 238 height 24
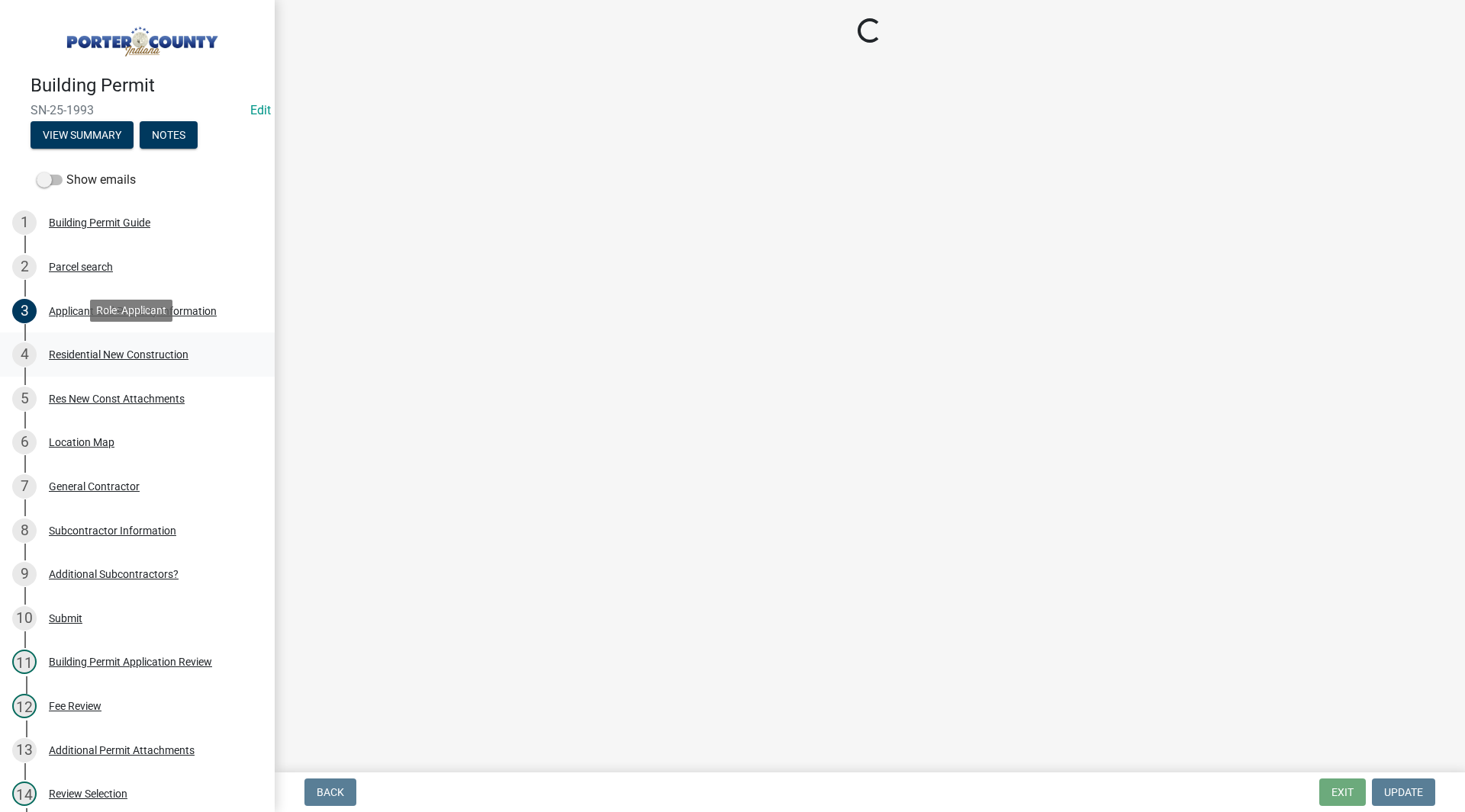
scroll to position [0, 0]
select select "4da9c449-5c2c-48cd-a36d-d108213ca6ba"
select select "3163992e-8534-4f63-91ea-d7f4d4971cae"
select select "8bba6b76-e342-4289-bfbc-7f8a7eb2a853"
select select "44bf48fd-3488-4042-bb62-c5b4f84020aa"
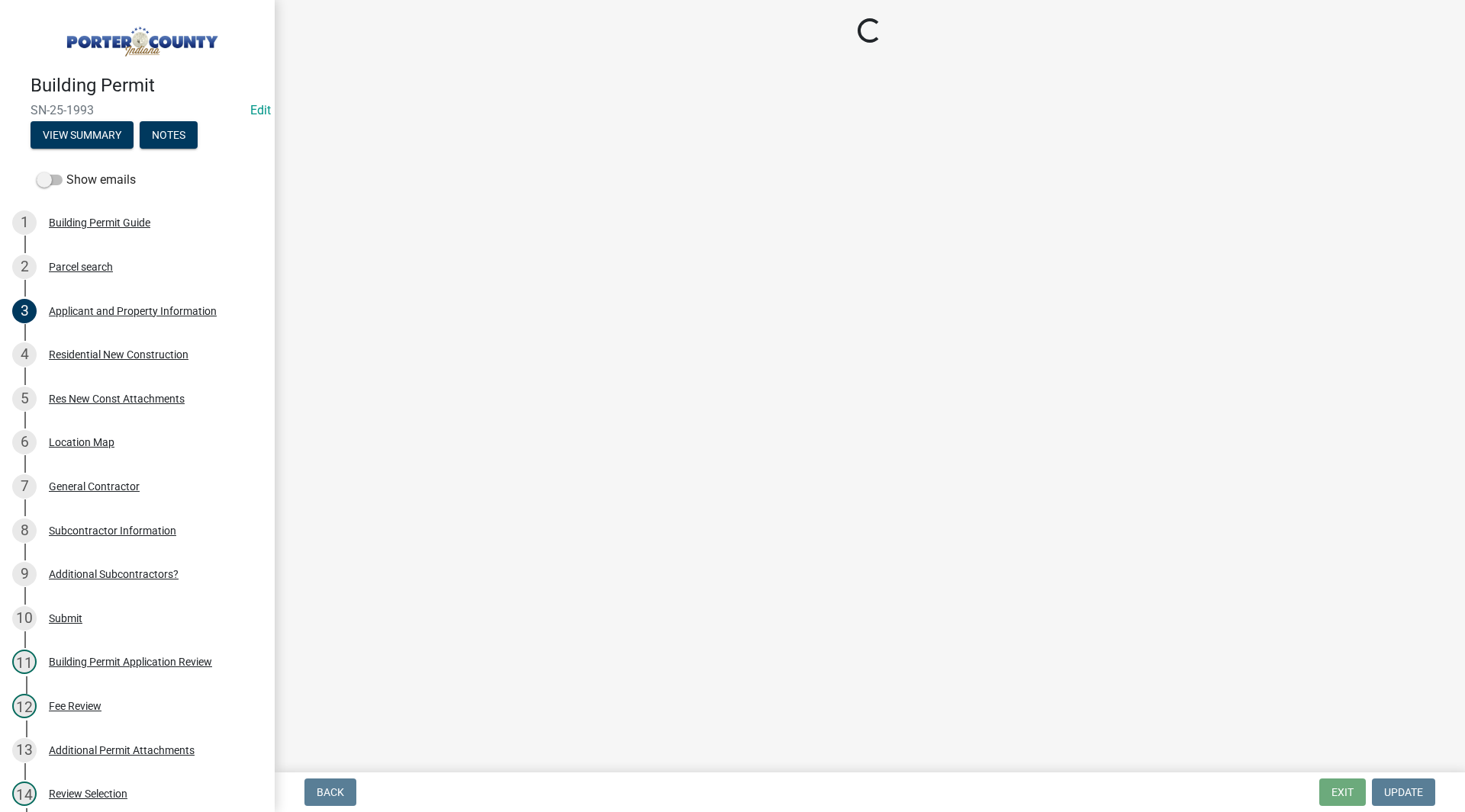
select select "e4a9b6e5-deab-401f-b49d-c88af2388f46"
select select "a7554658-1ff0-4ba4-86bb-30b1109b1a56"
select select "bbae15df-4b7c-4889-a1a2-bdce83955e33"
select select "7427f001-d34c-4c58-bf3c-f60178144653"
select select "aeb13f5b-f618-4fb0-9457-a1d82e5b0688"
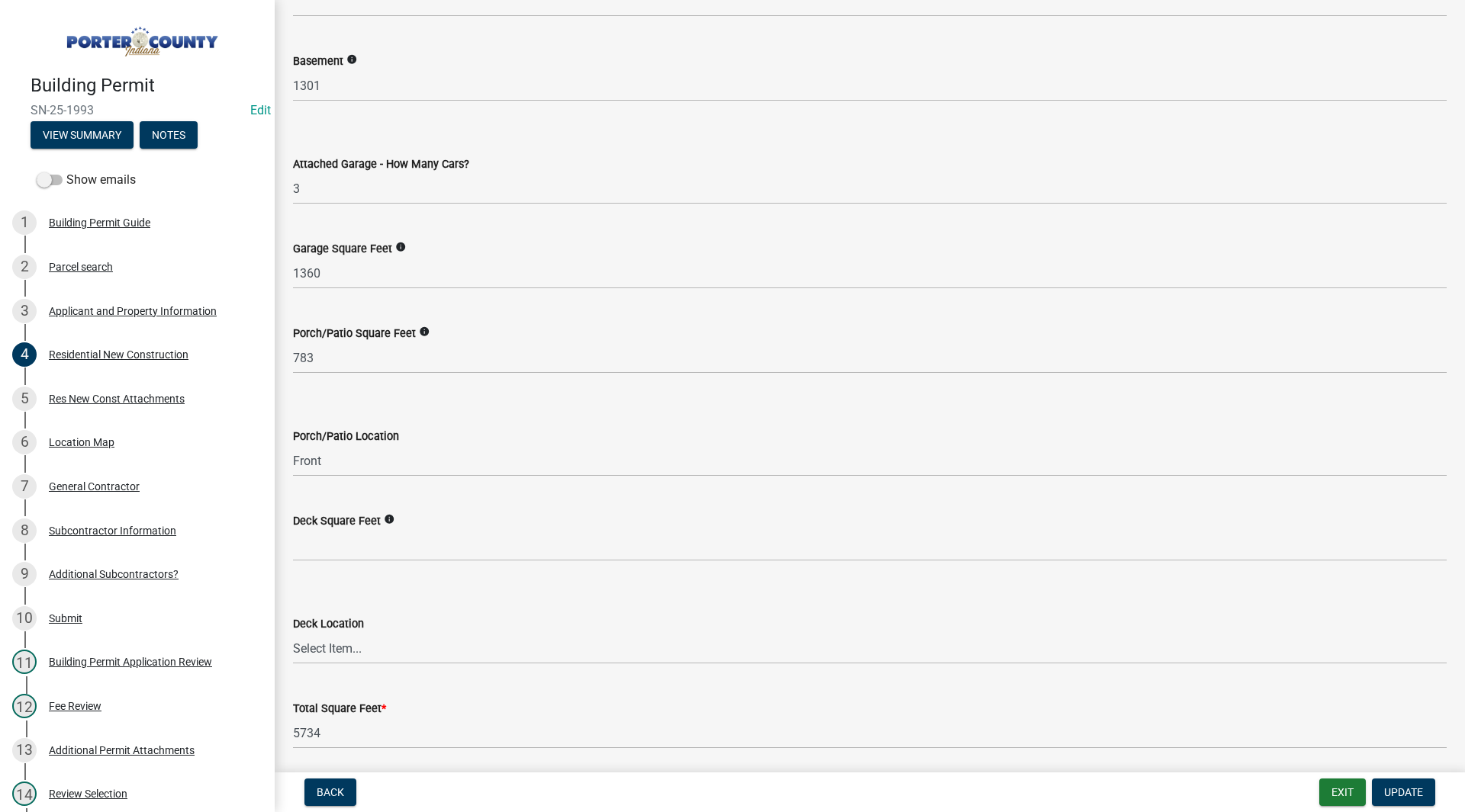
scroll to position [3944, 0]
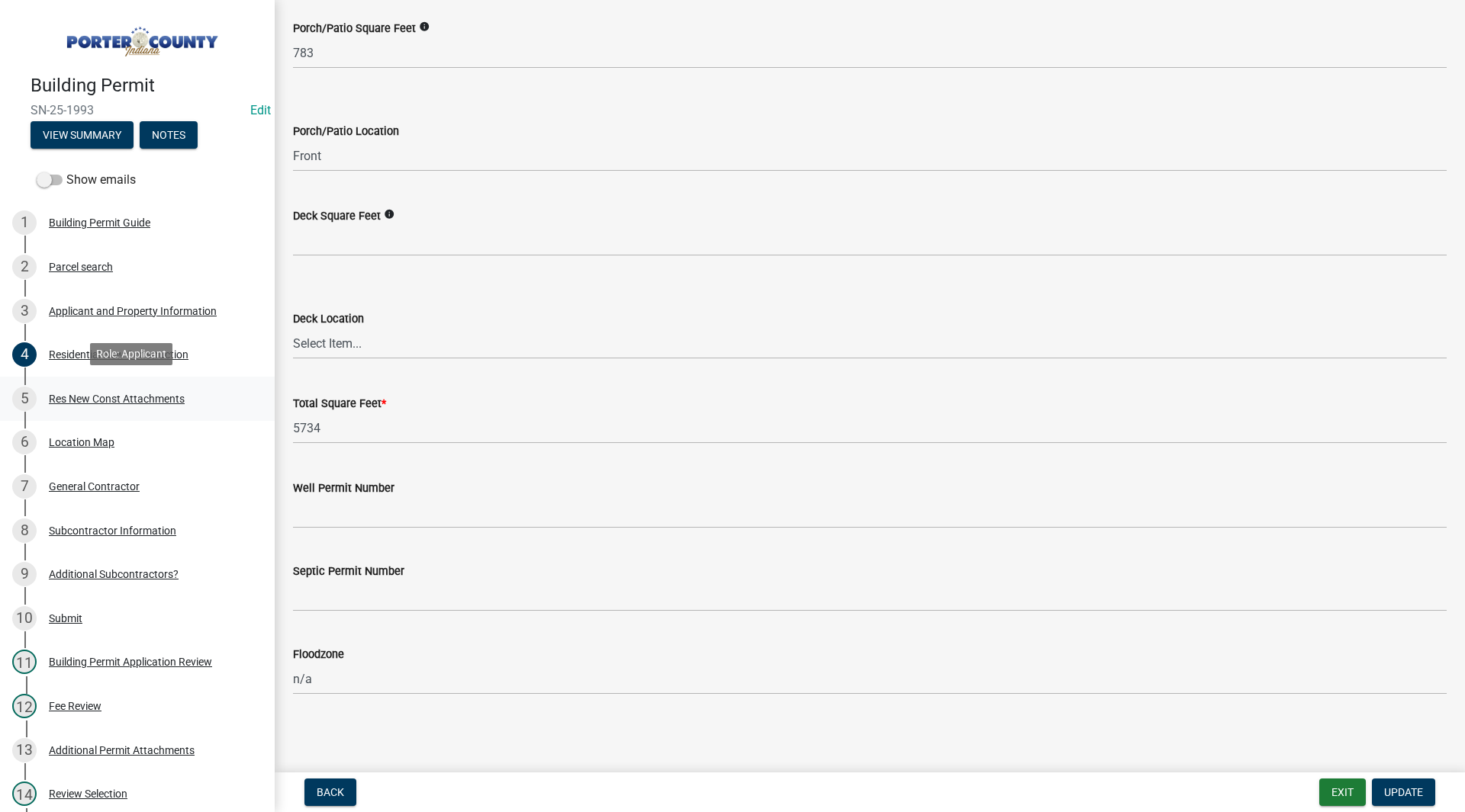
click at [101, 387] on div "5 Res New Const Attachments" at bounding box center [132, 398] width 238 height 24
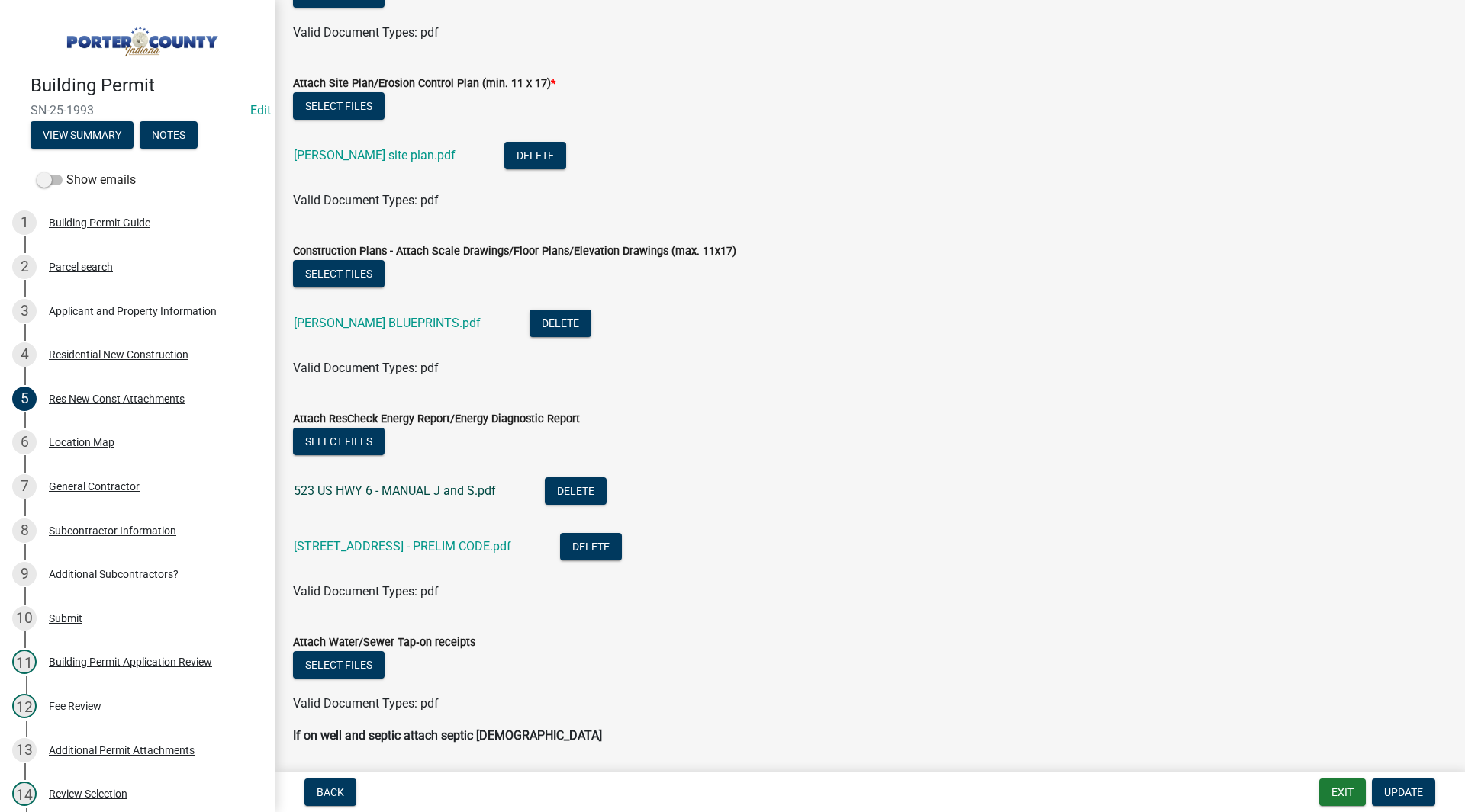
scroll to position [0, 0]
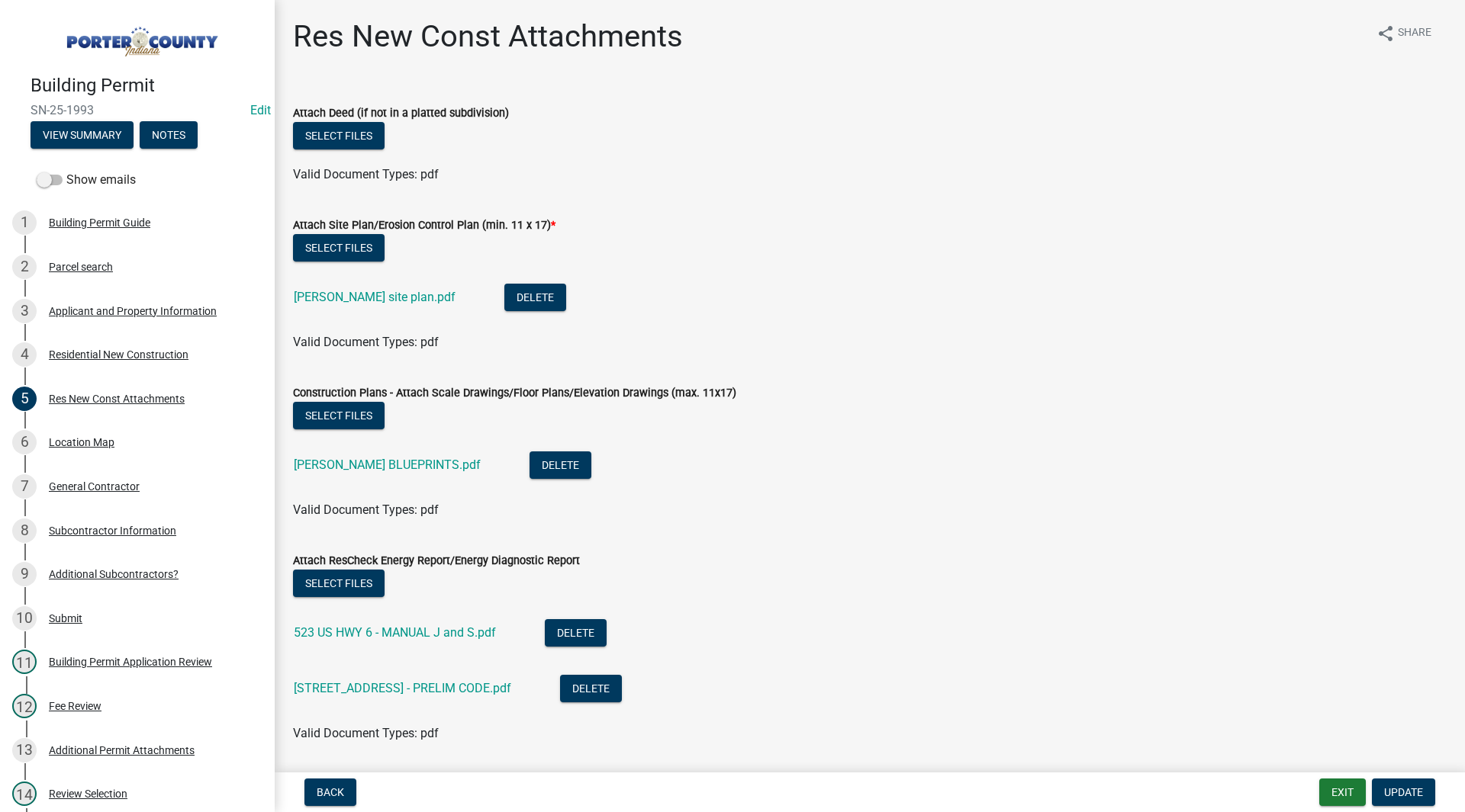
click at [573, 265] on div "Select files" at bounding box center [869, 249] width 1153 height 31
click at [415, 467] on link "HANSON BLUEPRINTS.pdf" at bounding box center [387, 465] width 187 height 14
click at [665, 419] on div "Select files" at bounding box center [869, 417] width 1153 height 31
click at [157, 367] on link "4 Residential New Construction" at bounding box center [137, 354] width 275 height 44
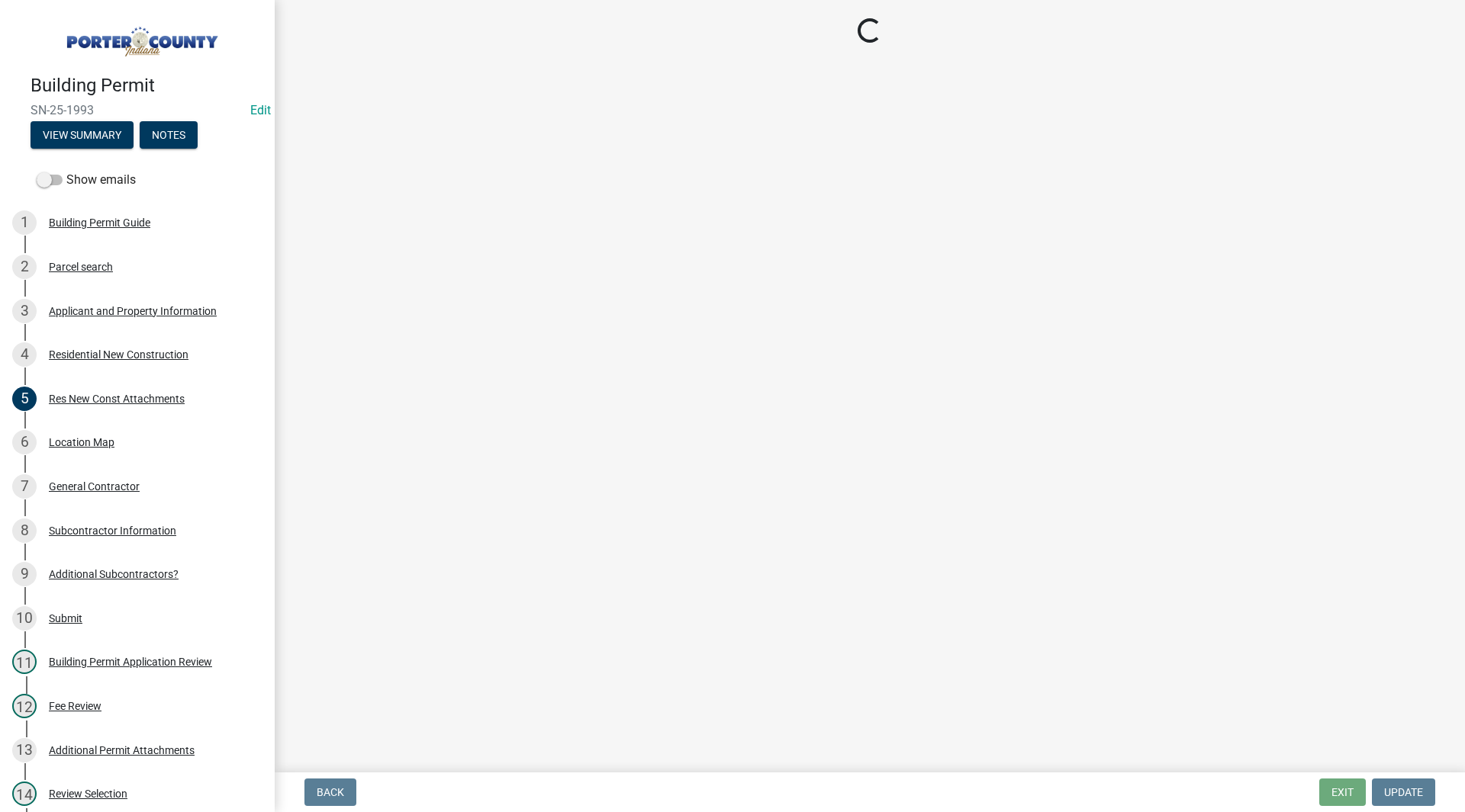
select select "4da9c449-5c2c-48cd-a36d-d108213ca6ba"
select select "3163992e-8534-4f63-91ea-d7f4d4971cae"
select select "8bba6b76-e342-4289-bfbc-7f8a7eb2a853"
select select "44bf48fd-3488-4042-bb62-c5b4f84020aa"
select select "e4a9b6e5-deab-401f-b49d-c88af2388f46"
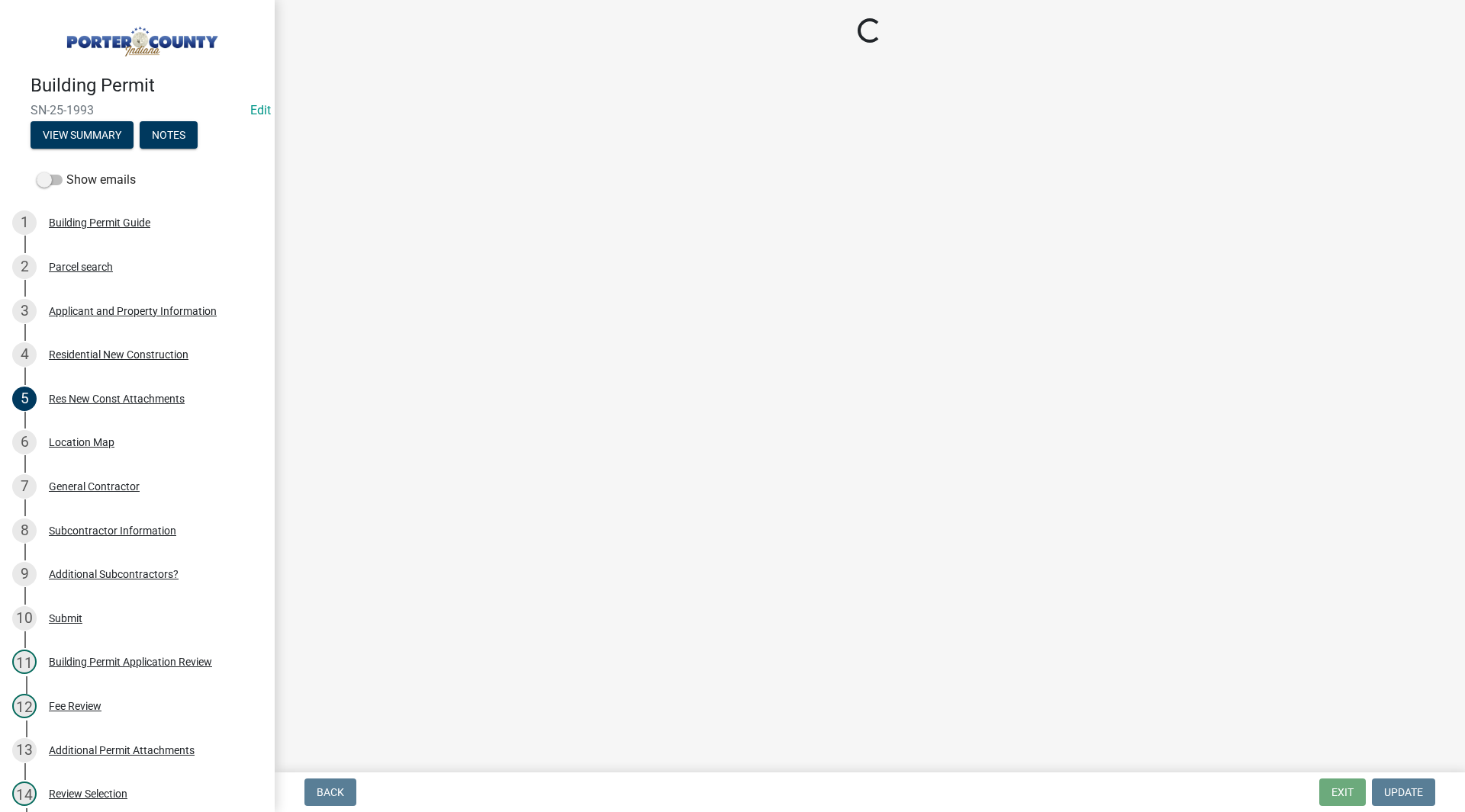
select select "a7554658-1ff0-4ba4-86bb-30b1109b1a56"
select select "bbae15df-4b7c-4889-a1a2-bdce83955e33"
select select "7427f001-d34c-4c58-bf3c-f60178144653"
select select "aeb13f5b-f618-4fb0-9457-a1d82e5b0688"
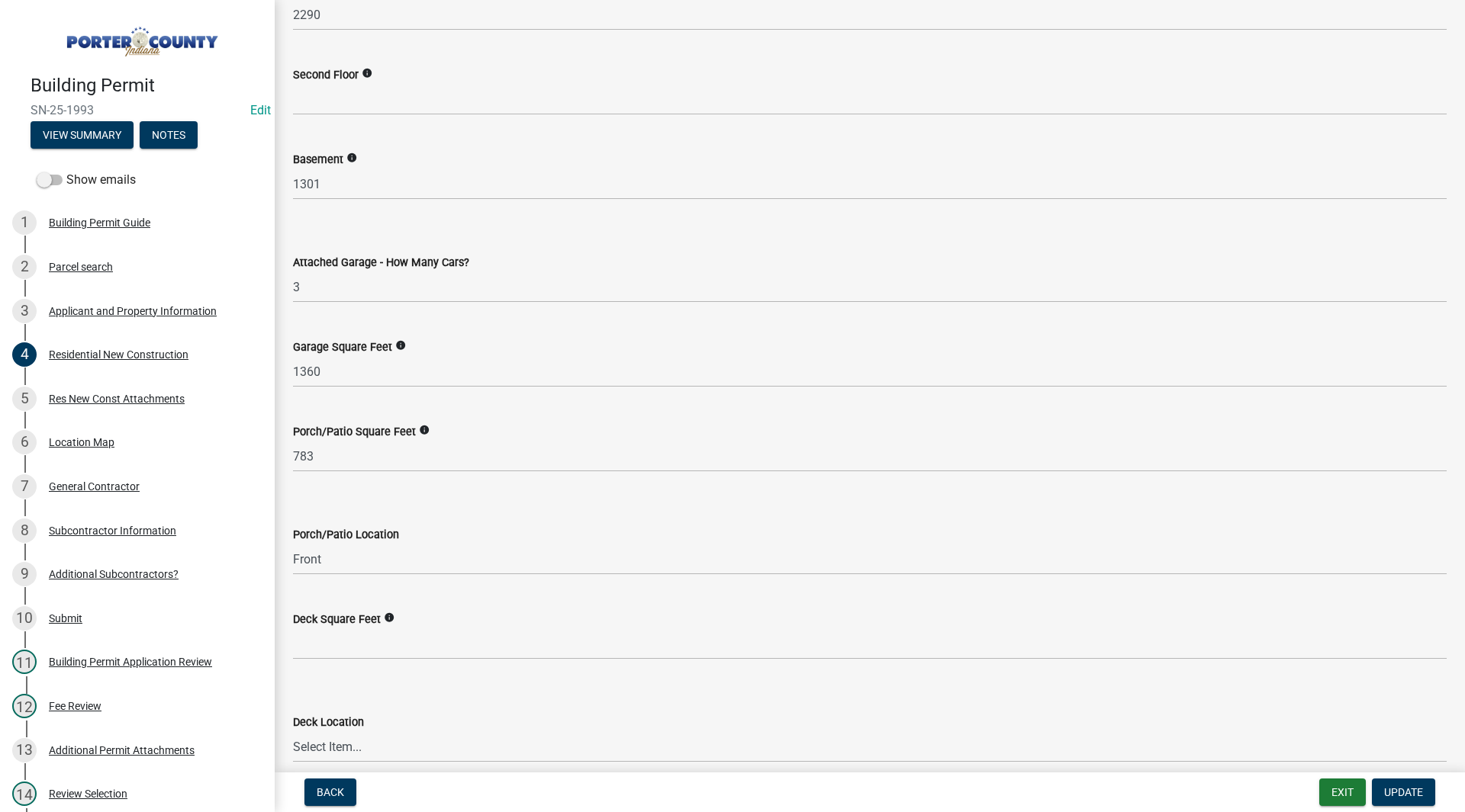
scroll to position [3944, 0]
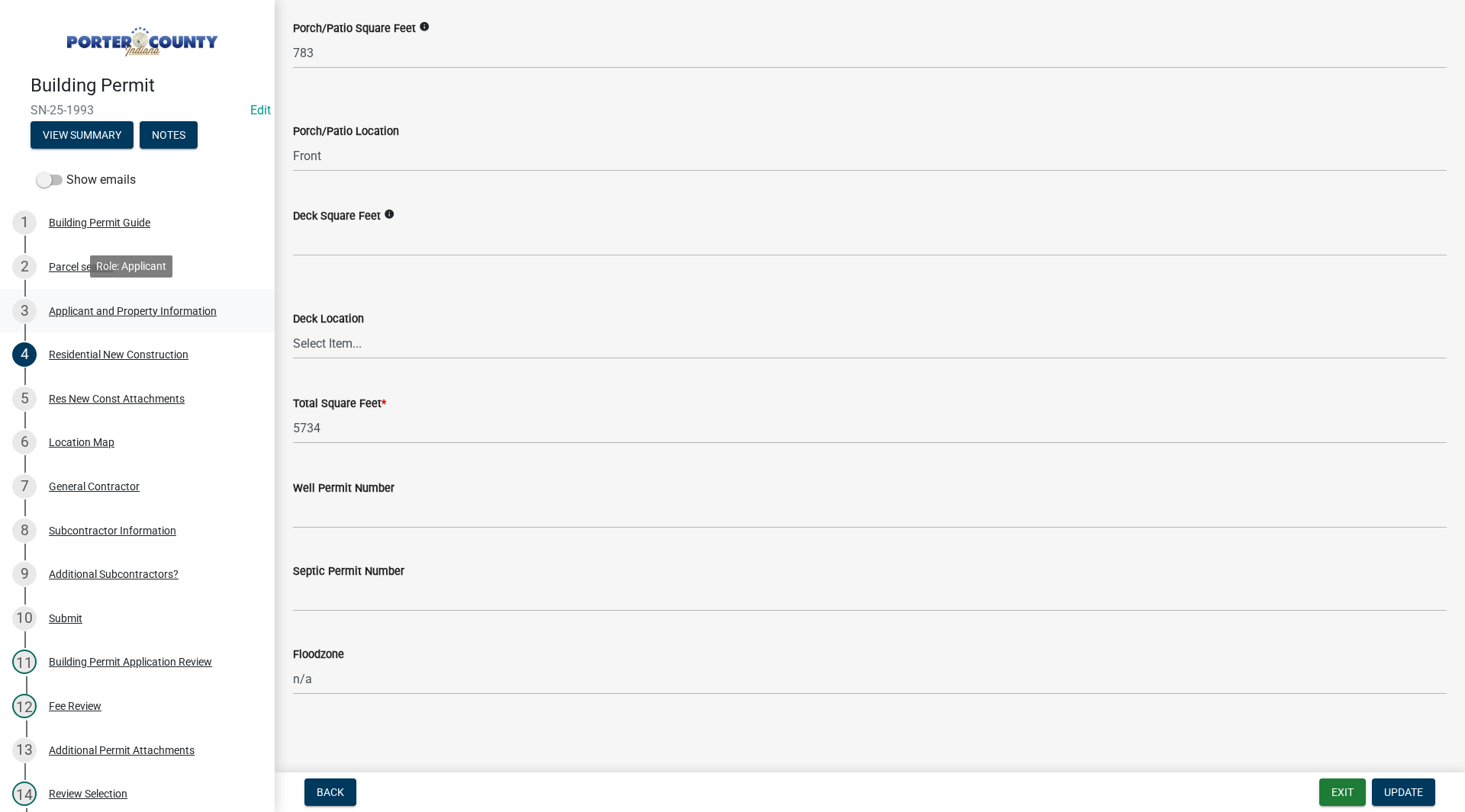
click at [176, 320] on div "3 Applicant and Property Information" at bounding box center [132, 311] width 238 height 24
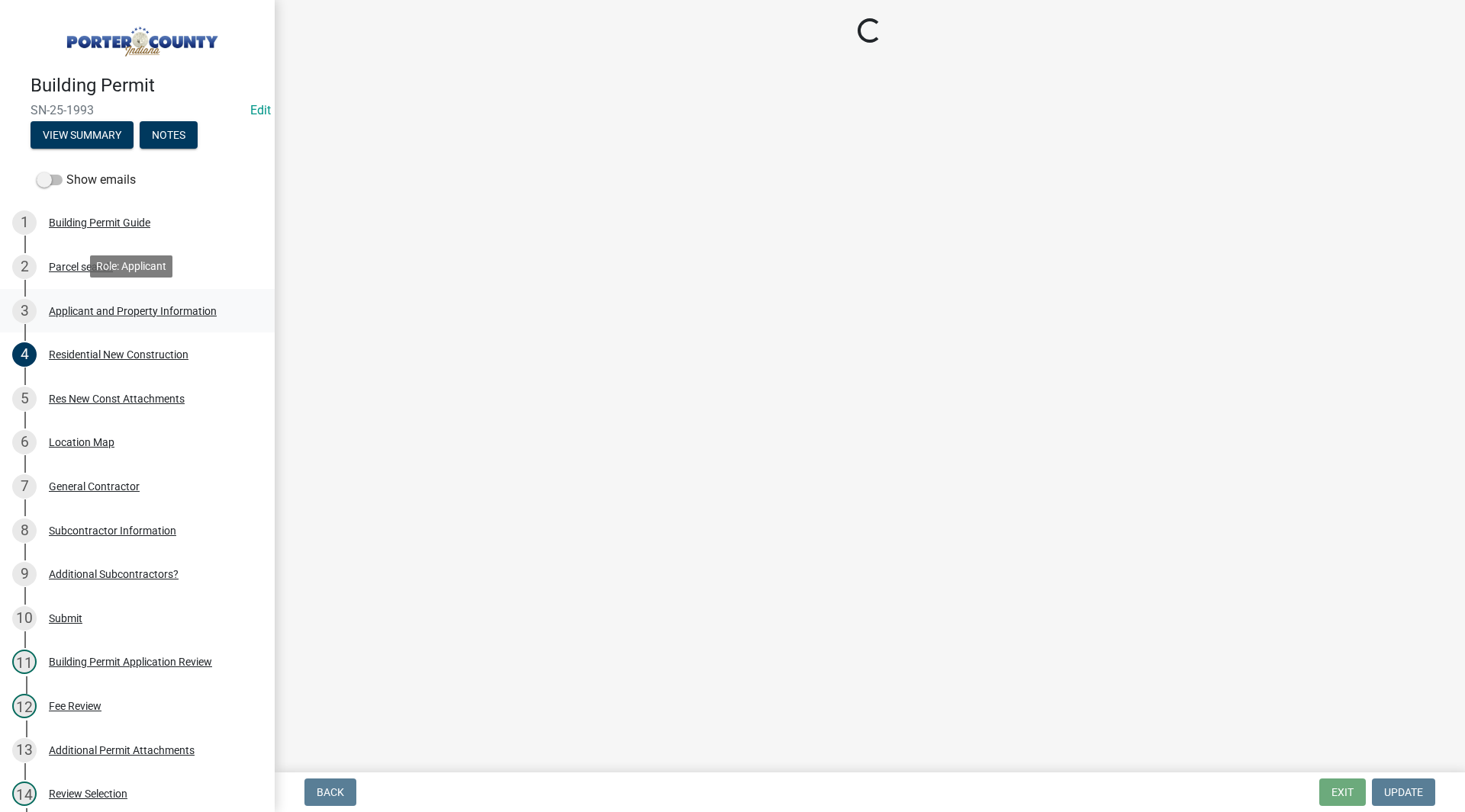
scroll to position [0, 0]
select select "dab8d744-4e32-40c1-942b-b7c1ea7347cb"
select select "cab7bb26-0259-4021-a4e9-b3a2d3356afe"
select select "b0f6f87b-588c-48c3-b728-322303c6bafe"
select select "ea6751d4-6bf7-4a16-89ee-f7801ab82aa1"
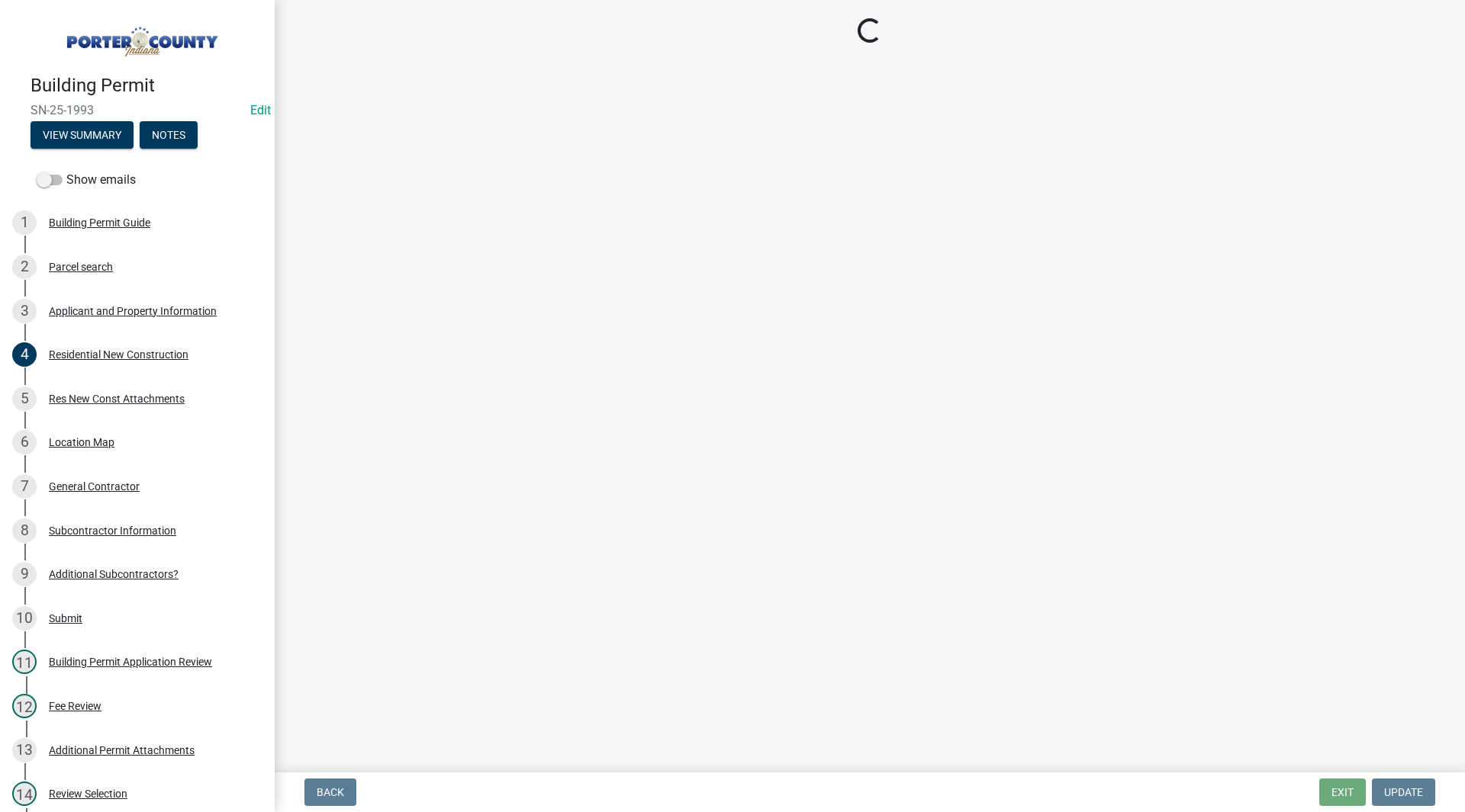
select select "92efe679-05f4-414a-9426-51627fba5de6"
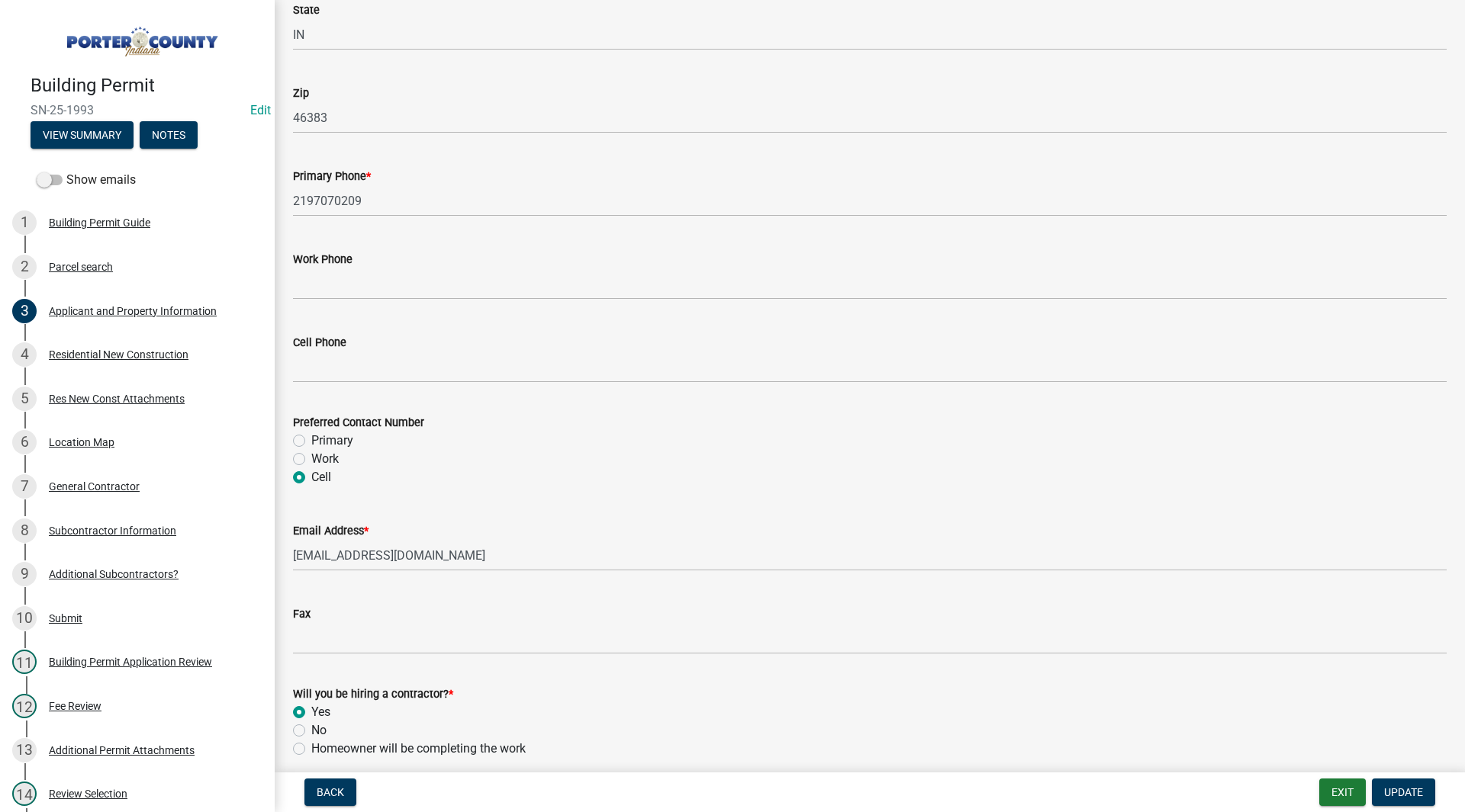
scroll to position [2041, 0]
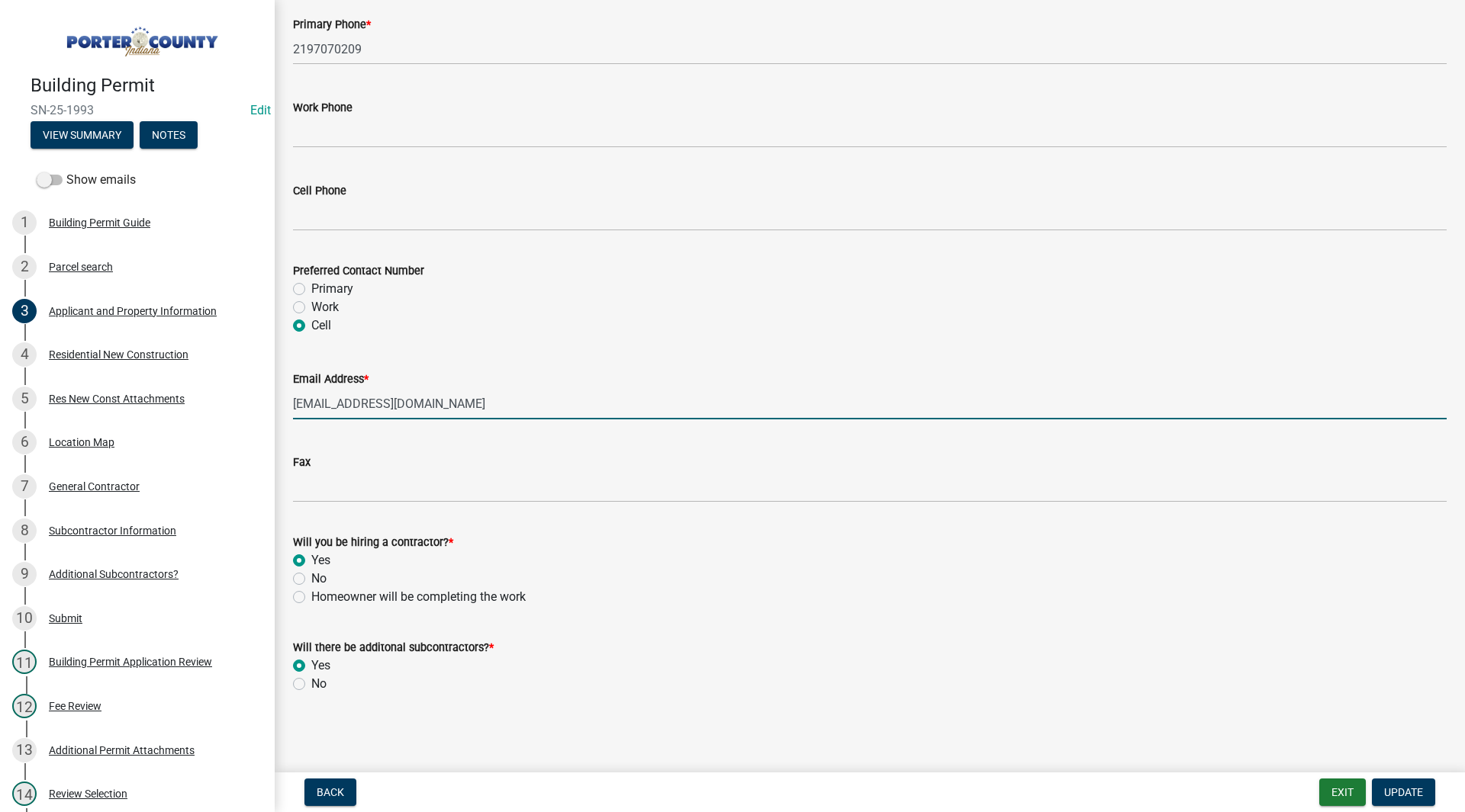
drag, startPoint x: 462, startPoint y: 403, endPoint x: 282, endPoint y: 401, distance: 180.0
click at [282, 401] on div "Email Address * whanson237@comcast.net" at bounding box center [869, 383] width 1177 height 71
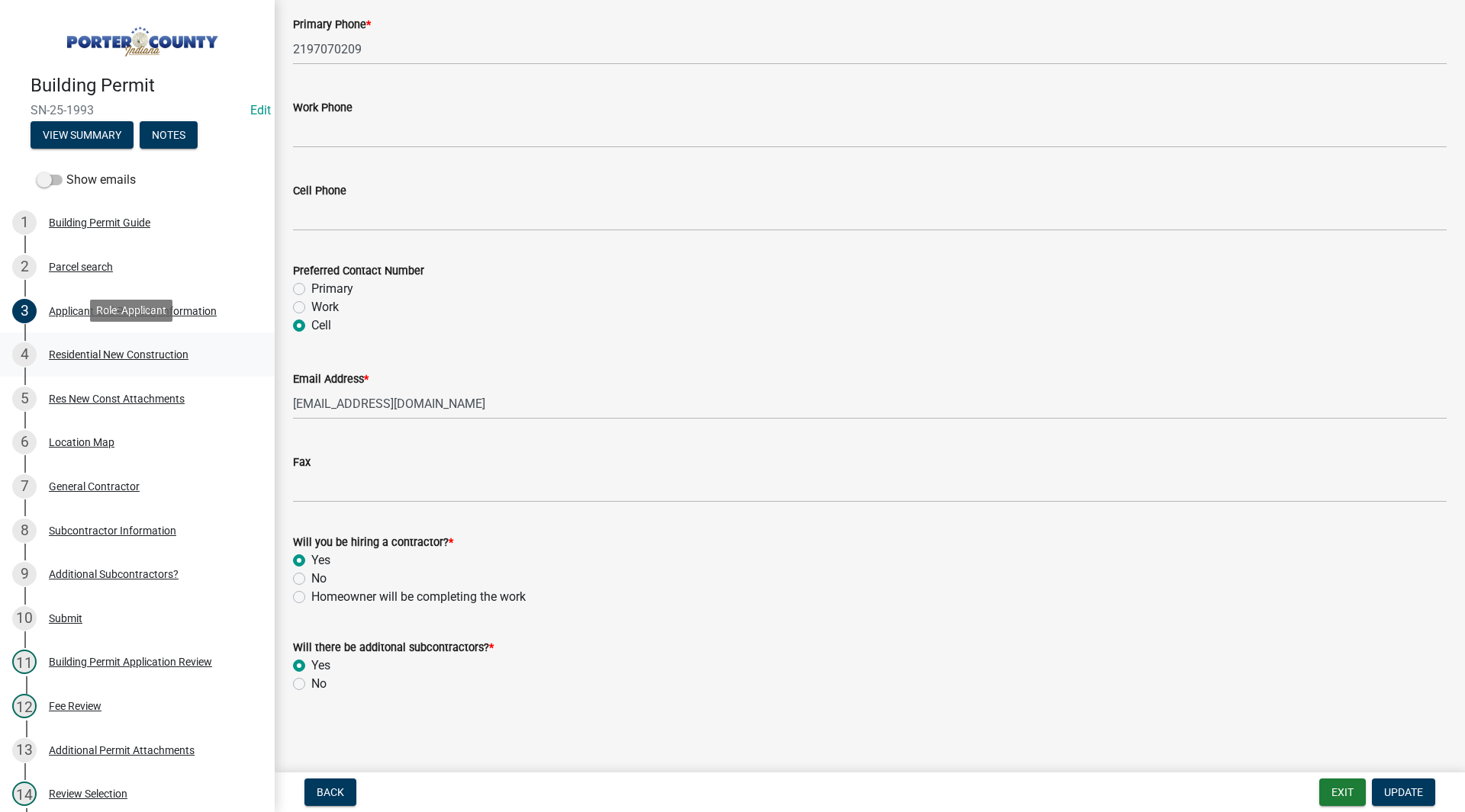
click at [150, 351] on div "Residential New Construction" at bounding box center [118, 354] width 140 height 11
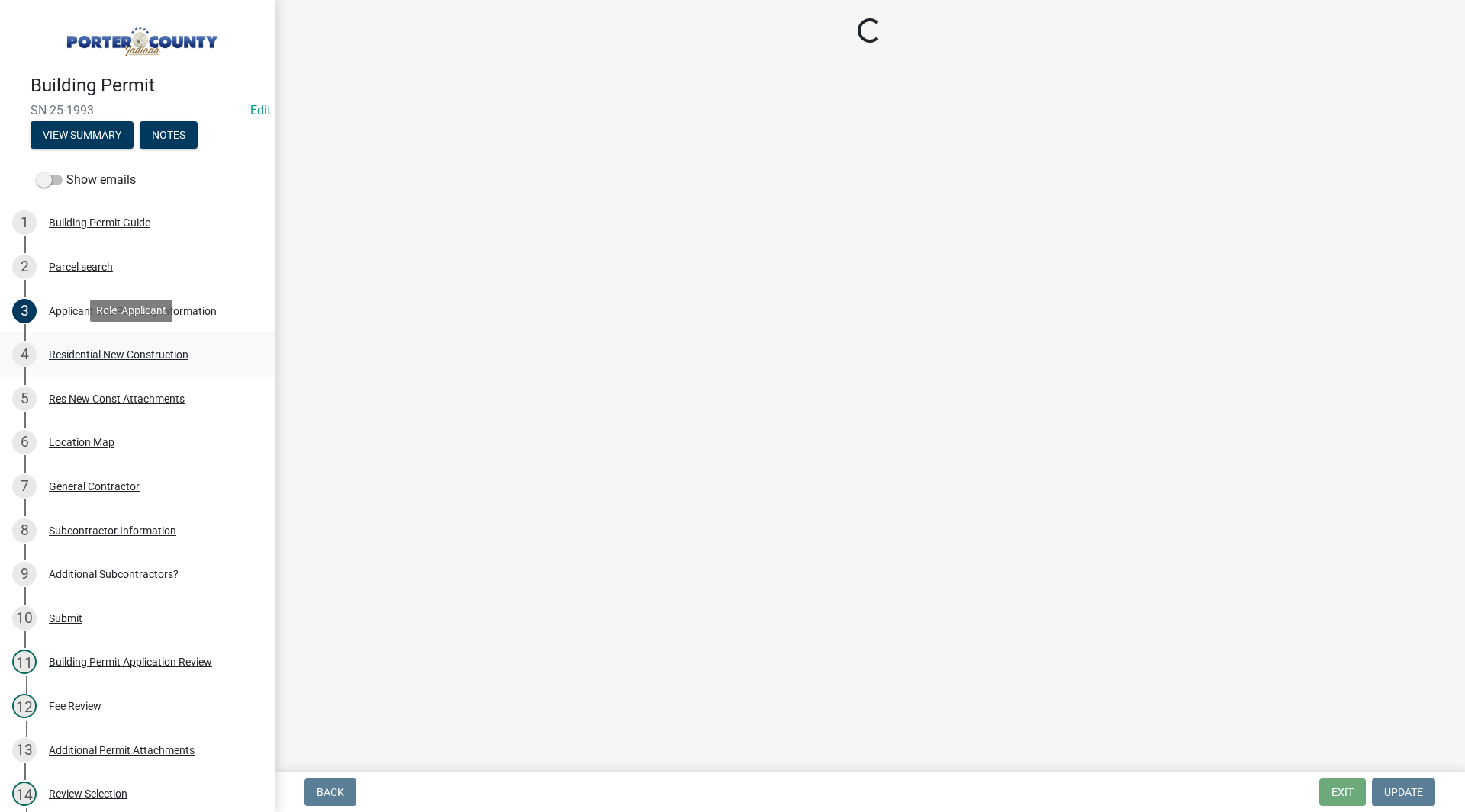
select select "4da9c449-5c2c-48cd-a36d-d108213ca6ba"
select select "3163992e-8534-4f63-91ea-d7f4d4971cae"
select select "8bba6b76-e342-4289-bfbc-7f8a7eb2a853"
select select "44bf48fd-3488-4042-bb62-c5b4f84020aa"
select select "e4a9b6e5-deab-401f-b49d-c88af2388f46"
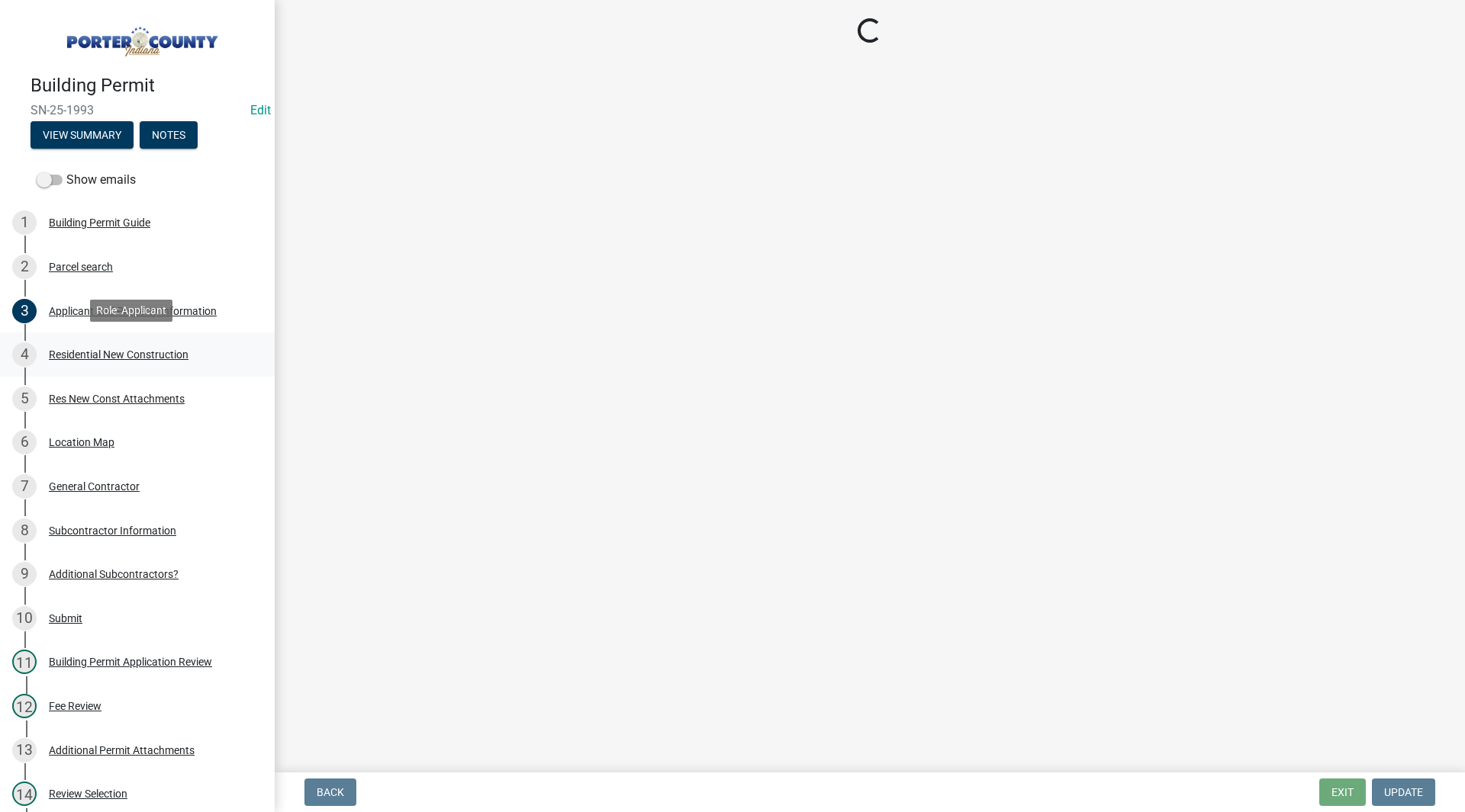
select select "a7554658-1ff0-4ba4-86bb-30b1109b1a56"
select select "bbae15df-4b7c-4889-a1a2-bdce83955e33"
select select "7427f001-d34c-4c58-bf3c-f60178144653"
select select "aeb13f5b-f618-4fb0-9457-a1d82e5b0688"
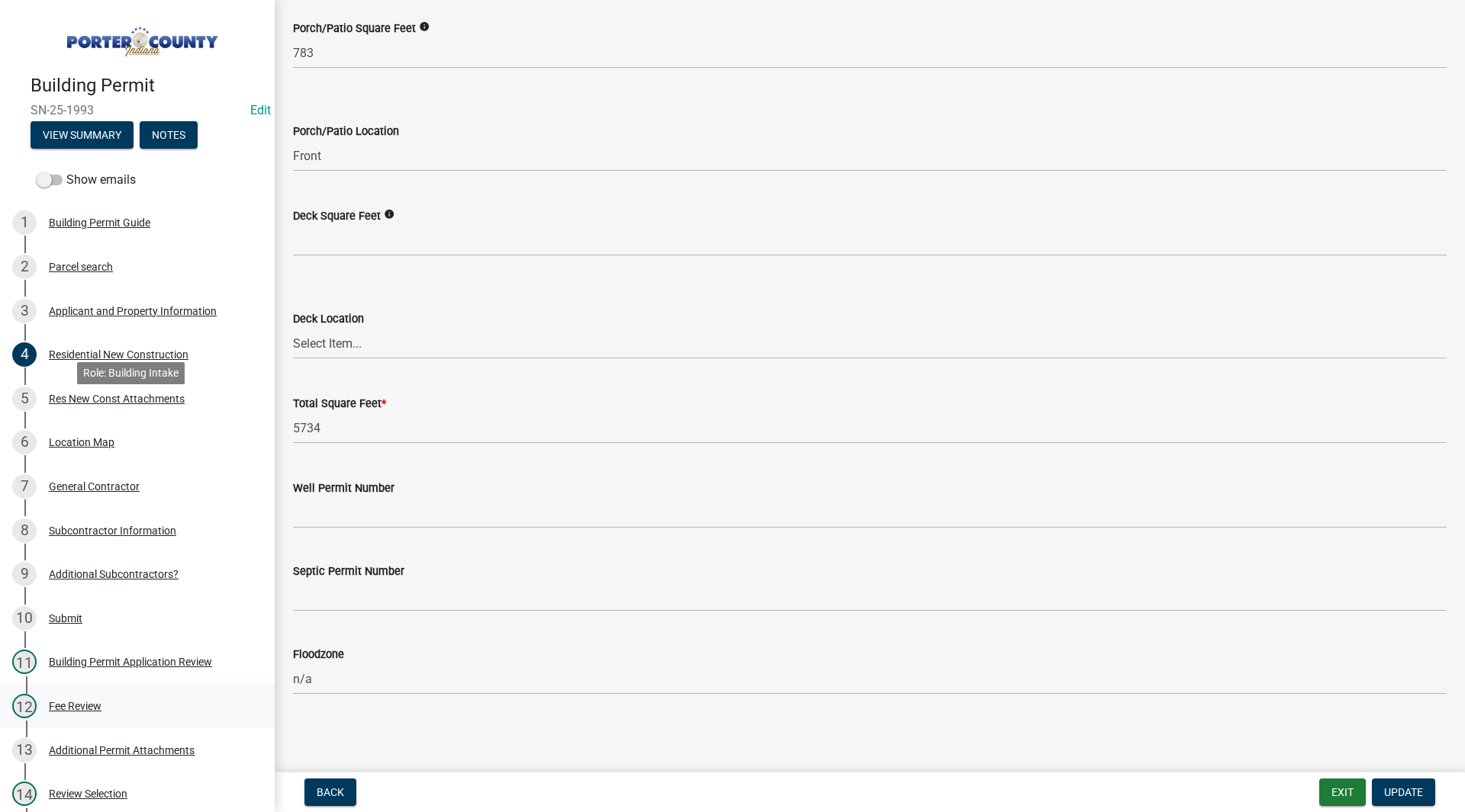
scroll to position [305, 0]
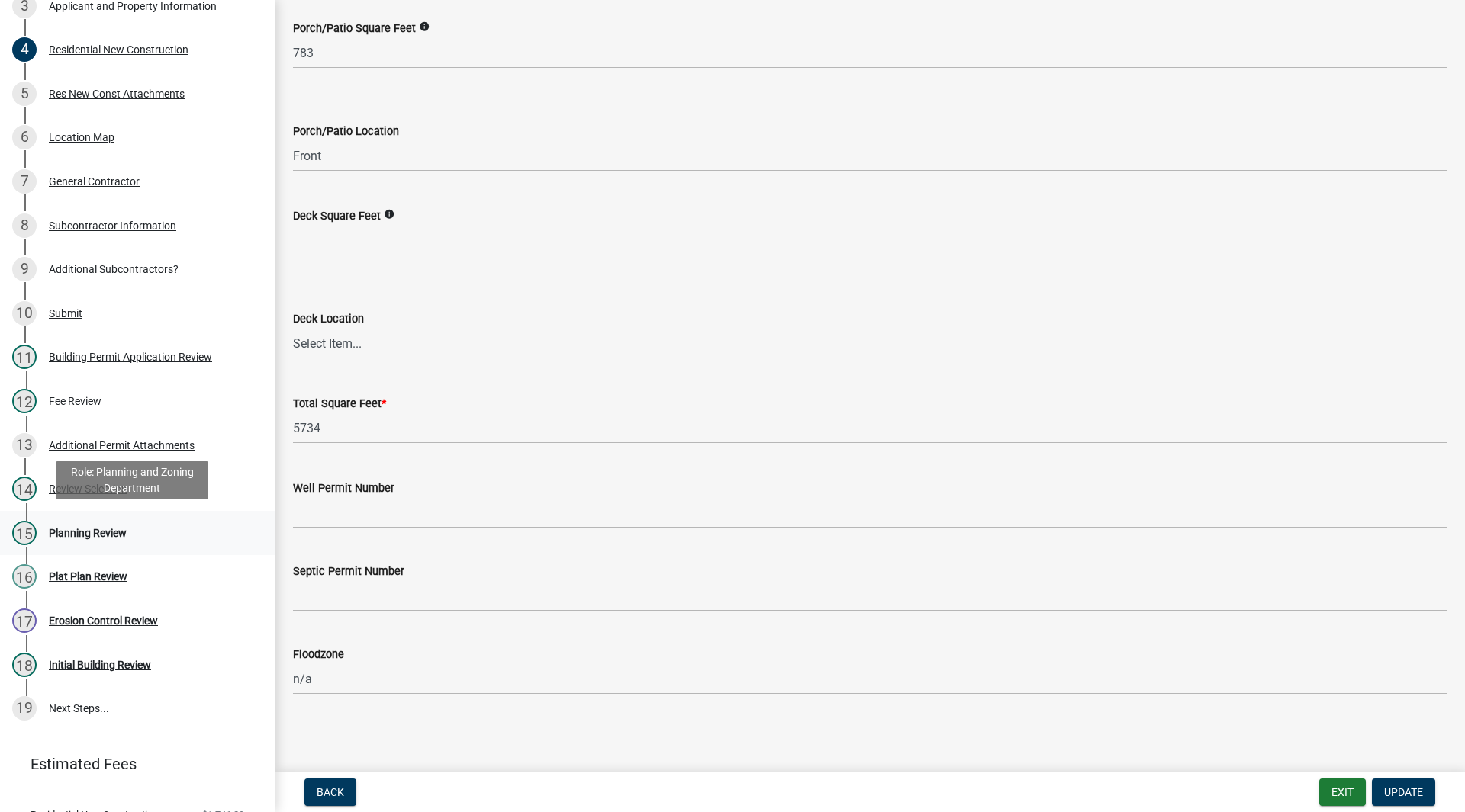
click at [64, 514] on link "15 Planning Review" at bounding box center [137, 532] width 275 height 44
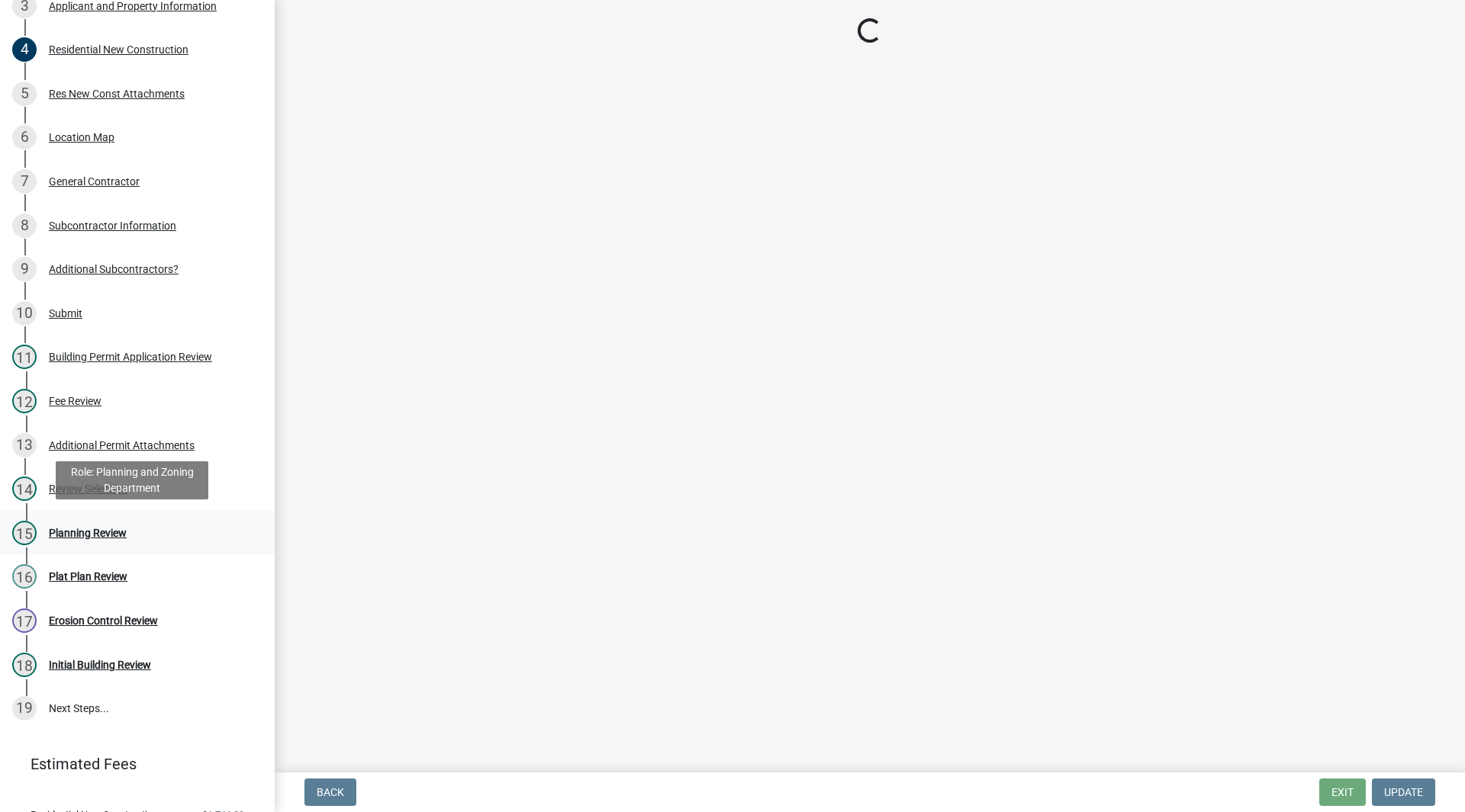
scroll to position [0, 0]
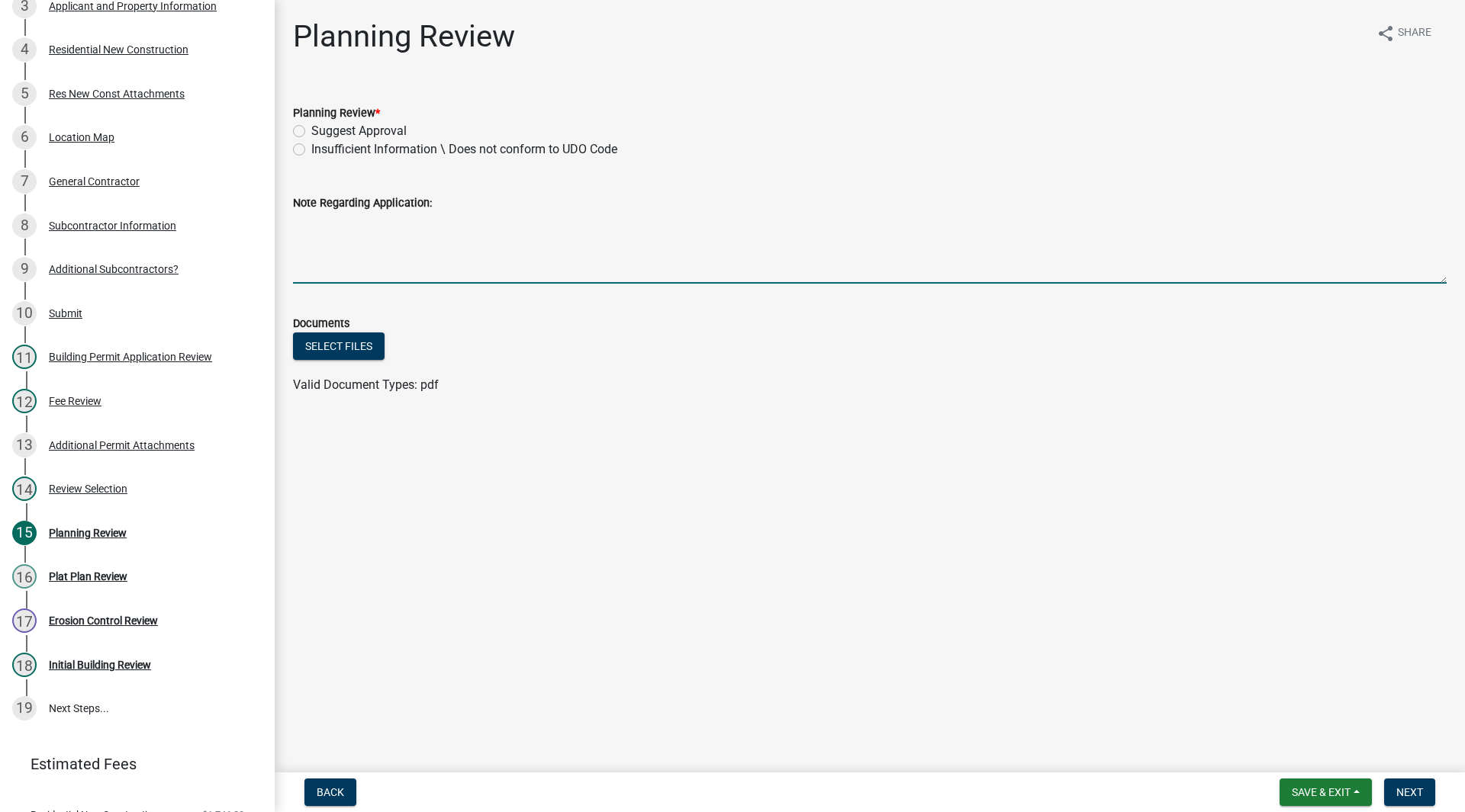
click at [375, 264] on textarea "Note Regarding Application:" at bounding box center [869, 248] width 1153 height 72
click at [312, 152] on label "Insufficient Information \ Does not conform to UDO Code" at bounding box center [464, 150] width 306 height 18
click at [312, 150] on input "Insufficient Information \ Does not conform to UDO Code" at bounding box center [317, 146] width 10 height 10
radio input "true"
click at [458, 227] on textarea "Note Regarding Application:" at bounding box center [869, 248] width 1153 height 72
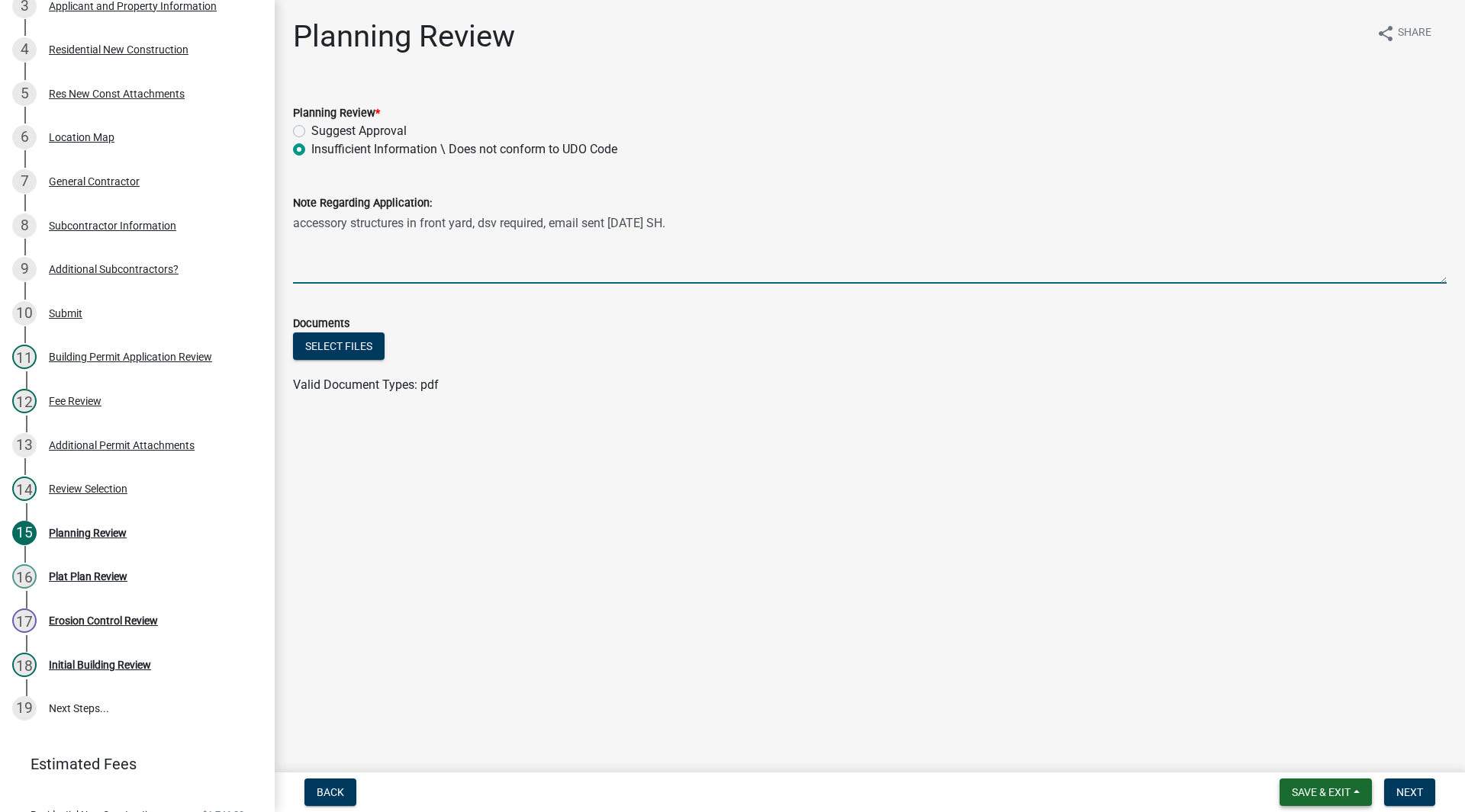
type textarea "accessory structures in front yard, dsv required, email sent 10/14/25 SH."
click at [1316, 780] on button "Save & Exit" at bounding box center [1326, 792] width 92 height 28
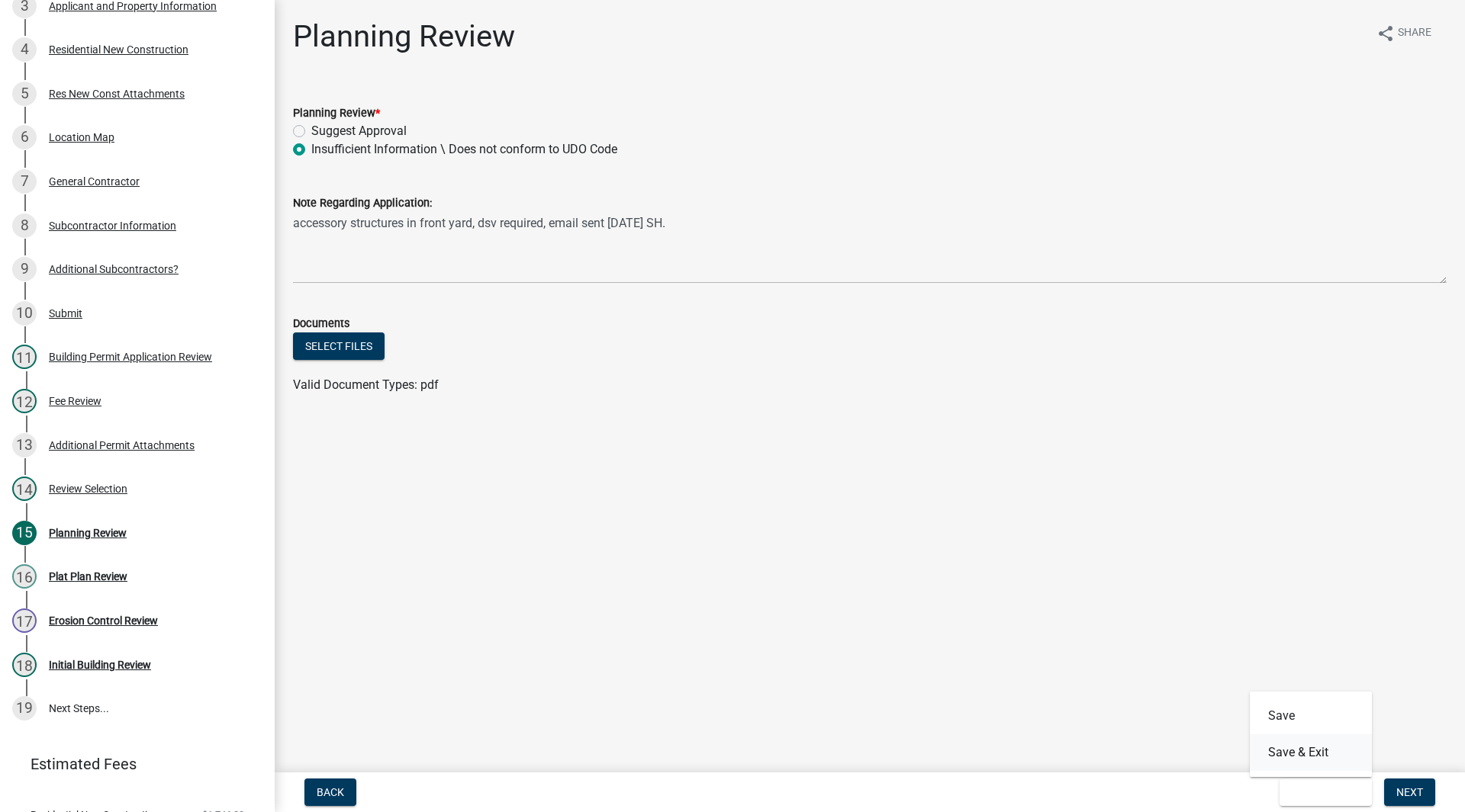
click at [1309, 758] on button "Save & Exit" at bounding box center [1311, 753] width 122 height 37
